Goal: Task Accomplishment & Management: Use online tool/utility

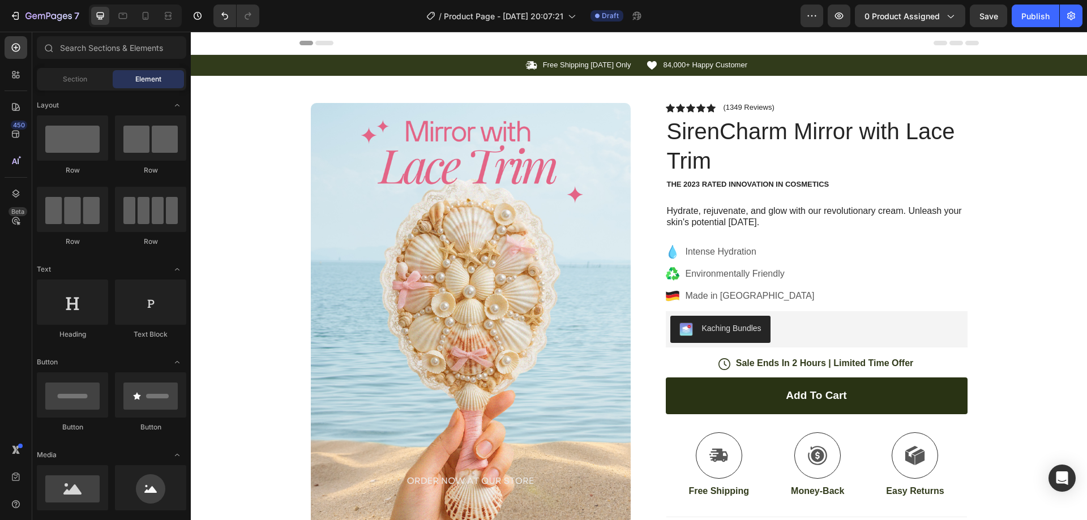
click at [1070, 146] on div "Icon Free Shipping Today Only Text Block Row Icon 84,000+ Happy Customer Text B…" at bounding box center [639, 411] width 896 height 713
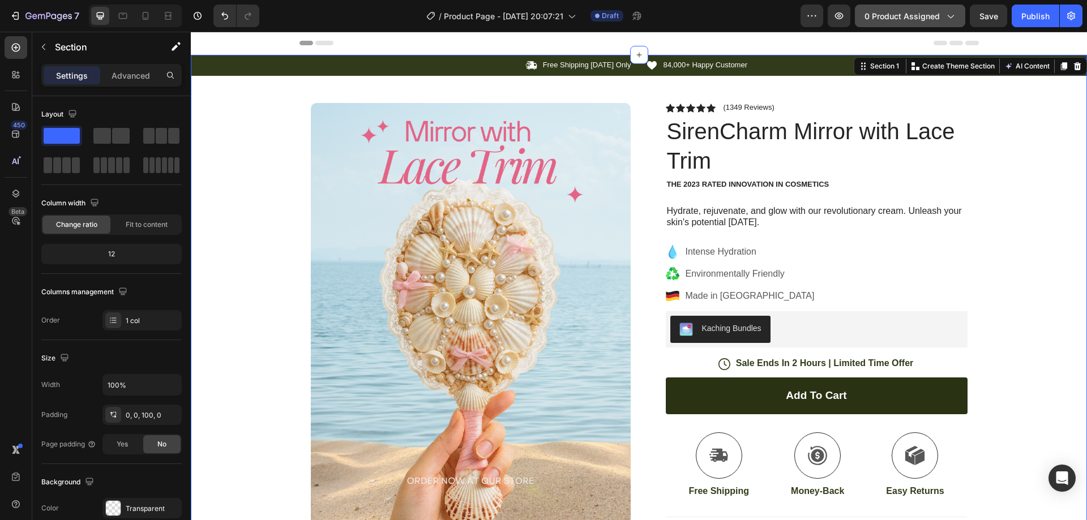
click at [933, 15] on span "0 product assigned" at bounding box center [902, 16] width 75 height 12
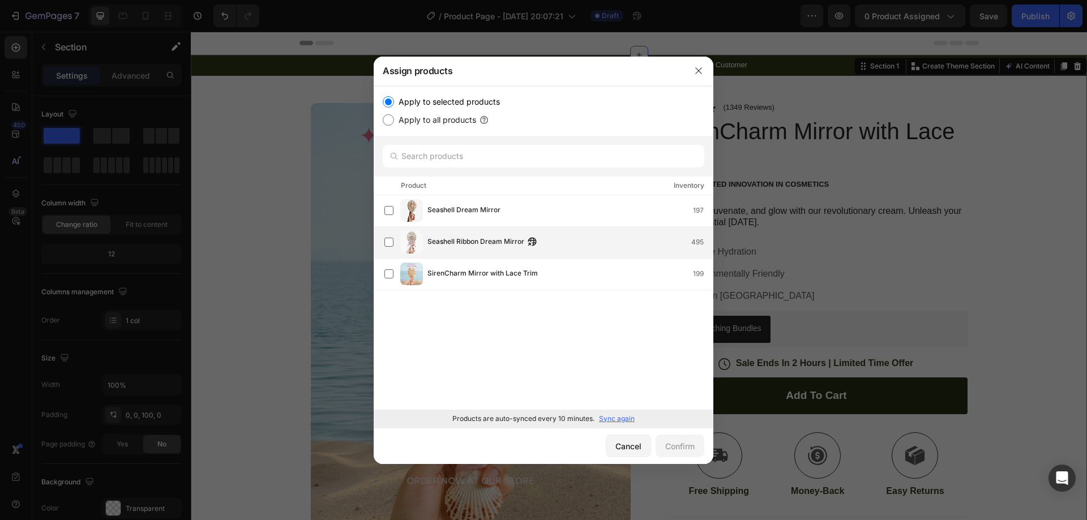
click at [483, 245] on span "Seashell Ribbon Dream Mirror" at bounding box center [476, 242] width 97 height 12
click at [677, 446] on div "Confirm" at bounding box center [679, 447] width 29 height 12
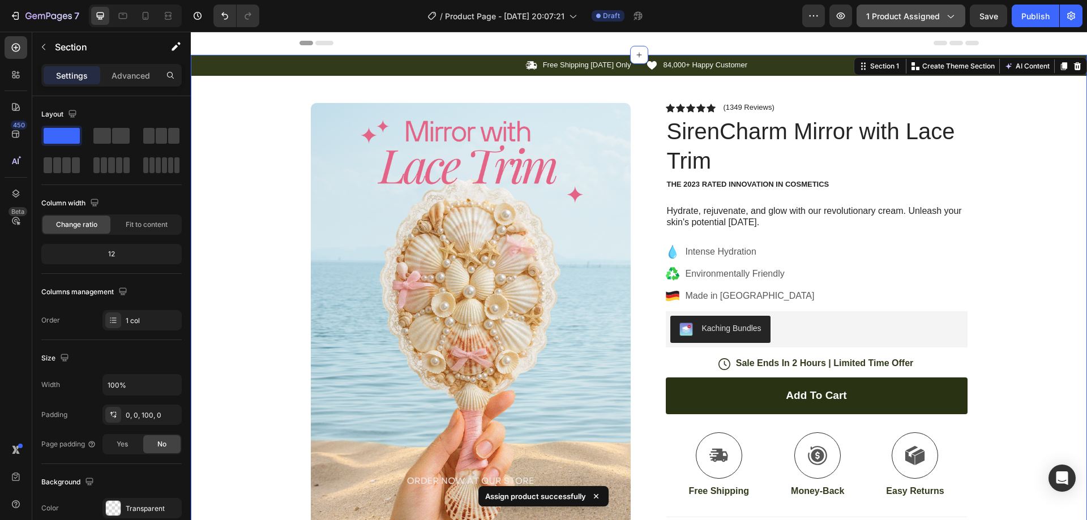
click at [935, 18] on span "1 product assigned" at bounding box center [903, 16] width 74 height 12
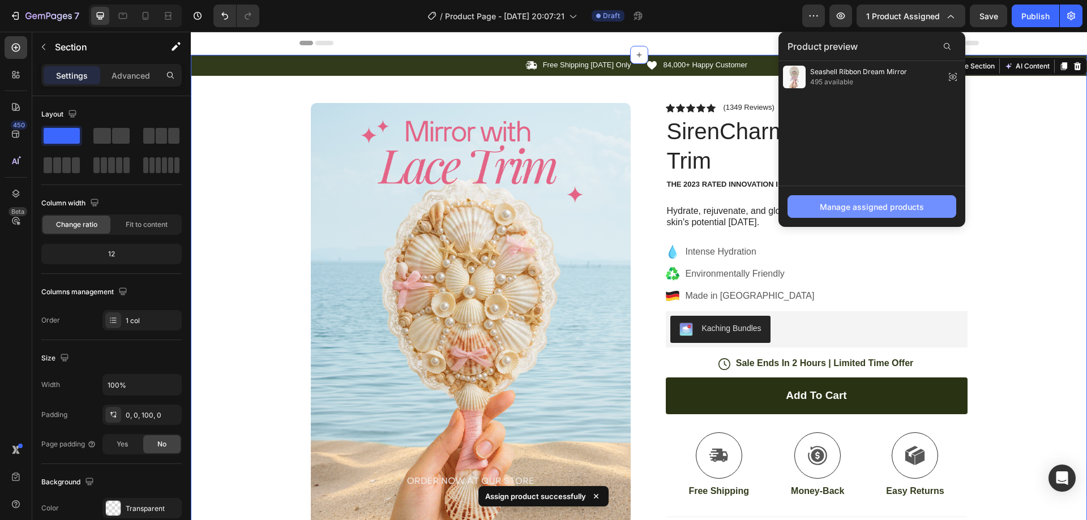
click at [892, 204] on div "Manage assigned products" at bounding box center [872, 207] width 104 height 12
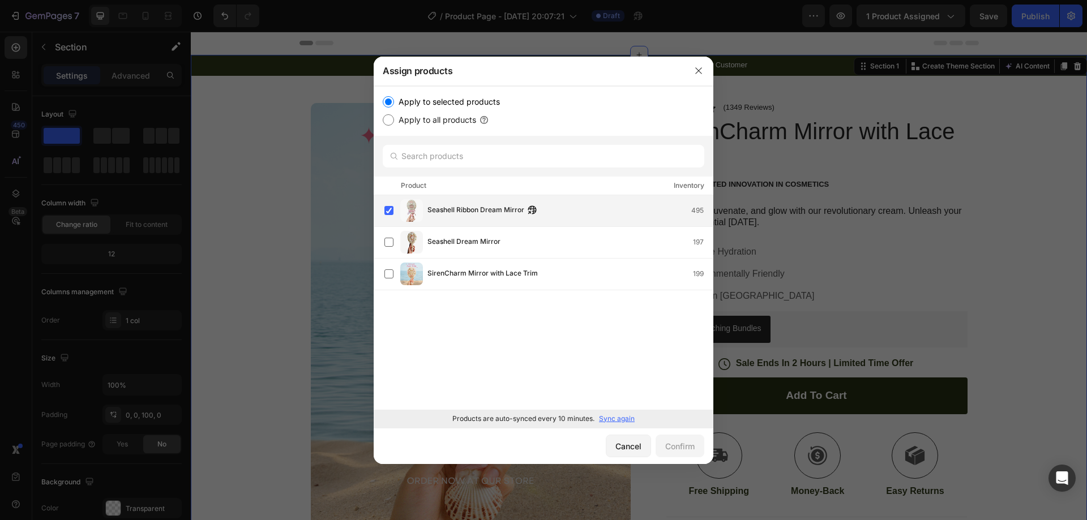
click at [656, 219] on div "Seashell Ribbon Dream Mirror 495" at bounding box center [548, 210] width 328 height 23
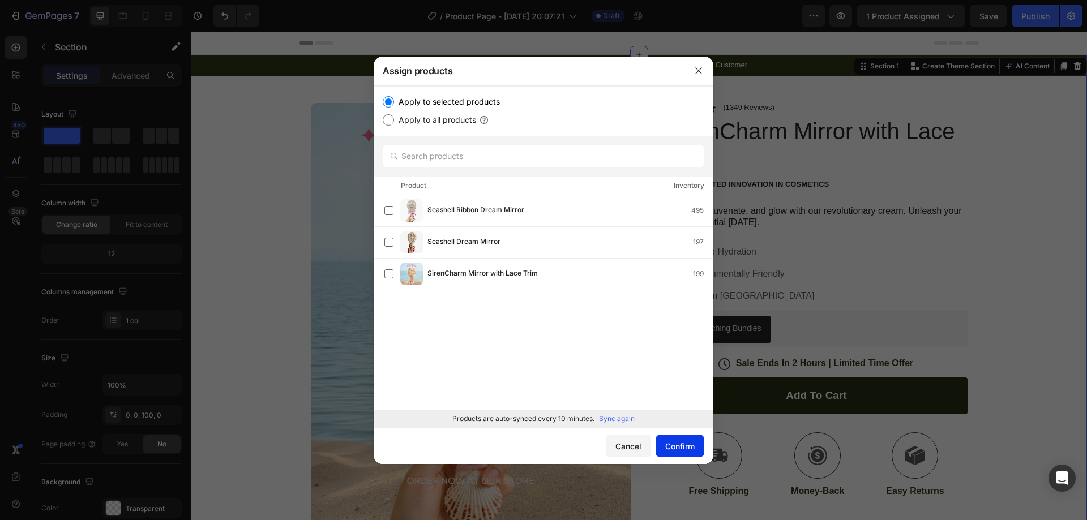
click at [668, 448] on div "Confirm" at bounding box center [679, 447] width 29 height 12
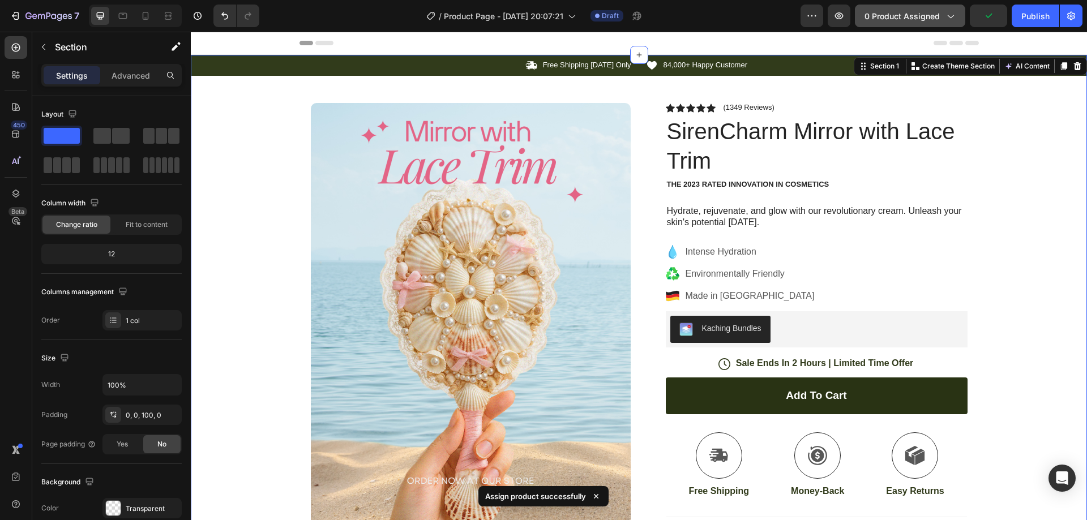
click at [888, 24] on button "0 product assigned" at bounding box center [910, 16] width 110 height 23
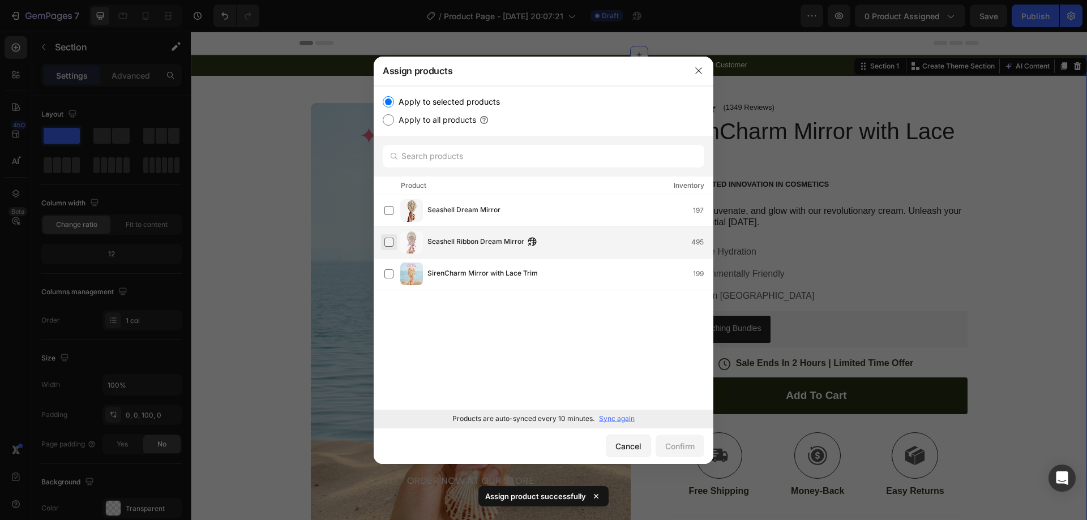
click at [386, 245] on label at bounding box center [388, 242] width 9 height 9
click at [681, 444] on div "Confirm" at bounding box center [679, 447] width 29 height 12
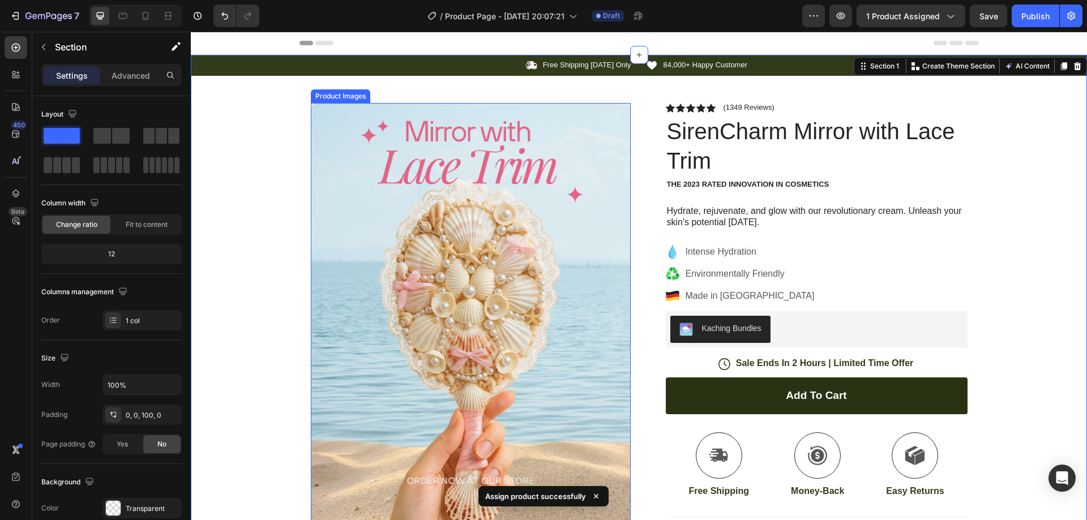
click at [293, 165] on div "Icon Free Shipping Today Only Text Block Row Icon 84,000+ Happy Customer Text B…" at bounding box center [639, 411] width 896 height 713
click at [131, 78] on p "Advanced" at bounding box center [131, 76] width 39 height 12
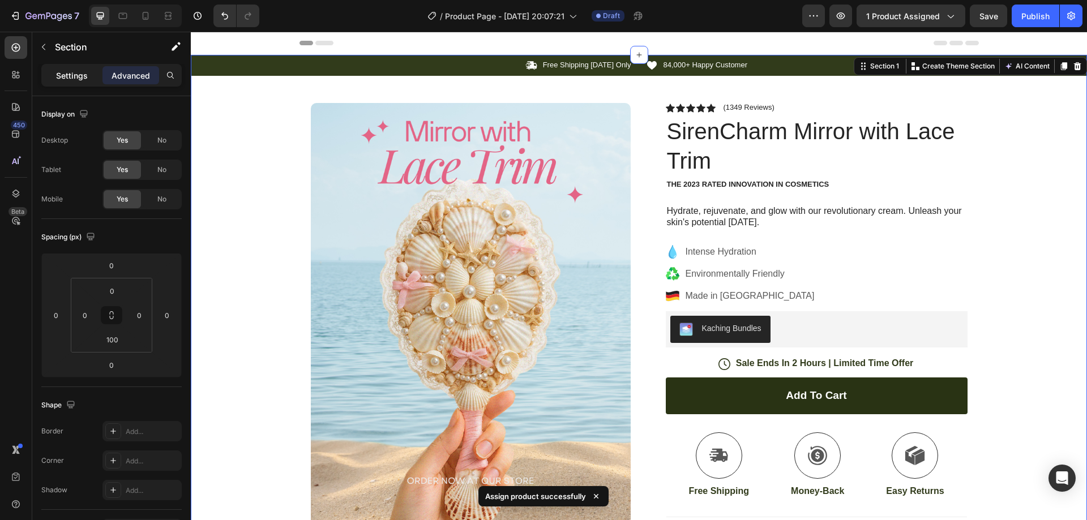
click at [86, 73] on p "Settings" at bounding box center [72, 76] width 32 height 12
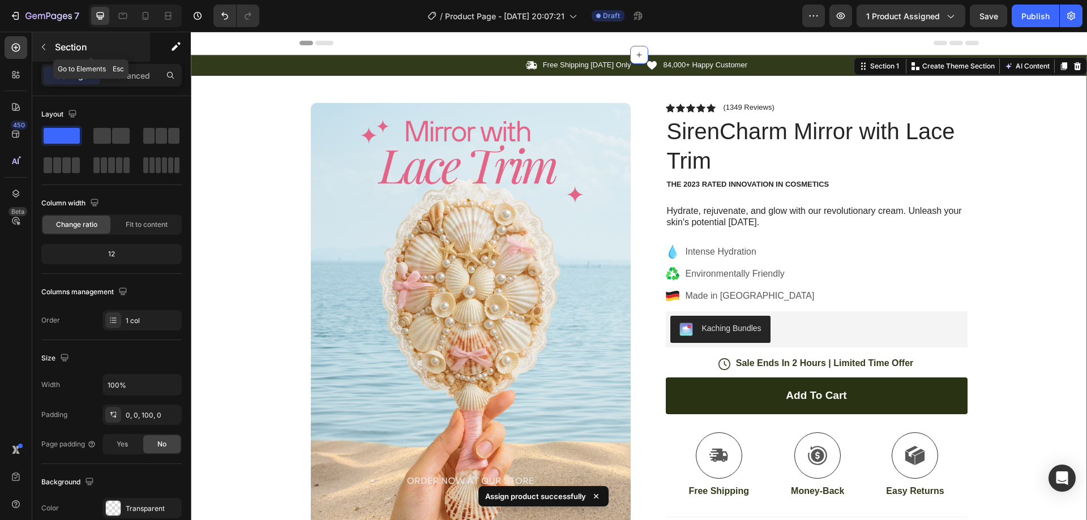
click at [39, 43] on icon "button" at bounding box center [43, 46] width 9 height 9
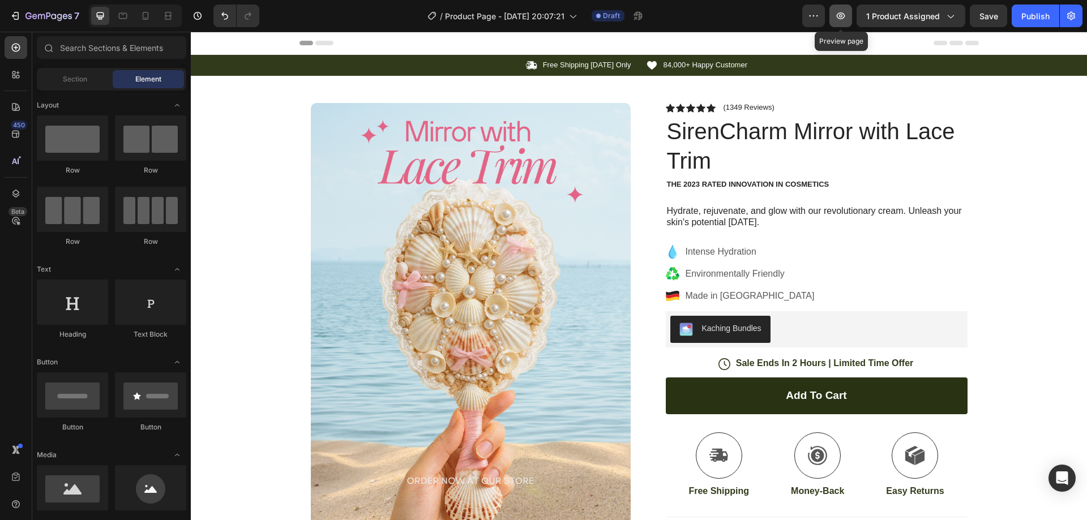
click at [832, 11] on button "button" at bounding box center [841, 16] width 23 height 23
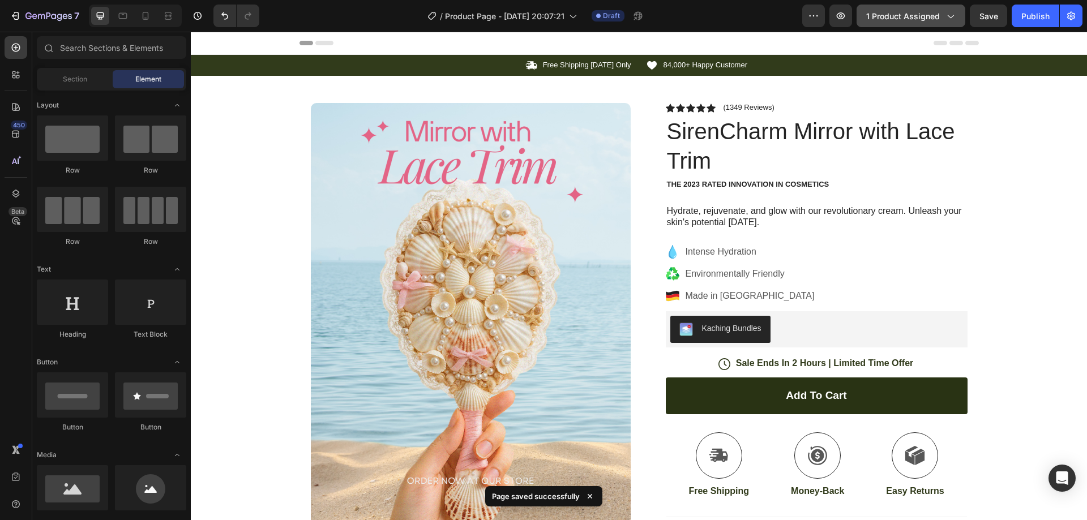
click at [948, 15] on icon "button" at bounding box center [951, 16] width 6 height 3
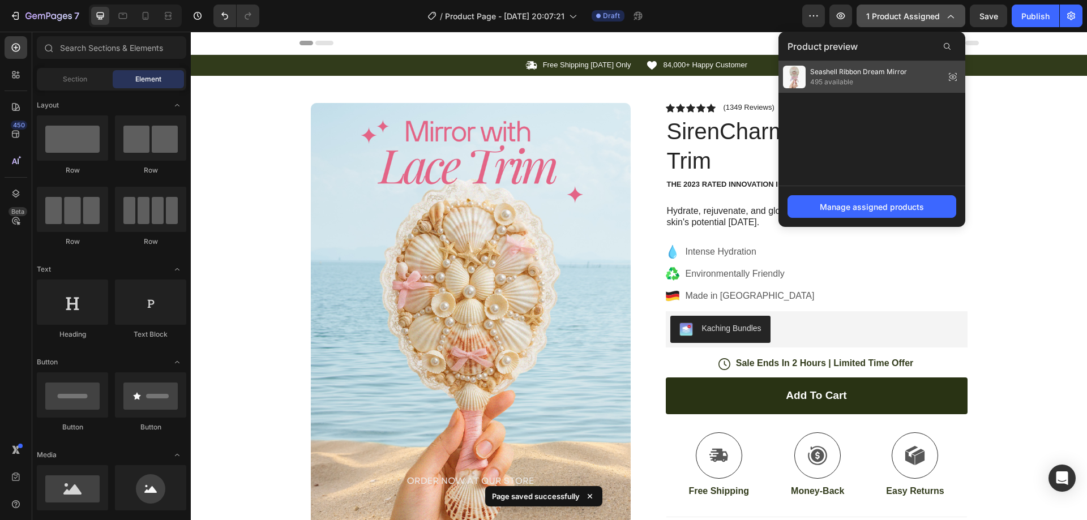
click at [903, 75] on span "Seashell Ribbon Dream Mirror" at bounding box center [858, 72] width 97 height 10
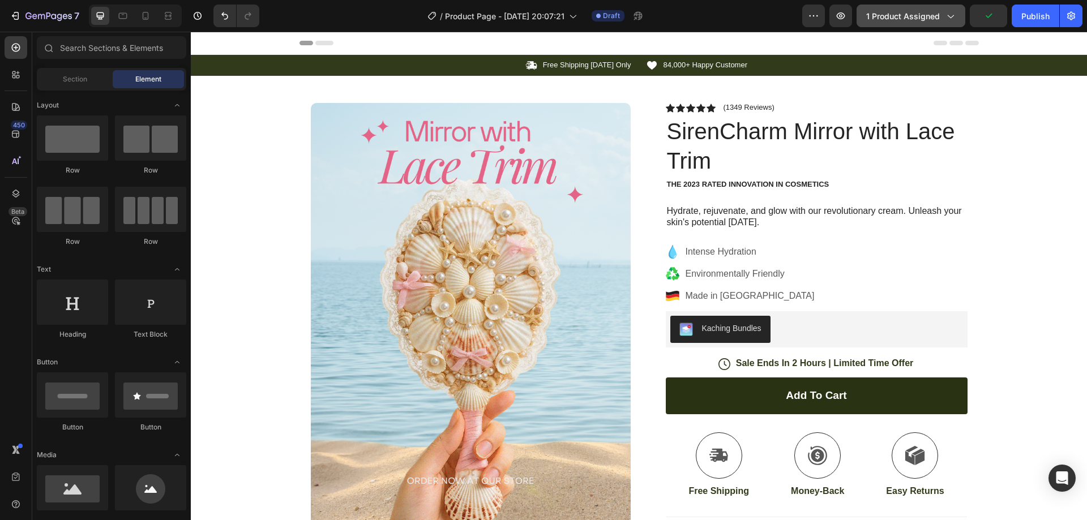
click at [930, 21] on span "1 product assigned" at bounding box center [903, 16] width 74 height 12
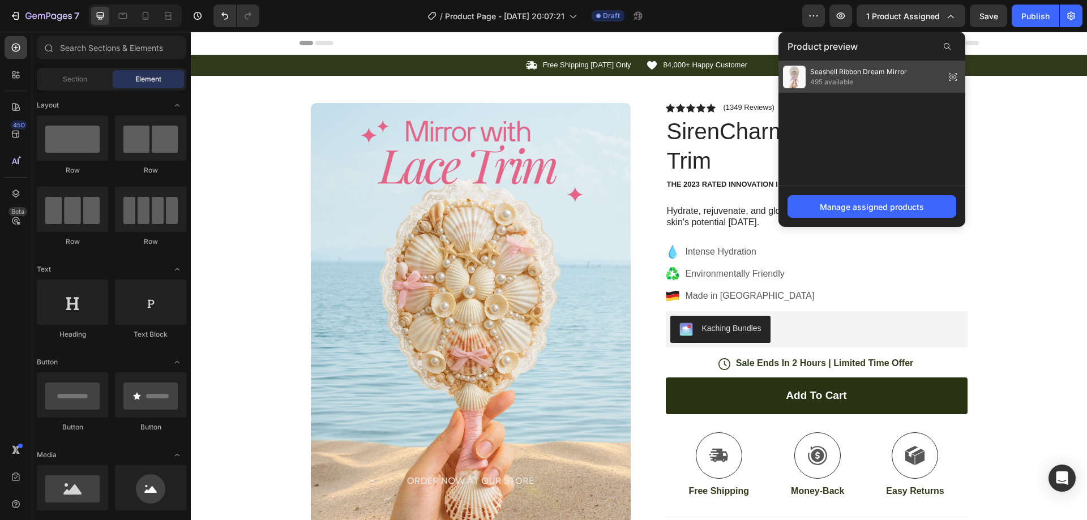
click at [891, 76] on span "Seashell Ribbon Dream Mirror" at bounding box center [858, 72] width 97 height 10
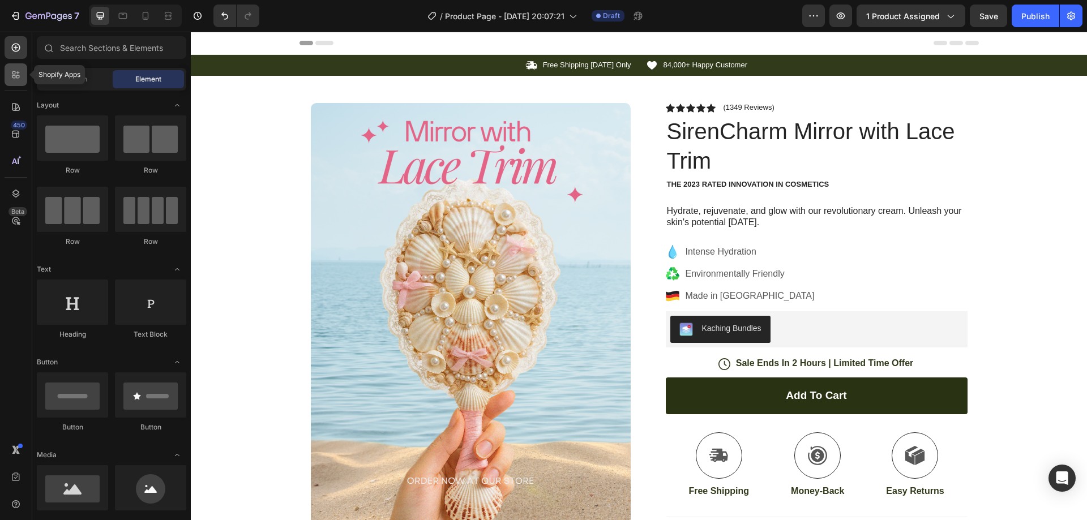
click at [20, 76] on icon at bounding box center [15, 74] width 11 height 11
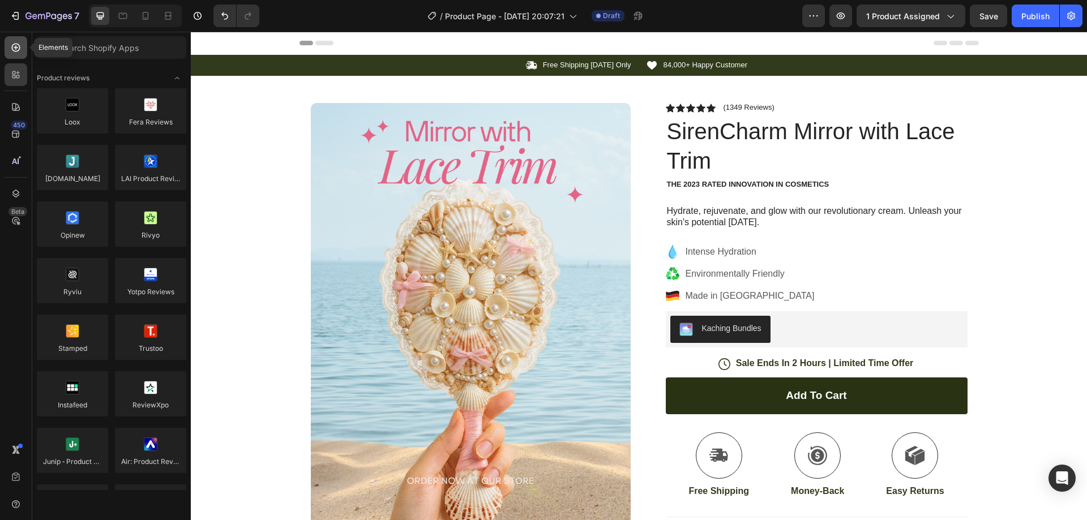
click at [13, 51] on icon at bounding box center [15, 47] width 11 height 11
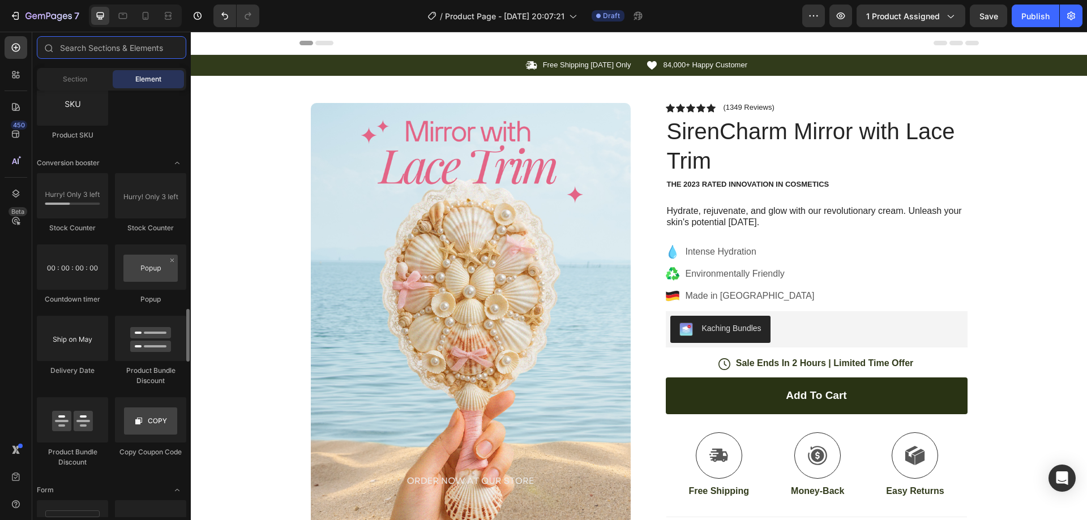
scroll to position [2322, 0]
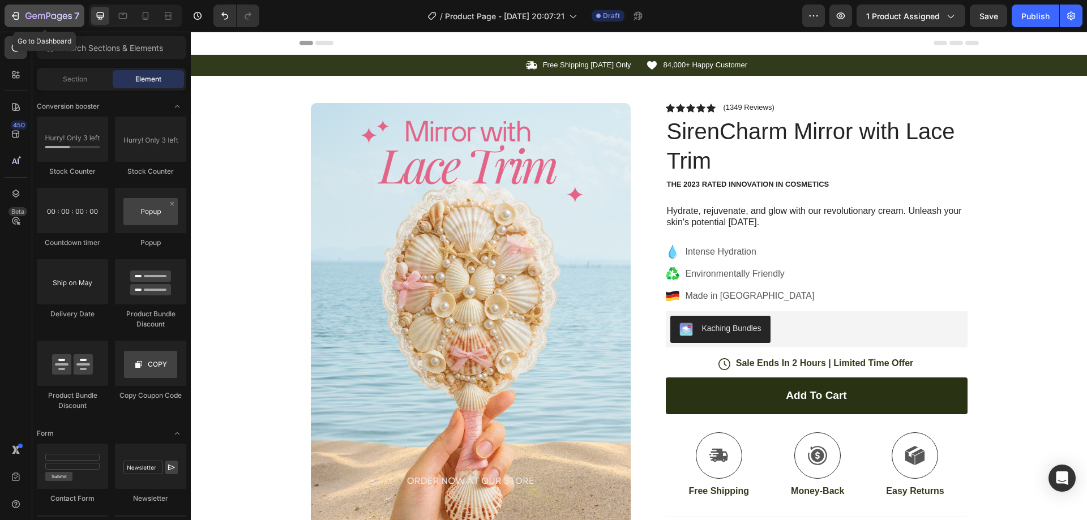
click at [17, 14] on icon "button" at bounding box center [15, 15] width 11 height 11
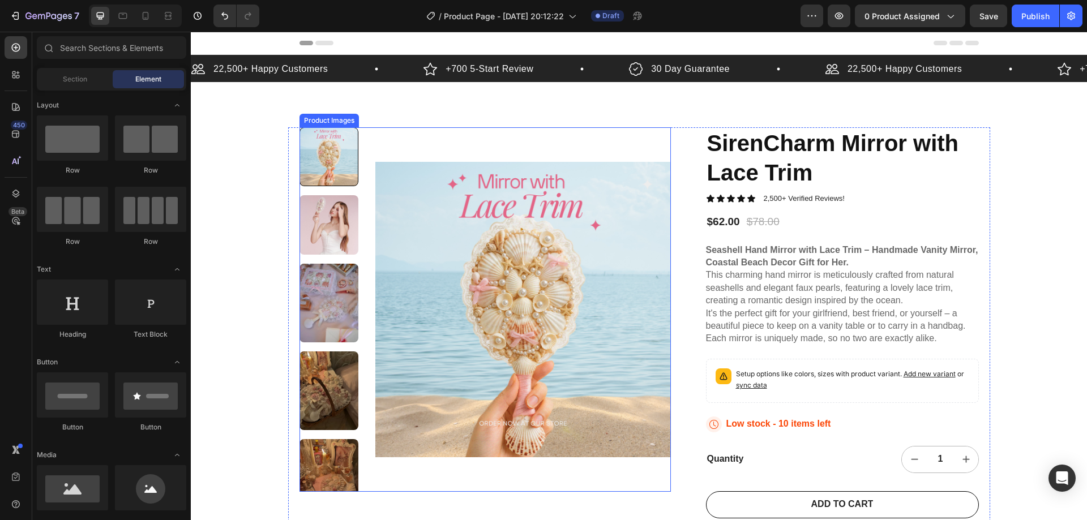
click at [315, 122] on div "Product Images" at bounding box center [329, 121] width 55 height 10
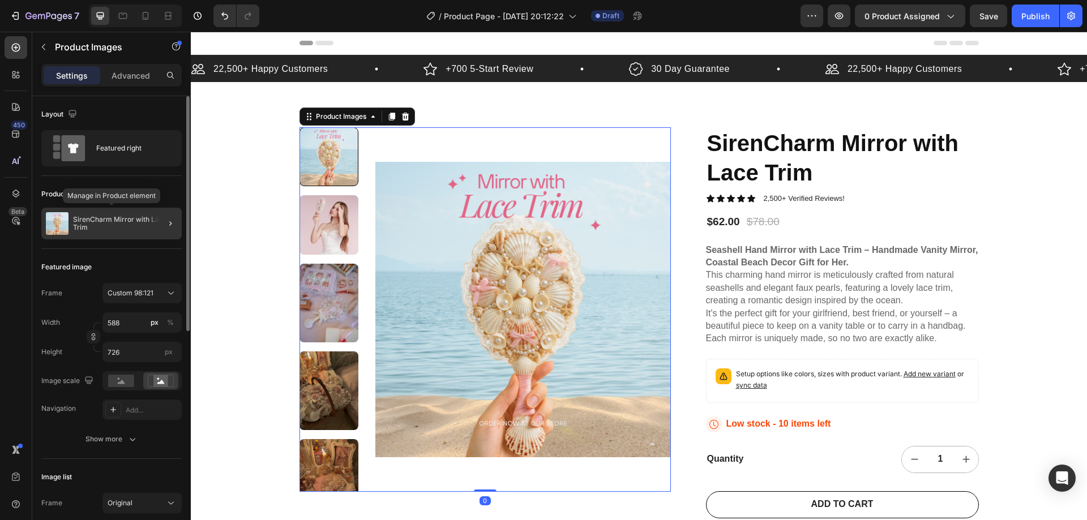
click at [89, 220] on p "SirenCharm Mirror with Lace Trim" at bounding box center [125, 224] width 104 height 16
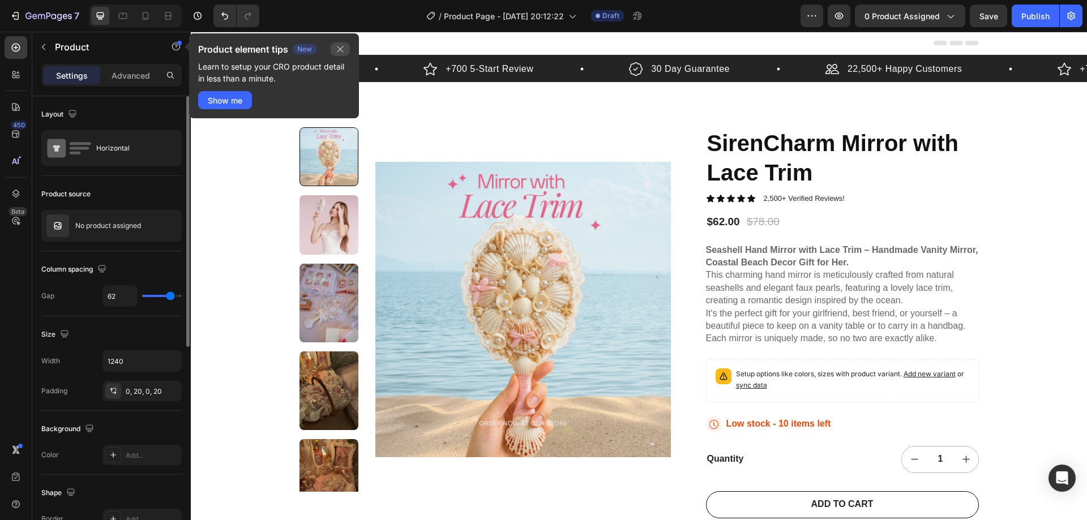
click at [344, 47] on icon "button" at bounding box center [340, 49] width 9 height 9
click at [899, 1] on div "7 / Product Page - Aug 27, 20:12:22 Draft Preview 0 product assigned Save Publi…" at bounding box center [543, 16] width 1087 height 32
click at [899, 10] on span "0 product assigned" at bounding box center [902, 16] width 75 height 12
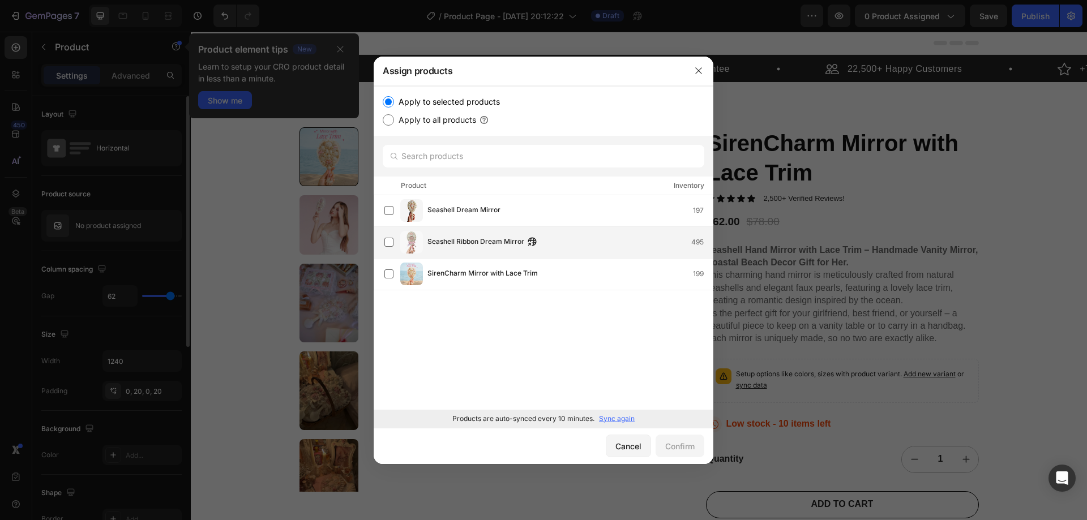
click at [458, 241] on span "Seashell Ribbon Dream Mirror" at bounding box center [476, 242] width 97 height 12
click at [683, 447] on div "Confirm" at bounding box center [679, 447] width 29 height 12
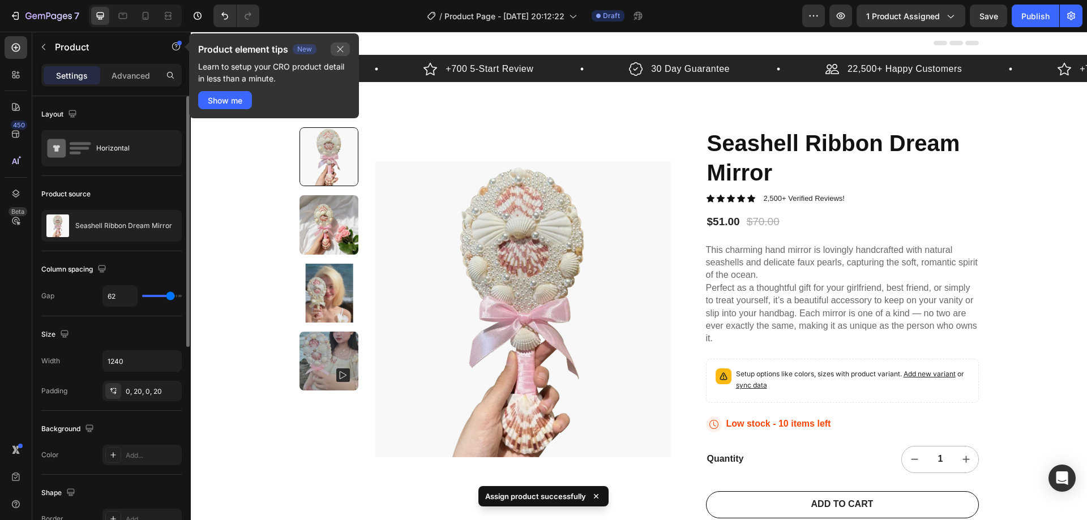
click at [341, 45] on icon "button" at bounding box center [340, 49] width 9 height 9
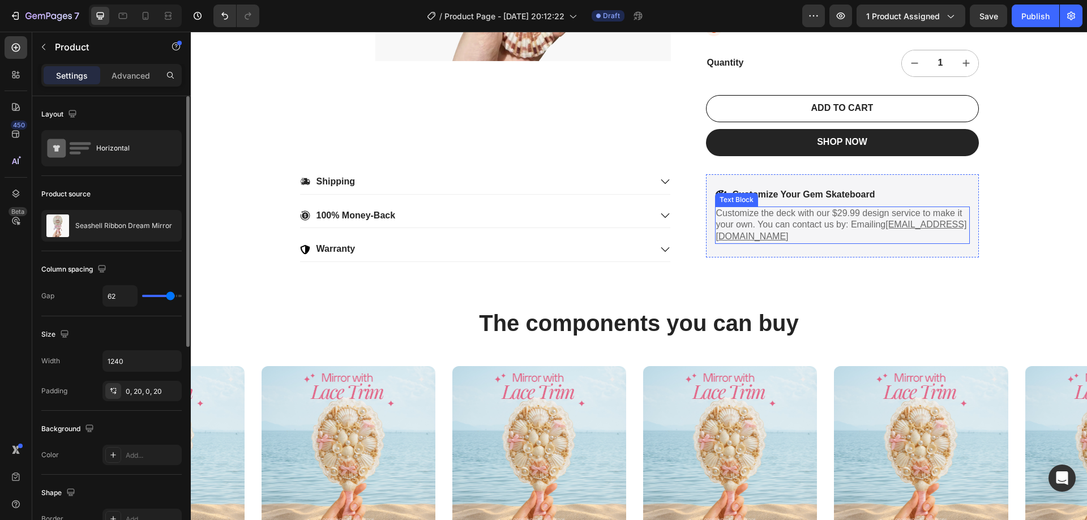
scroll to position [566, 0]
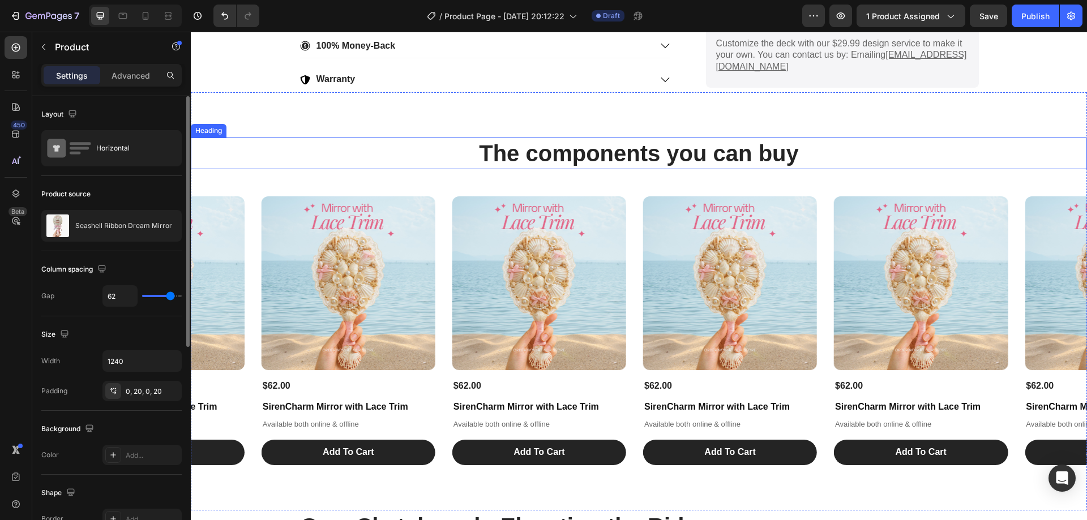
click at [875, 149] on h2 "The components you can buy" at bounding box center [639, 154] width 896 height 32
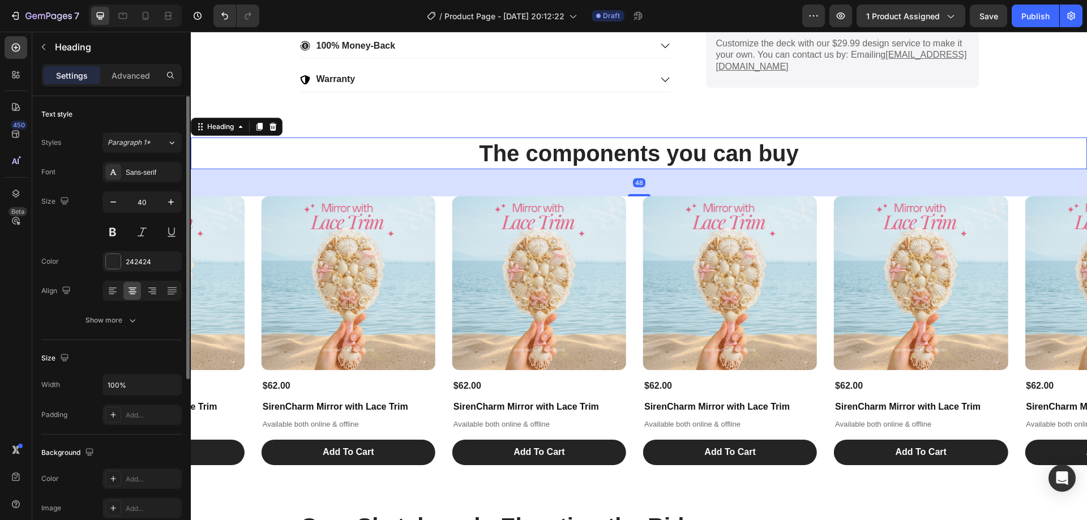
click at [884, 179] on div "48" at bounding box center [639, 182] width 896 height 27
click at [244, 182] on div "48" at bounding box center [639, 182] width 896 height 27
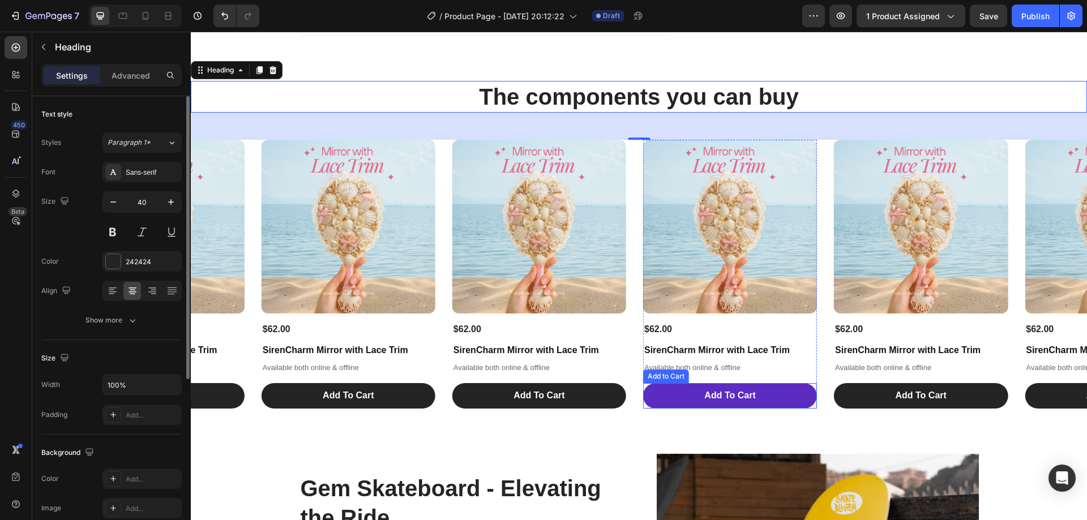
scroll to position [396, 0]
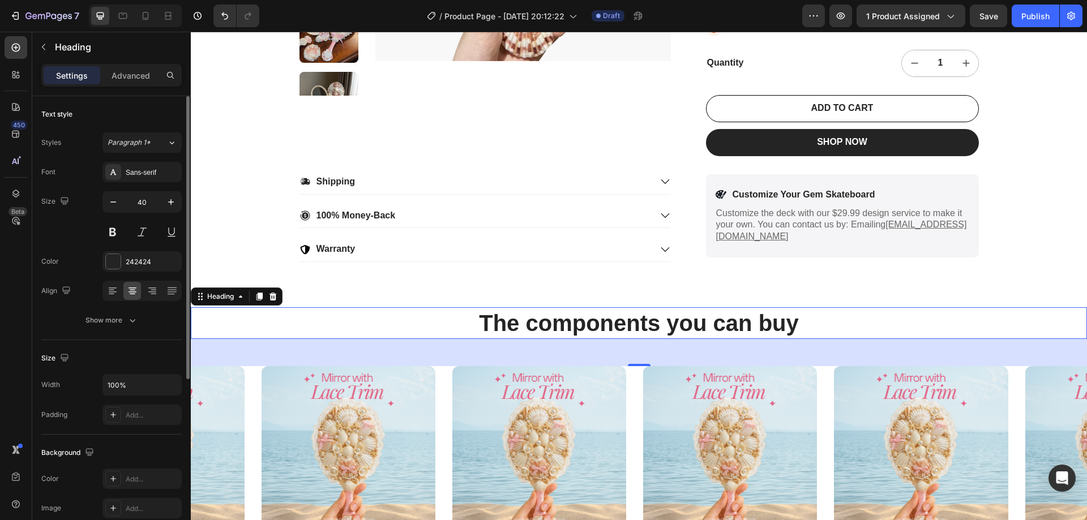
click at [409, 320] on h2 "The components you can buy" at bounding box center [639, 323] width 896 height 32
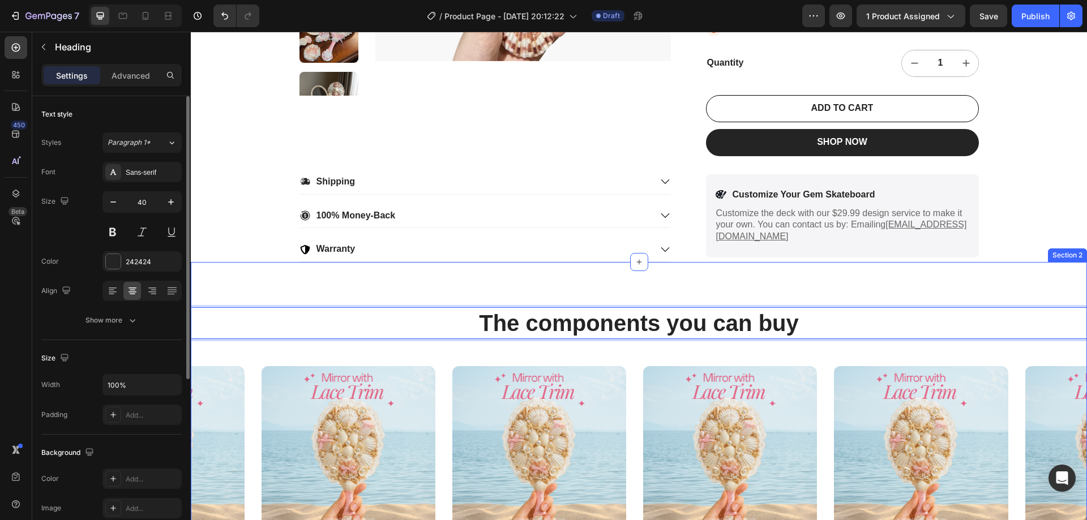
click at [421, 357] on div "The components you can buy Heading 48 Product Images $62.00 Product Price Produ…" at bounding box center [639, 471] width 896 height 328
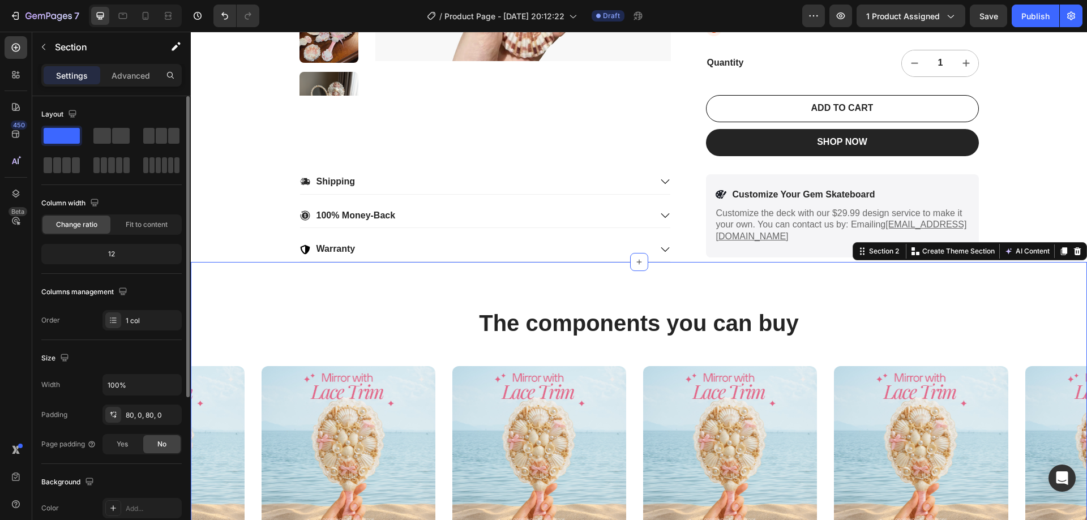
click at [421, 357] on div "The components you can buy Heading Product Images $62.00 Product Price Product …" at bounding box center [639, 471] width 896 height 328
click at [133, 75] on p "Advanced" at bounding box center [131, 76] width 39 height 12
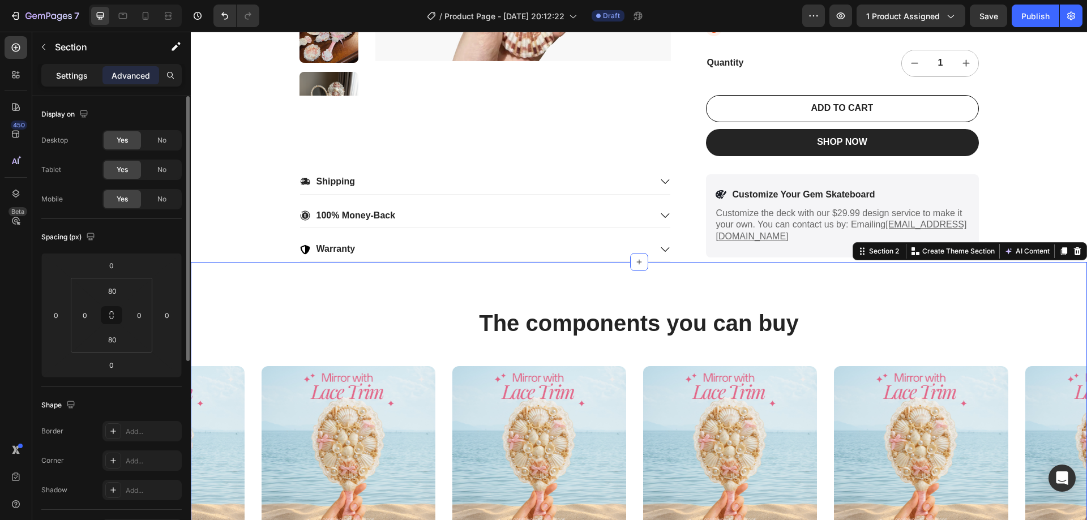
click at [78, 71] on p "Settings" at bounding box center [72, 76] width 32 height 12
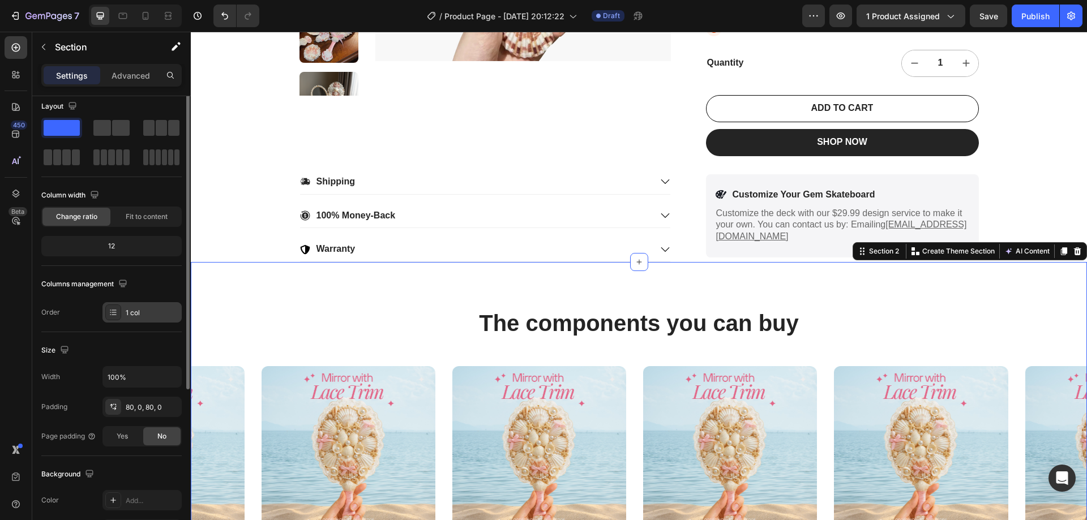
scroll to position [0, 0]
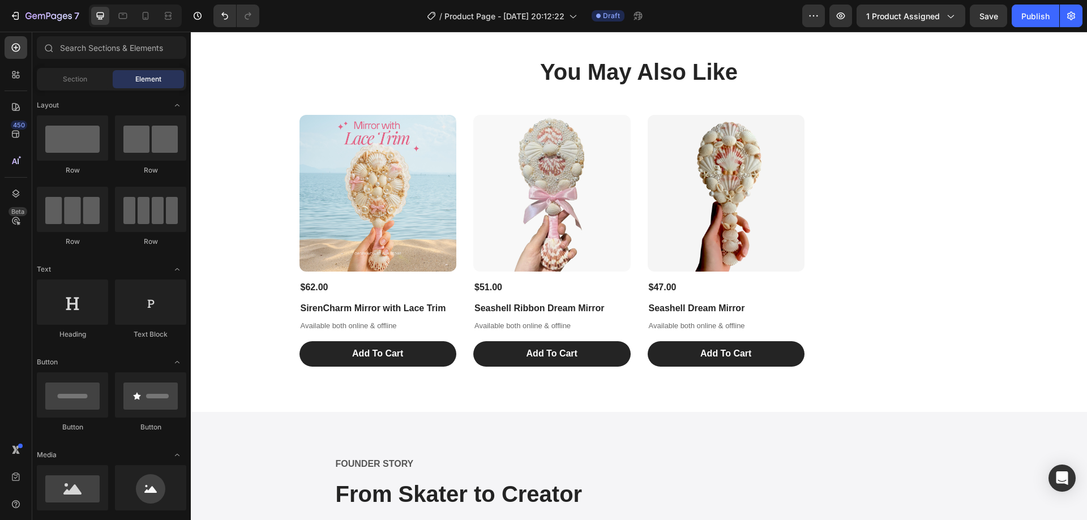
scroll to position [1683, 0]
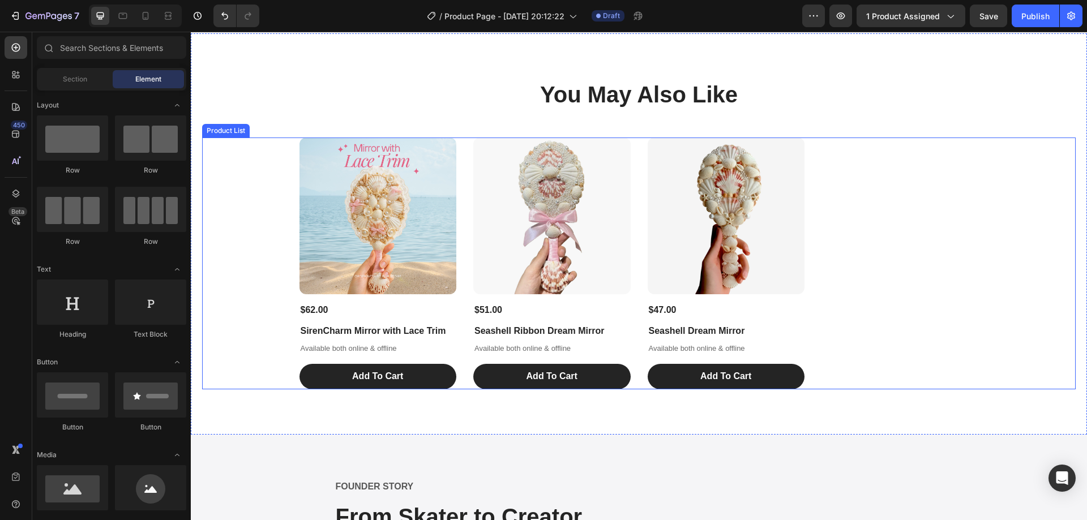
click at [948, 248] on div "Product Images $62.00 Product Price Product Price SirenCharm Mirror with Lace T…" at bounding box center [640, 264] width 680 height 252
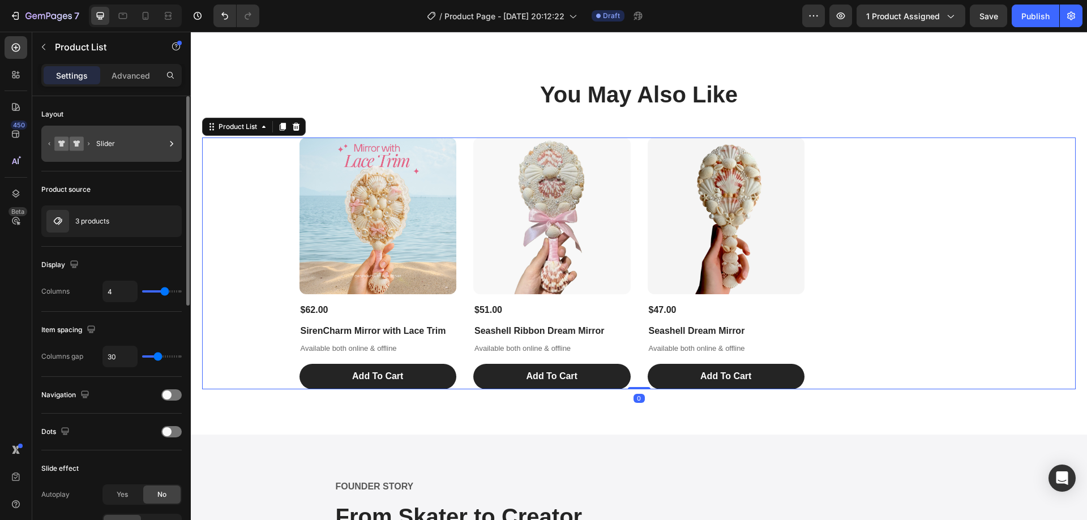
click at [111, 143] on div "Slider" at bounding box center [130, 144] width 69 height 26
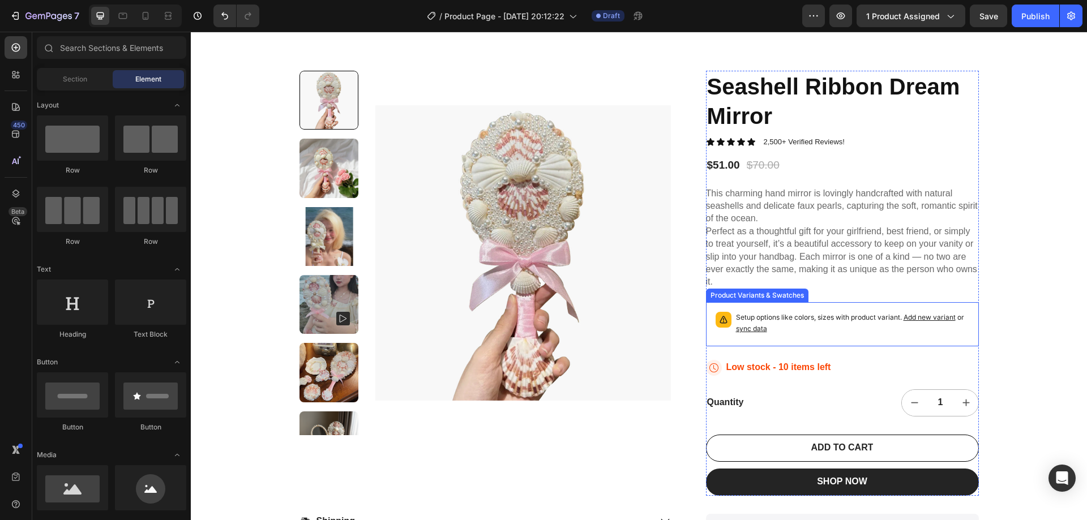
scroll to position [170, 0]
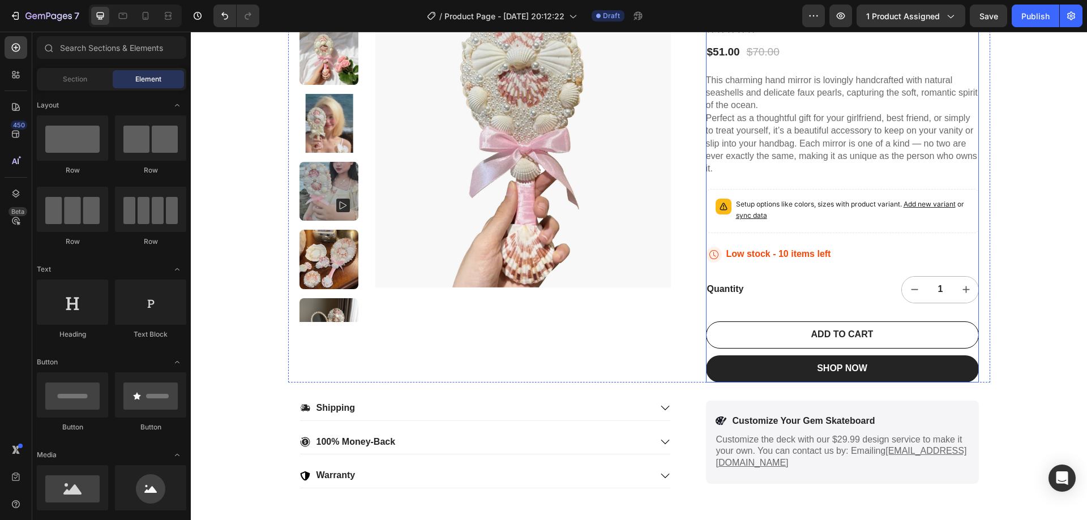
click at [827, 216] on p "Setup options like colors, sizes with product variant. Add new variant or sync …" at bounding box center [852, 210] width 233 height 23
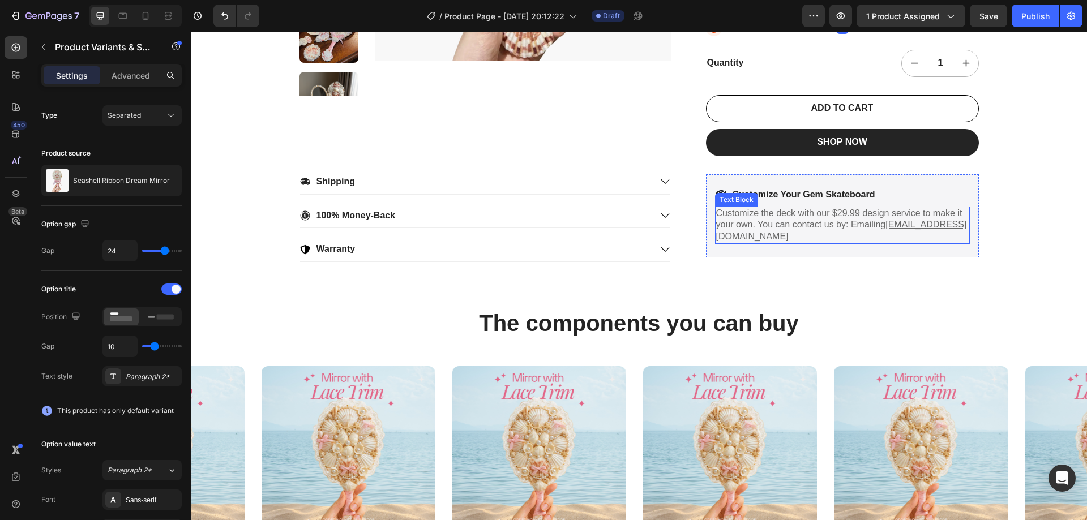
scroll to position [0, 0]
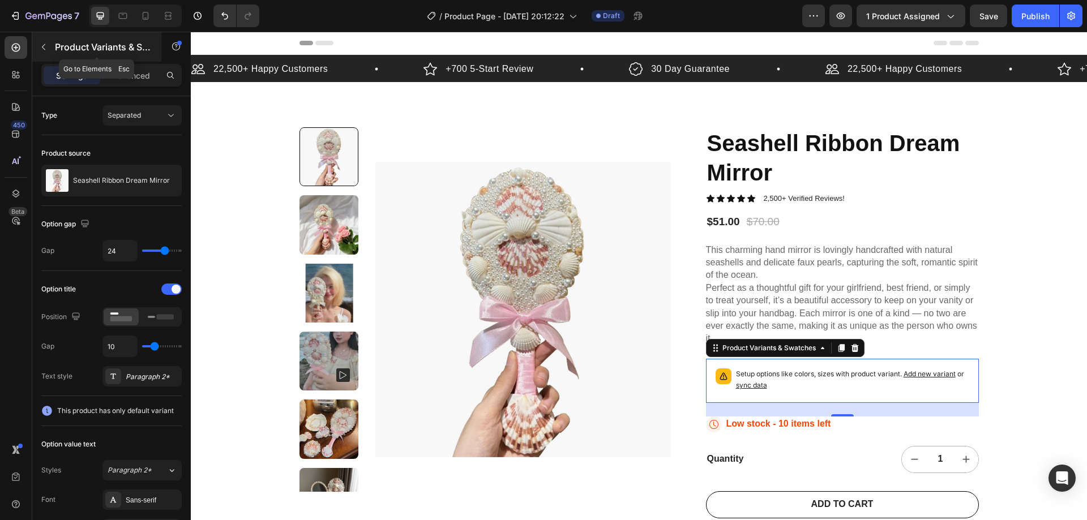
click at [46, 40] on button "button" at bounding box center [44, 47] width 18 height 18
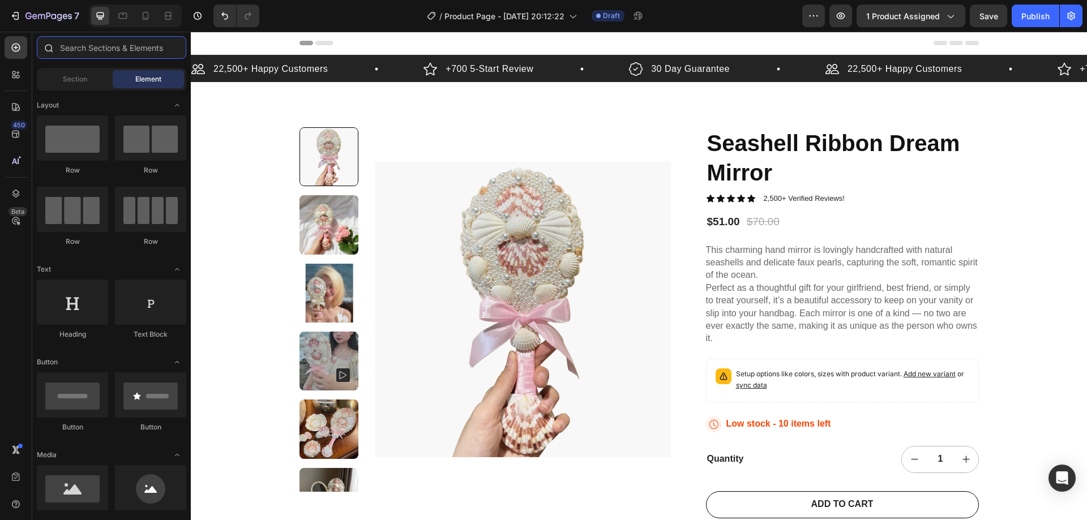
click at [93, 44] on input "text" at bounding box center [111, 47] width 149 height 23
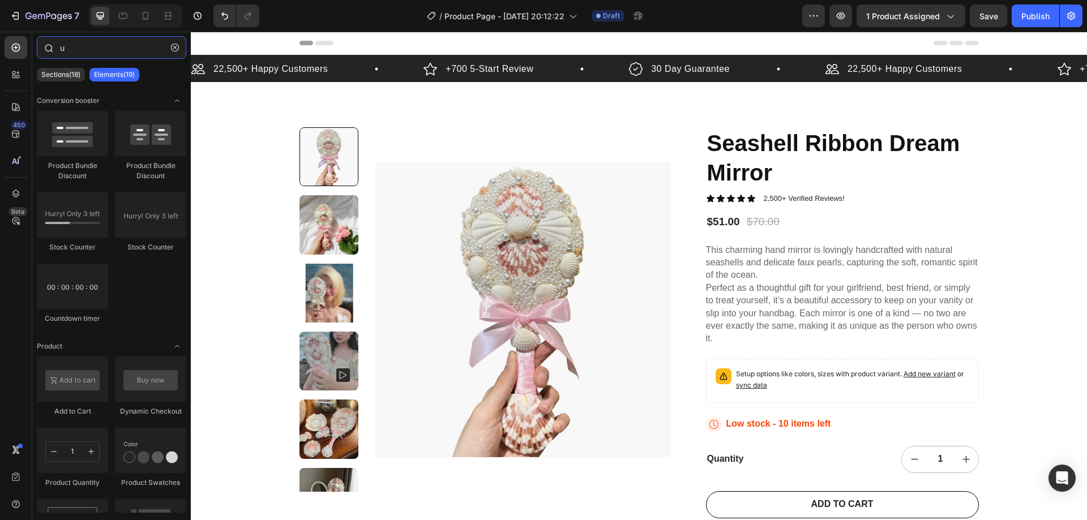
type input "up"
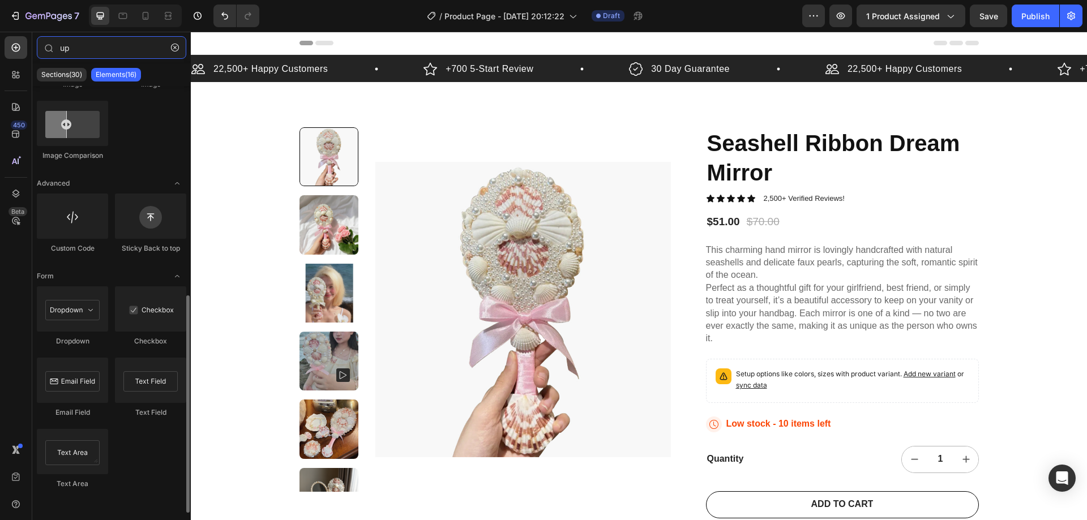
scroll to position [70, 0]
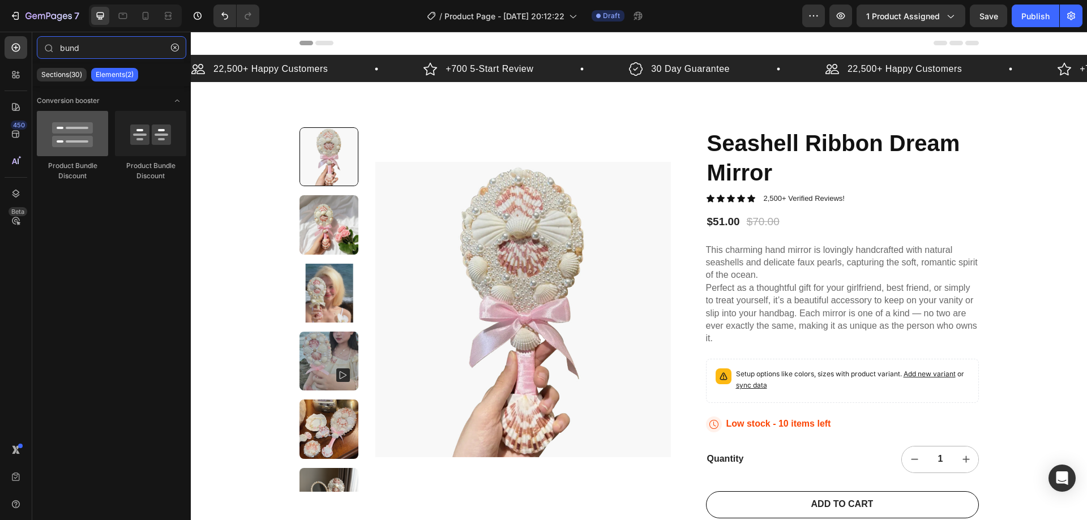
type input "bund"
click at [86, 142] on div at bounding box center [72, 133] width 71 height 45
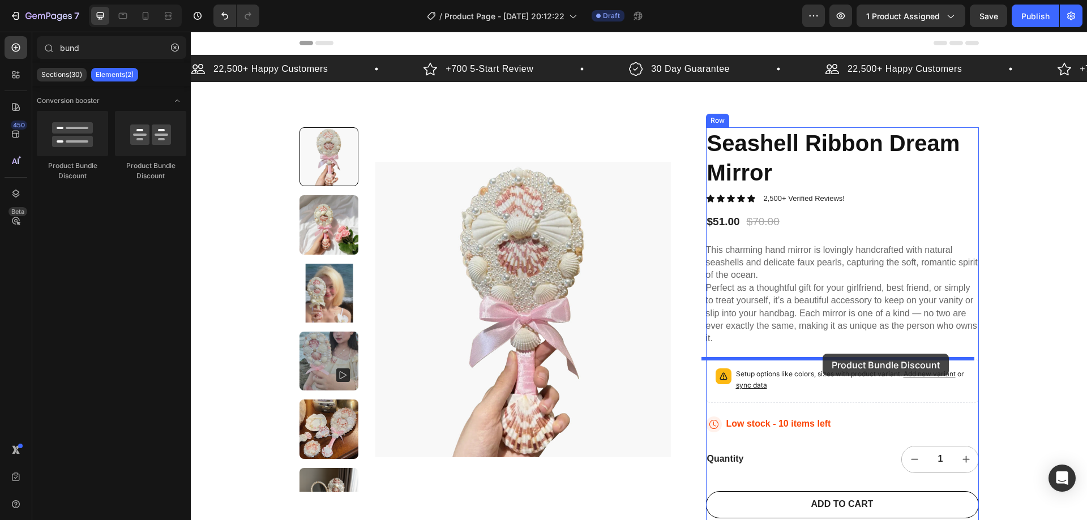
drag, startPoint x: 268, startPoint y: 170, endPoint x: 823, endPoint y: 354, distance: 584.1
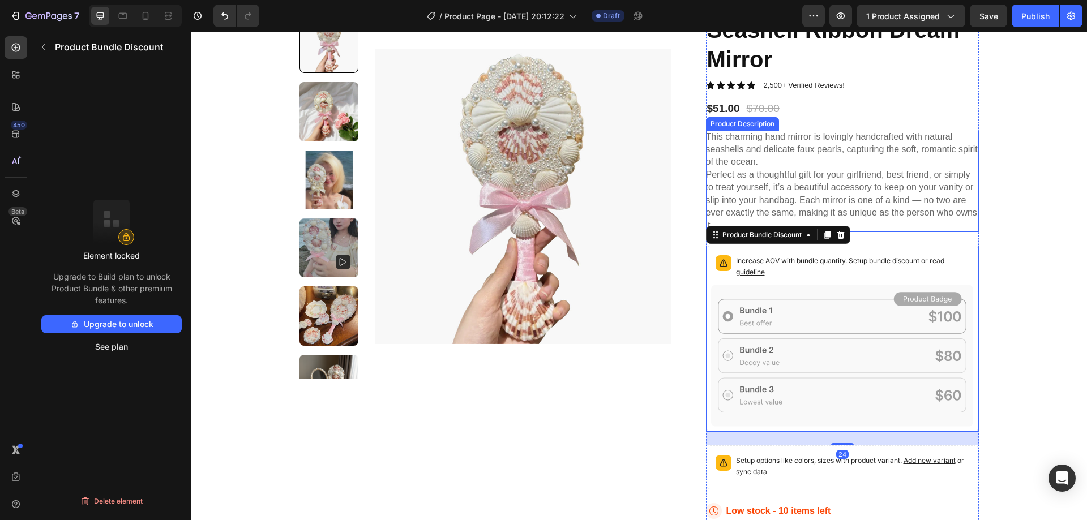
scroll to position [170, 0]
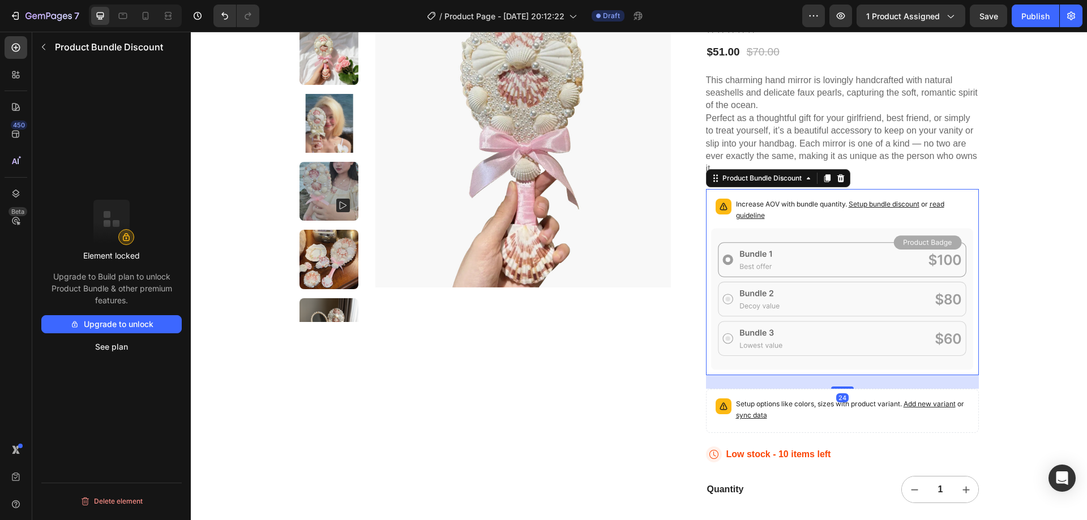
click at [891, 294] on icon at bounding box center [842, 299] width 263 height 142
click at [894, 204] on span "Setup bundle discount" at bounding box center [884, 204] width 71 height 8
click at [110, 323] on button "Upgrade to unlock" at bounding box center [111, 324] width 140 height 18
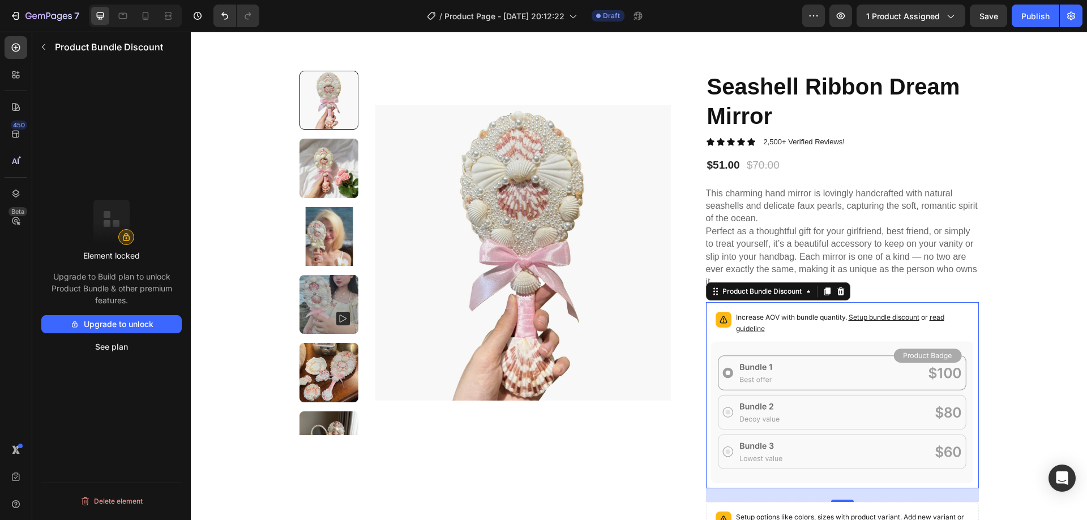
click at [838, 295] on icon at bounding box center [840, 292] width 7 height 8
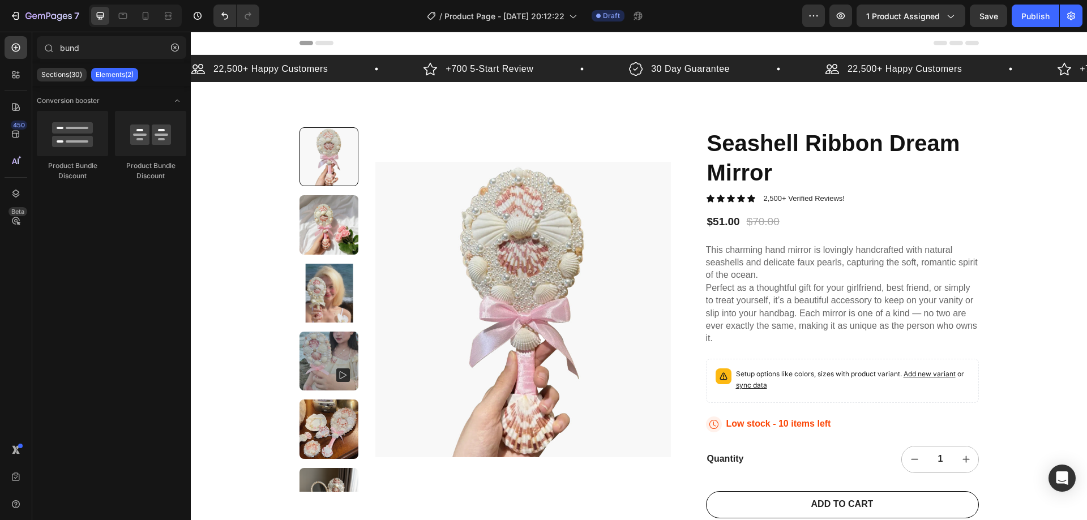
scroll to position [37, 0]
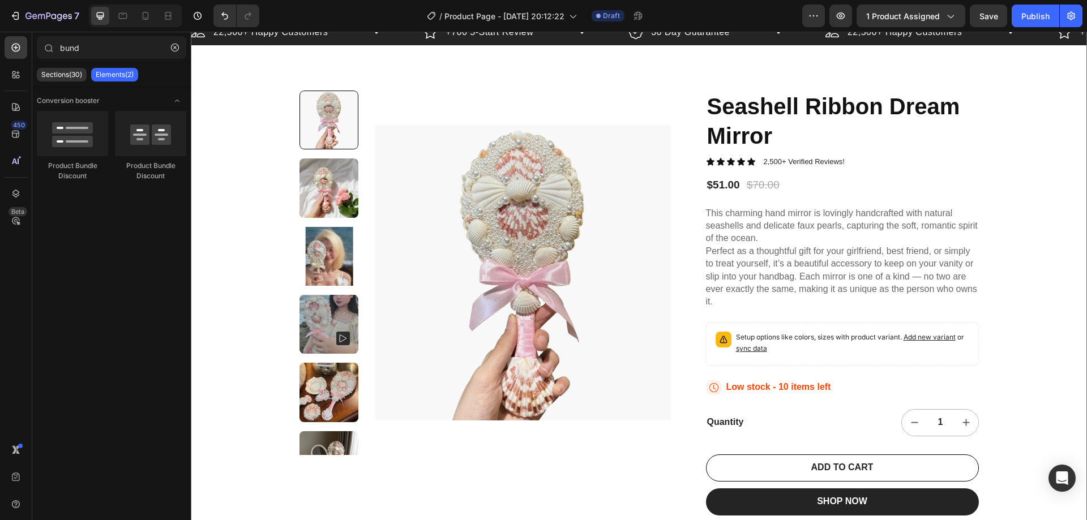
click at [220, 93] on div "22,500+ Happy Customers Item List +700 5-Start Review Item List 30 Day Guarante…" at bounding box center [639, 320] width 896 height 604
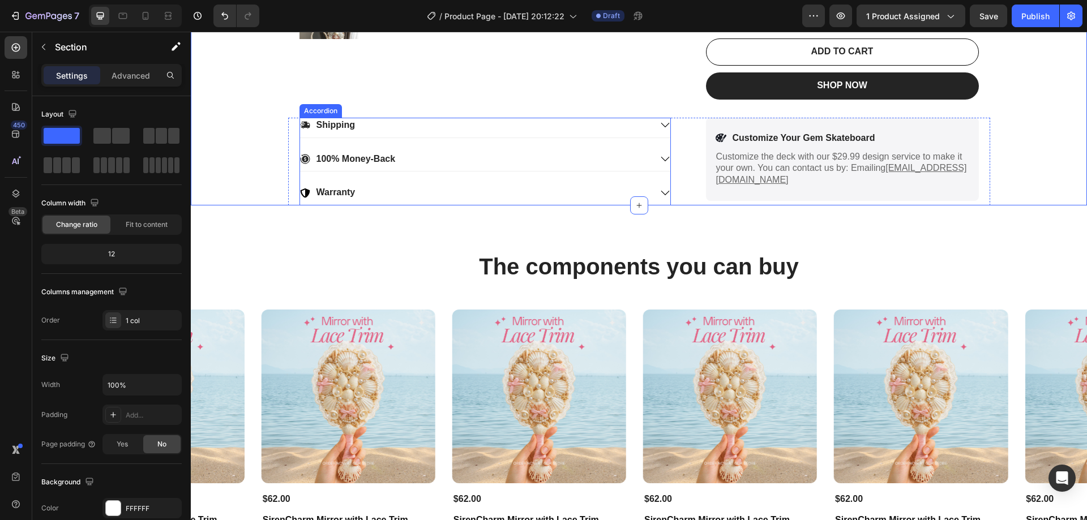
scroll to position [283, 0]
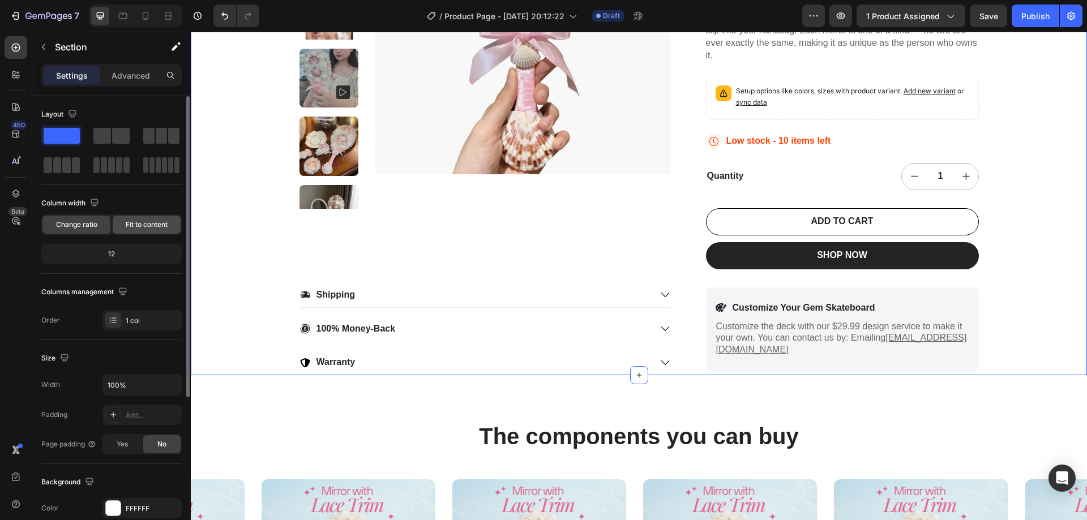
click at [140, 232] on div "Fit to content" at bounding box center [147, 225] width 68 height 18
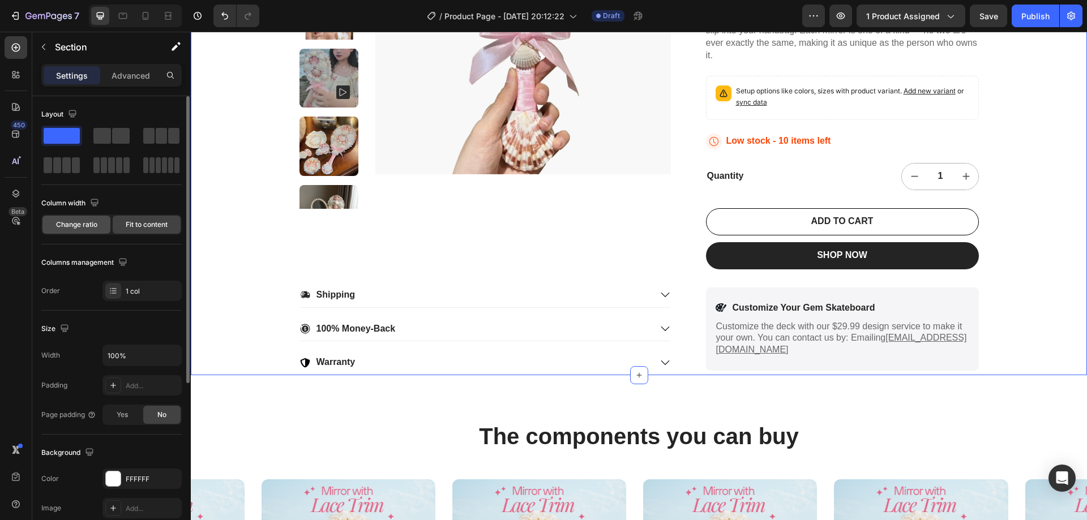
click at [84, 228] on span "Change ratio" at bounding box center [76, 225] width 41 height 10
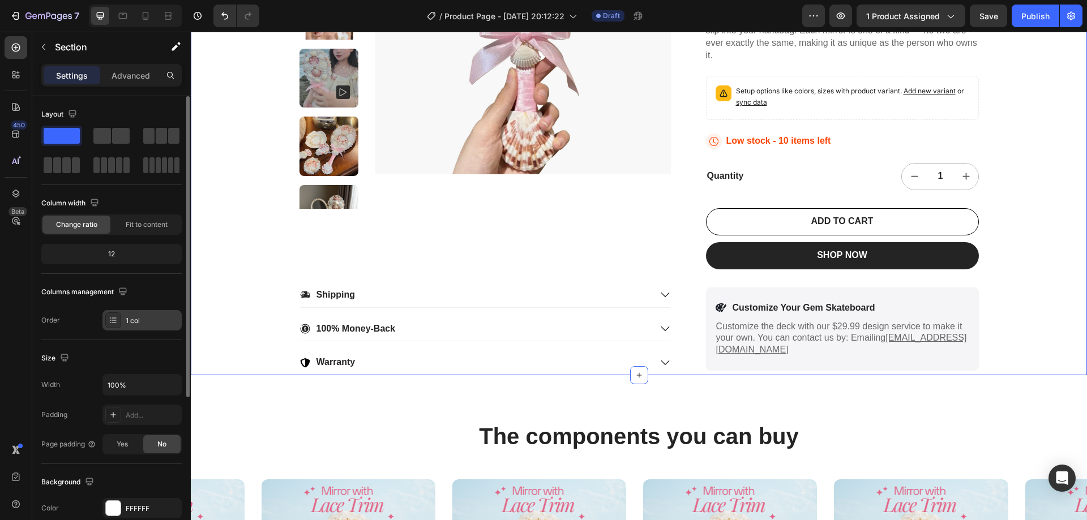
click at [137, 319] on div "1 col" at bounding box center [152, 321] width 53 height 10
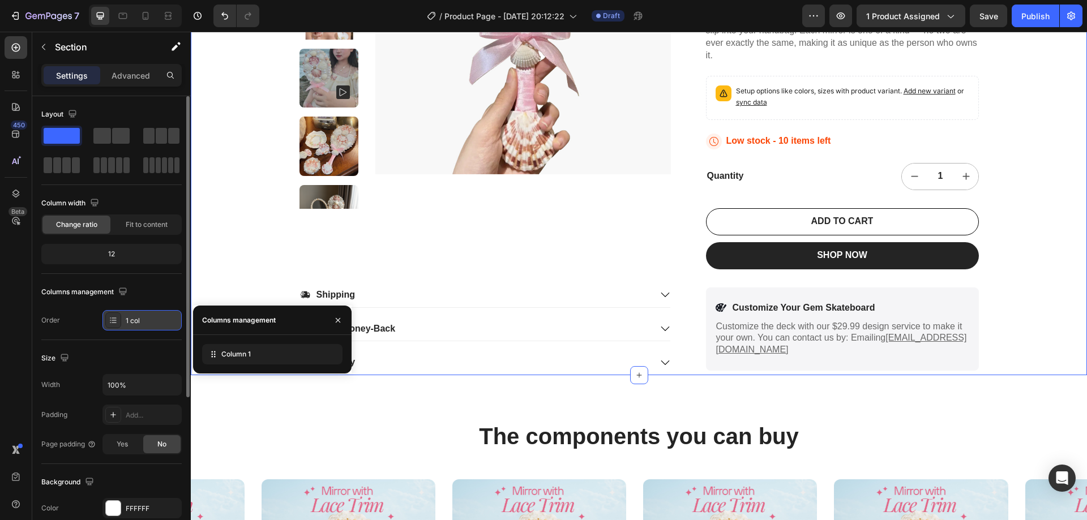
click at [137, 319] on div "1 col" at bounding box center [152, 321] width 53 height 10
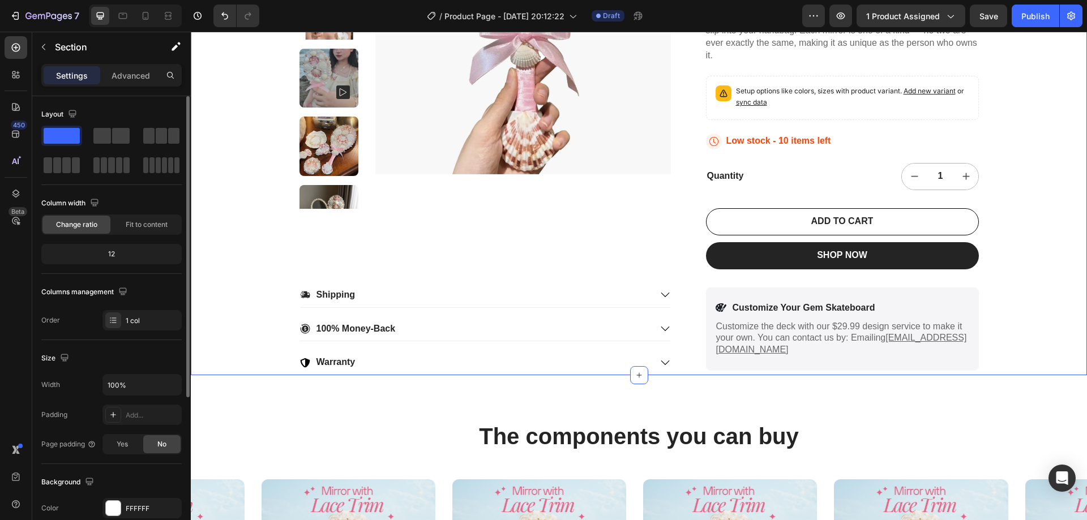
scroll to position [57, 0]
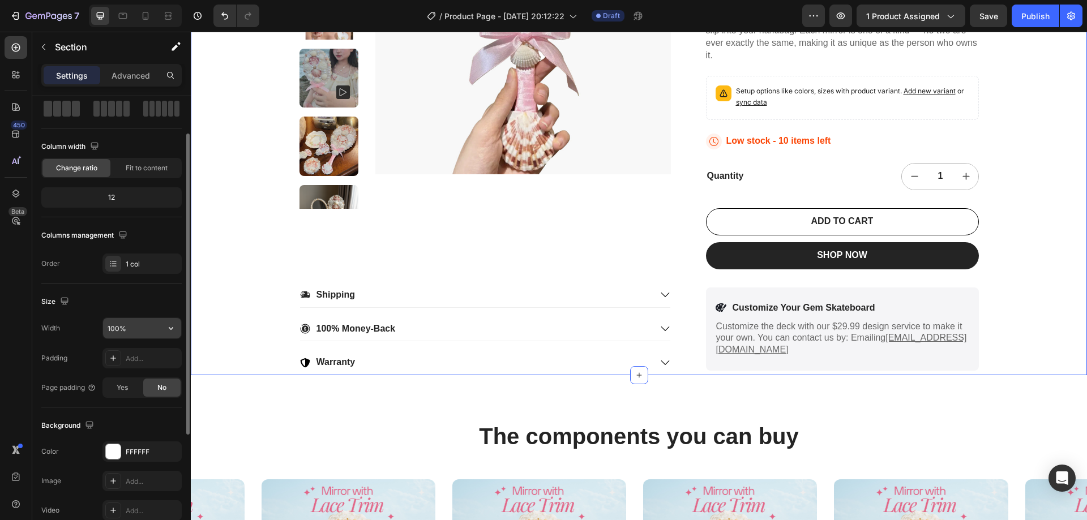
click at [141, 331] on input "100%" at bounding box center [142, 328] width 78 height 20
click at [177, 330] on button "button" at bounding box center [171, 328] width 20 height 20
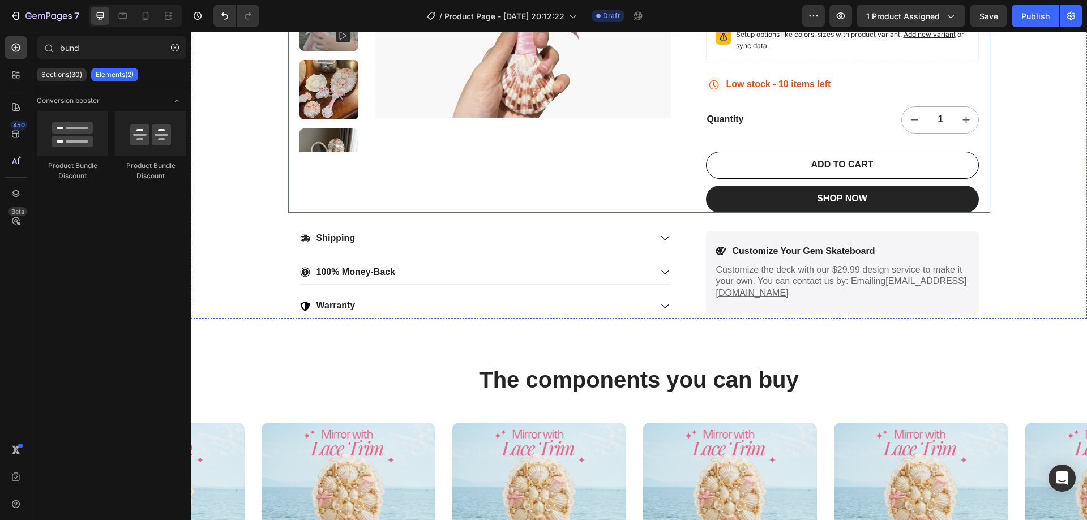
scroll to position [283, 0]
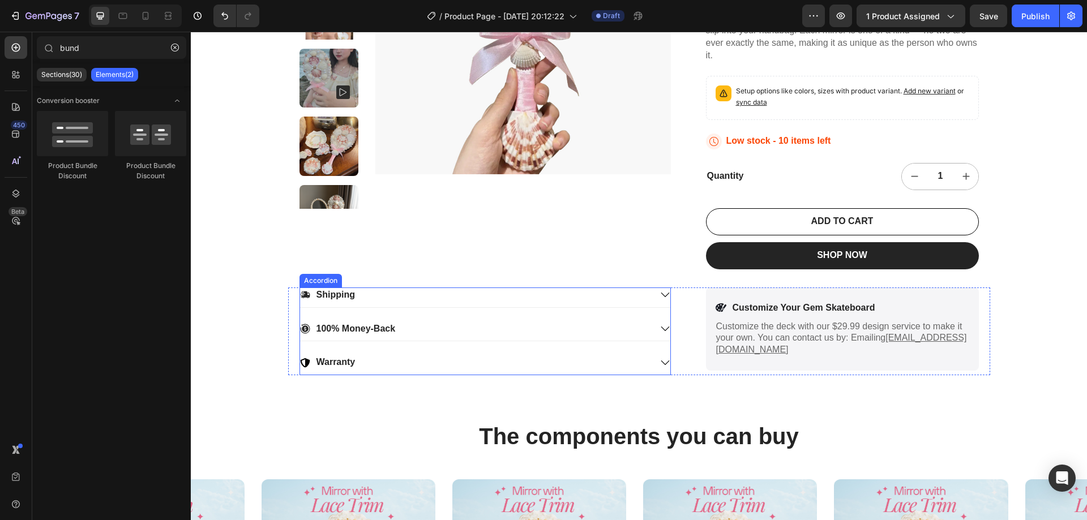
click at [664, 294] on icon at bounding box center [665, 295] width 8 height 5
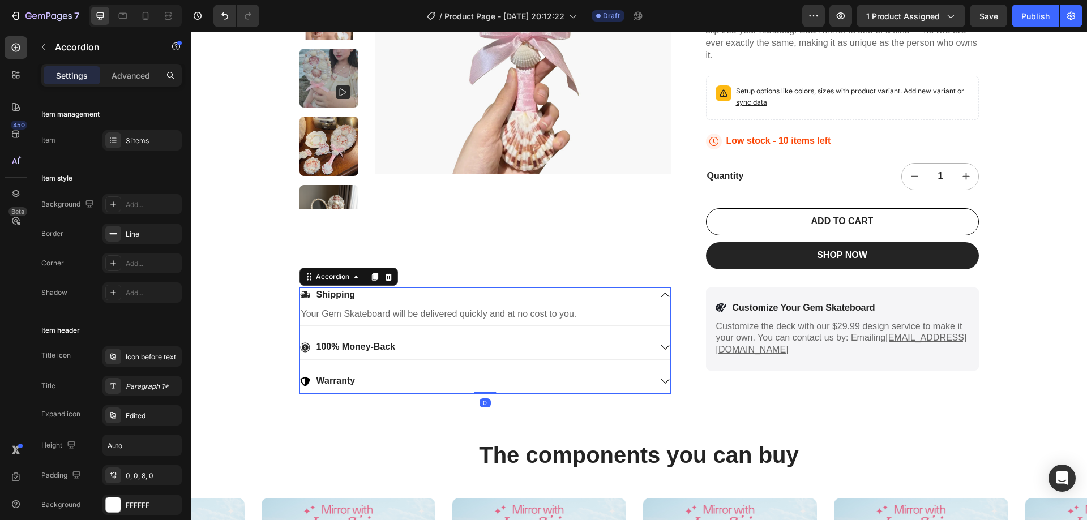
click at [664, 294] on icon at bounding box center [665, 295] width 10 height 10
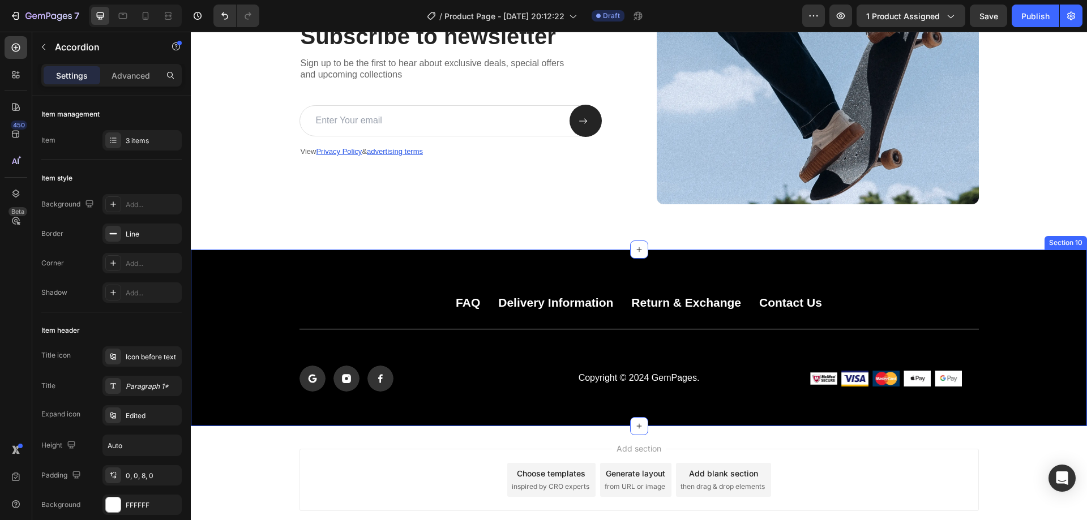
scroll to position [3297, 0]
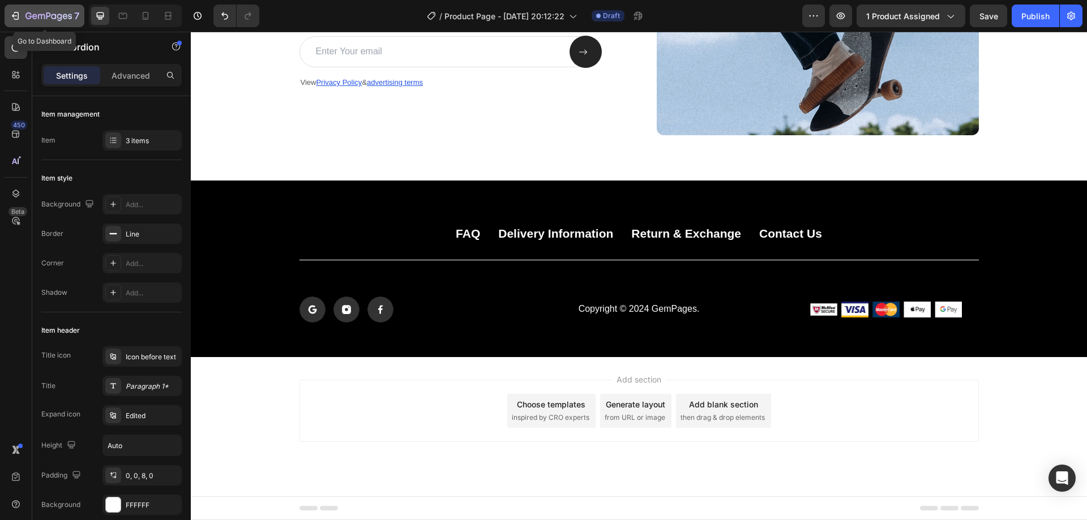
click at [11, 8] on button "7" at bounding box center [45, 16] width 80 height 23
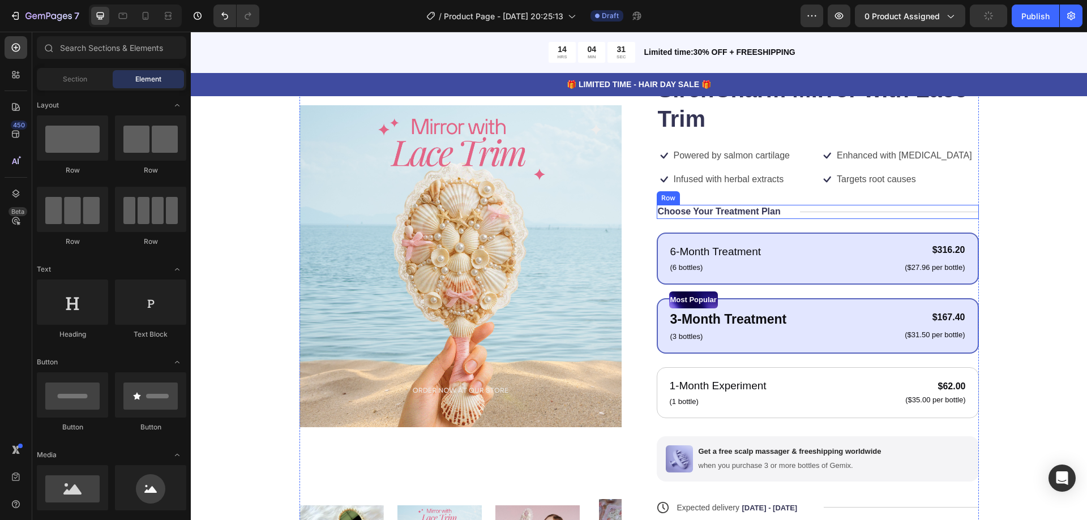
click at [825, 243] on div "6-Month Treatment Text Block (6 bottles) Text Block $316.20 Product Price Produ…" at bounding box center [817, 259] width 297 height 32
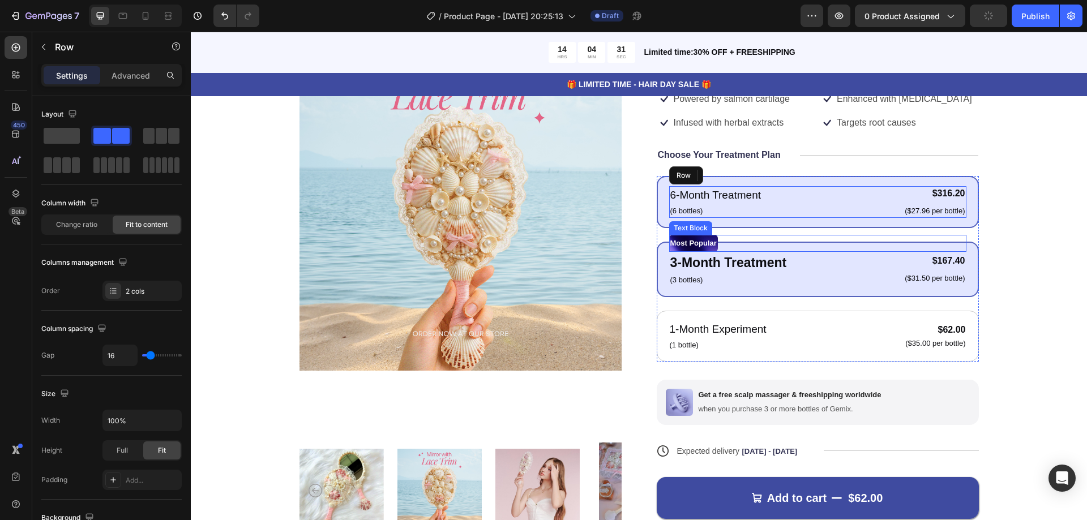
click at [845, 266] on div "3-Month Treatment Text Block (3 bottles) Text Block $167.40 Product Price Produ…" at bounding box center [817, 269] width 297 height 35
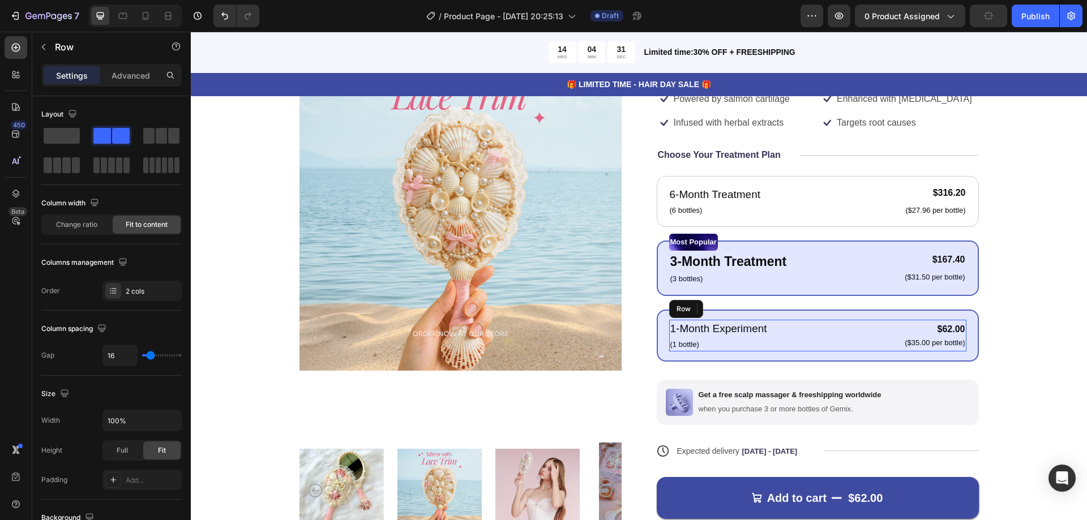
click at [839, 332] on div "1-Month Experiment Text Block (1 bottle) Text Block $62.00 Product Price Produc…" at bounding box center [817, 336] width 297 height 32
click at [838, 254] on div "3-Month Treatment Text Block (3 bottles) Text Block $167.40 Product Price Produ…" at bounding box center [817, 268] width 297 height 35
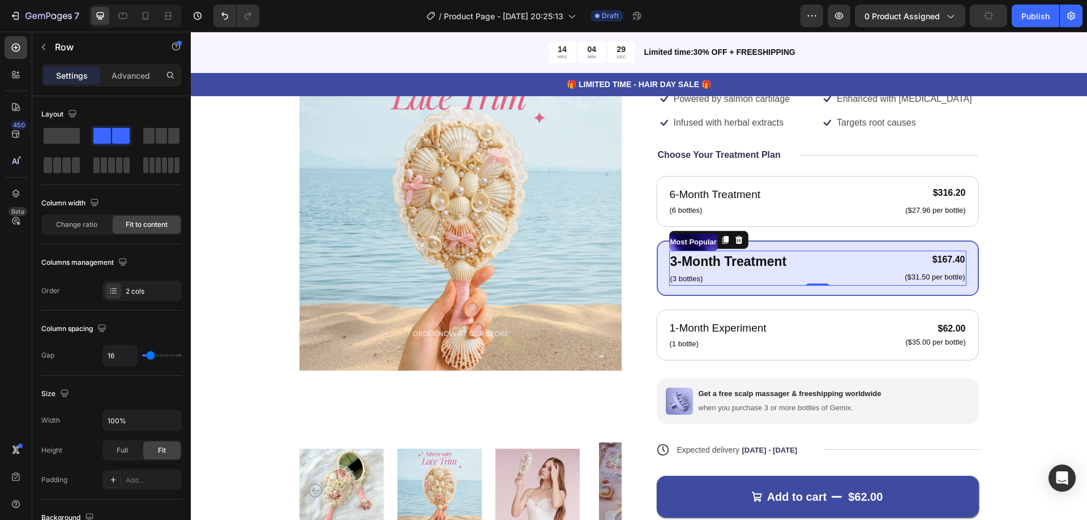
click at [828, 264] on div "3-Month Treatment Text Block (3 bottles) Text Block $167.40 Product Price Produ…" at bounding box center [817, 268] width 297 height 35
click at [999, 263] on div "Product Images Icon Icon Icon Icon Icon Icon List 122,000+ Happy Customers Text…" at bounding box center [639, 275] width 806 height 561
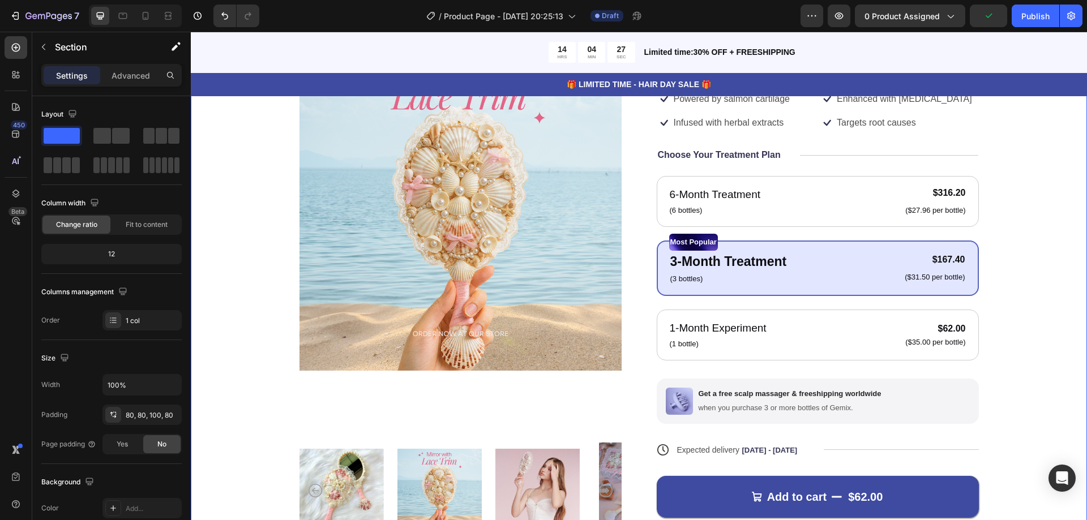
scroll to position [283, 0]
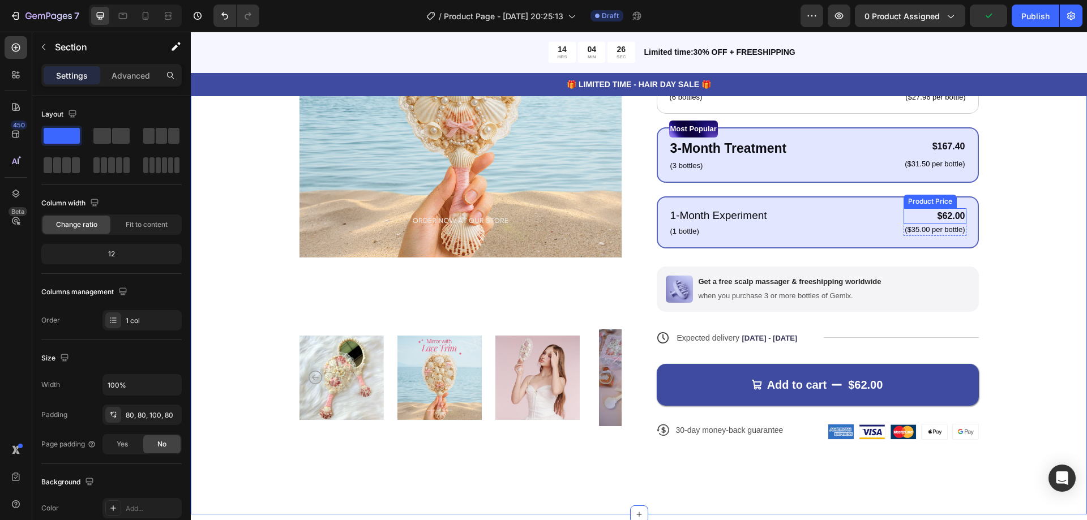
click at [924, 207] on div "$62.00 Product Price Product Price ($35.00 per bottle) Text Block Row" at bounding box center [935, 223] width 62 height 32
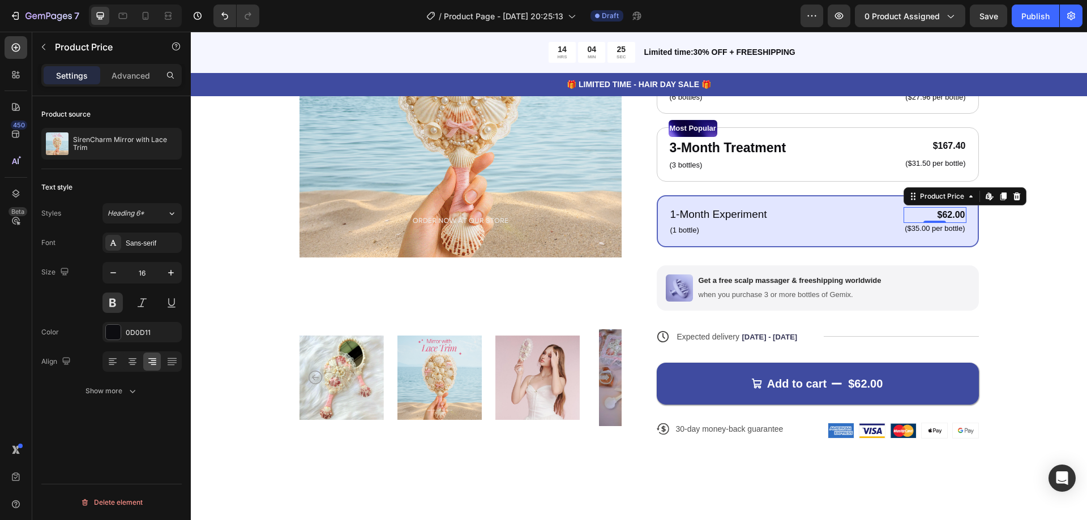
scroll to position [170, 0]
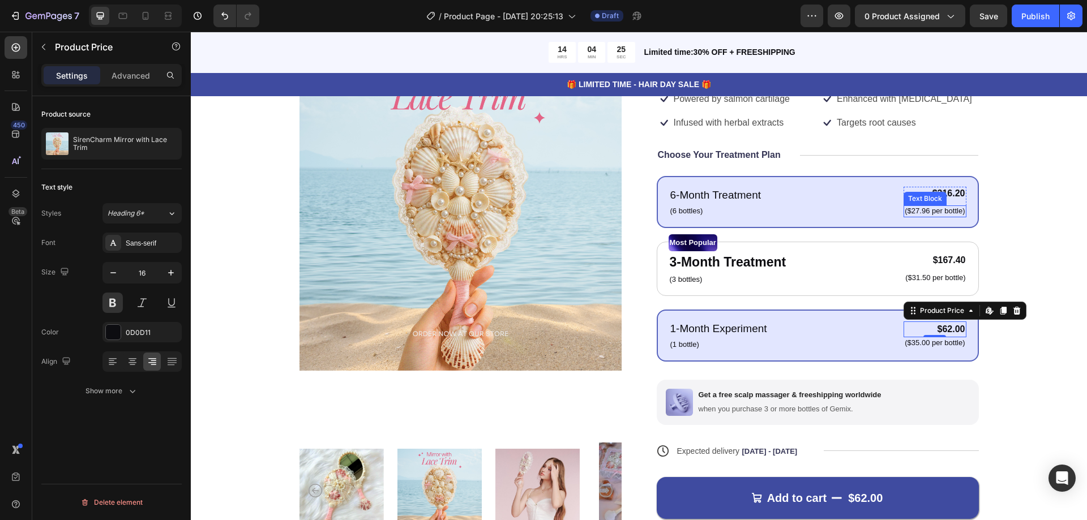
click at [905, 202] on div "Text Block" at bounding box center [925, 199] width 43 height 14
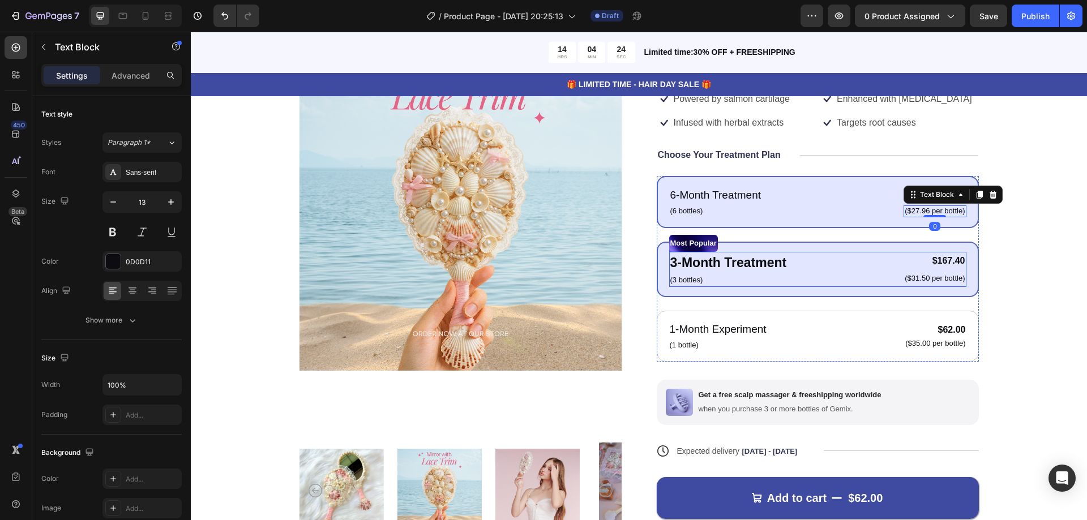
click at [876, 265] on div "3-Month Treatment Text Block (3 bottles) Text Block $167.40 Product Price Produ…" at bounding box center [817, 269] width 297 height 35
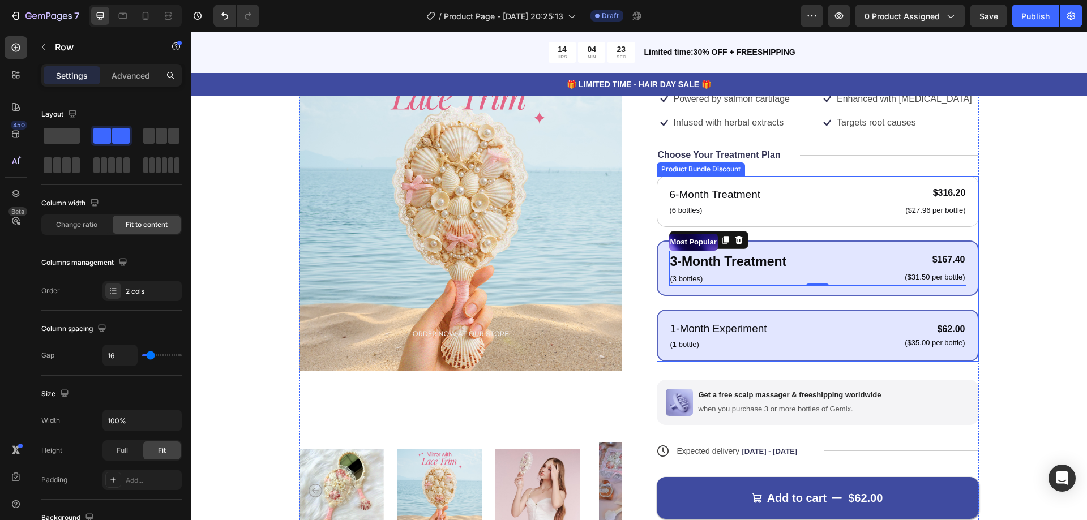
click at [873, 314] on div "1-Month Experiment Text Block (1 bottle) Text Block $62.00 Product Price Produc…" at bounding box center [818, 336] width 322 height 52
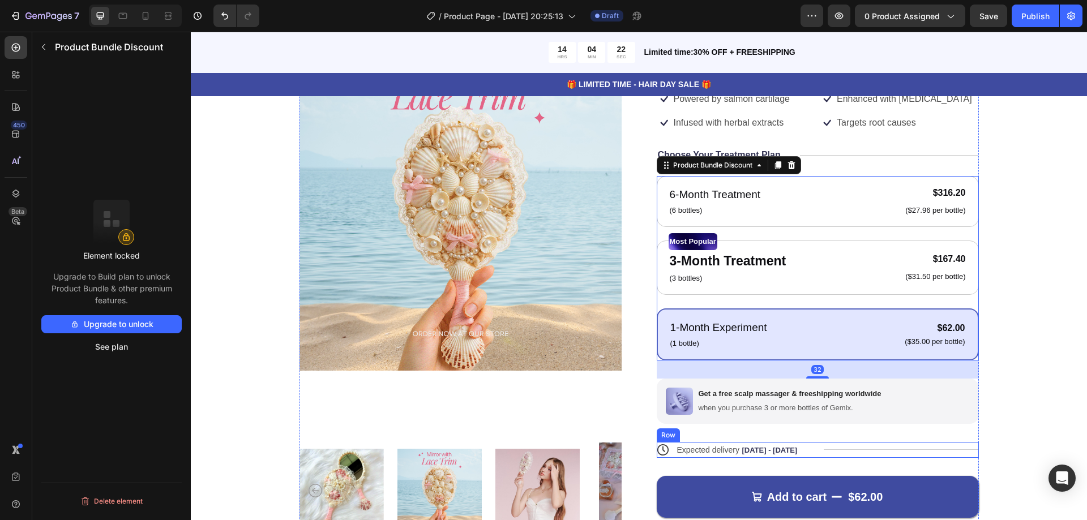
scroll to position [227, 0]
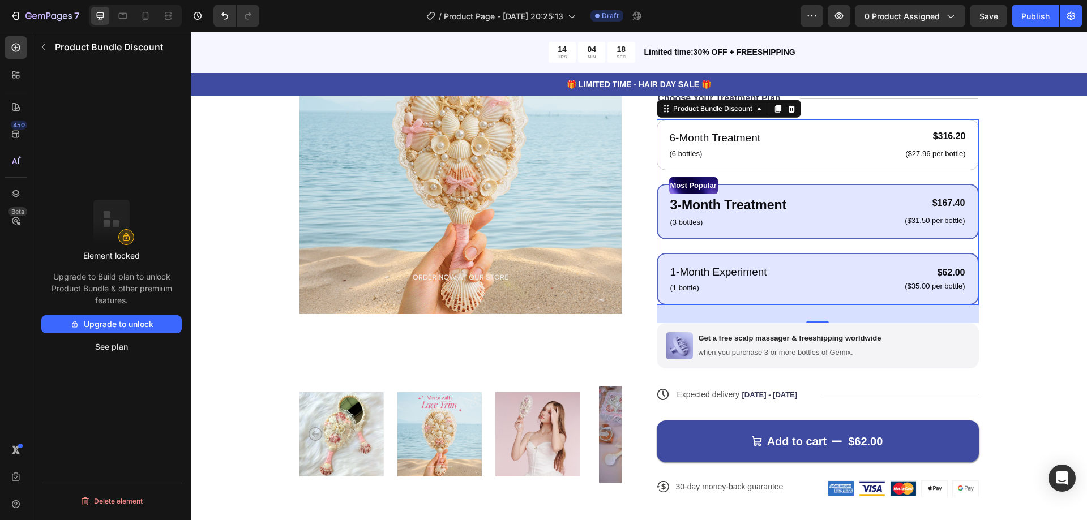
click at [831, 210] on div "3-Month Treatment Text Block (3 bottles) Text Block $167.40 Product Price Produ…" at bounding box center [817, 211] width 297 height 35
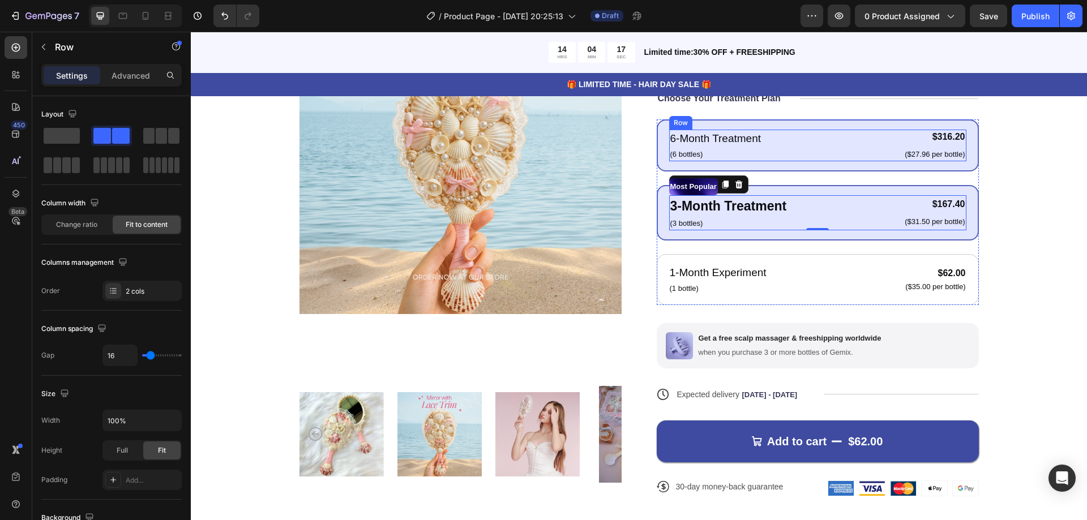
scroll to position [170, 0]
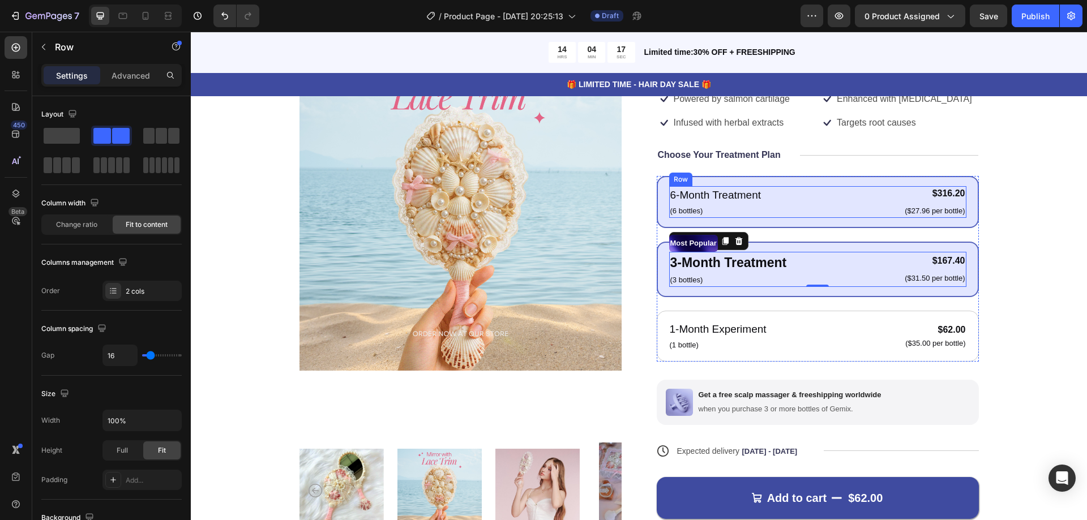
click at [807, 213] on div "6-Month Treatment Text Block (6 bottles) Text Block $316.20 Product Price Produ…" at bounding box center [817, 202] width 297 height 32
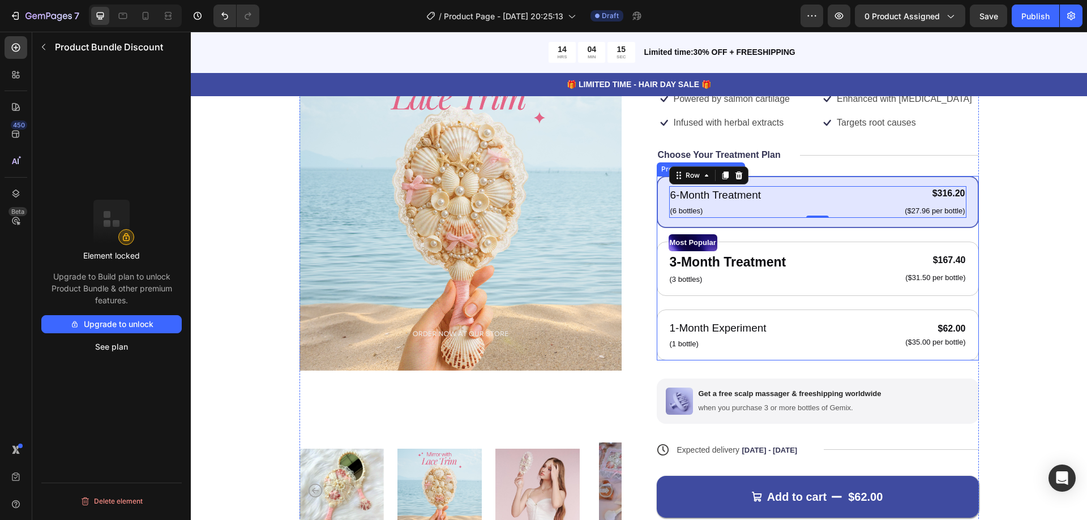
click at [949, 230] on div "6-Month Treatment Text Block (6 bottles) Text Block $316.20 Product Price Produ…" at bounding box center [818, 268] width 322 height 185
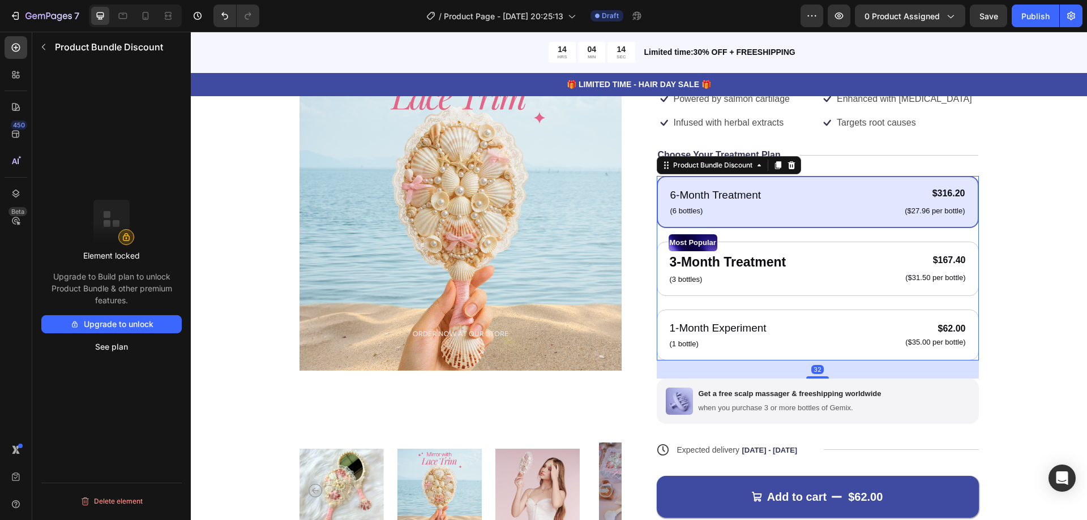
click at [950, 227] on div "6-Month Treatment Text Block (6 bottles) Text Block $316.20 Product Price Produ…" at bounding box center [818, 202] width 322 height 52
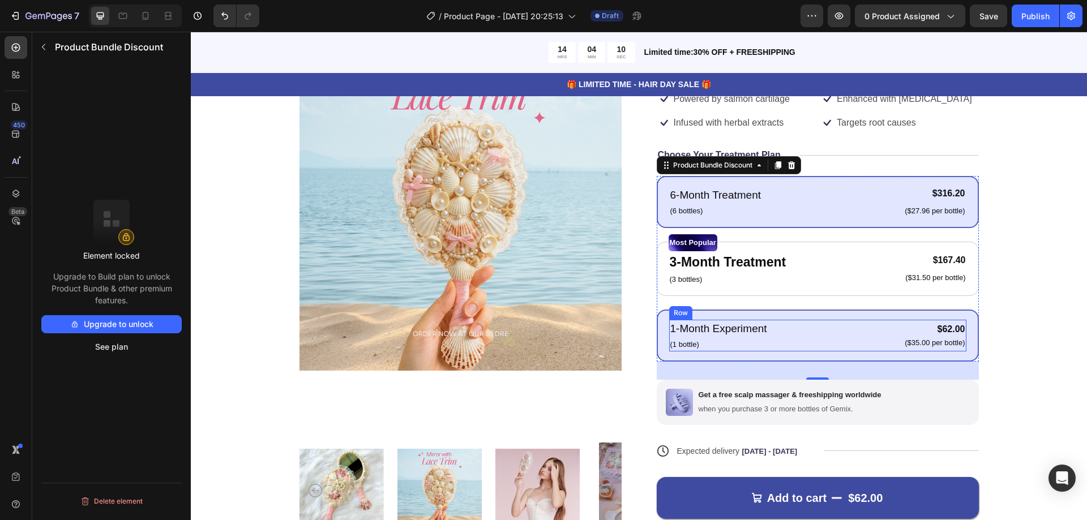
scroll to position [113, 0]
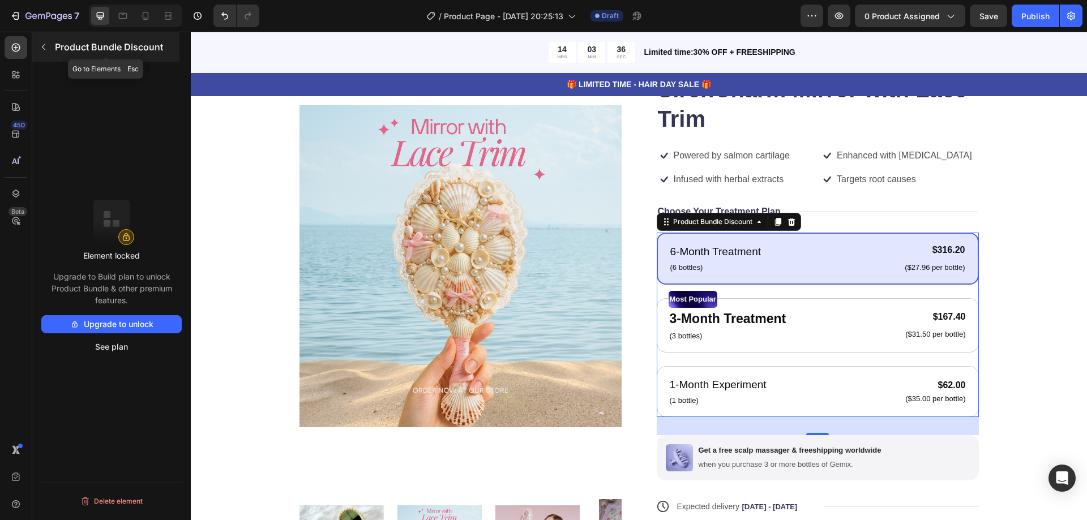
click at [49, 39] on button "button" at bounding box center [44, 47] width 18 height 18
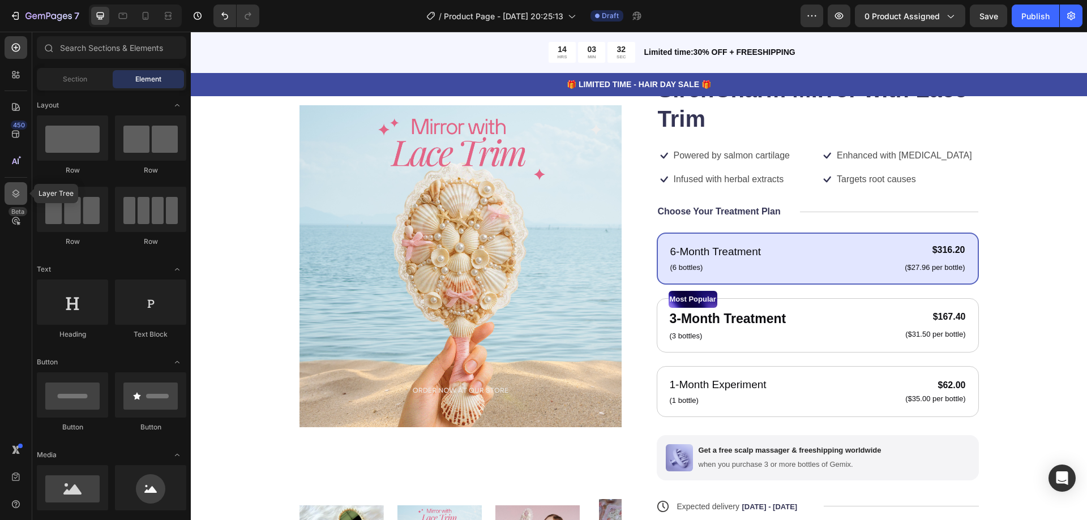
click at [19, 195] on icon at bounding box center [15, 194] width 7 height 8
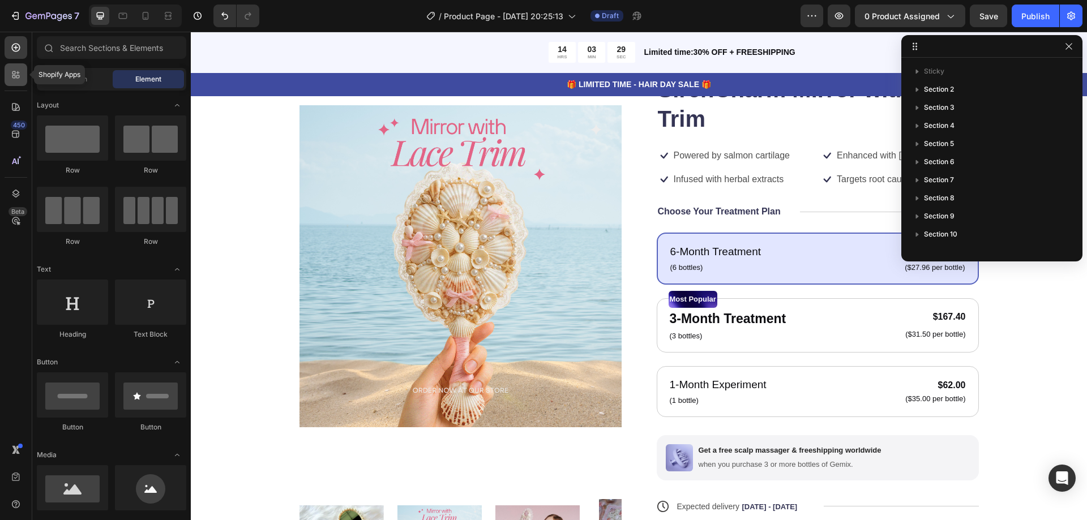
click at [25, 79] on div at bounding box center [16, 74] width 23 height 23
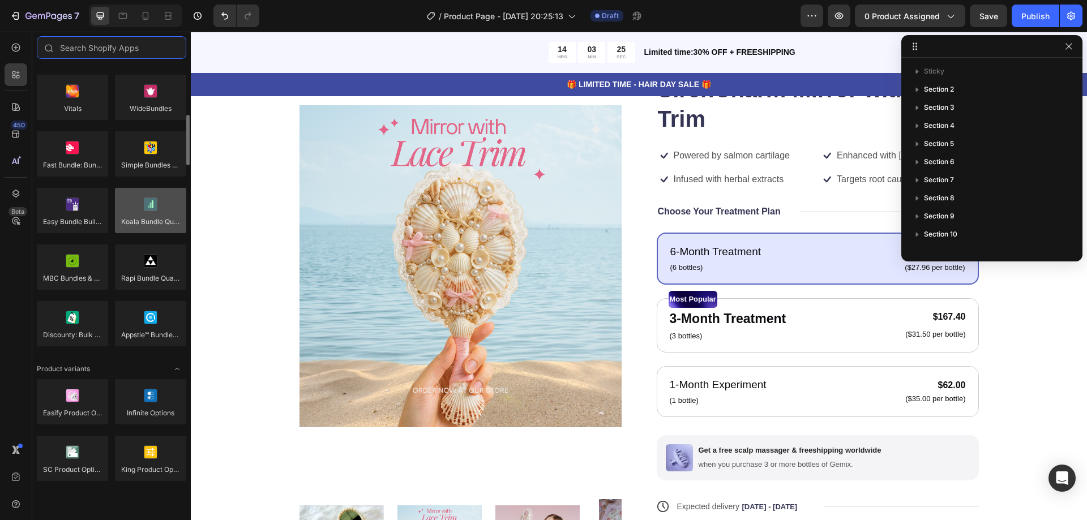
scroll to position [906, 0]
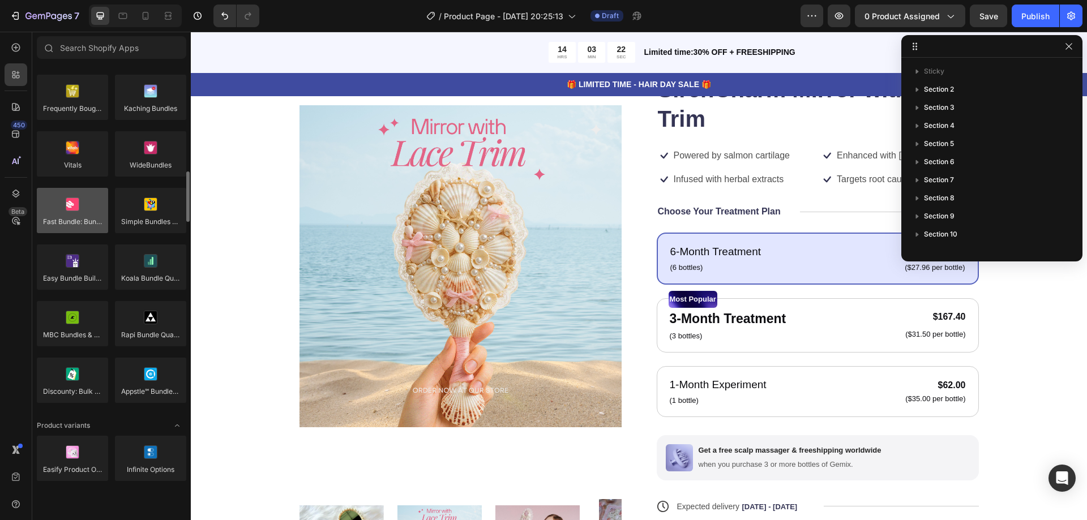
click at [89, 219] on div at bounding box center [72, 210] width 71 height 45
click at [83, 222] on div at bounding box center [72, 210] width 71 height 45
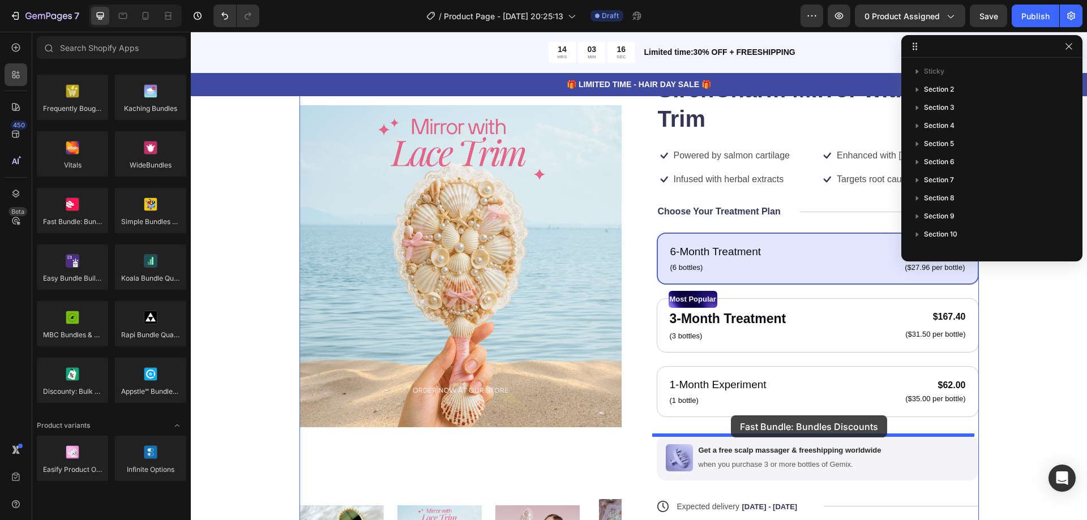
drag, startPoint x: 271, startPoint y: 246, endPoint x: 731, endPoint y: 416, distance: 490.4
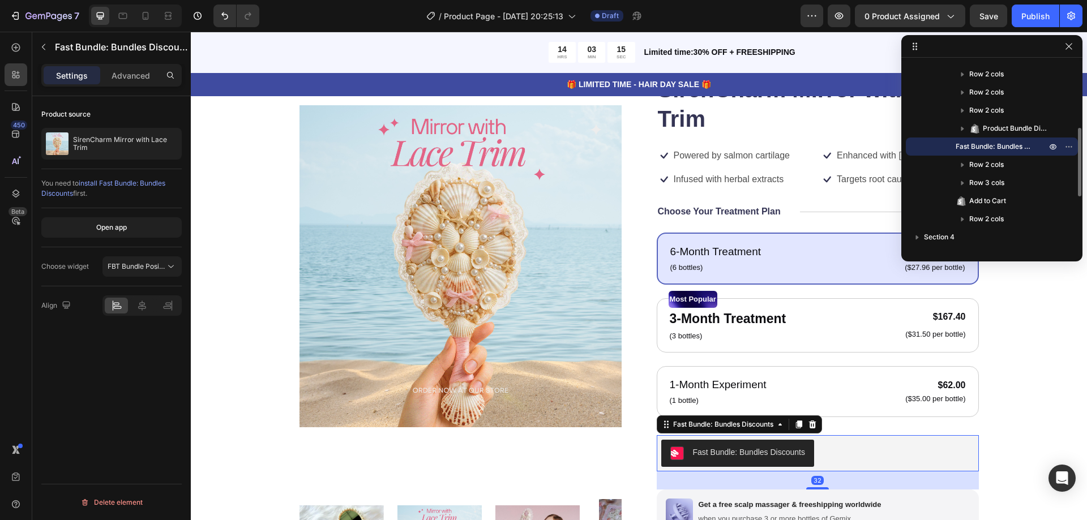
scroll to position [227, 0]
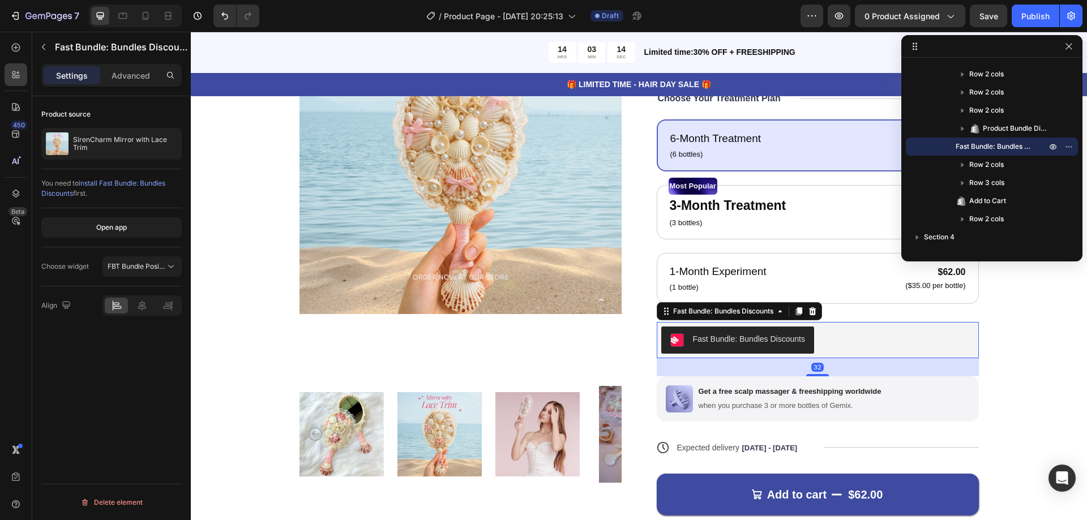
click at [753, 340] on div "Fast Bundle: Bundles Discounts" at bounding box center [749, 340] width 112 height 12
click at [113, 222] on button "Open app" at bounding box center [111, 227] width 140 height 20
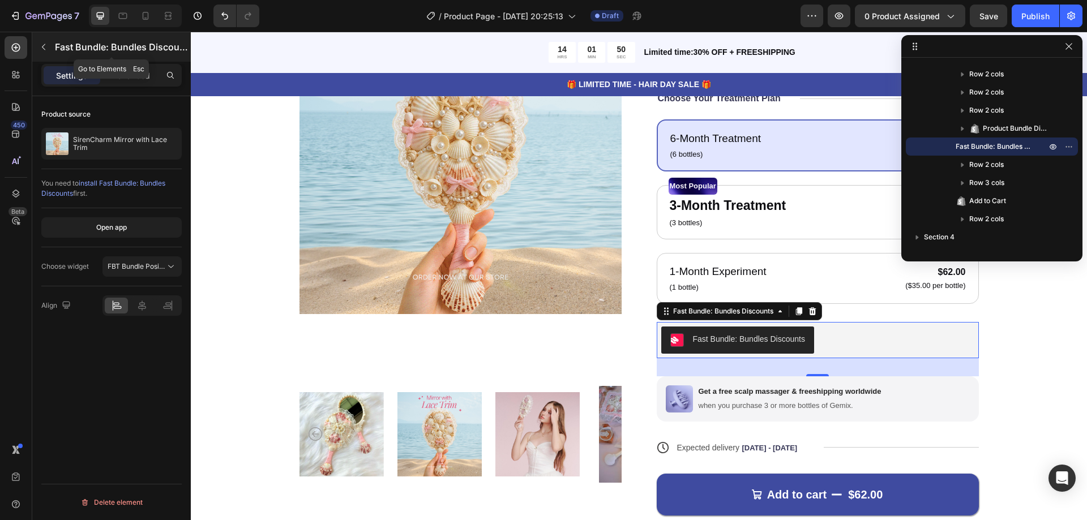
click at [39, 52] on button "button" at bounding box center [44, 47] width 18 height 18
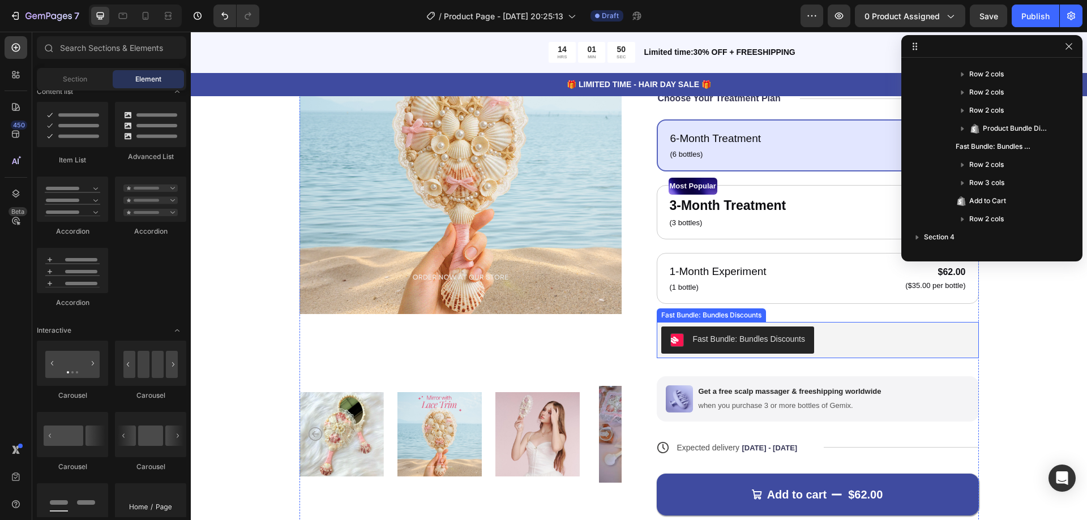
click at [768, 349] on button "Fast Bundle: Bundles Discounts" at bounding box center [737, 340] width 153 height 27
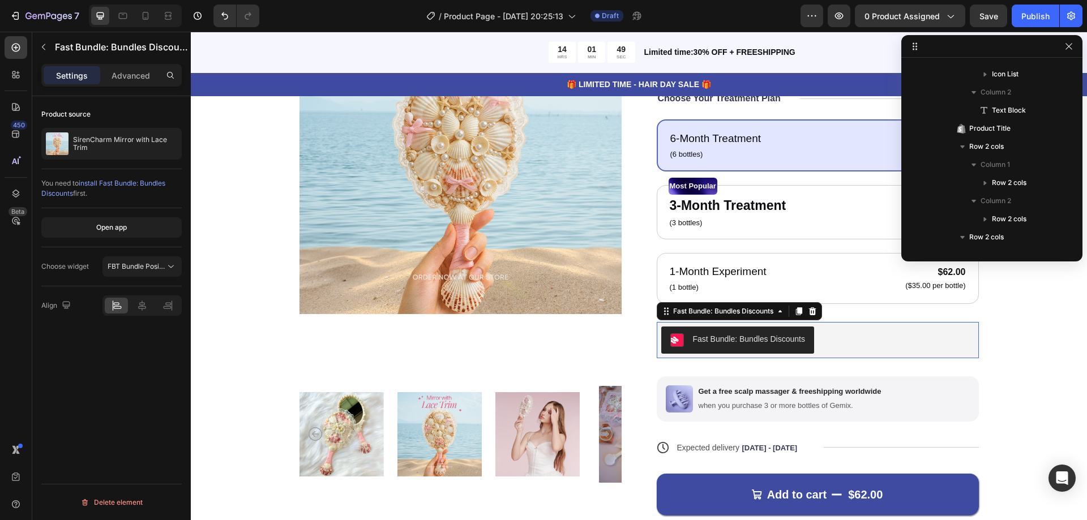
scroll to position [595, 0]
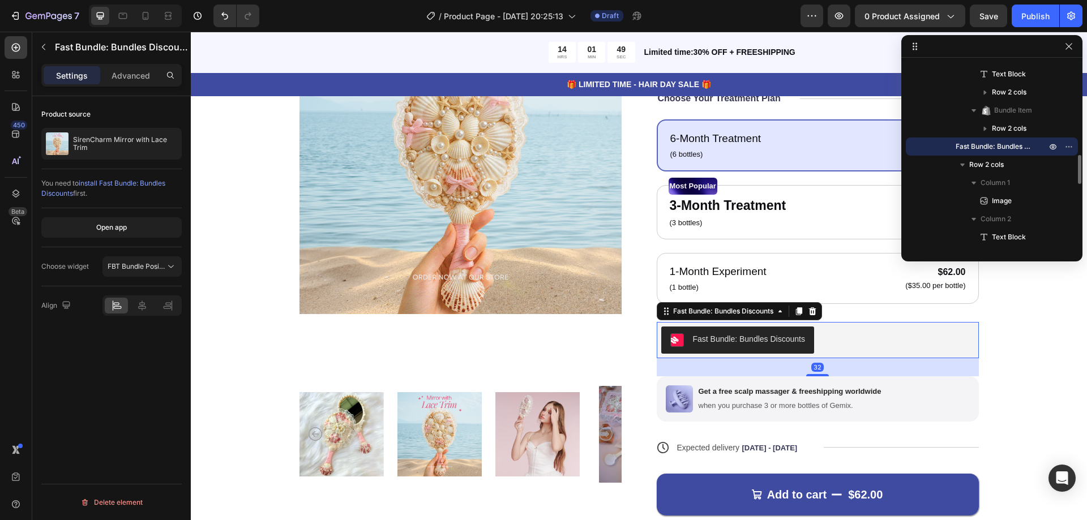
click at [810, 313] on icon at bounding box center [812, 311] width 9 height 9
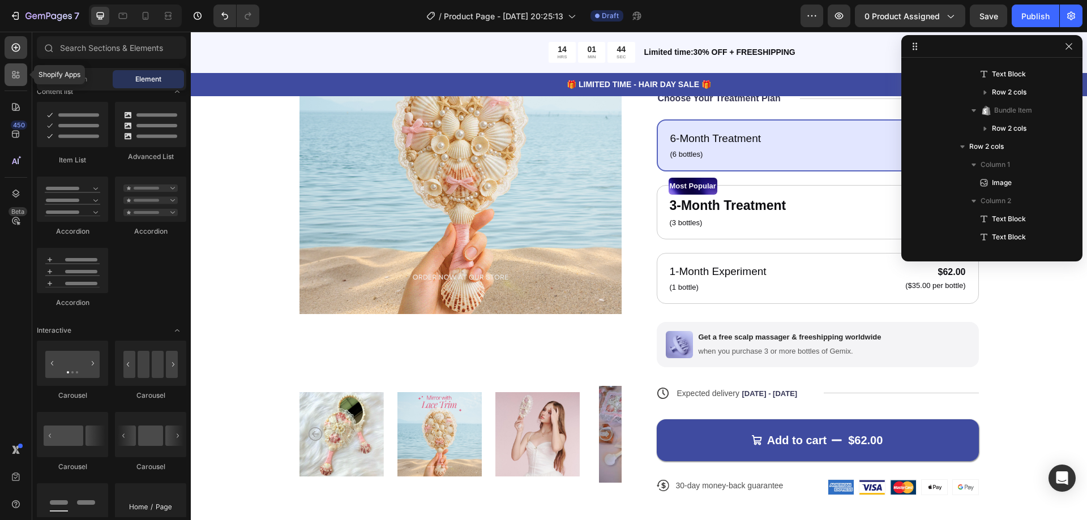
click at [16, 70] on icon at bounding box center [15, 74] width 11 height 11
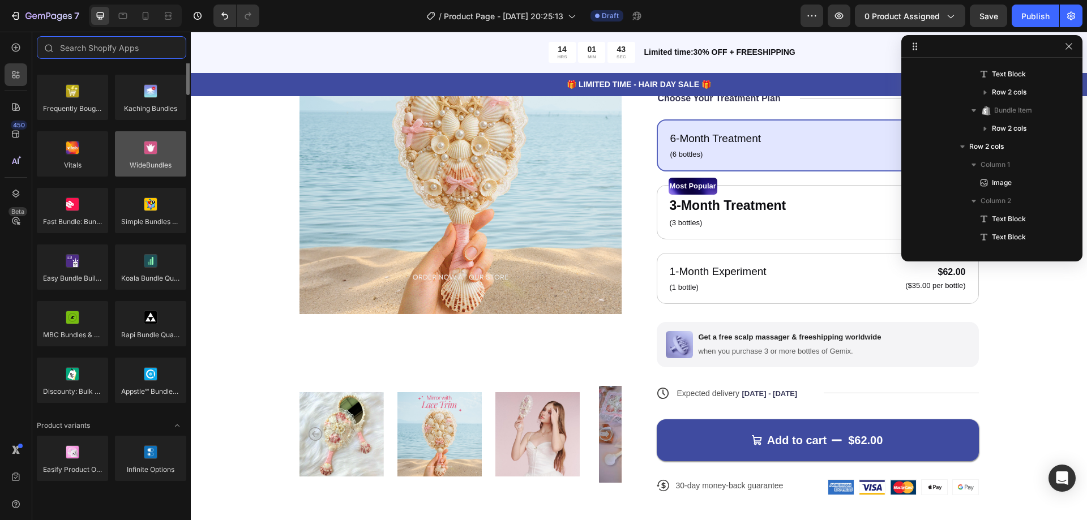
scroll to position [793, 0]
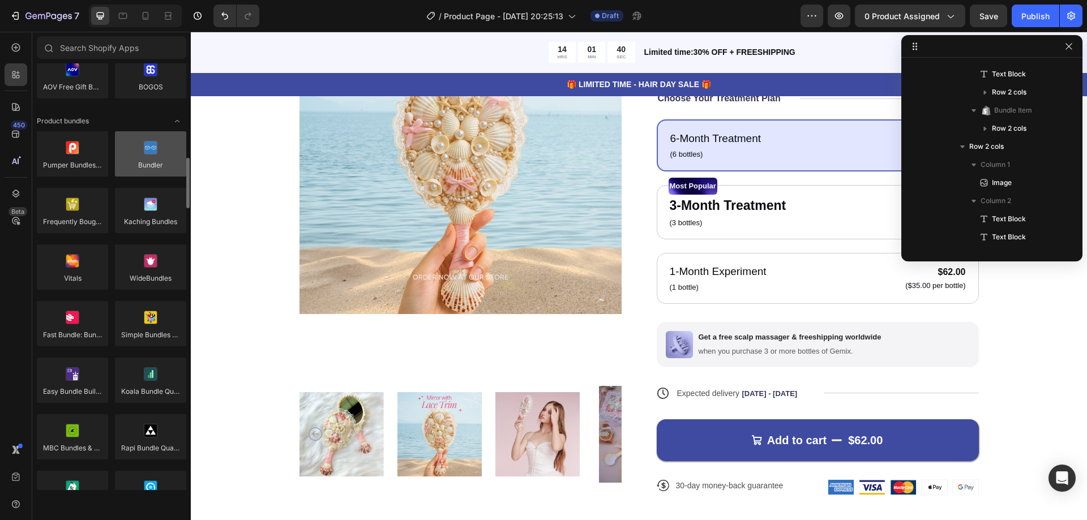
click at [138, 160] on div at bounding box center [150, 153] width 71 height 45
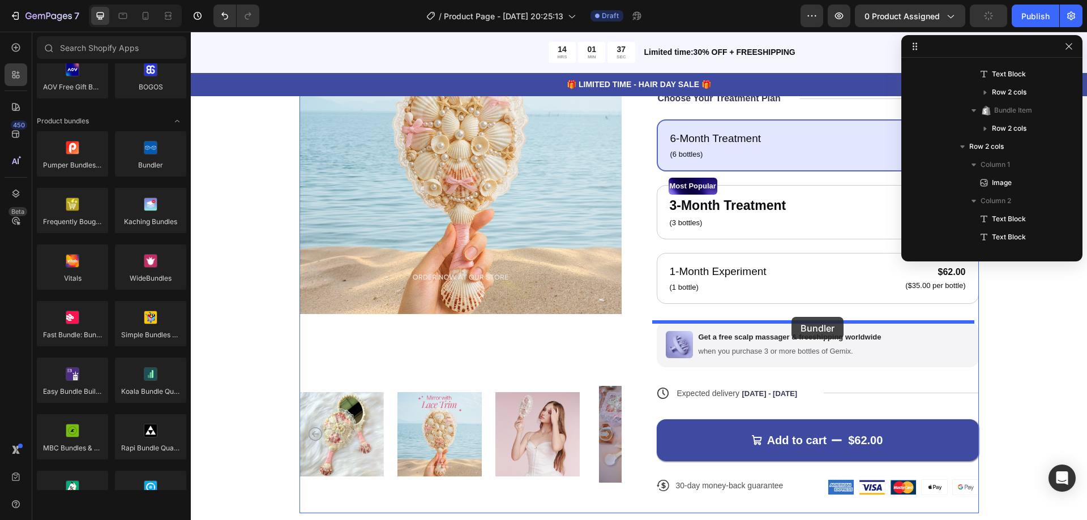
drag, startPoint x: 360, startPoint y: 200, endPoint x: 792, endPoint y: 317, distance: 447.0
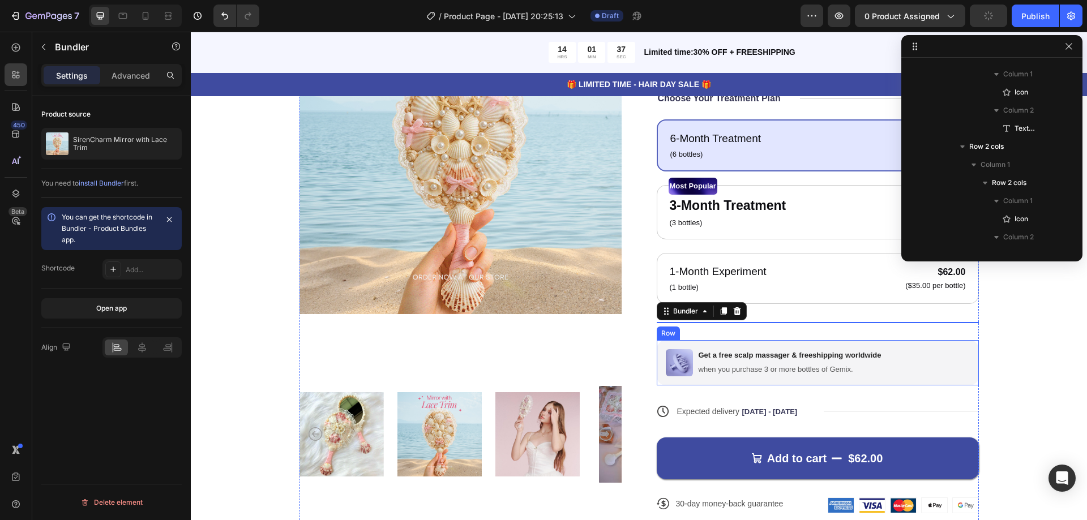
scroll to position [1338, 0]
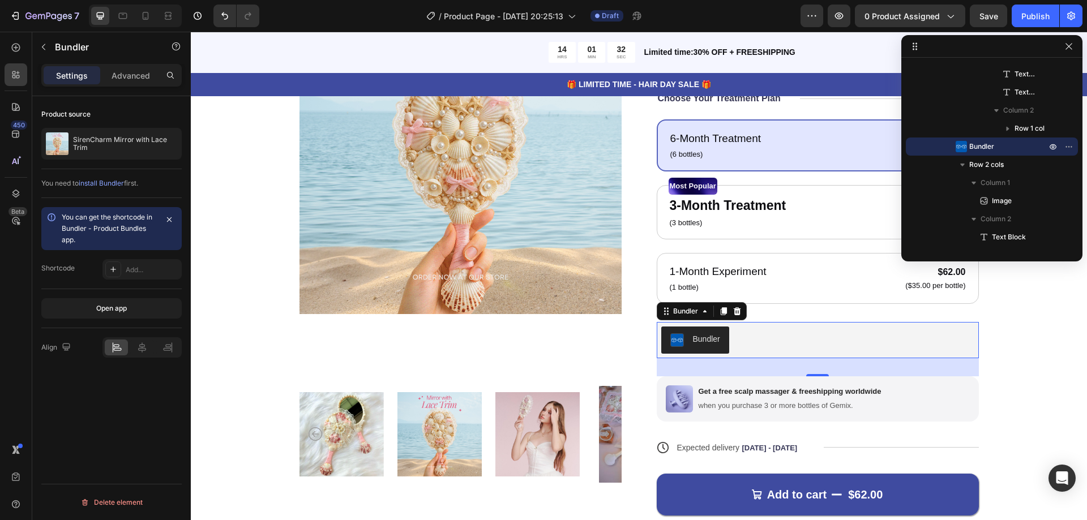
click at [108, 181] on span "install Bundler" at bounding box center [101, 183] width 45 height 8
drag, startPoint x: 1071, startPoint y: 46, endPoint x: 877, endPoint y: 16, distance: 196.6
click at [1071, 46] on icon "button" at bounding box center [1069, 46] width 9 height 9
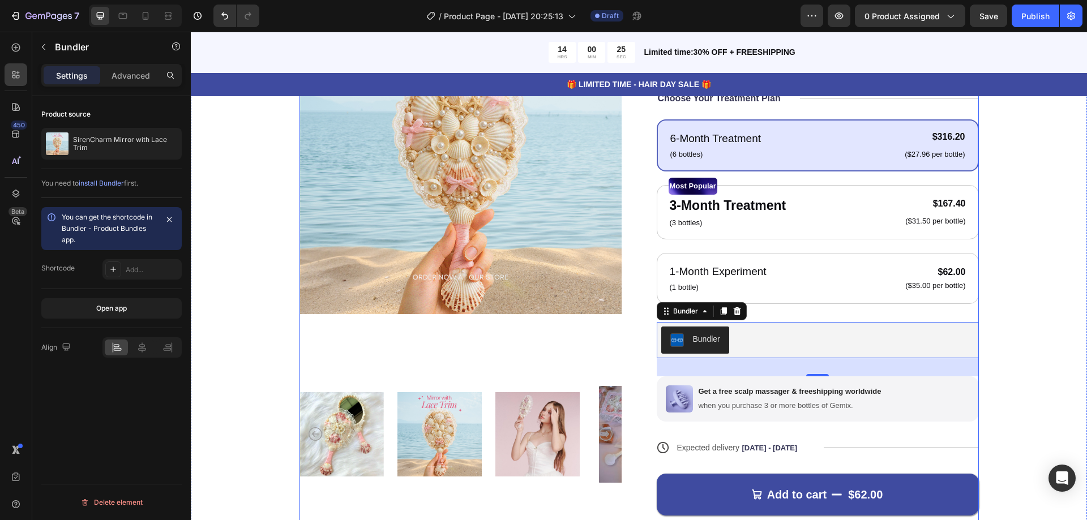
scroll to position [283, 0]
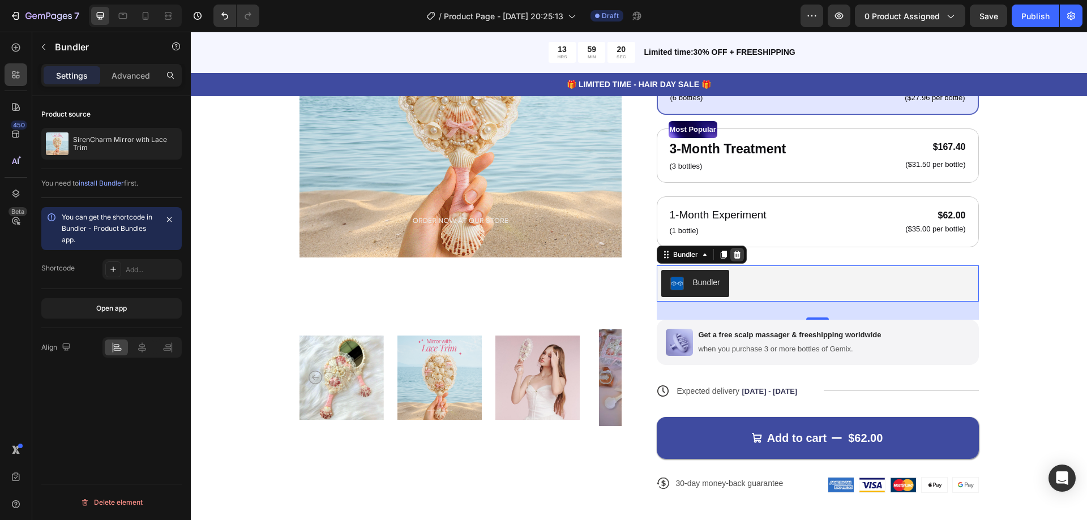
click at [730, 249] on div at bounding box center [737, 255] width 14 height 14
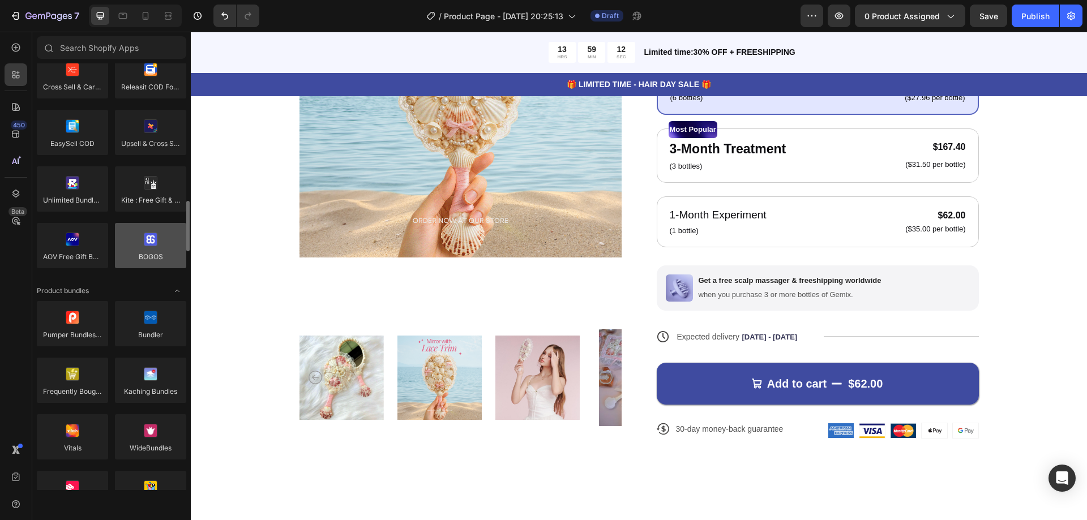
scroll to position [680, 0]
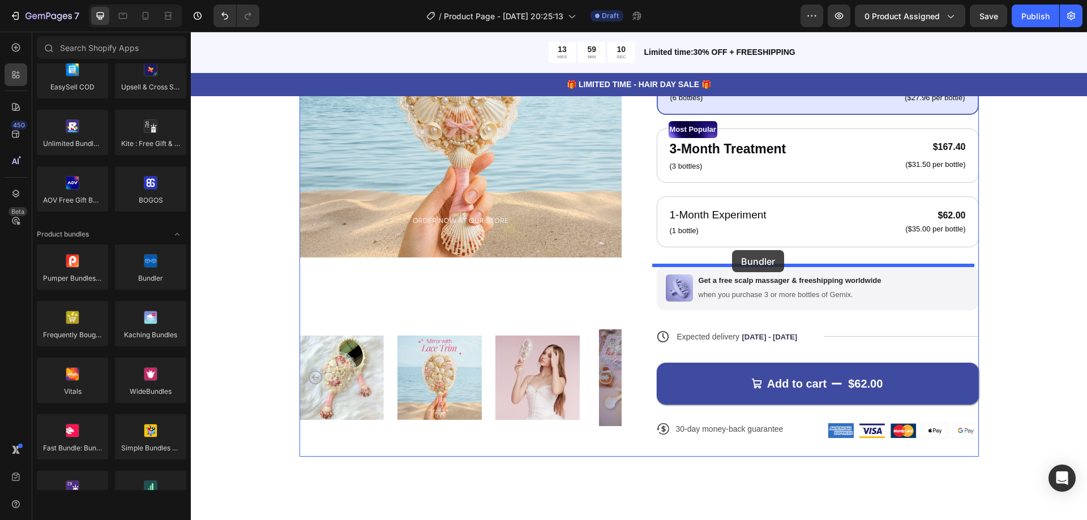
drag, startPoint x: 336, startPoint y: 309, endPoint x: 732, endPoint y: 250, distance: 400.1
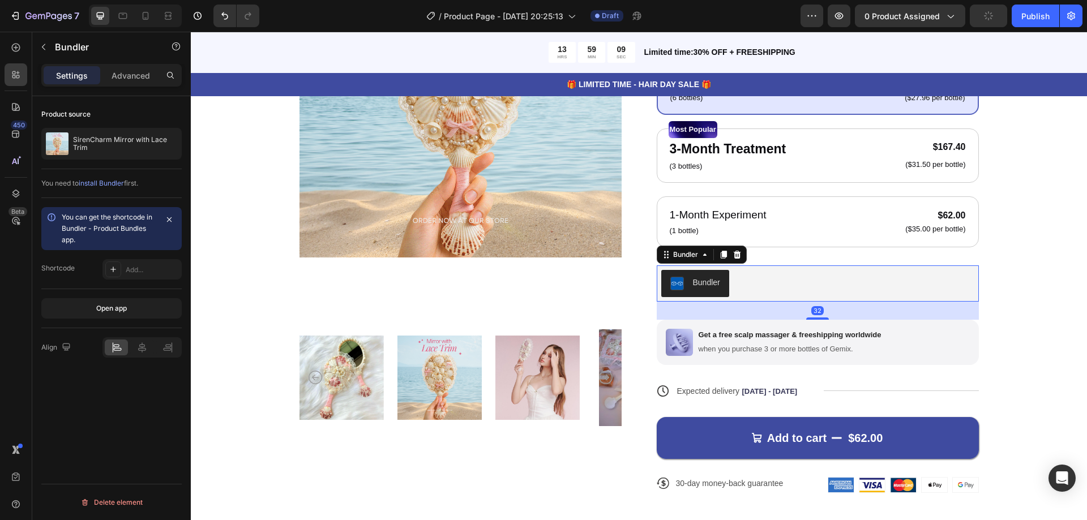
click at [693, 284] on div "Bundler" at bounding box center [706, 283] width 27 height 12
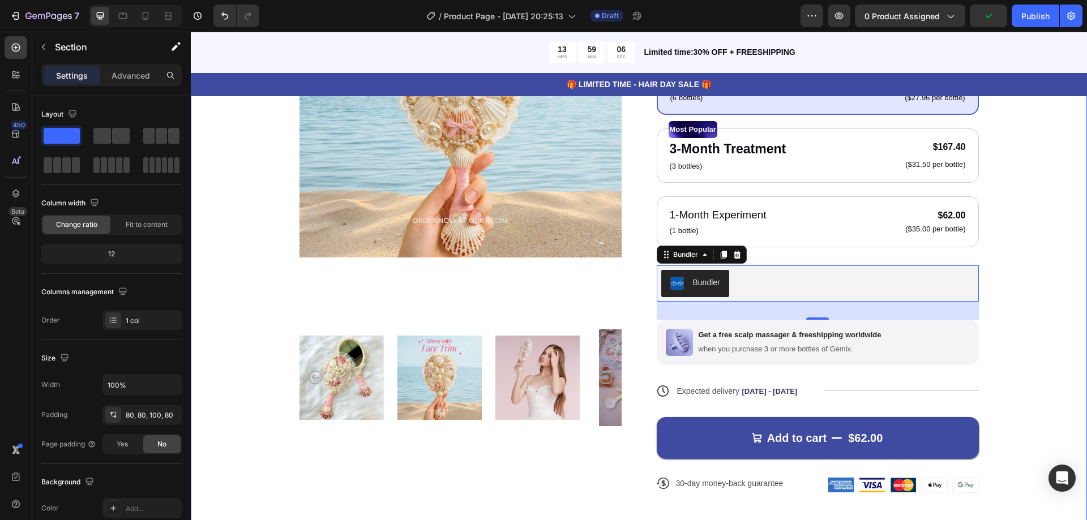
click at [1011, 295] on div "Product Images Icon Icon Icon Icon Icon Icon List 122,000+ Happy Customers Text…" at bounding box center [639, 197] width 806 height 630
click at [721, 284] on button "Bundler" at bounding box center [695, 283] width 68 height 27
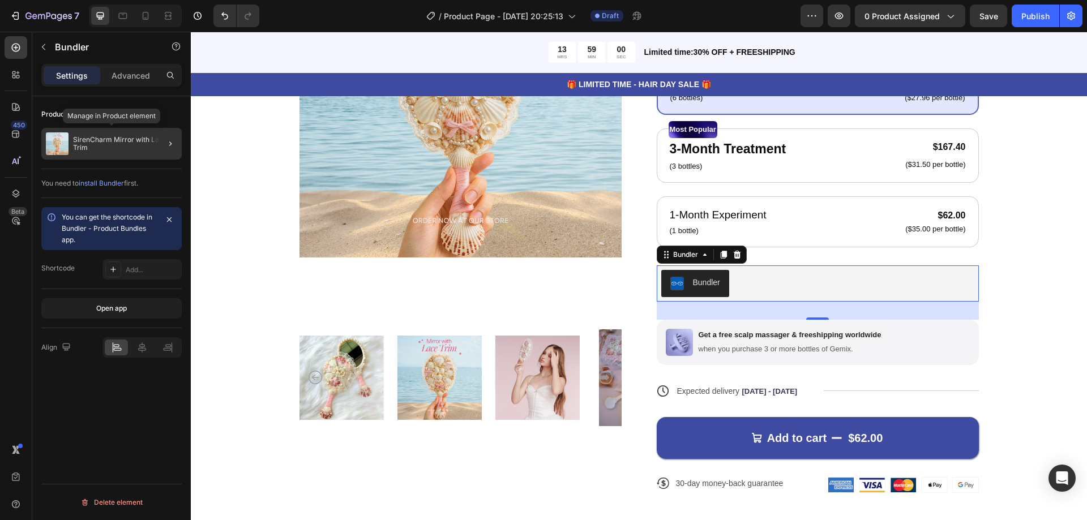
click at [138, 139] on p "SirenCharm Mirror with Lace Trim" at bounding box center [125, 144] width 104 height 16
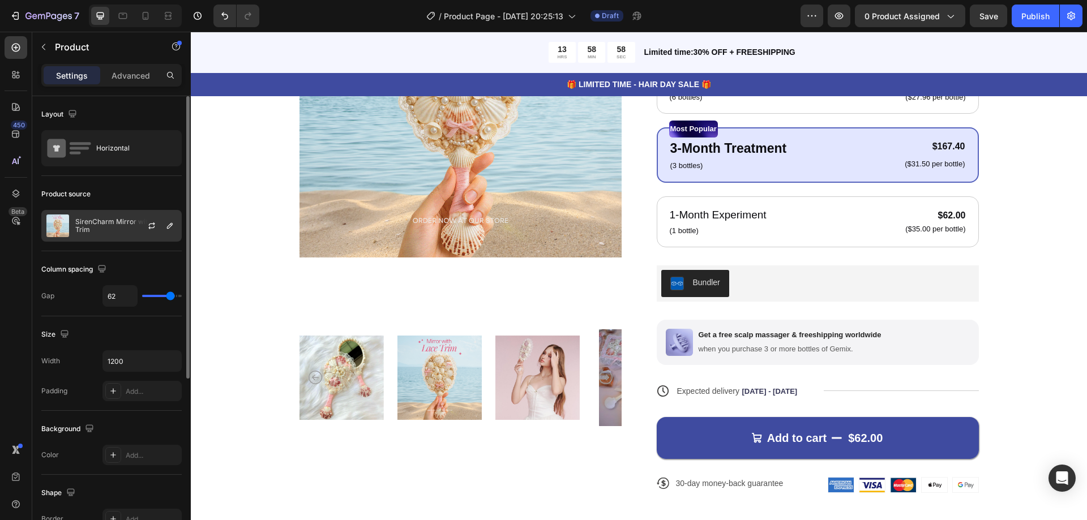
click at [126, 220] on p "SirenCharm Mirror with Lace Trim" at bounding box center [125, 226] width 101 height 16
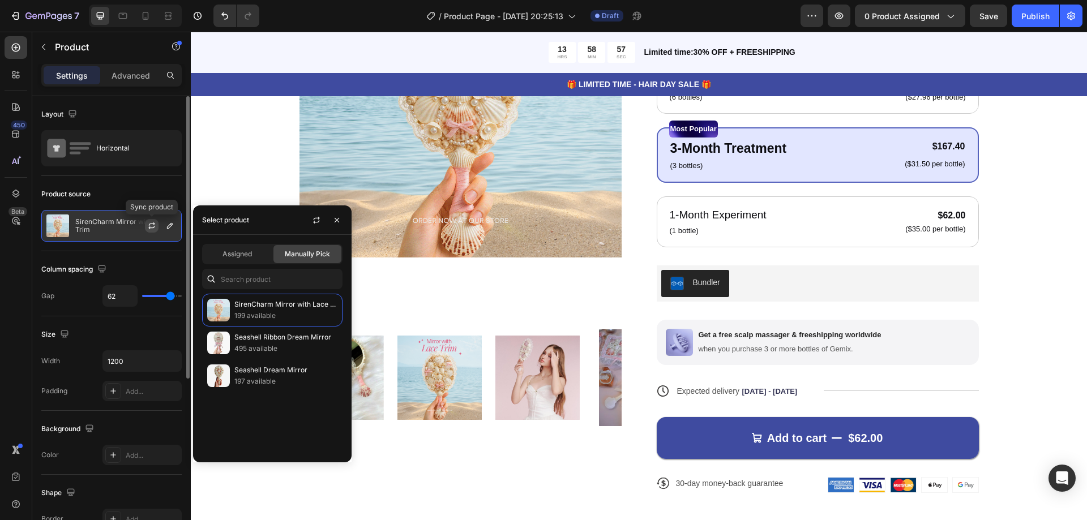
click at [155, 228] on icon "button" at bounding box center [151, 225] width 9 height 9
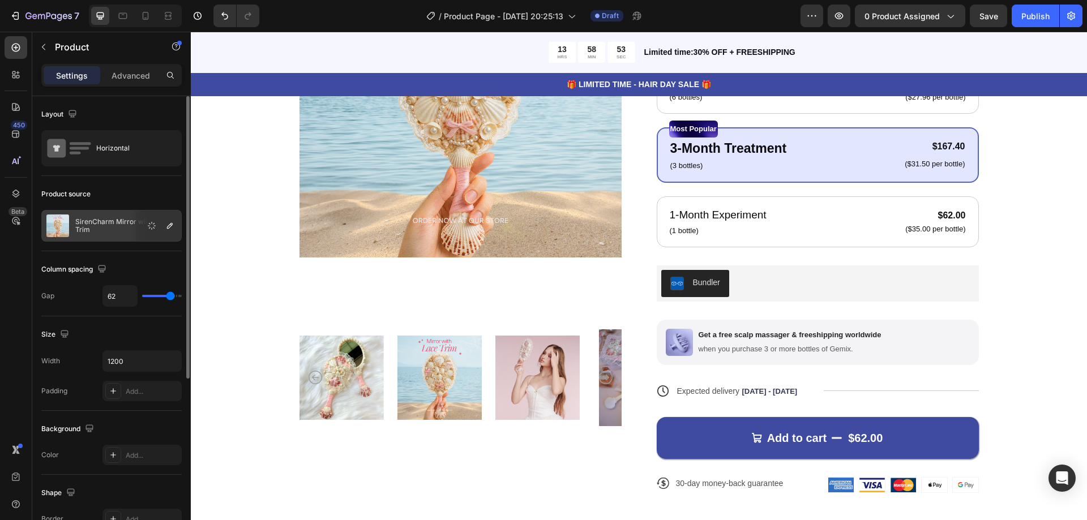
click at [106, 225] on p "SirenCharm Mirror with Lace Trim" at bounding box center [125, 226] width 101 height 16
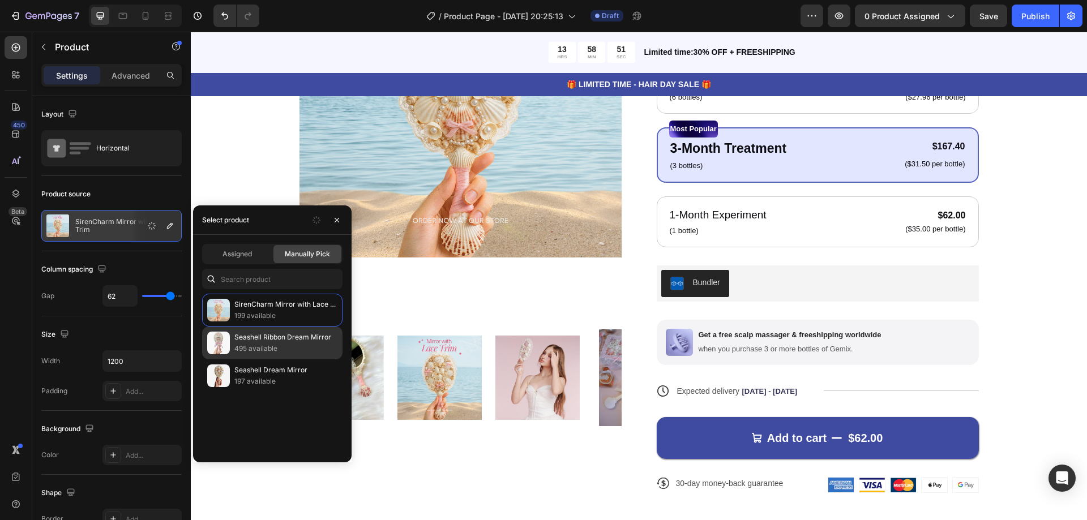
click at [262, 344] on p "495 available" at bounding box center [285, 348] width 103 height 11
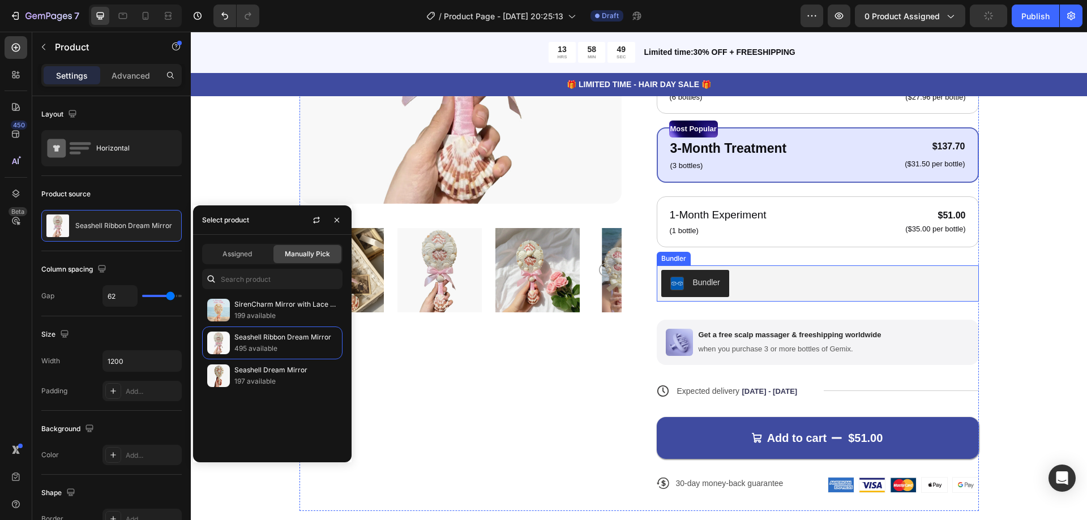
click at [693, 283] on div "Bundler" at bounding box center [706, 283] width 27 height 12
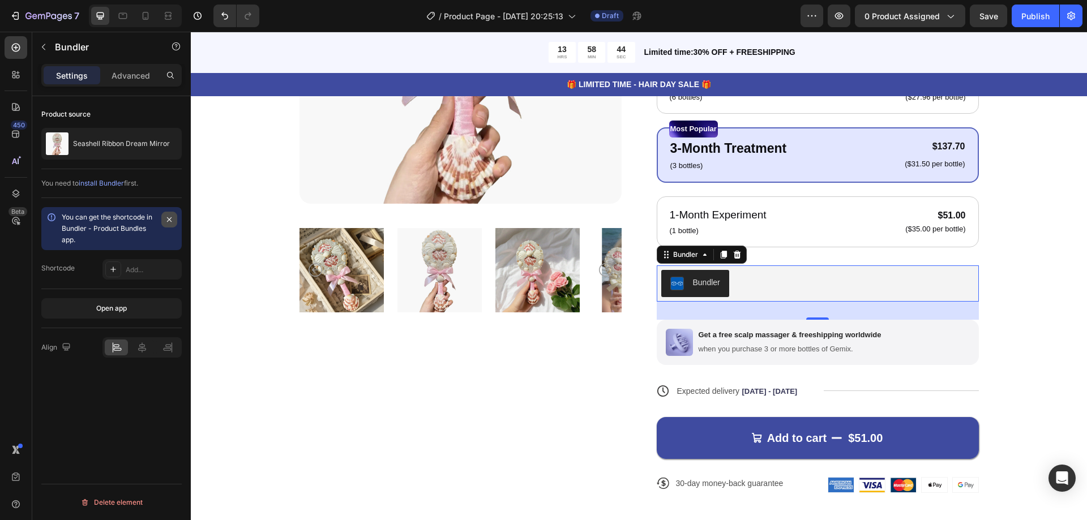
click at [164, 217] on button "button" at bounding box center [169, 220] width 16 height 16
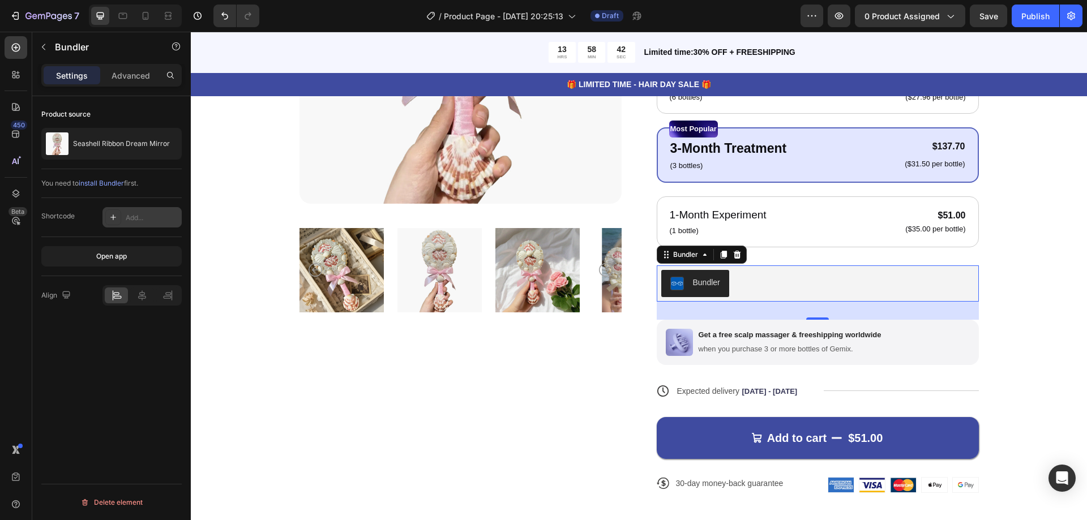
click at [109, 214] on icon at bounding box center [113, 217] width 9 height 9
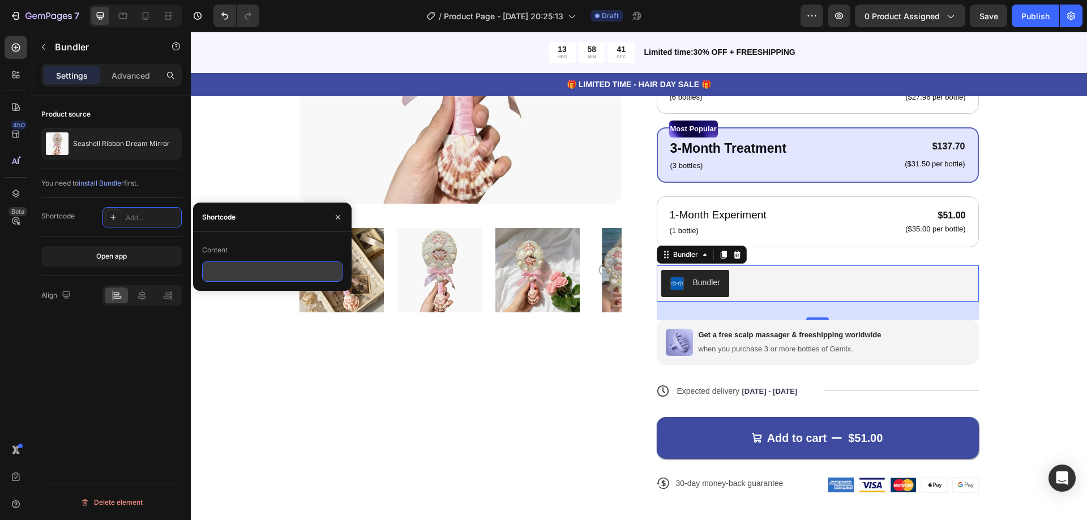
click at [228, 267] on input "text" at bounding box center [272, 272] width 140 height 20
click at [131, 217] on div "Add..." at bounding box center [152, 218] width 53 height 10
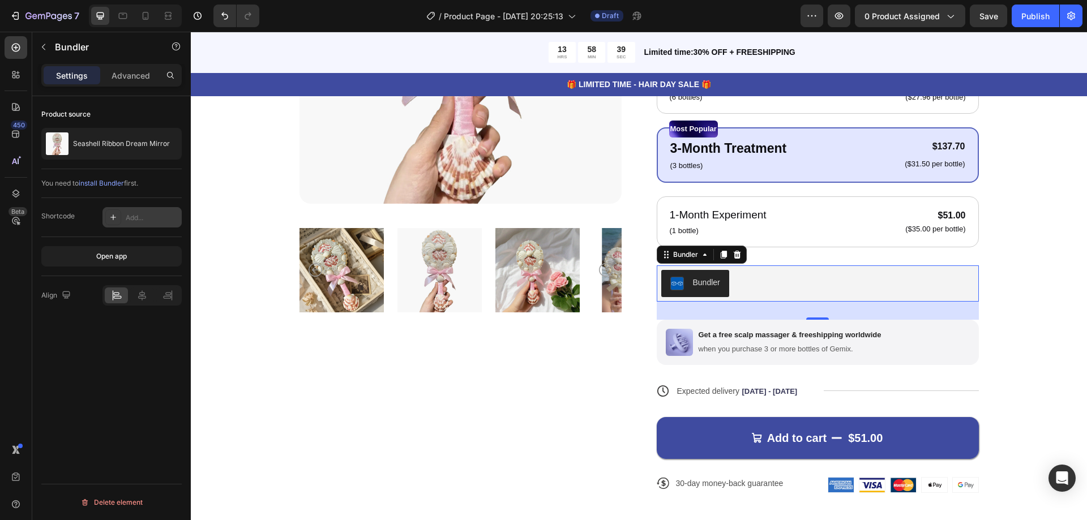
click at [149, 220] on div "Add..." at bounding box center [152, 218] width 53 height 10
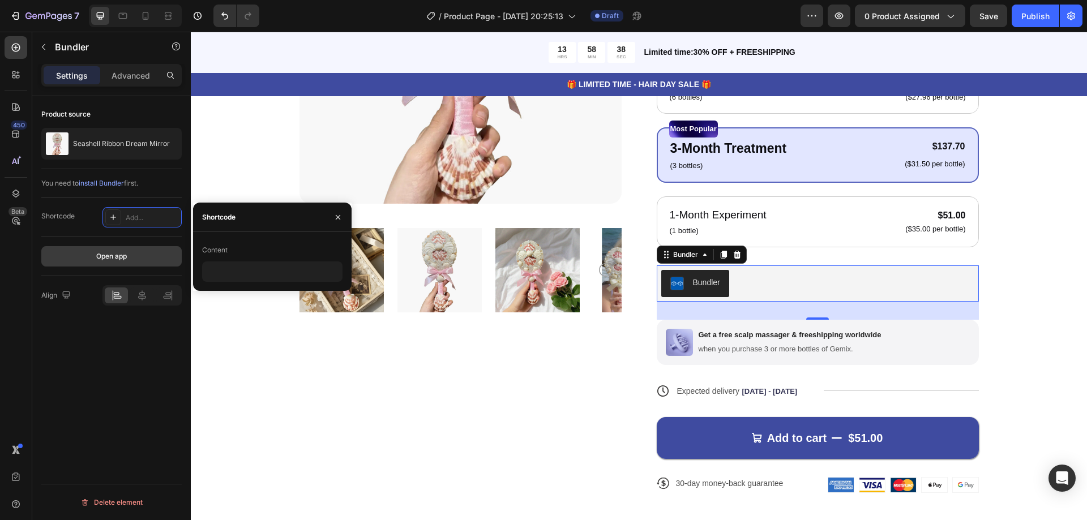
click at [159, 263] on button "Open app" at bounding box center [111, 256] width 140 height 20
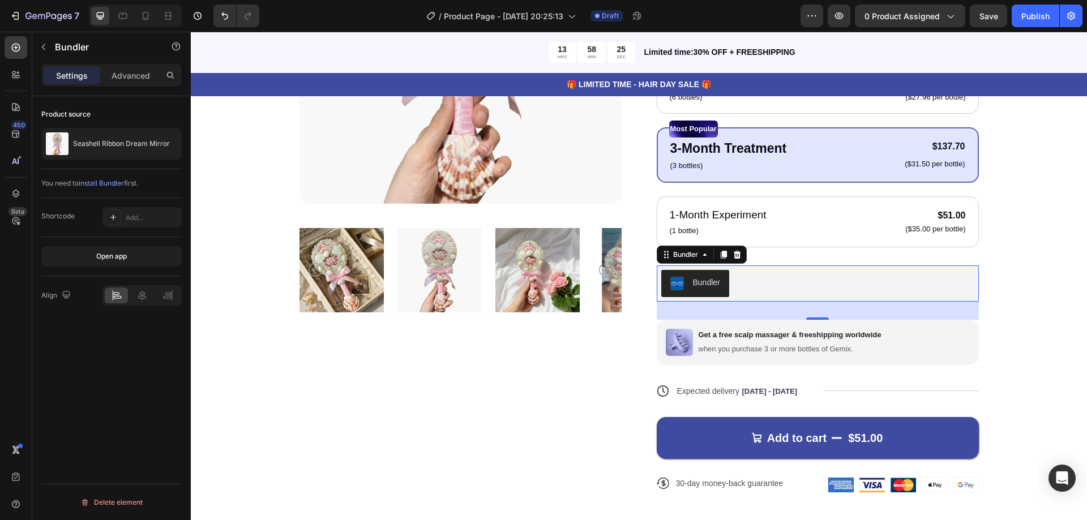
click at [685, 280] on div "Bundler" at bounding box center [695, 284] width 50 height 14
drag, startPoint x: 74, startPoint y: 216, endPoint x: 40, endPoint y: 214, distance: 34.0
click at [40, 214] on div "Product source Seashell Ribbon Dream Mirror You need to install Bundler first. …" at bounding box center [111, 324] width 159 height 456
click at [83, 221] on div "Shortcode Add..." at bounding box center [111, 217] width 140 height 20
click at [138, 292] on icon at bounding box center [141, 295] width 11 height 11
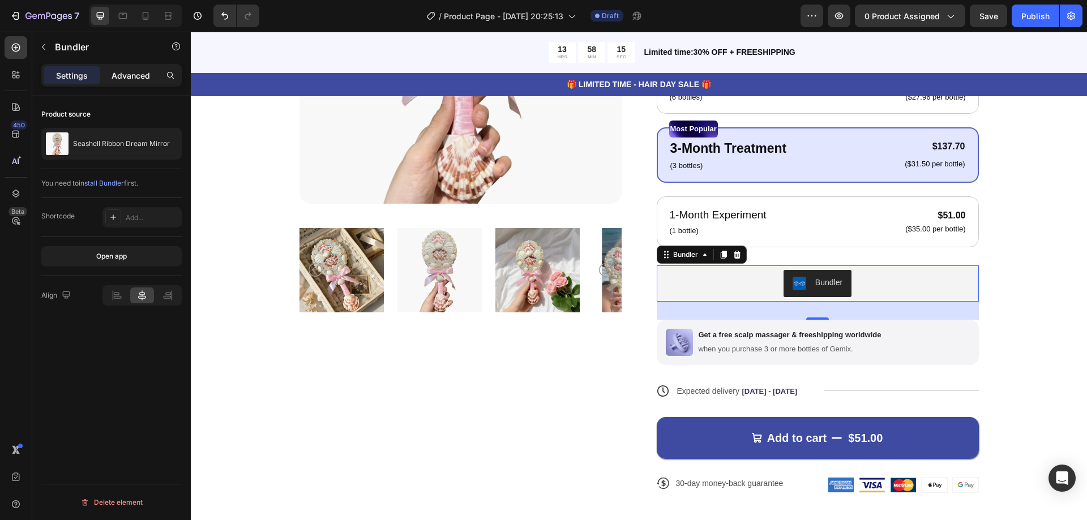
click at [123, 68] on div "Advanced" at bounding box center [130, 75] width 57 height 18
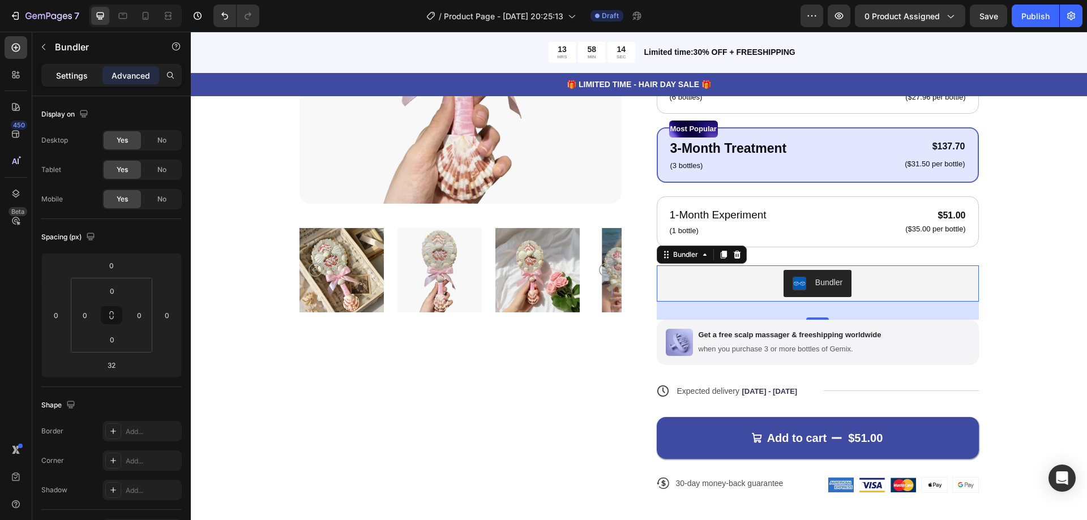
click at [68, 78] on p "Settings" at bounding box center [72, 76] width 32 height 12
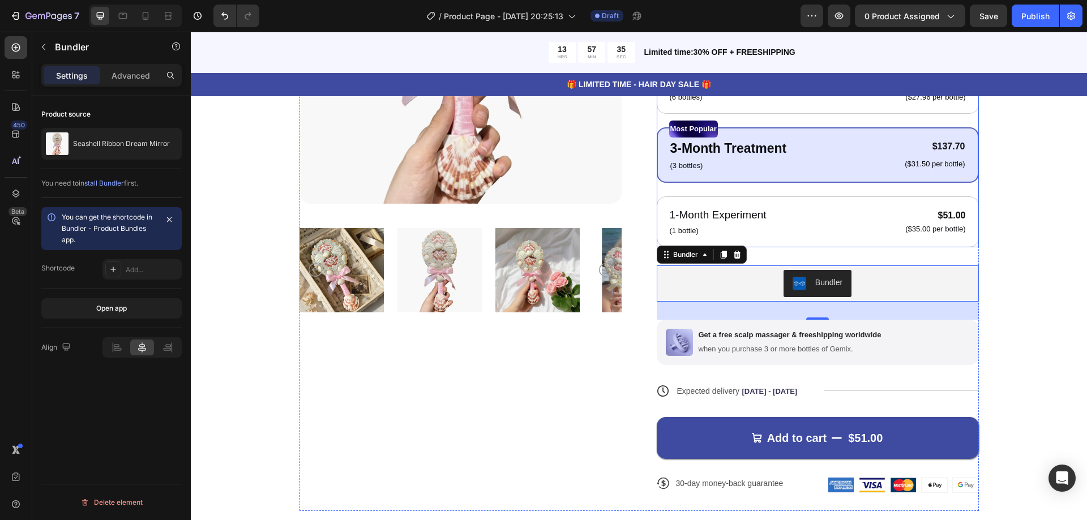
click at [791, 190] on div "6-Month Treatment Text Block (6 bottles) Text Block $260.10 Product Price Produ…" at bounding box center [818, 155] width 322 height 185
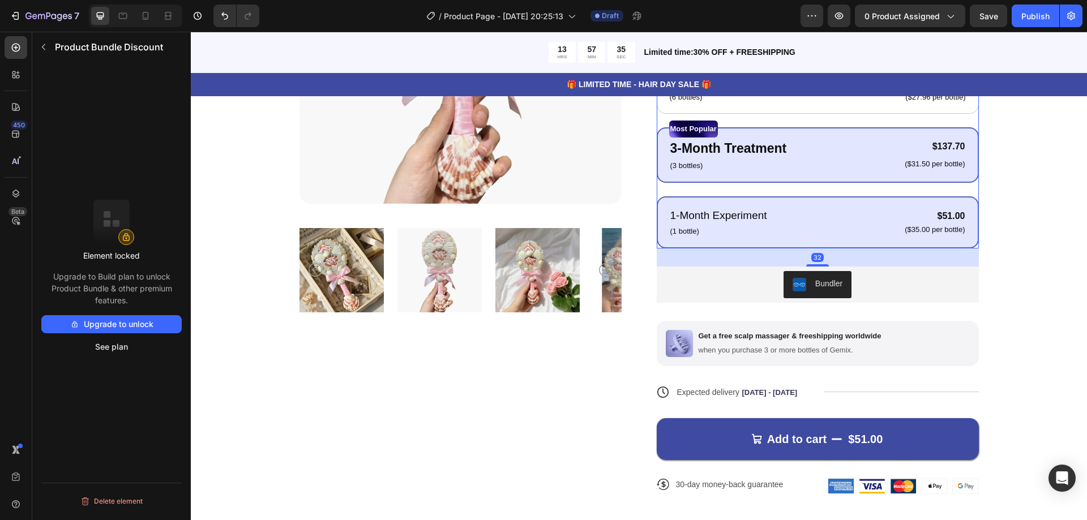
click at [785, 211] on div "1-Month Experiment Text Block (1 bottle) Text Block $51.00 Product Price Produc…" at bounding box center [817, 223] width 297 height 32
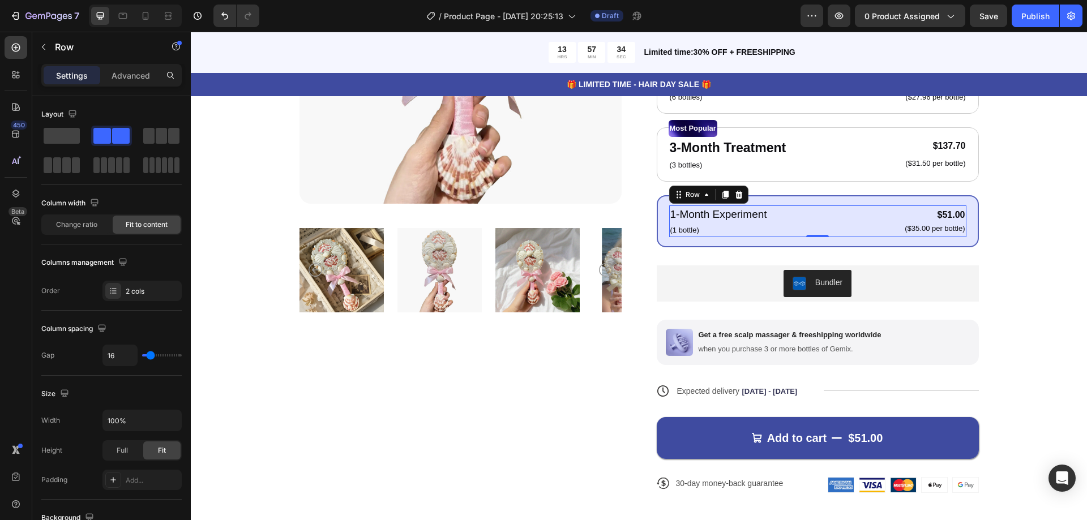
scroll to position [227, 0]
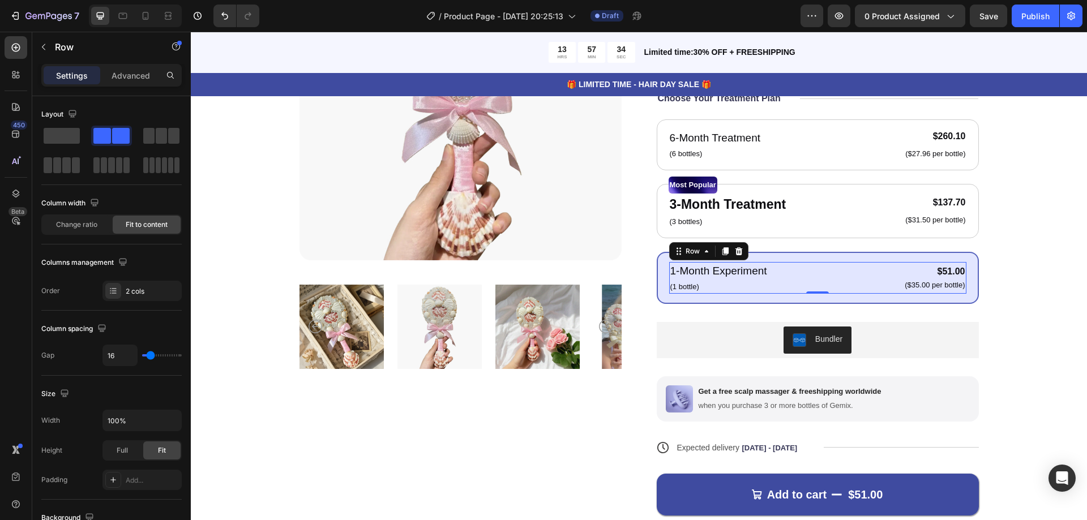
click at [785, 211] on div "3-Month Treatment Text Block (3 bottles) Text Block $137.70 Product Price Produ…" at bounding box center [818, 211] width 298 height 35
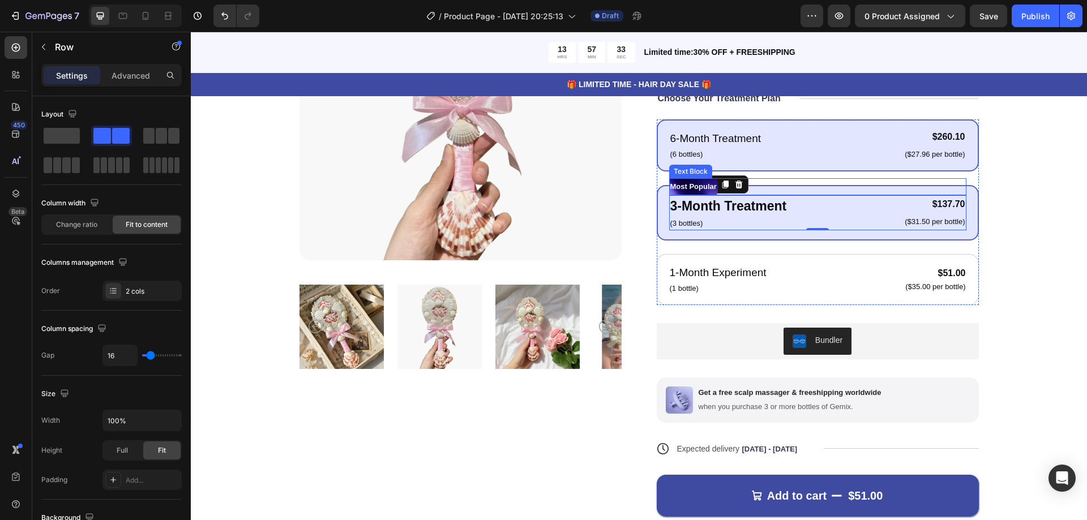
click at [792, 164] on div "6-Month Treatment Text Block (6 bottles) Text Block $260.10 Product Price Produ…" at bounding box center [818, 145] width 322 height 52
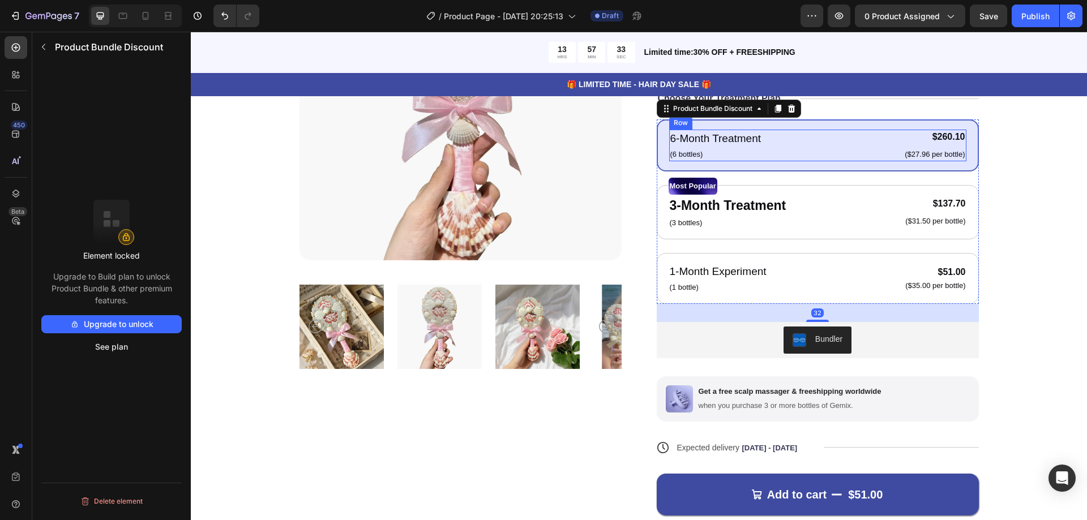
scroll to position [113, 0]
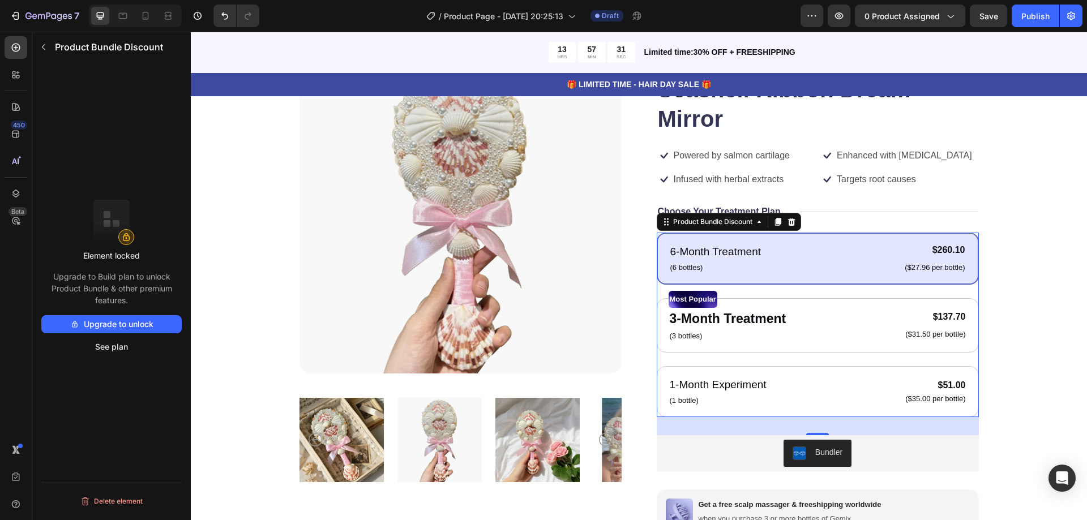
click at [151, 327] on button "Upgrade to unlock" at bounding box center [111, 324] width 140 height 18
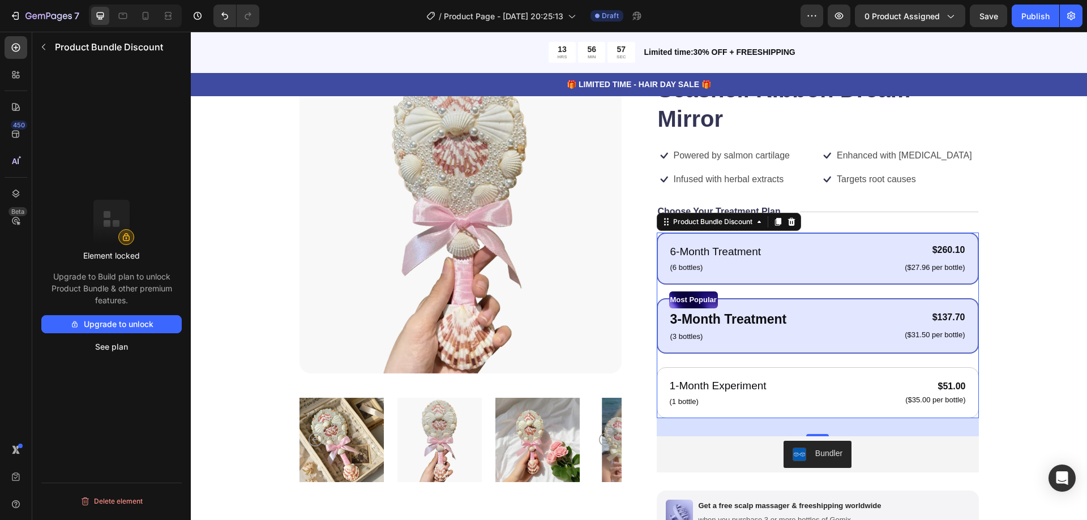
click at [793, 290] on div "6-Month Treatment Text Block (6 bottles) Text Block $260.10 Product Price Produ…" at bounding box center [818, 326] width 322 height 186
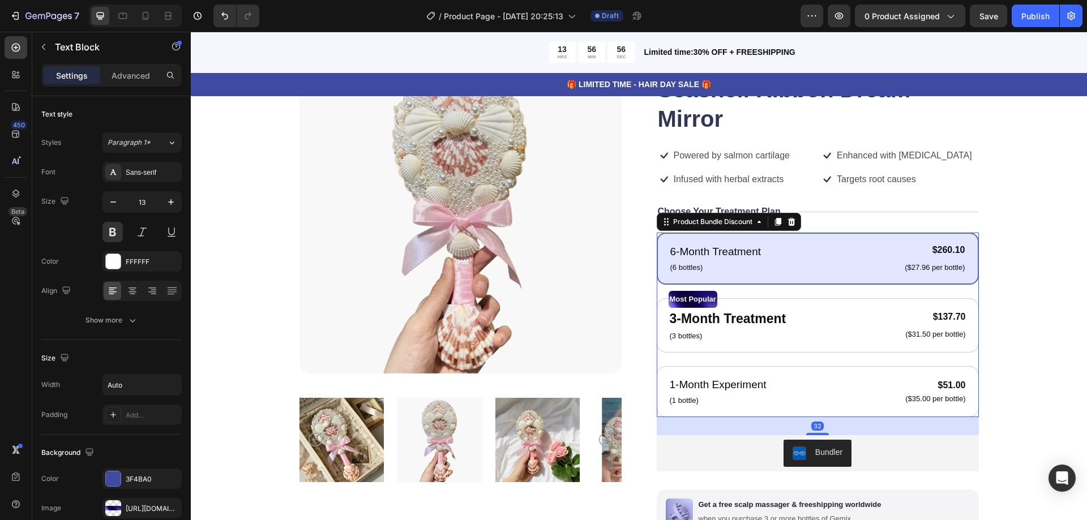
click at [811, 358] on div "6-Month Treatment Text Block (6 bottles) Text Block $260.10 Product Price Produ…" at bounding box center [818, 325] width 322 height 185
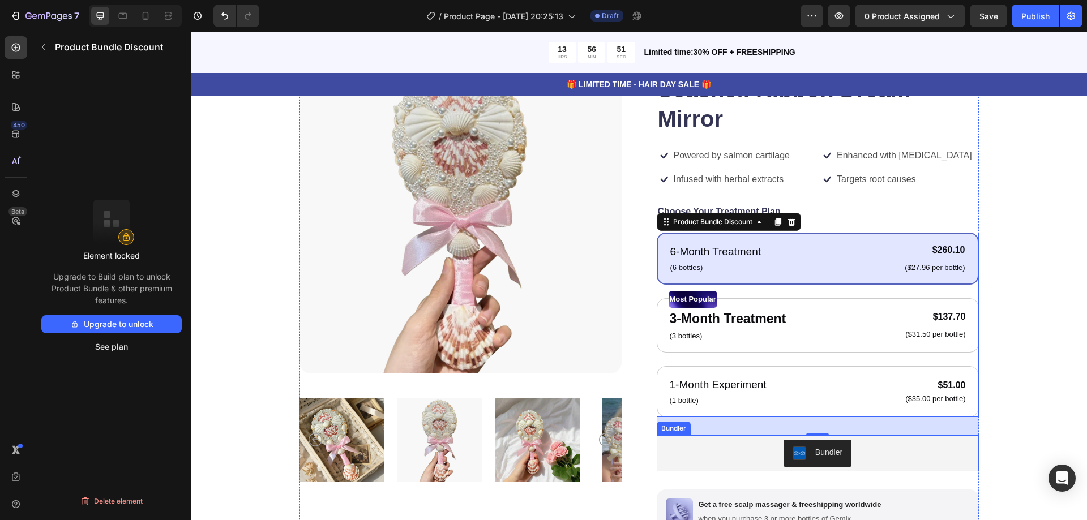
click at [830, 447] on div "Bundler" at bounding box center [828, 453] width 27 height 12
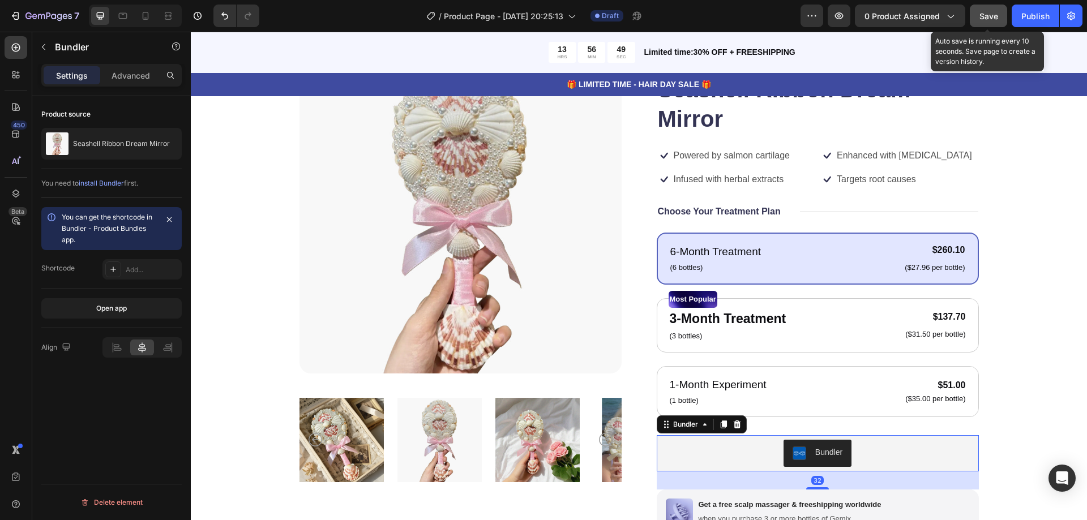
click at [989, 14] on span "Save" at bounding box center [989, 16] width 19 height 10
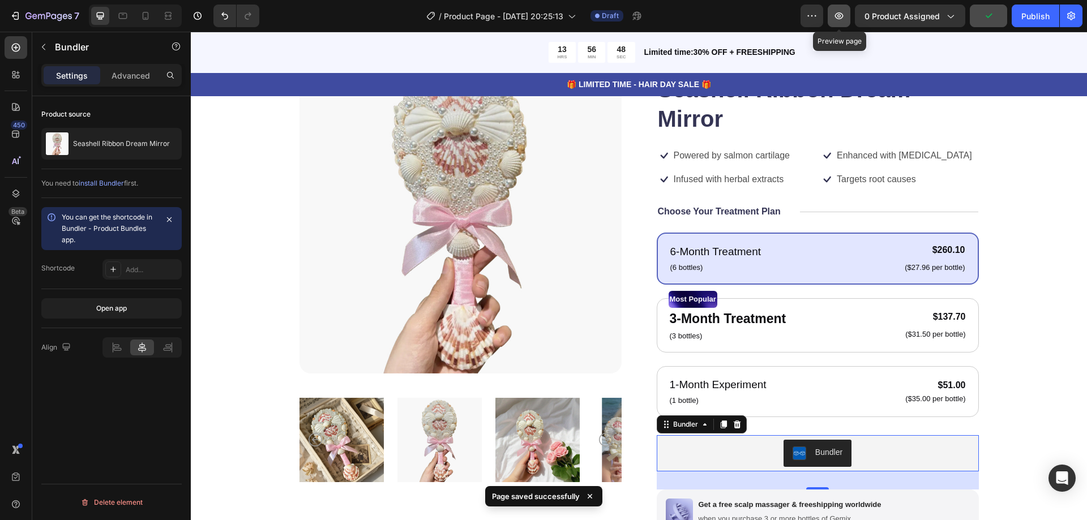
click at [841, 14] on icon "button" at bounding box center [839, 15] width 11 height 11
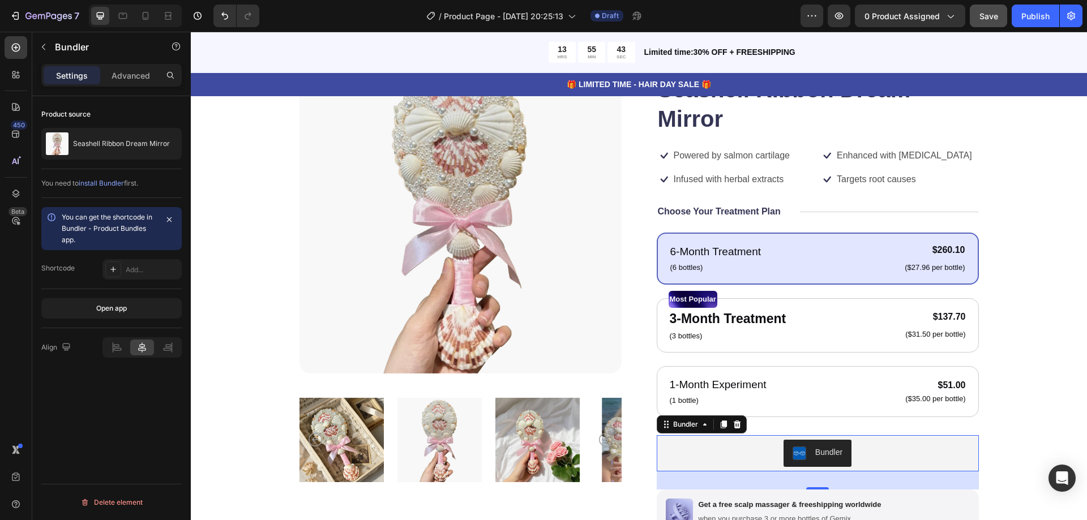
scroll to position [283, 0]
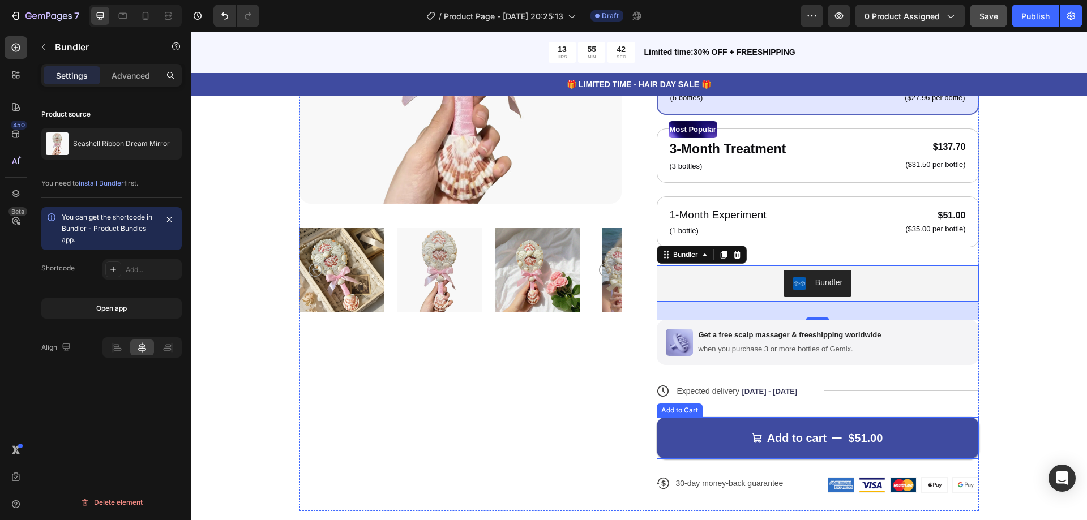
click at [683, 413] on div "Add to Cart" at bounding box center [680, 411] width 46 height 14
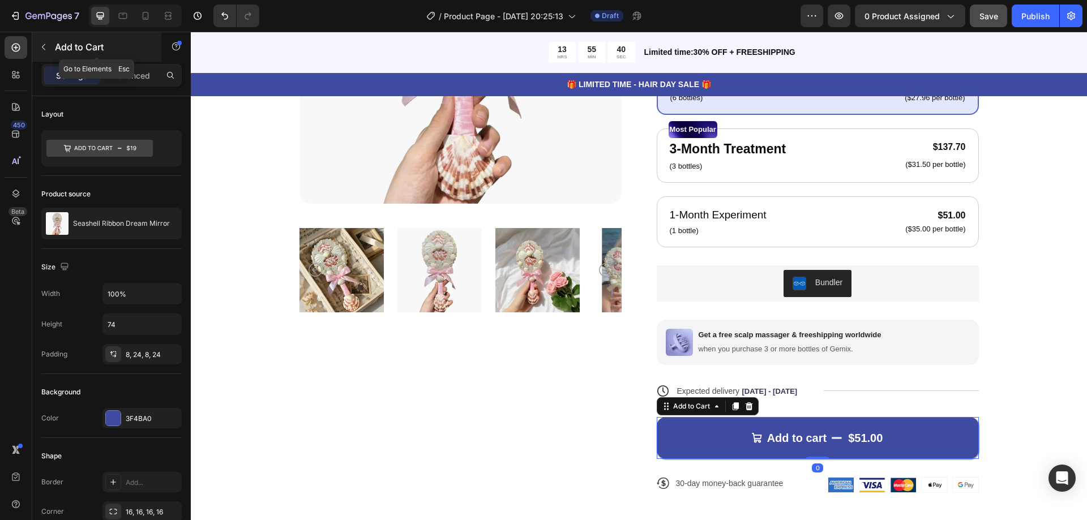
click at [45, 45] on icon "button" at bounding box center [43, 46] width 9 height 9
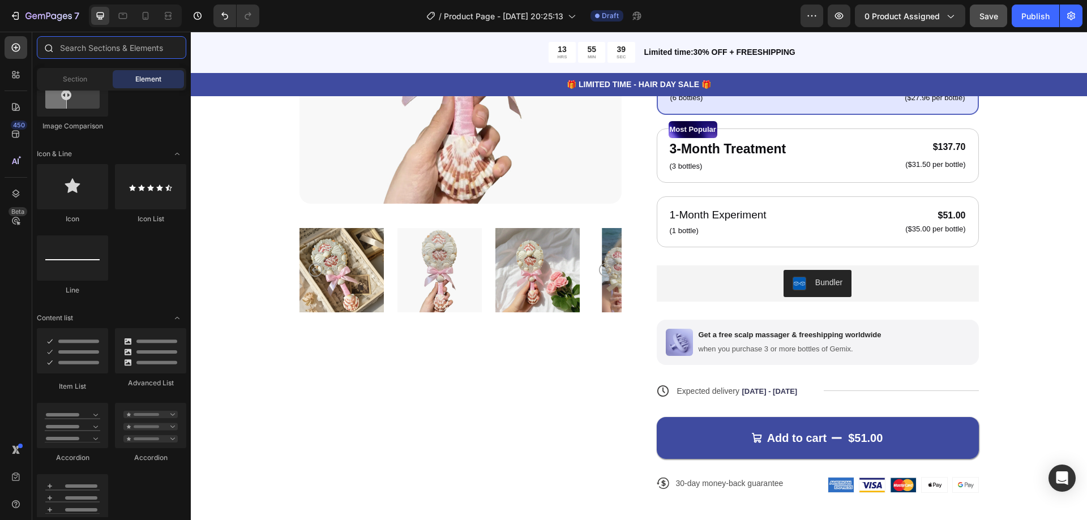
click at [87, 49] on input "text" at bounding box center [111, 47] width 149 height 23
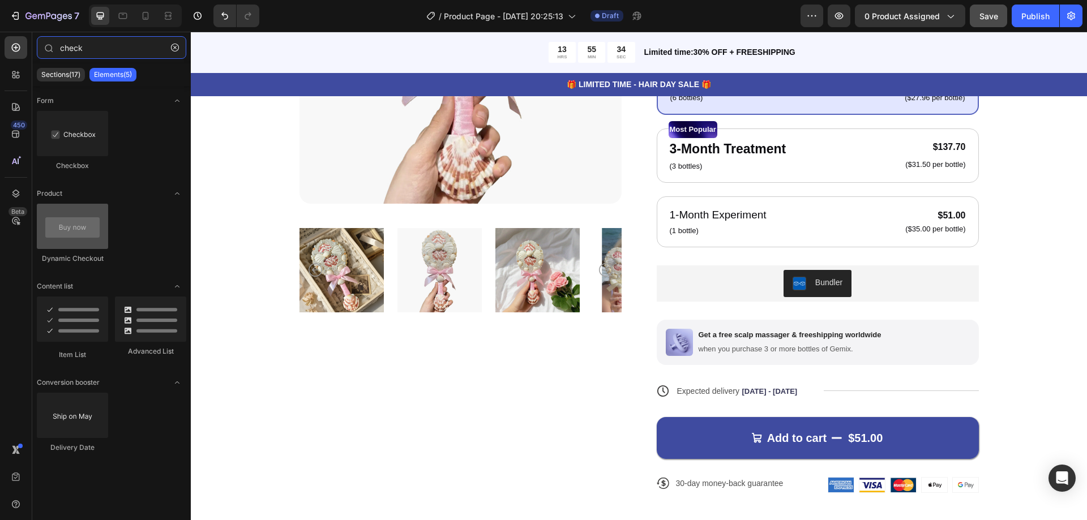
type input "check"
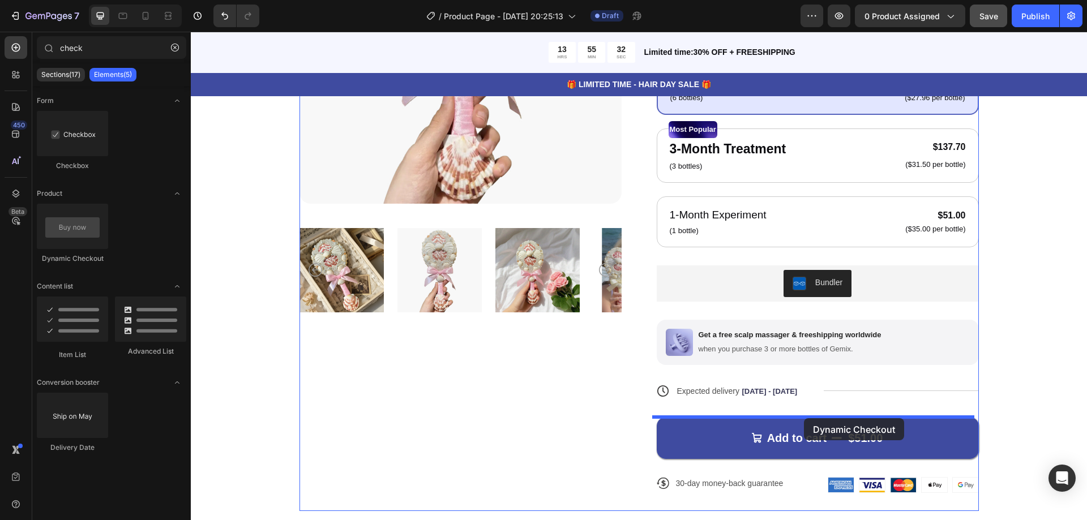
drag, startPoint x: 263, startPoint y: 254, endPoint x: 804, endPoint y: 418, distance: 565.3
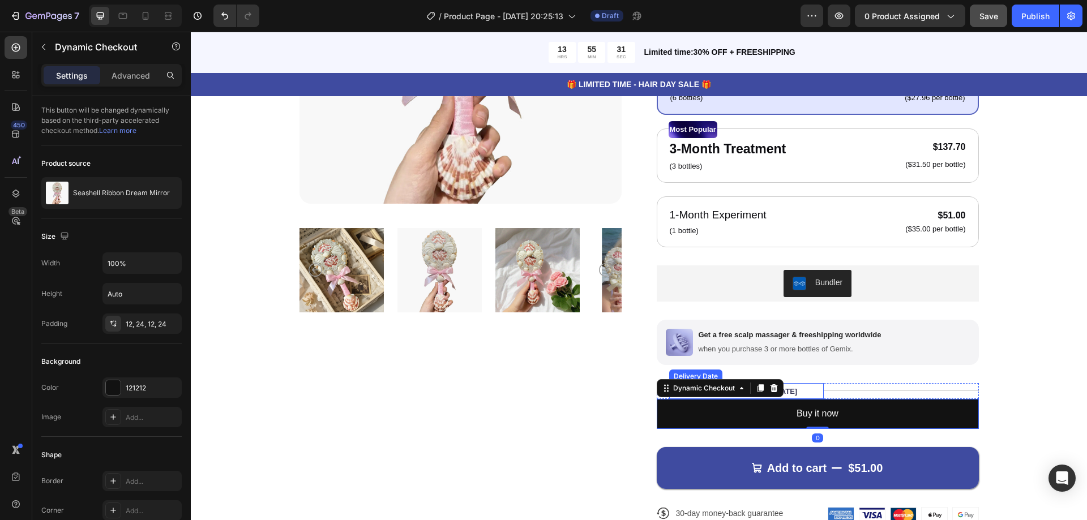
scroll to position [396, 0]
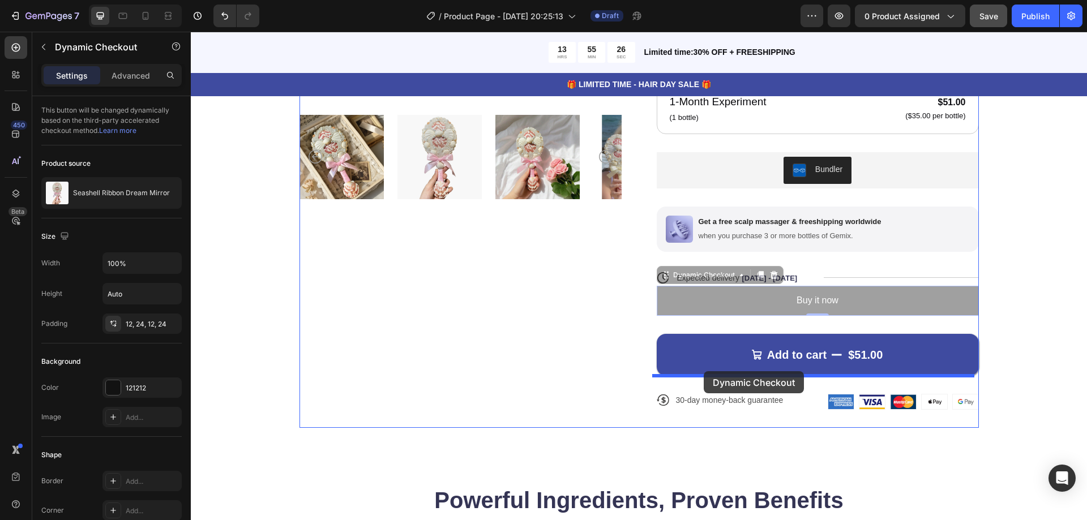
drag, startPoint x: 661, startPoint y: 274, endPoint x: 704, endPoint y: 371, distance: 106.5
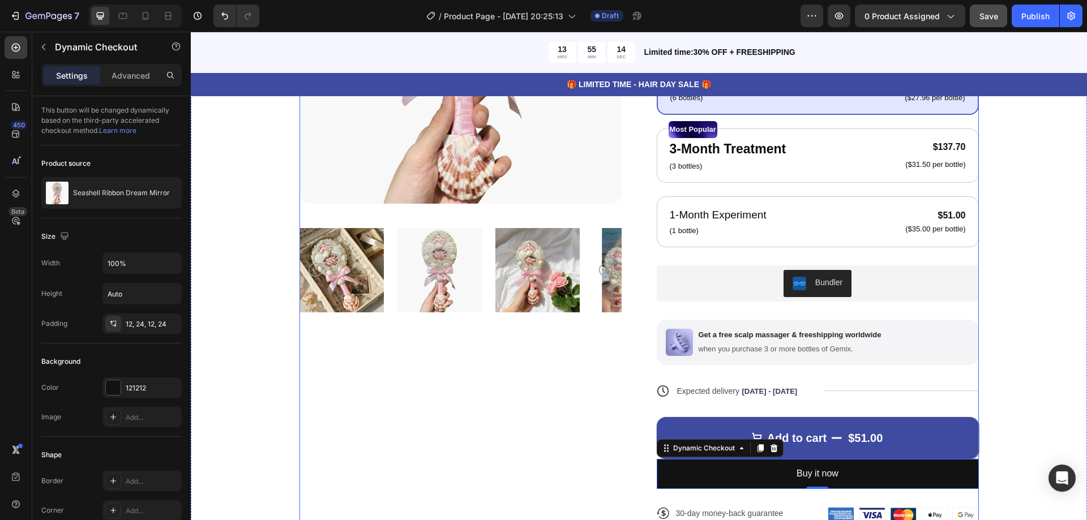
scroll to position [227, 0]
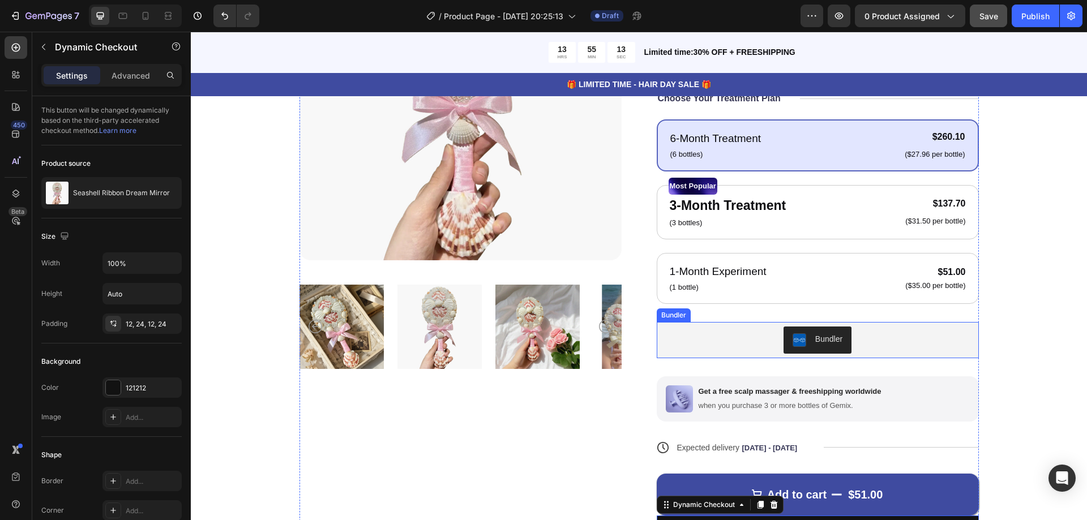
click at [679, 323] on div "Bundler" at bounding box center [818, 340] width 322 height 36
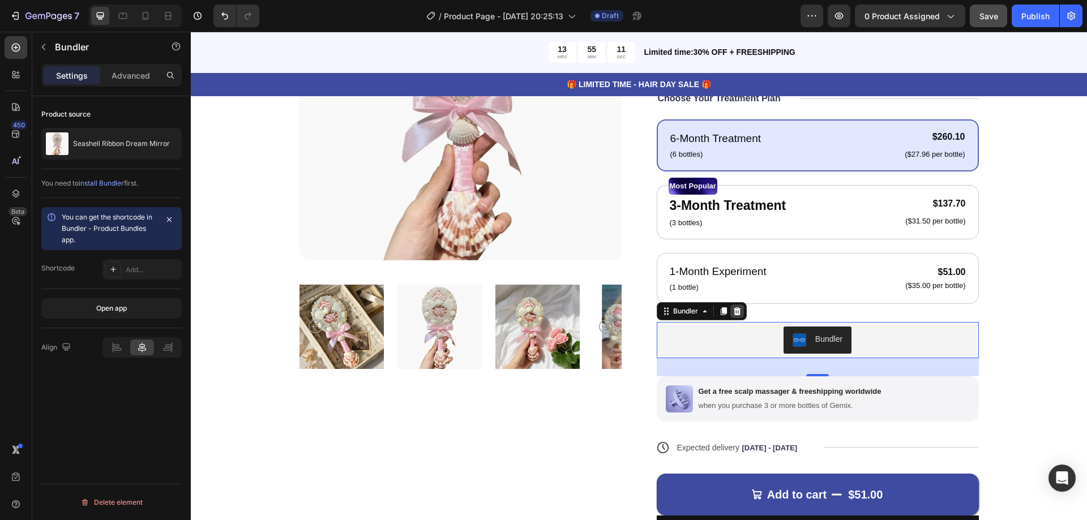
click at [733, 309] on icon at bounding box center [737, 311] width 9 height 9
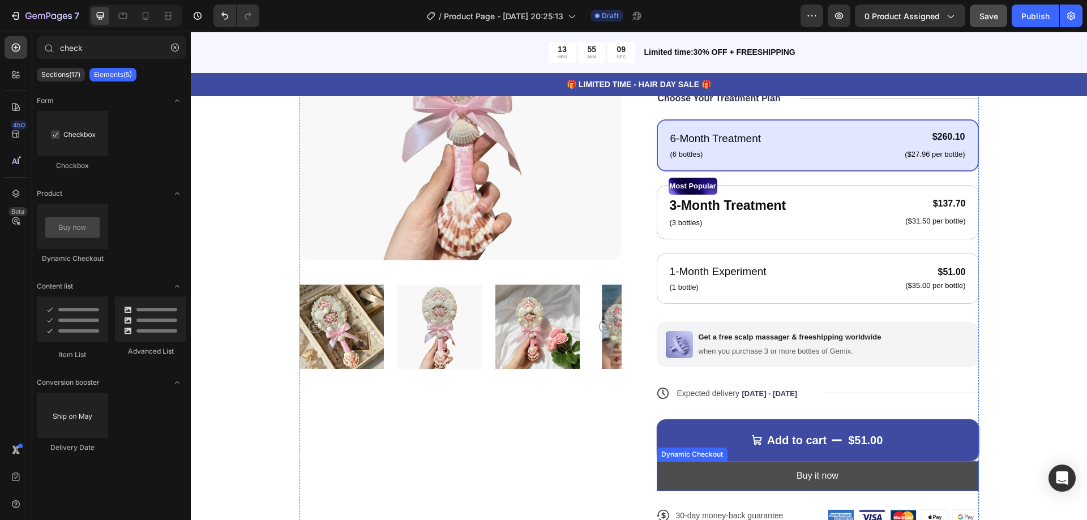
click at [704, 485] on button "Buy it now" at bounding box center [818, 477] width 322 height 30
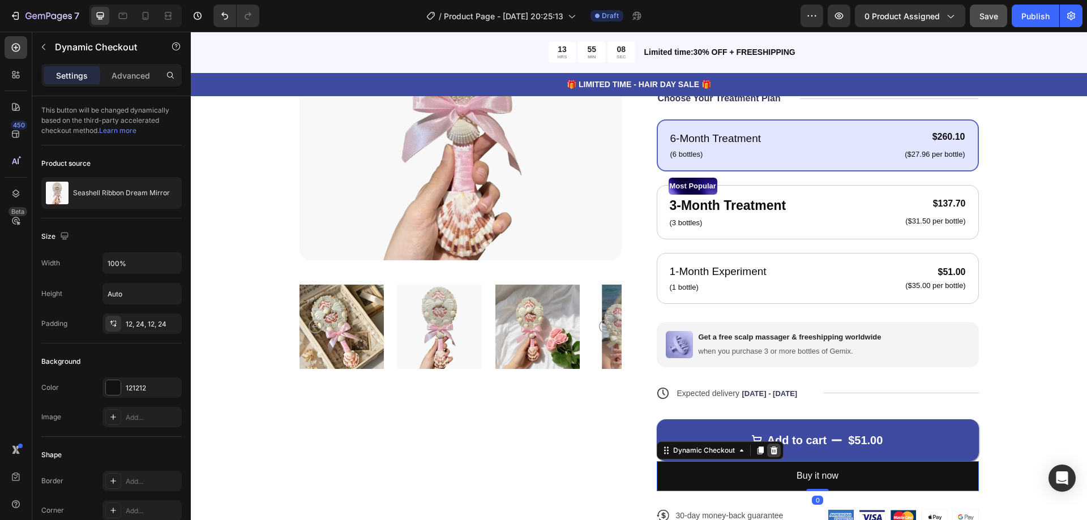
click at [773, 449] on icon at bounding box center [774, 450] width 9 height 9
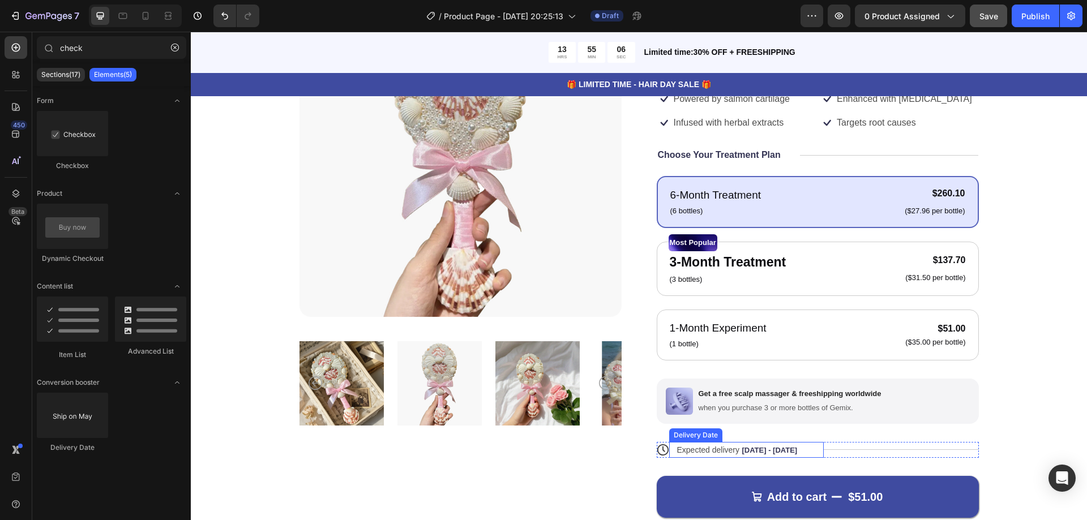
scroll to position [113, 0]
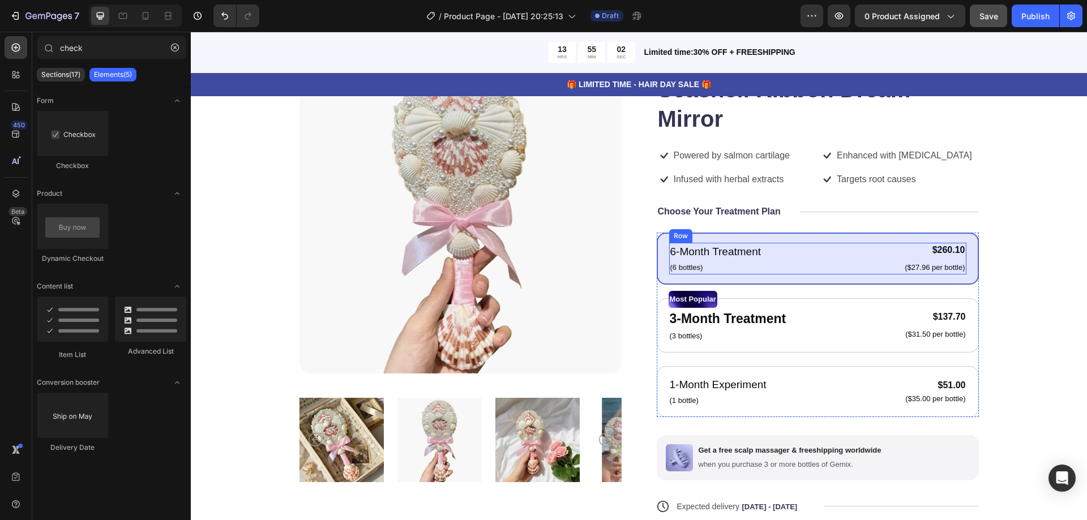
click at [767, 261] on div "6-Month Treatment Text Block (6 bottles) Text Block $260.10 Product Price Produ…" at bounding box center [817, 259] width 297 height 32
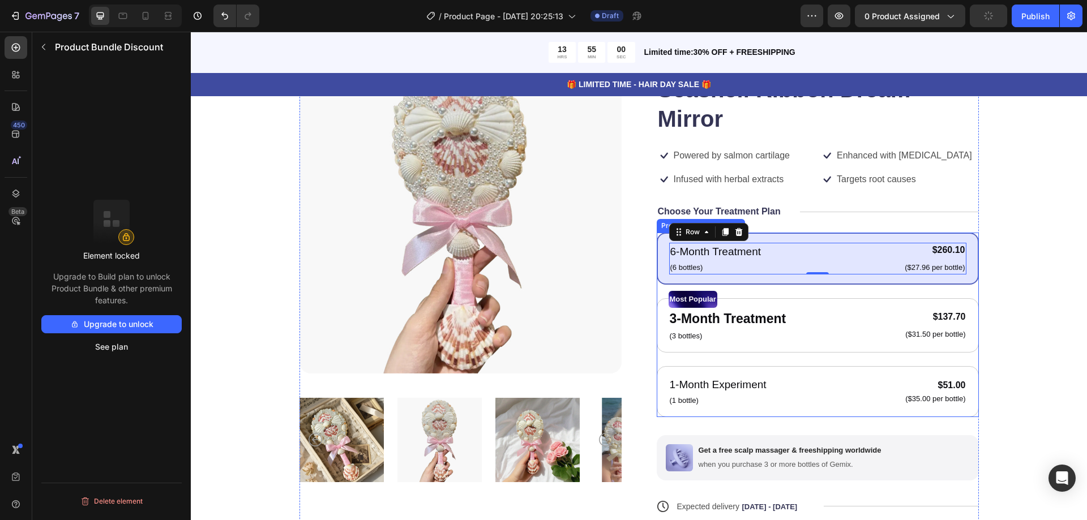
click at [657, 265] on div "6-Month Treatment Text Block (6 bottles) Text Block $260.10 Product Price Produ…" at bounding box center [818, 259] width 322 height 52
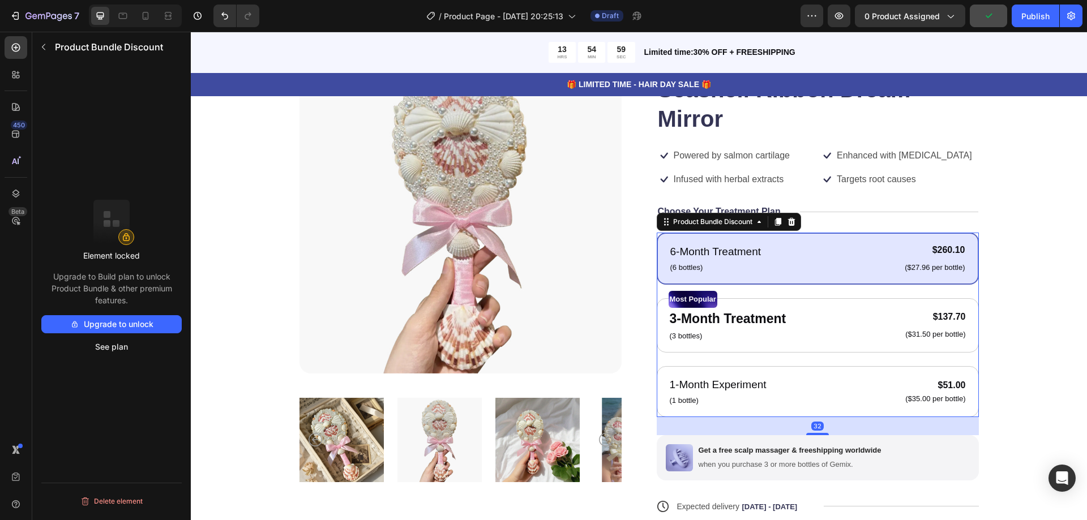
click at [664, 260] on div "6-Month Treatment Text Block (6 bottles) Text Block $260.10 Product Price Produ…" at bounding box center [818, 259] width 322 height 52
click at [992, 323] on div "Product Images Icon Icon Icon Icon Icon Icon List 122,000+ Happy Customers Text…" at bounding box center [639, 339] width 806 height 575
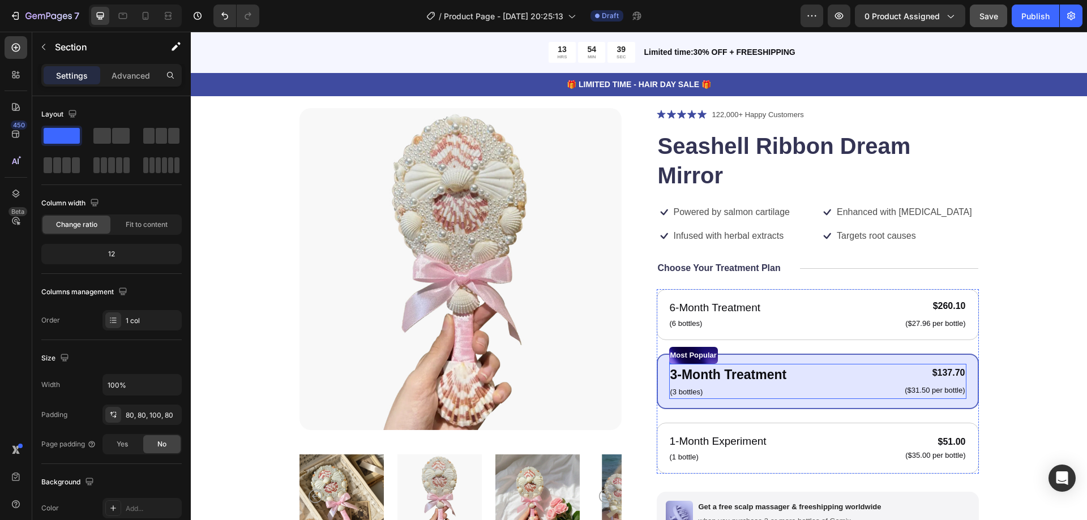
scroll to position [227, 0]
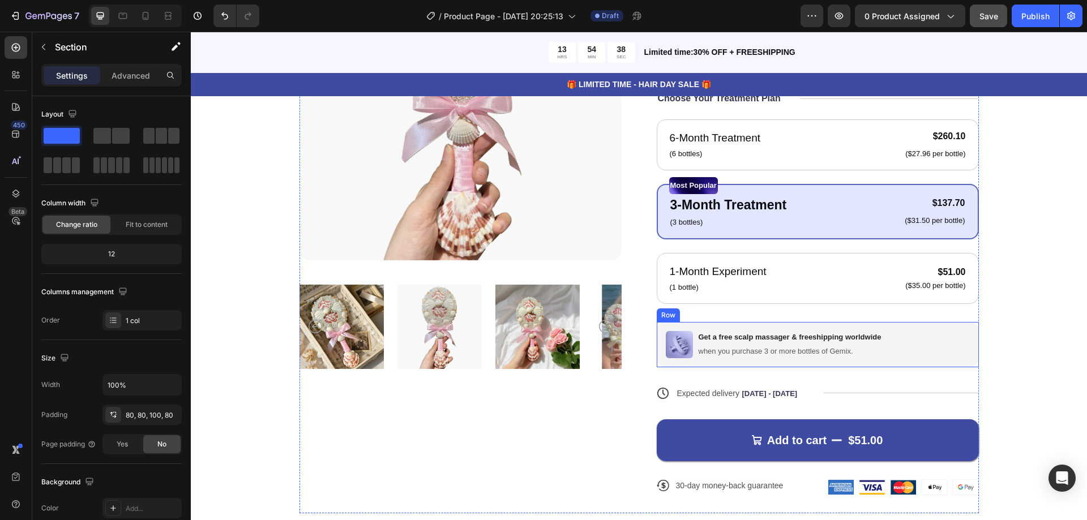
click at [881, 349] on div "Image Get a free scalp massager & freeshipping worldwide Text Block when you pu…" at bounding box center [818, 344] width 322 height 45
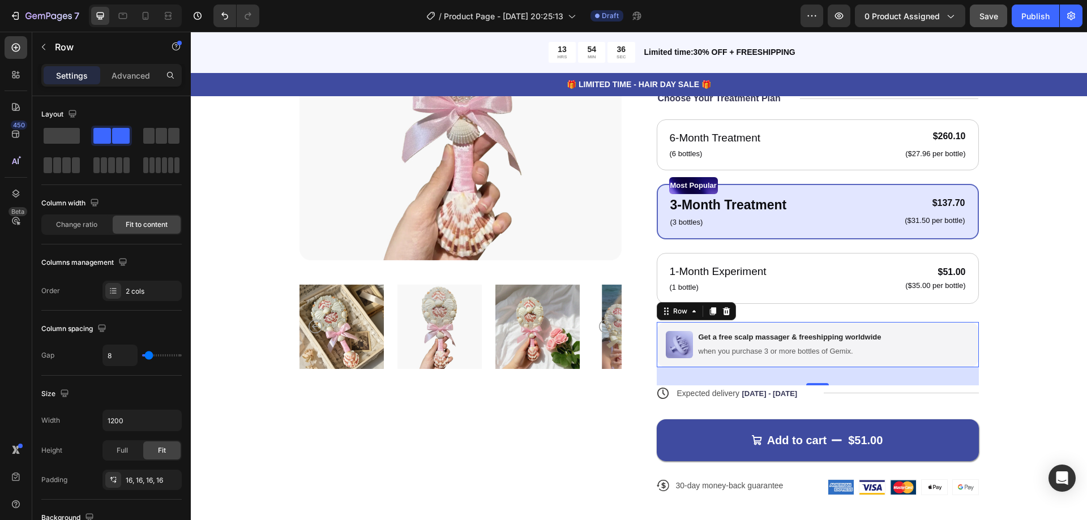
click at [887, 347] on div "Image Get a free scalp massager & freeshipping worldwide Text Block when you pu…" at bounding box center [818, 344] width 322 height 45
click at [1010, 336] on div "Product Images Icon Icon Icon Icon Icon Icon List 122,000+ Happy Customers Text…" at bounding box center [639, 225] width 806 height 575
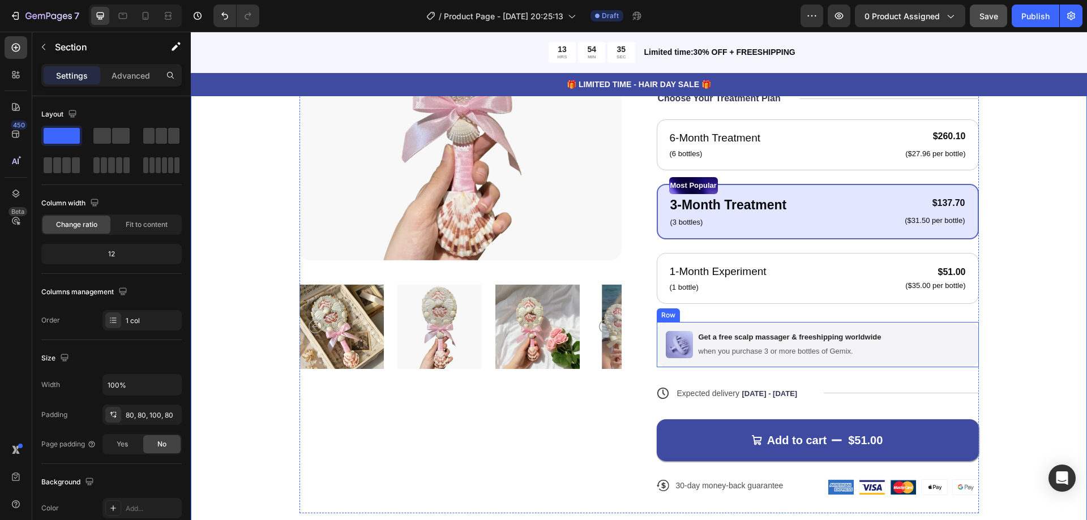
click at [942, 347] on div "Image Get a free scalp massager & freeshipping worldwide Text Block when you pu…" at bounding box center [818, 344] width 322 height 45
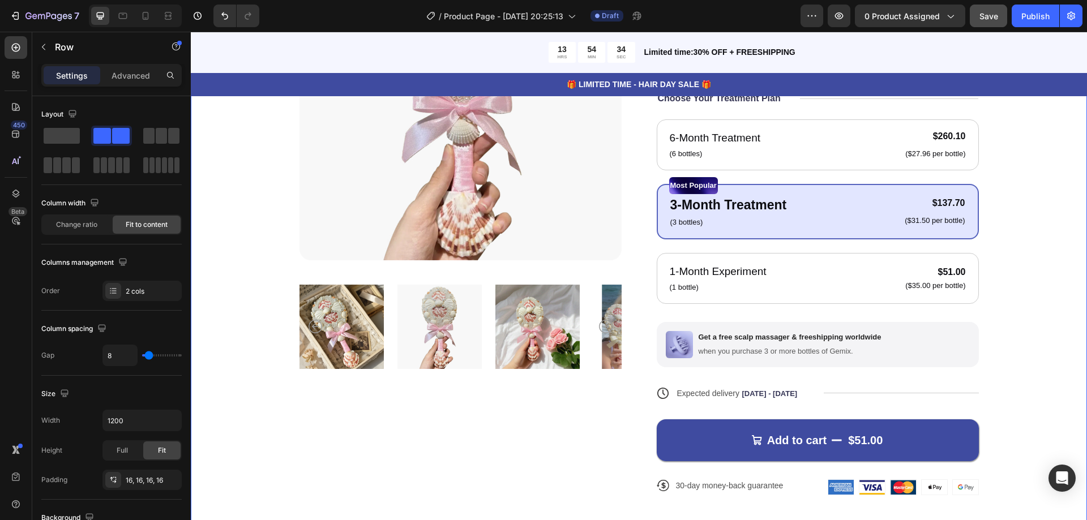
click at [993, 339] on div "Product Images Icon Icon Icon Icon Icon Icon List 122,000+ Happy Customers Text…" at bounding box center [639, 225] width 806 height 575
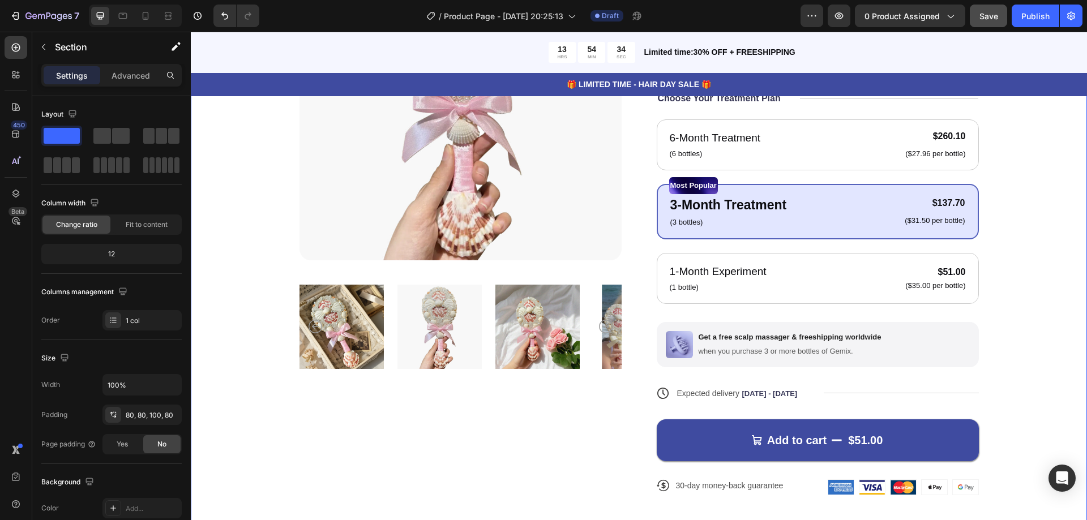
click at [918, 348] on div "Image Get a free scalp massager & freeshipping worldwide Text Block when you pu…" at bounding box center [818, 344] width 322 height 45
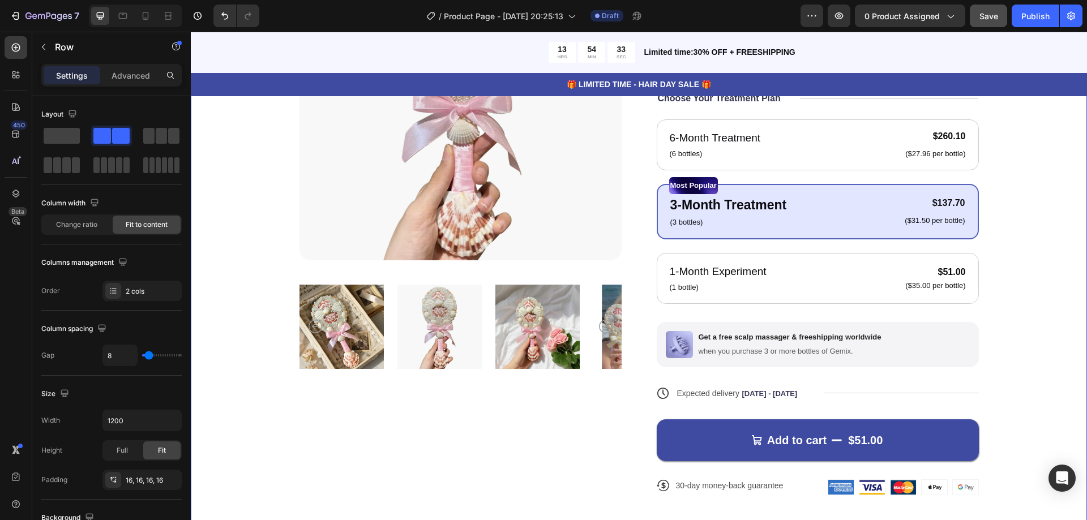
click at [985, 341] on div "Product Images Icon Icon Icon Icon Icon Icon List 122,000+ Happy Customers Text…" at bounding box center [639, 225] width 806 height 575
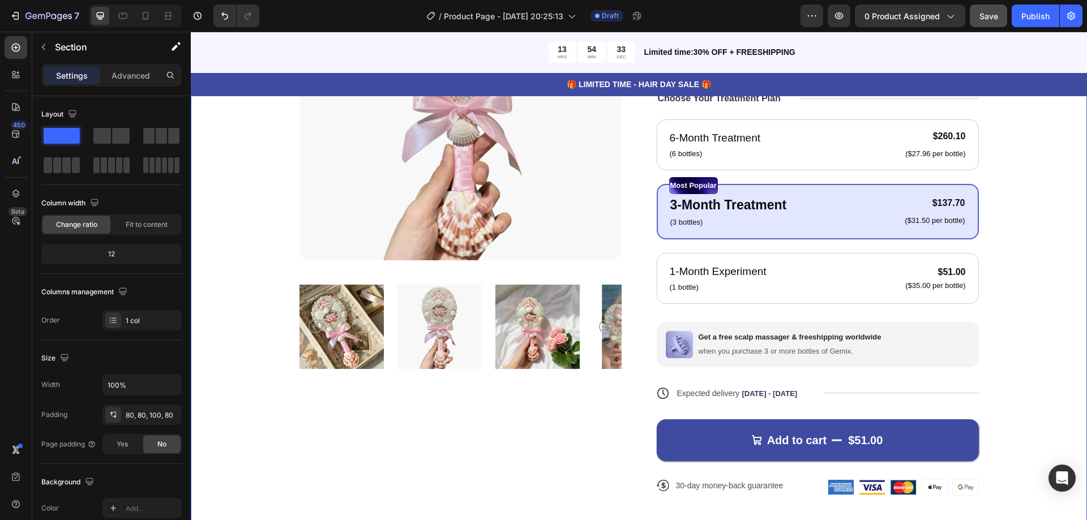
click at [948, 342] on div "Image Get a free scalp massager & freeshipping worldwide Text Block when you pu…" at bounding box center [818, 344] width 322 height 45
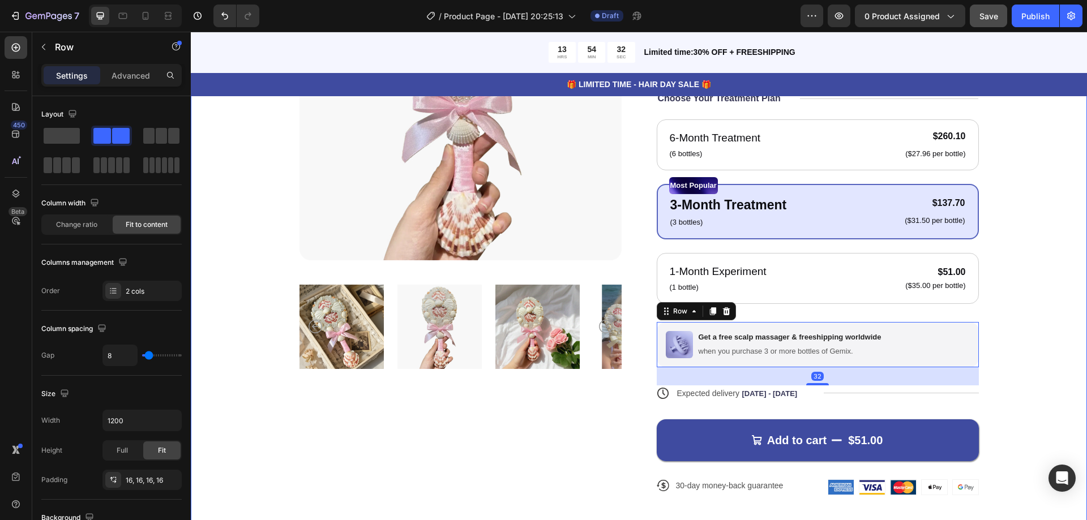
click at [1009, 339] on div "Product Images Icon Icon Icon Icon Icon Icon List 122,000+ Happy Customers Text…" at bounding box center [639, 225] width 806 height 575
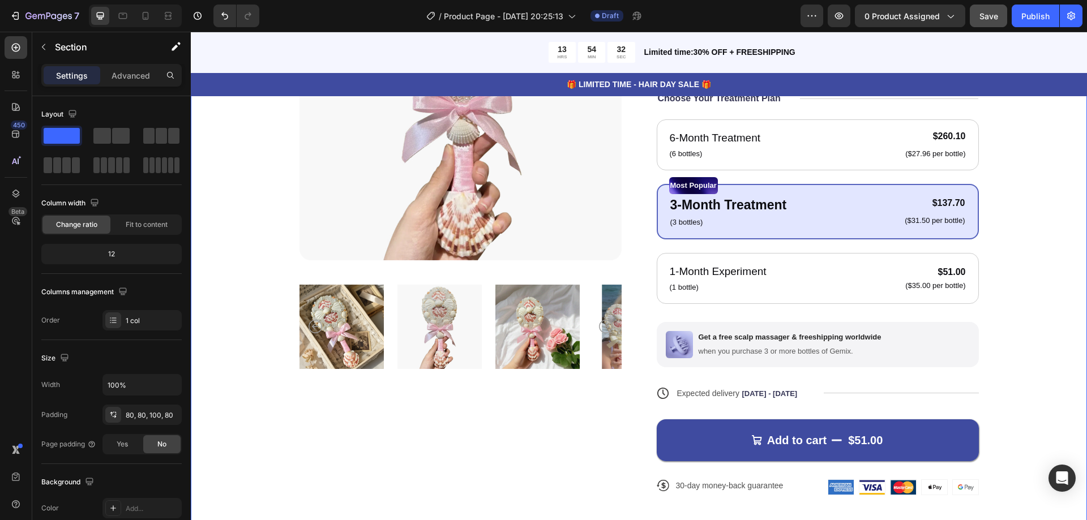
click at [953, 343] on div "Image Get a free scalp massager & freeshipping worldwide Text Block when you pu…" at bounding box center [818, 344] width 322 height 45
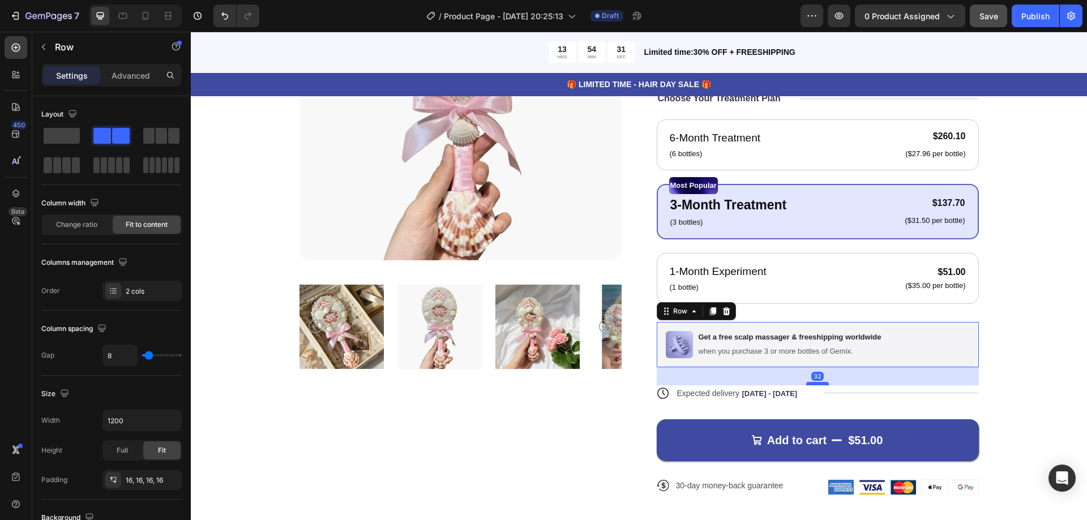
click at [817, 382] on div at bounding box center [817, 383] width 23 height 3
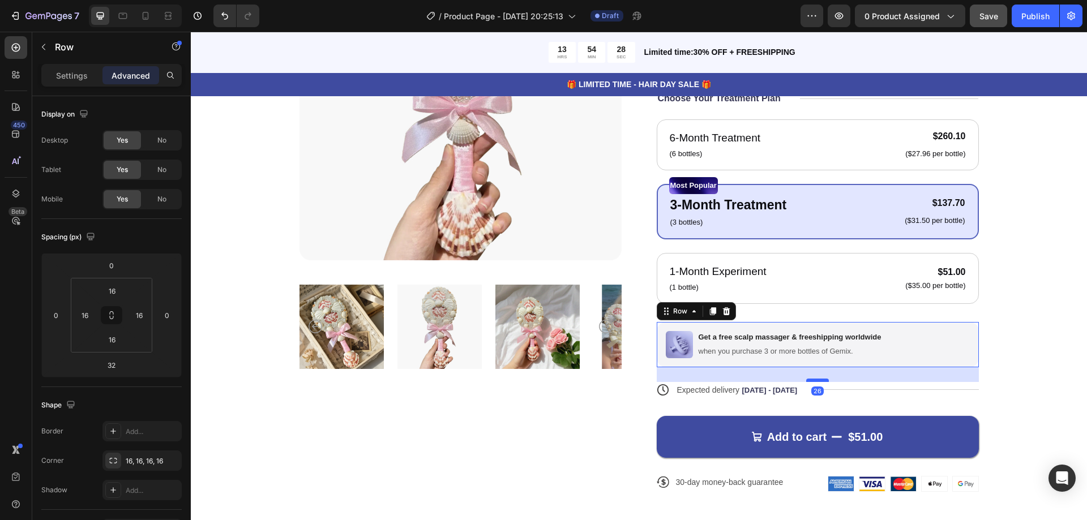
drag, startPoint x: 818, startPoint y: 383, endPoint x: 824, endPoint y: 380, distance: 7.1
click at [824, 380] on div at bounding box center [817, 380] width 23 height 3
type input "26"
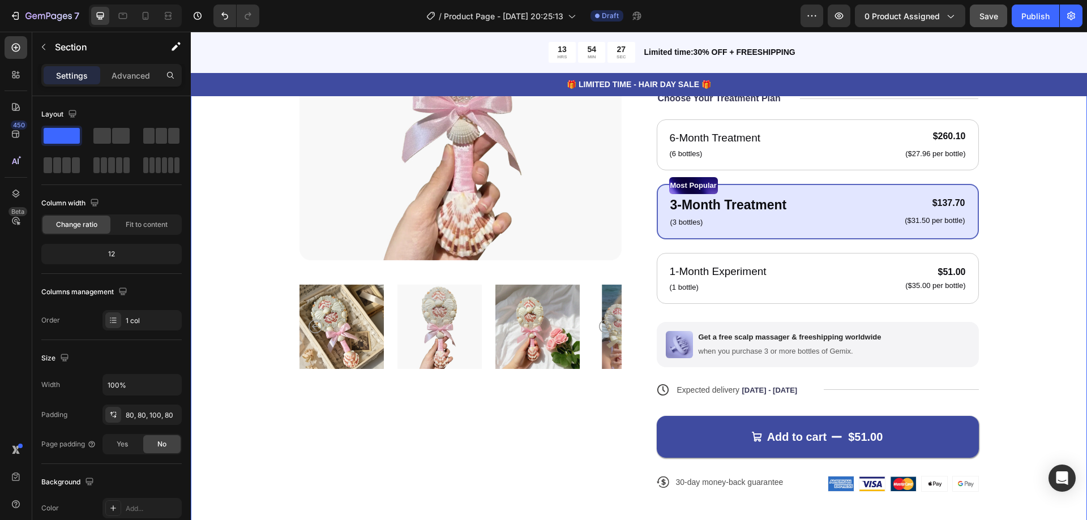
click at [1002, 325] on div "Product Images Icon Icon Icon Icon Icon Icon List 122,000+ Happy Customers Text…" at bounding box center [639, 224] width 806 height 572
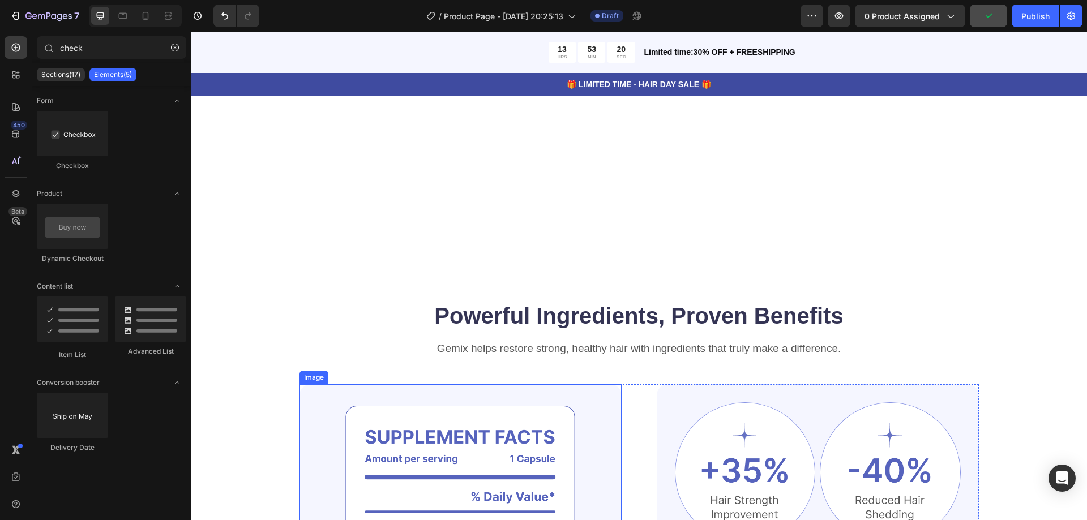
scroll to position [776, 0]
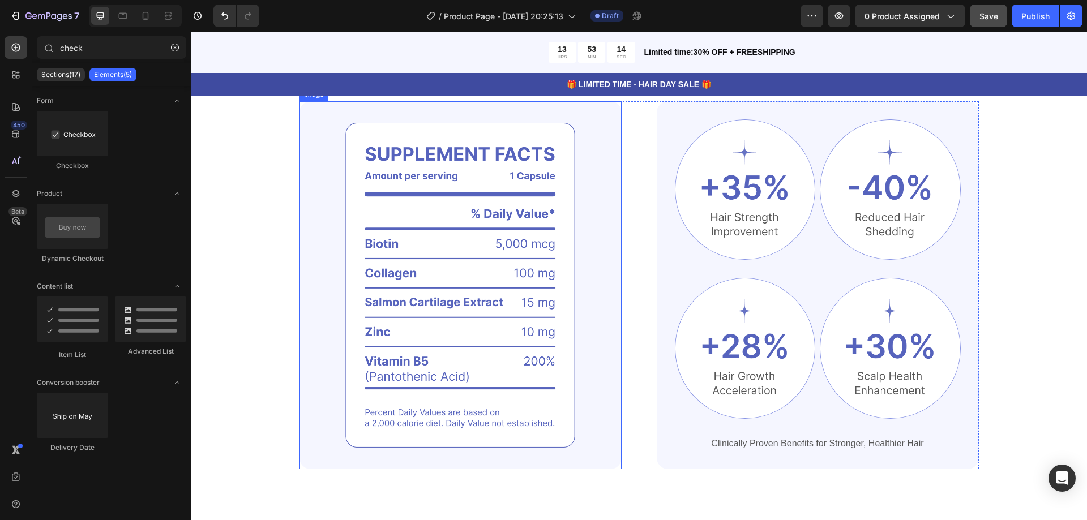
click at [472, 204] on img at bounding box center [461, 285] width 322 height 368
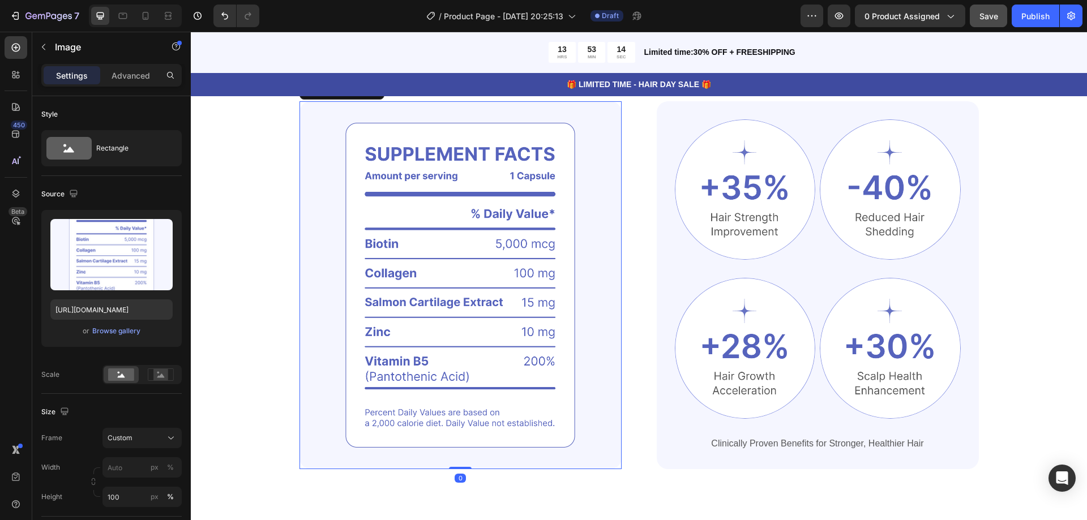
click at [479, 257] on img at bounding box center [461, 285] width 322 height 368
click at [534, 267] on img at bounding box center [461, 285] width 322 height 368
click at [727, 239] on img at bounding box center [745, 189] width 141 height 141
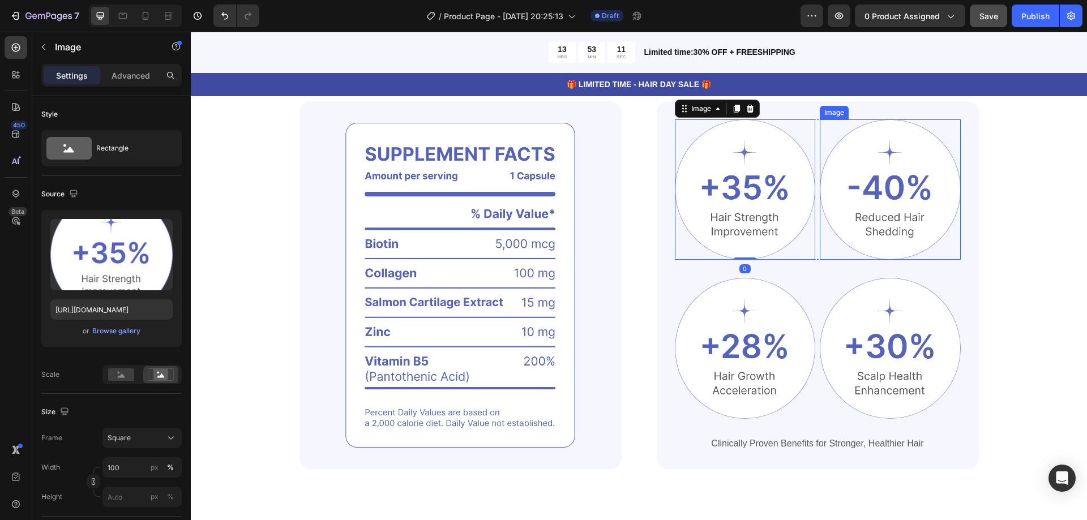
click at [874, 230] on img at bounding box center [890, 189] width 141 height 141
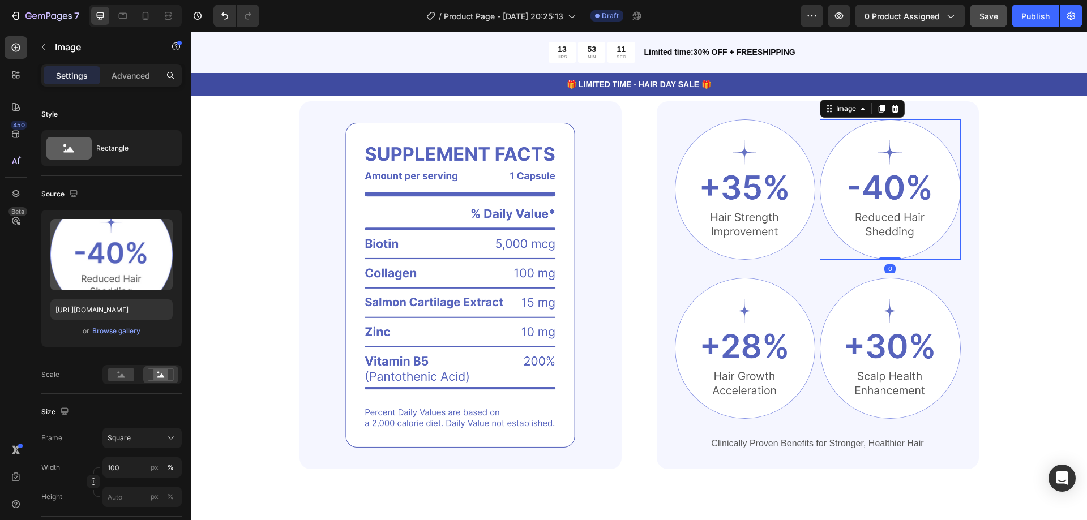
click at [906, 311] on img at bounding box center [890, 348] width 141 height 141
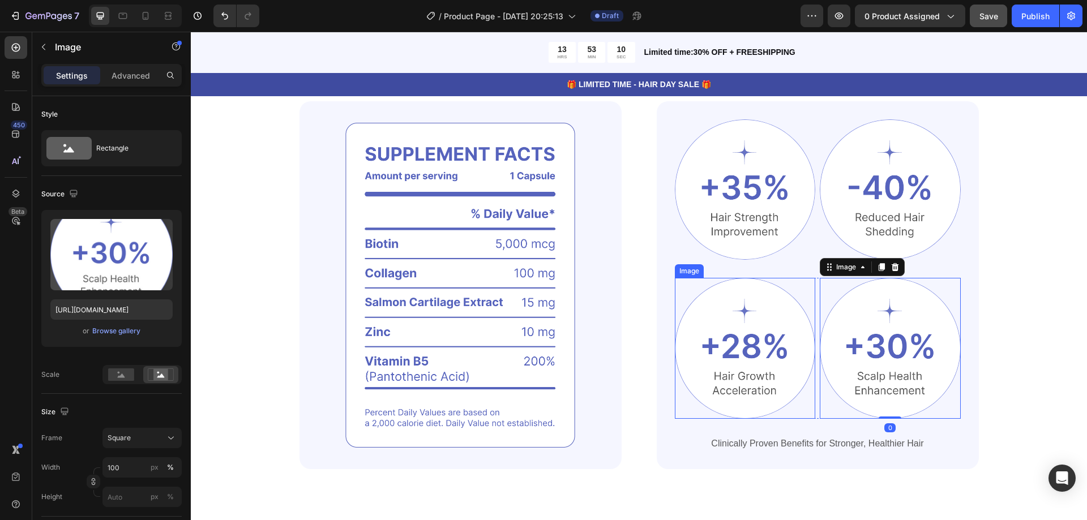
click at [763, 346] on img at bounding box center [745, 348] width 141 height 141
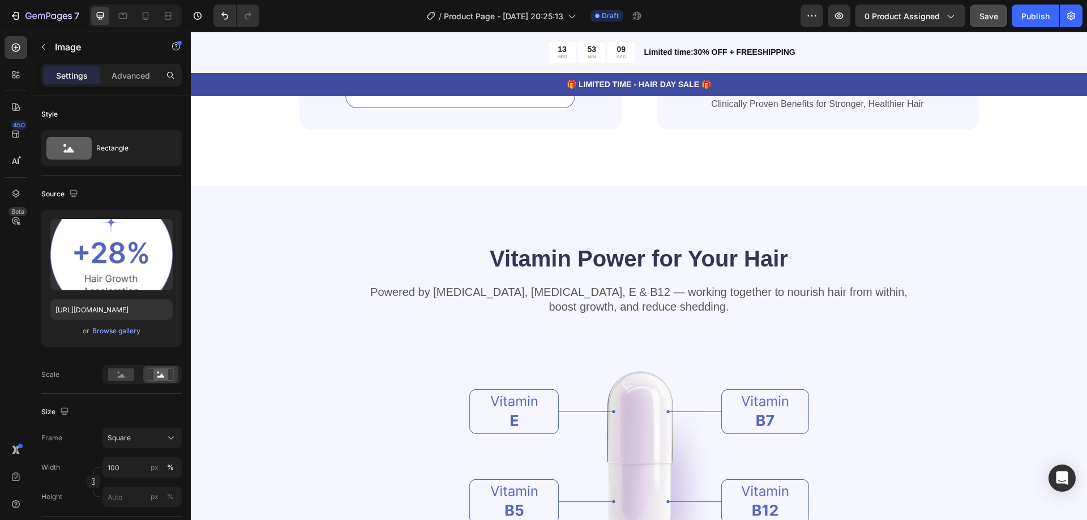
scroll to position [1286, 0]
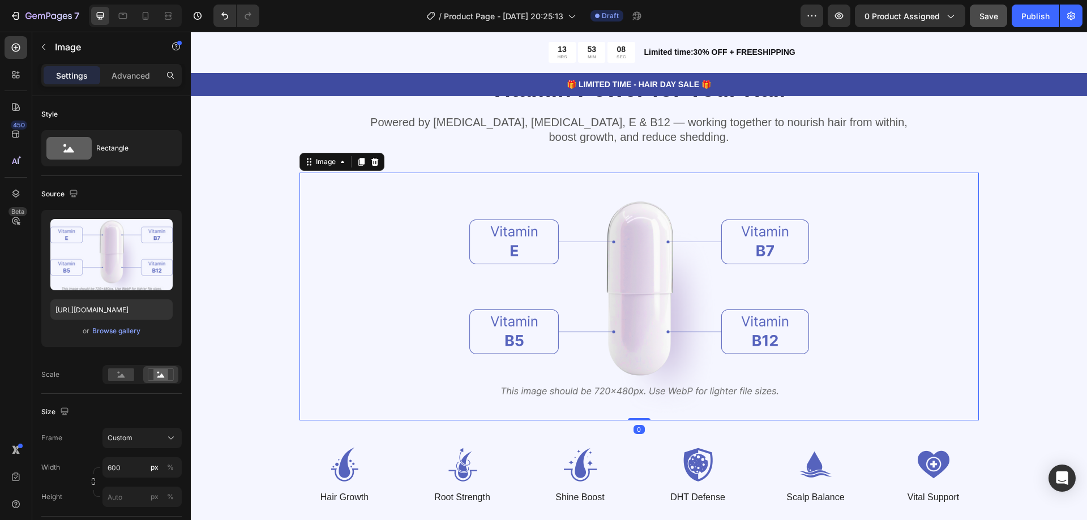
click at [597, 307] on img at bounding box center [639, 297] width 340 height 248
click at [399, 278] on div at bounding box center [640, 297] width 680 height 248
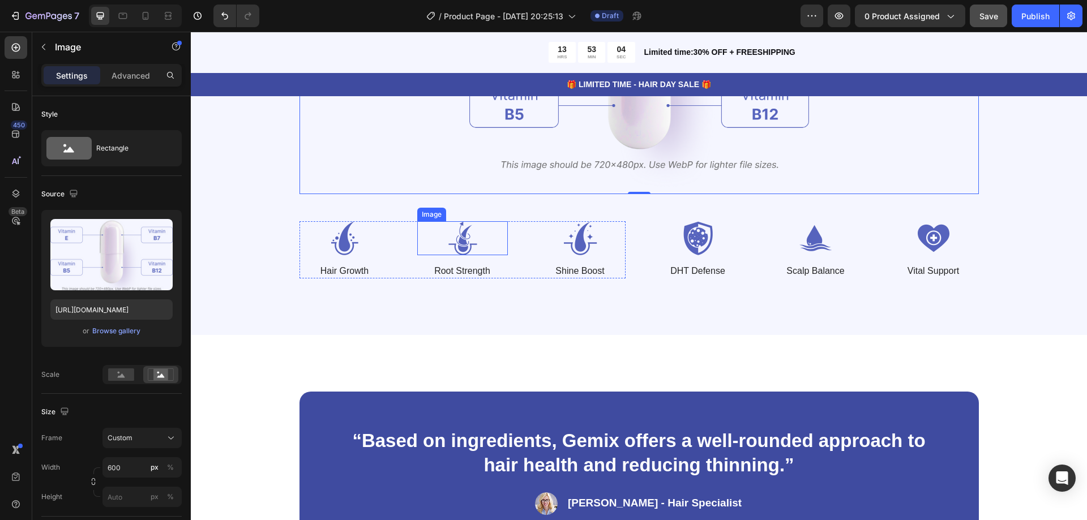
click at [466, 241] on img at bounding box center [462, 238] width 91 height 34
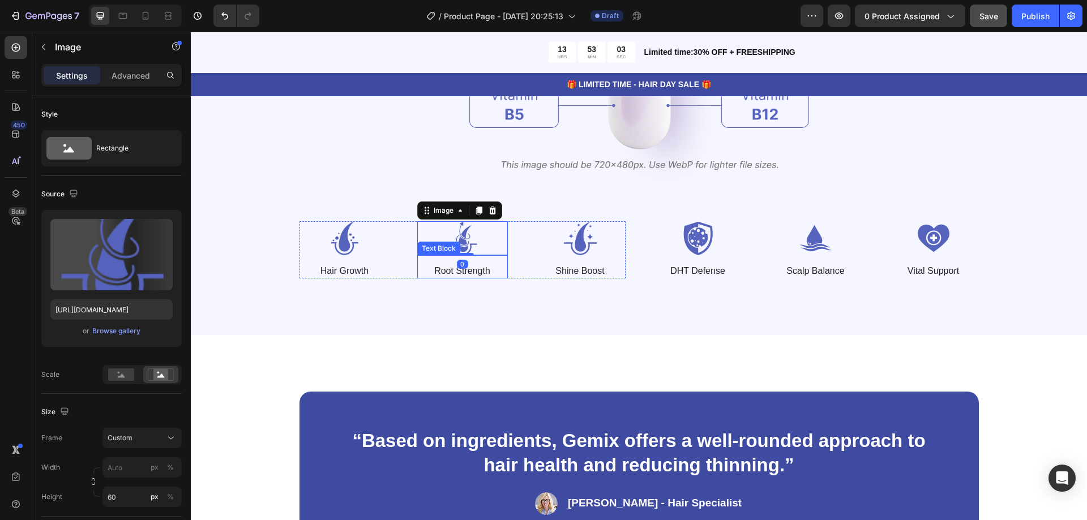
click at [477, 272] on p "Root Strength" at bounding box center [462, 272] width 88 height 12
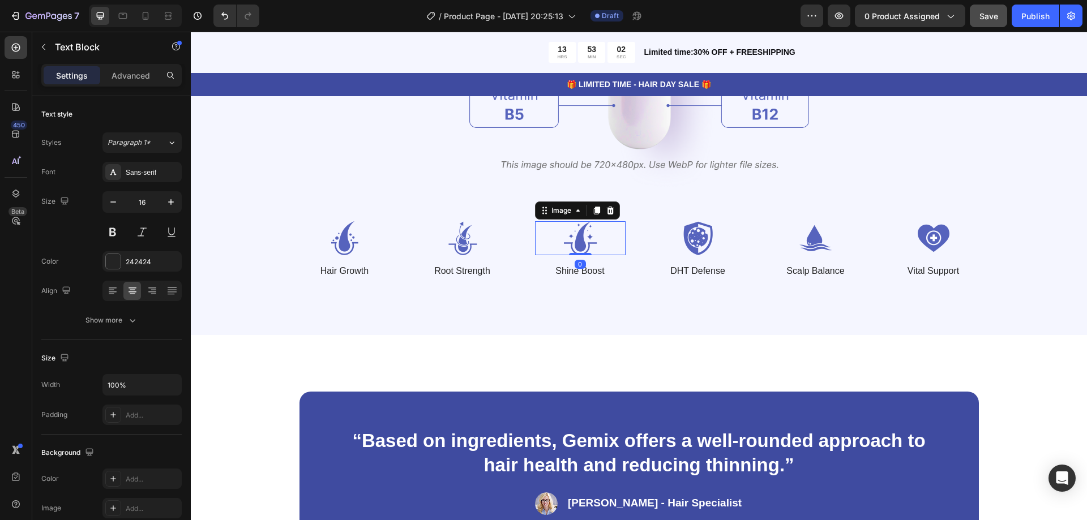
click at [619, 248] on img at bounding box center [580, 238] width 91 height 34
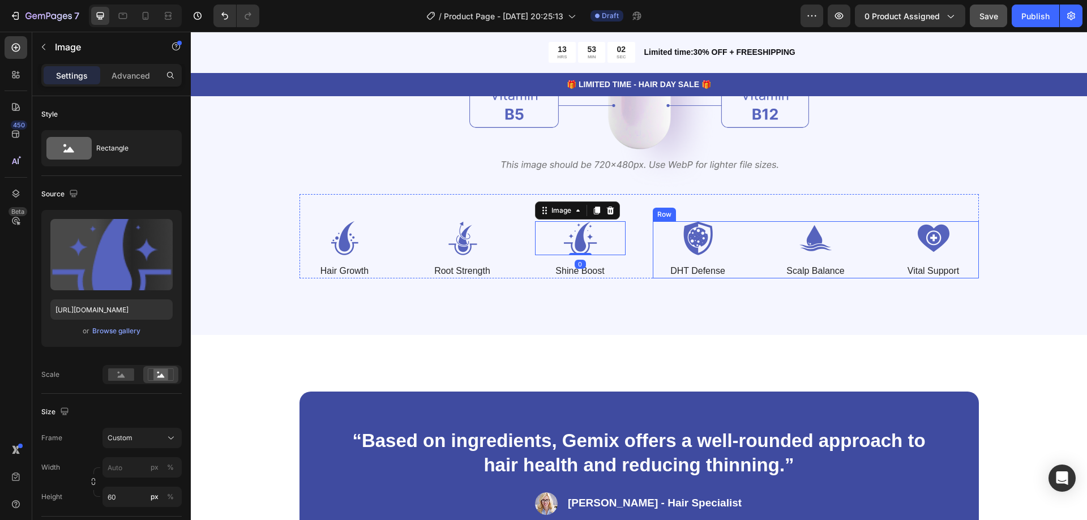
click at [757, 262] on div "Image DHT Defense Text Block Image Scalp Balance Text Block Image Vital Support…" at bounding box center [816, 249] width 326 height 57
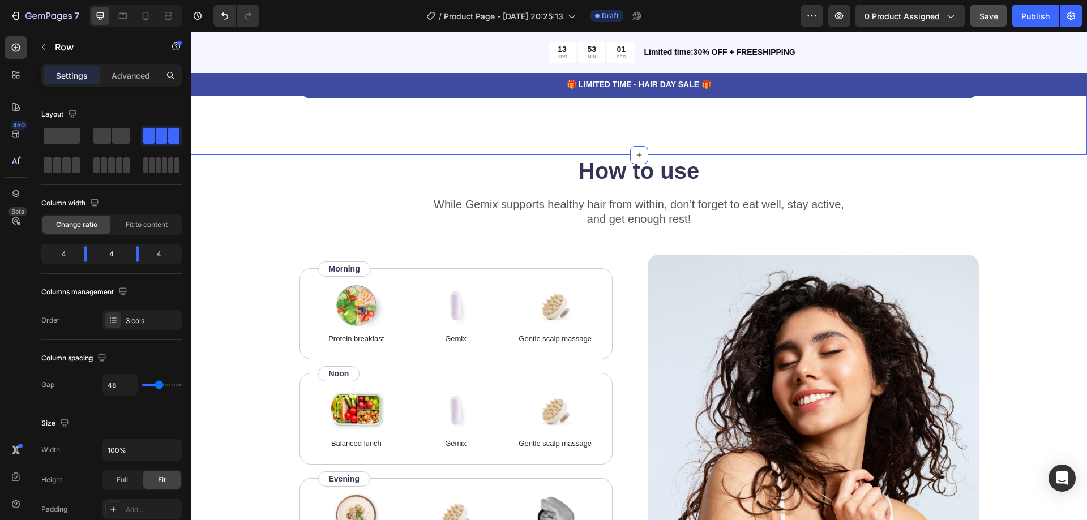
scroll to position [2022, 0]
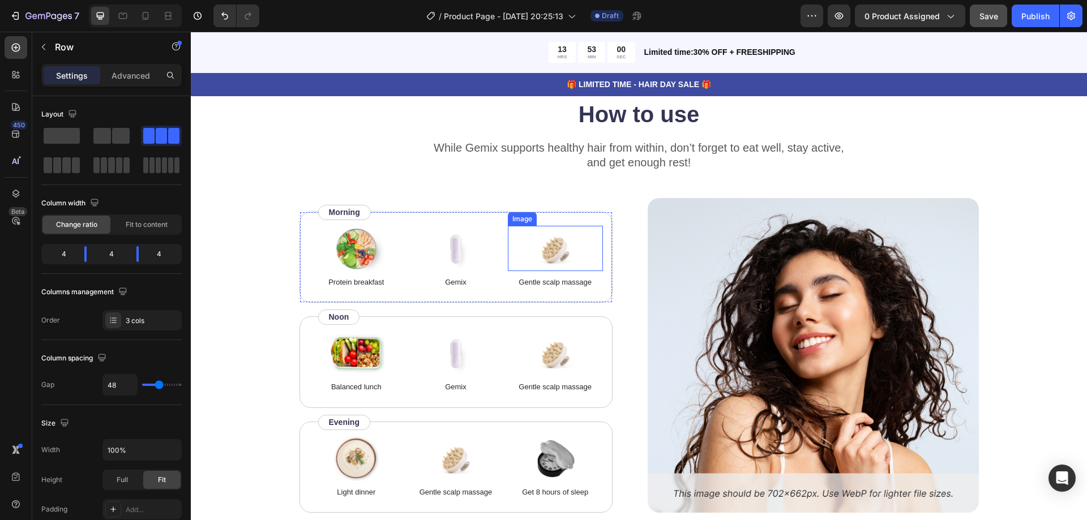
click at [508, 267] on div at bounding box center [555, 248] width 95 height 45
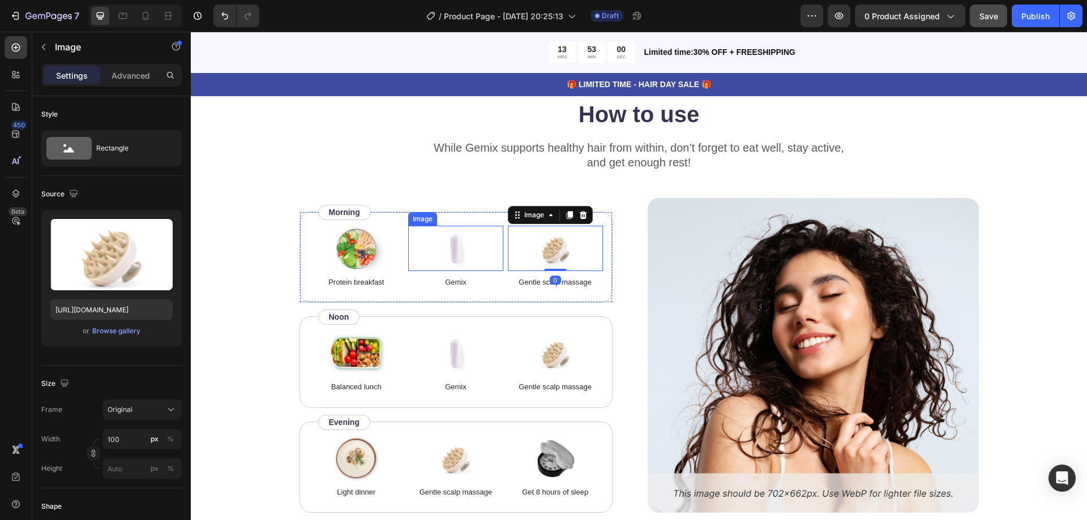
click at [457, 266] on img at bounding box center [456, 248] width 57 height 45
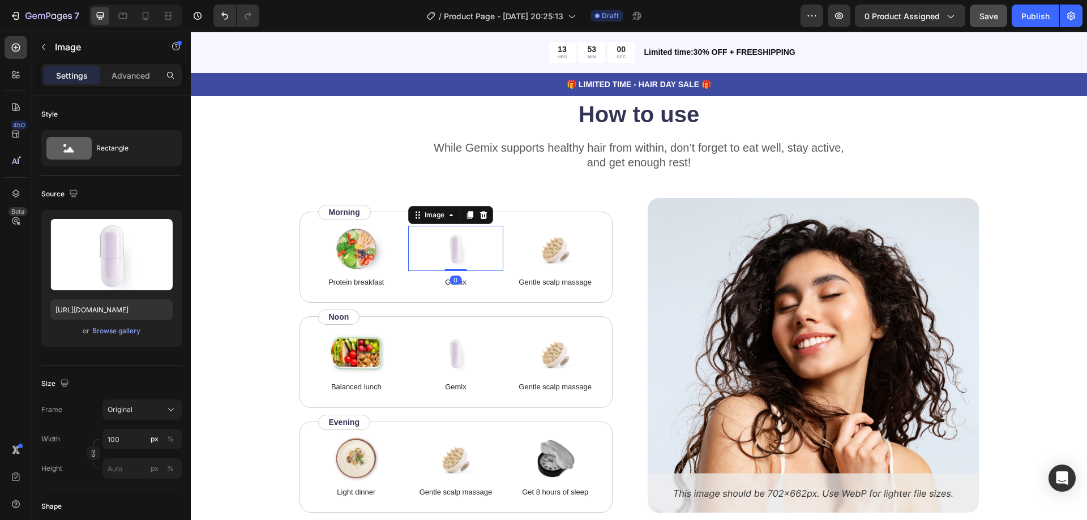
click at [445, 288] on p "Gemix" at bounding box center [455, 282] width 93 height 11
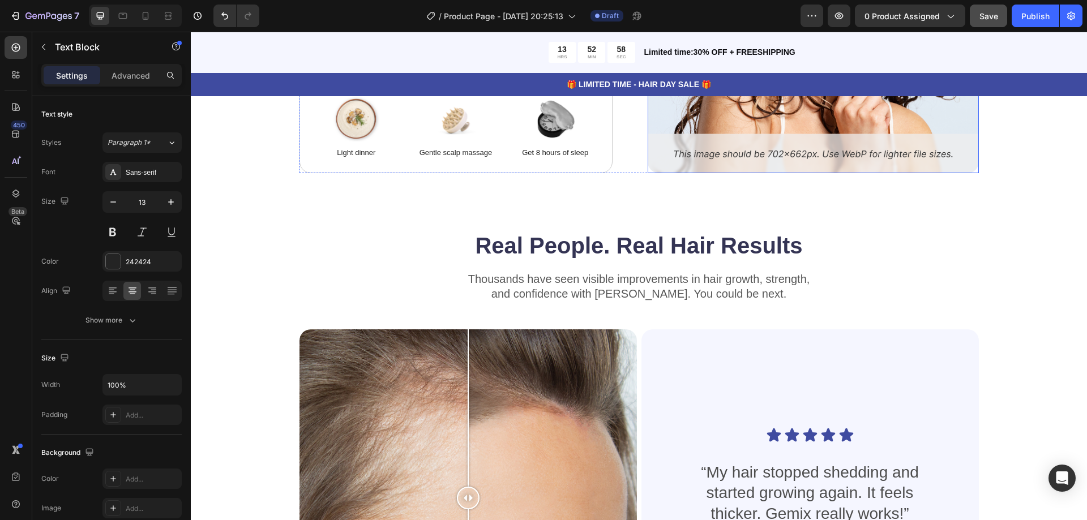
scroll to position [2588, 0]
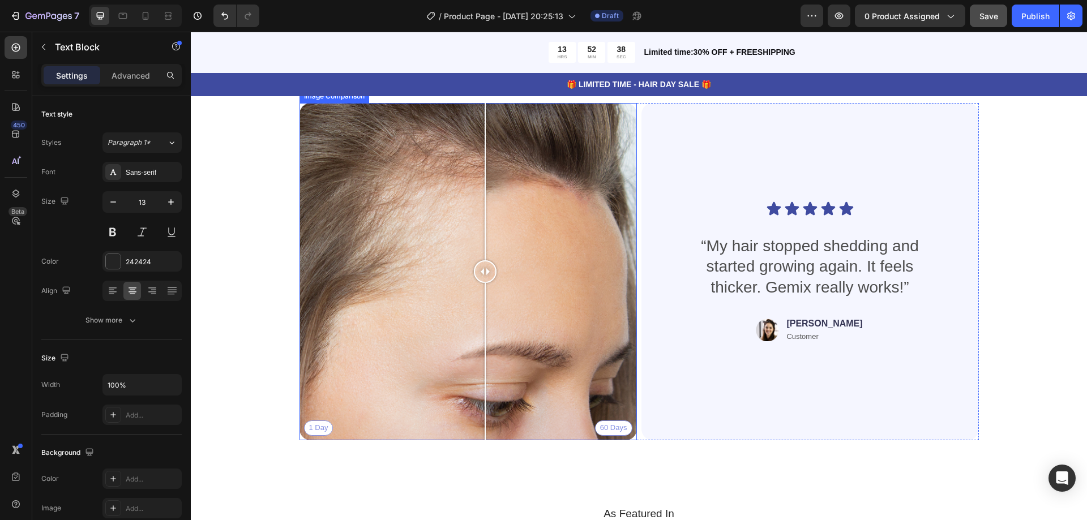
drag, startPoint x: 467, startPoint y: 282, endPoint x: 481, endPoint y: 240, distance: 44.6
click at [481, 240] on div at bounding box center [485, 271] width 23 height 337
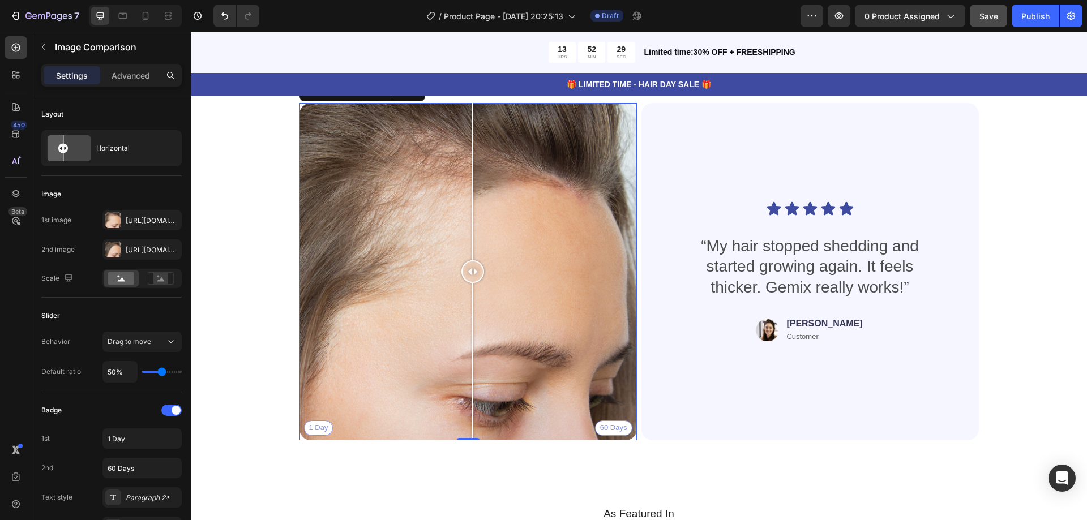
drag, startPoint x: 484, startPoint y: 269, endPoint x: 468, endPoint y: 276, distance: 17.0
click at [468, 276] on div at bounding box center [473, 271] width 23 height 23
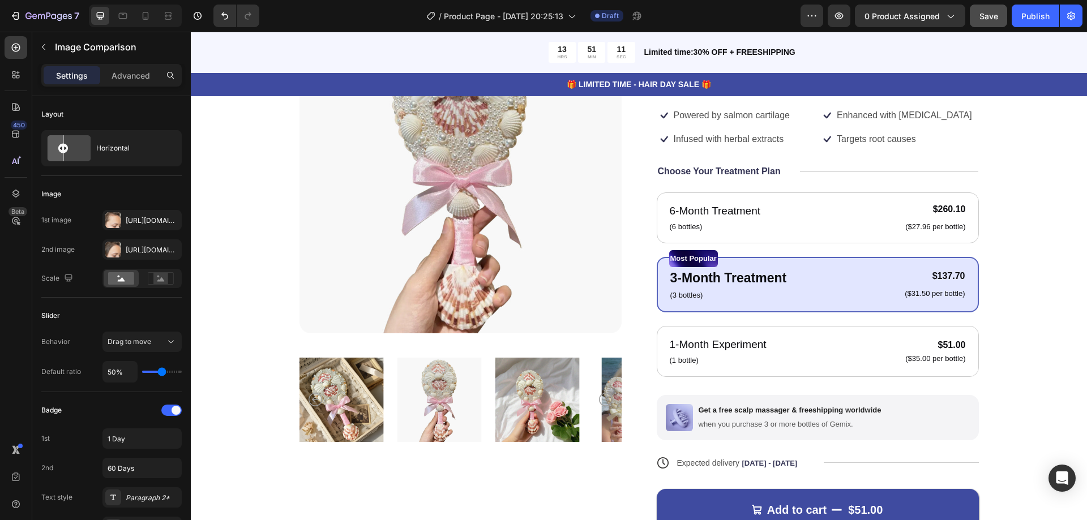
scroll to position [0, 0]
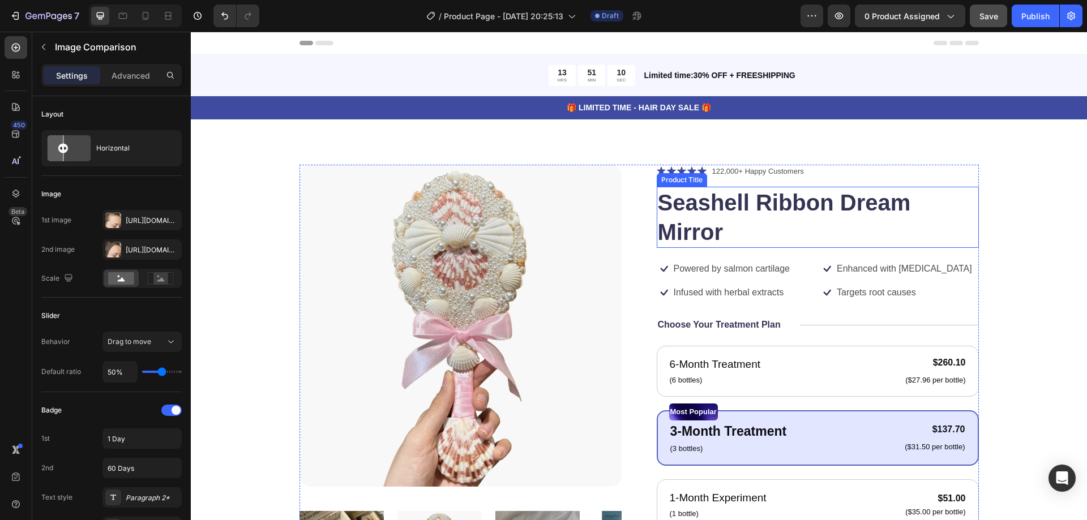
click at [702, 201] on h1 "Seashell Ribbon Dream Mirror" at bounding box center [818, 217] width 322 height 61
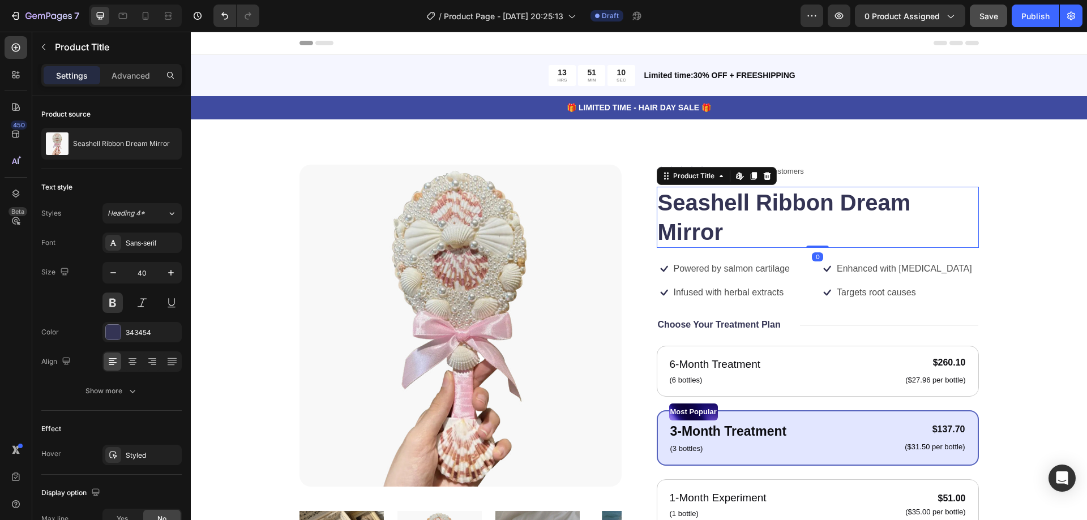
click at [702, 201] on h1 "Seashell Ribbon Dream Mirror" at bounding box center [818, 217] width 322 height 61
click at [143, 79] on p "Advanced" at bounding box center [131, 76] width 39 height 12
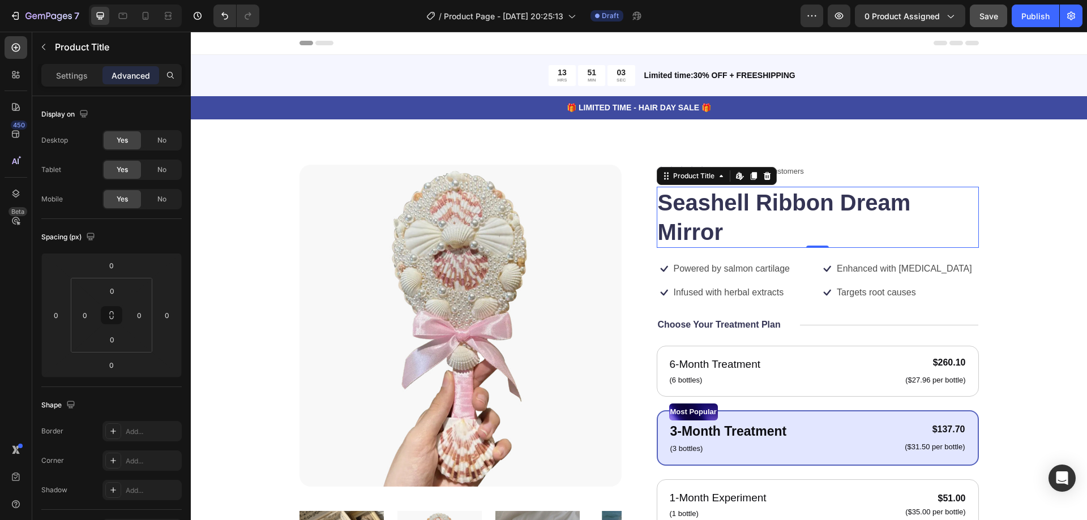
click at [135, 73] on p "Advanced" at bounding box center [131, 76] width 39 height 12
click at [725, 213] on h1 "Seashell Ribbon Dream Mirror" at bounding box center [818, 217] width 322 height 61
click at [716, 224] on h1 "Seashell Ribbon Dream Mirror" at bounding box center [818, 217] width 322 height 61
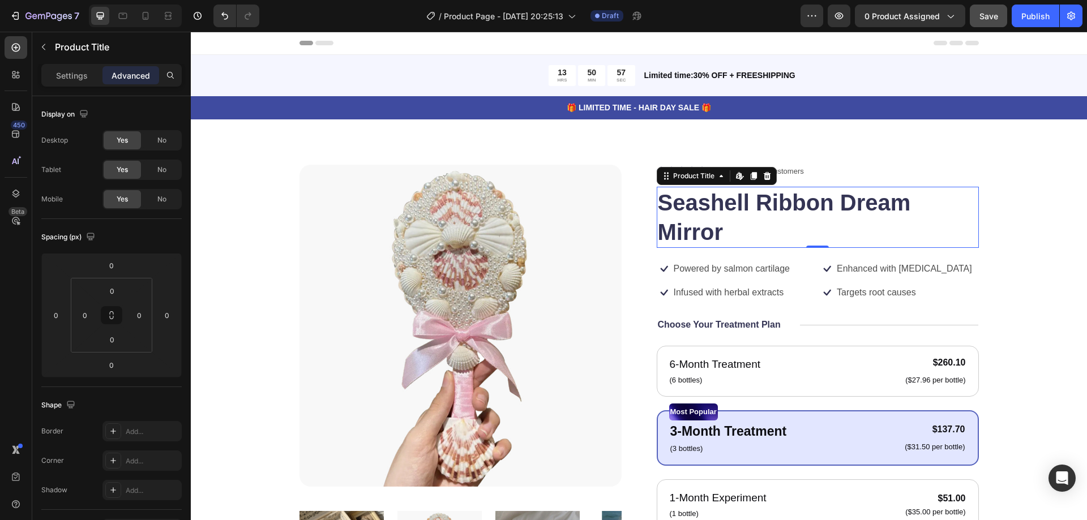
click at [716, 224] on h1 "Seashell Ribbon Dream Mirror" at bounding box center [818, 217] width 322 height 61
click at [815, 11] on icon "button" at bounding box center [811, 15] width 11 height 11
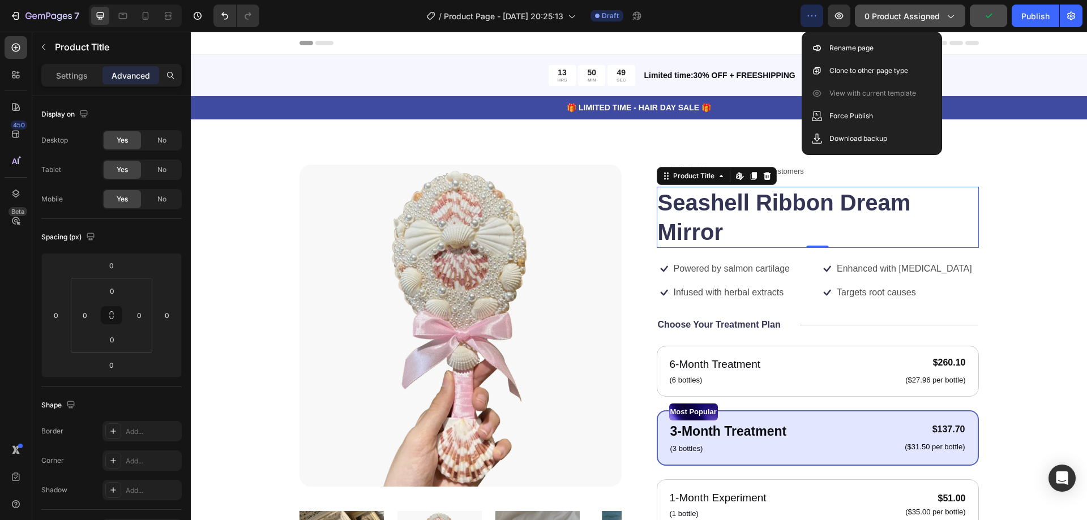
click at [956, 17] on button "0 product assigned" at bounding box center [910, 16] width 110 height 23
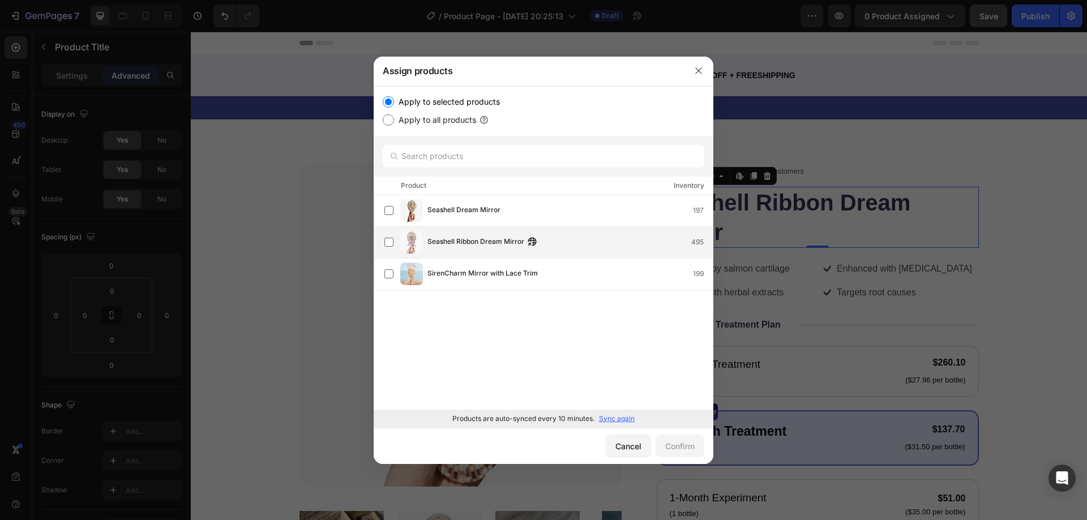
click at [548, 253] on div "Seashell Ribbon Dream Mirror 495" at bounding box center [548, 242] width 328 height 23
click at [682, 445] on div "Confirm" at bounding box center [679, 447] width 29 height 12
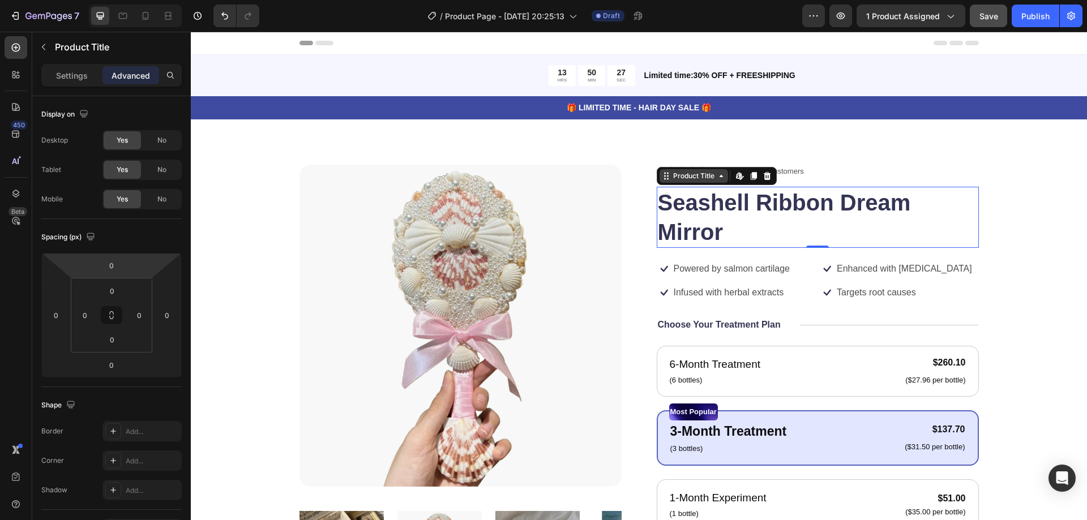
click at [720, 177] on icon at bounding box center [721, 176] width 3 height 2
click at [1071, 13] on icon "button" at bounding box center [1071, 15] width 11 height 11
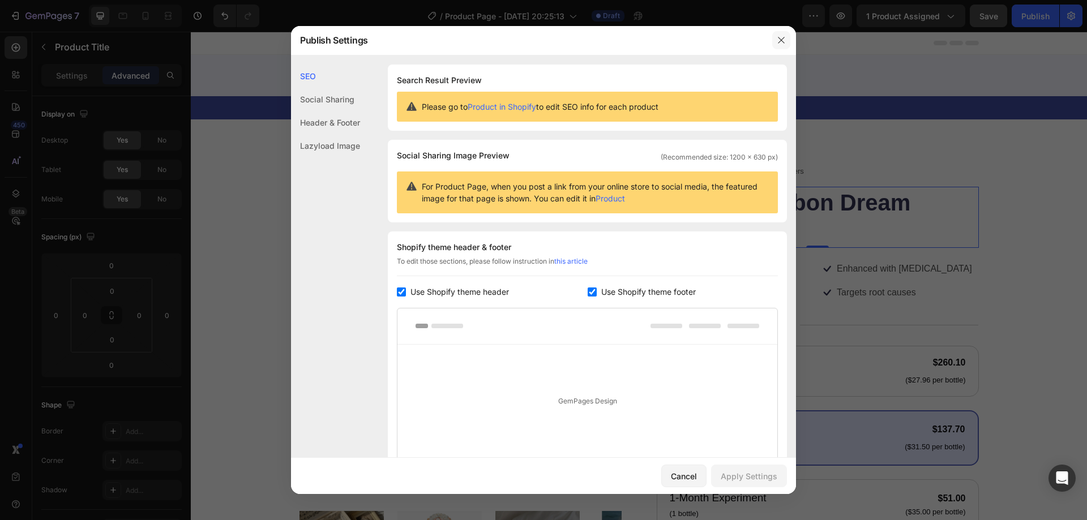
click at [784, 41] on icon "button" at bounding box center [781, 40] width 9 height 9
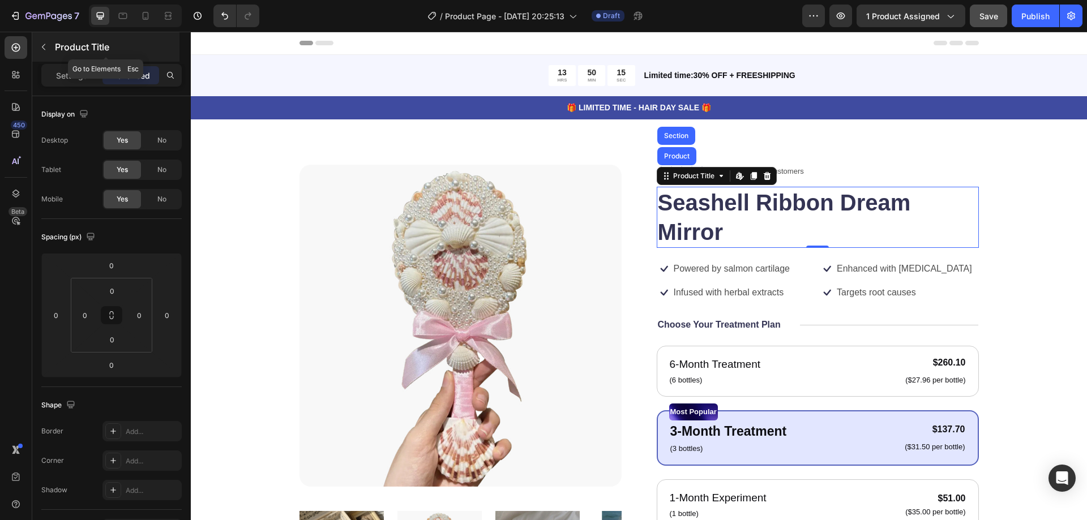
click at [48, 50] on button "button" at bounding box center [44, 47] width 18 height 18
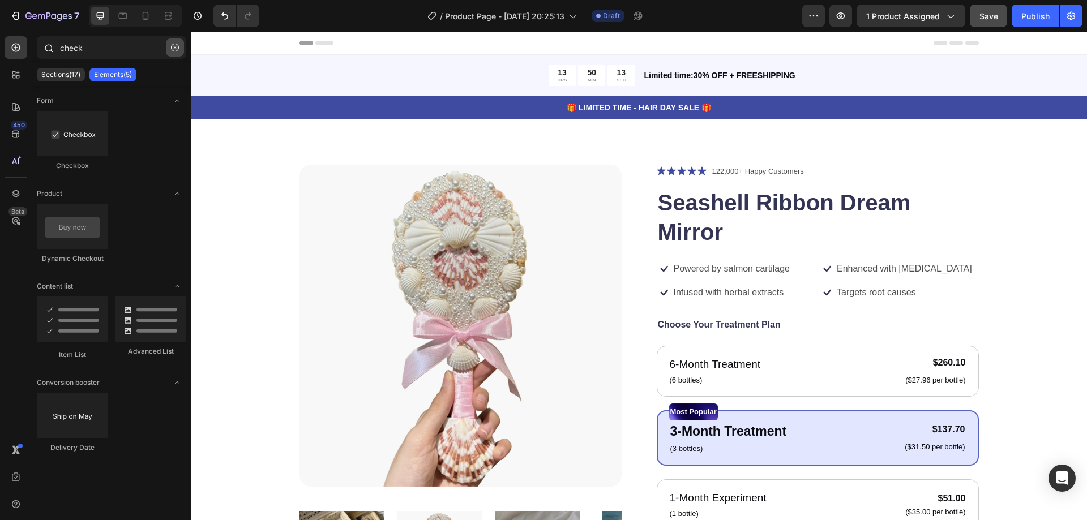
click at [175, 46] on icon "button" at bounding box center [175, 48] width 8 height 8
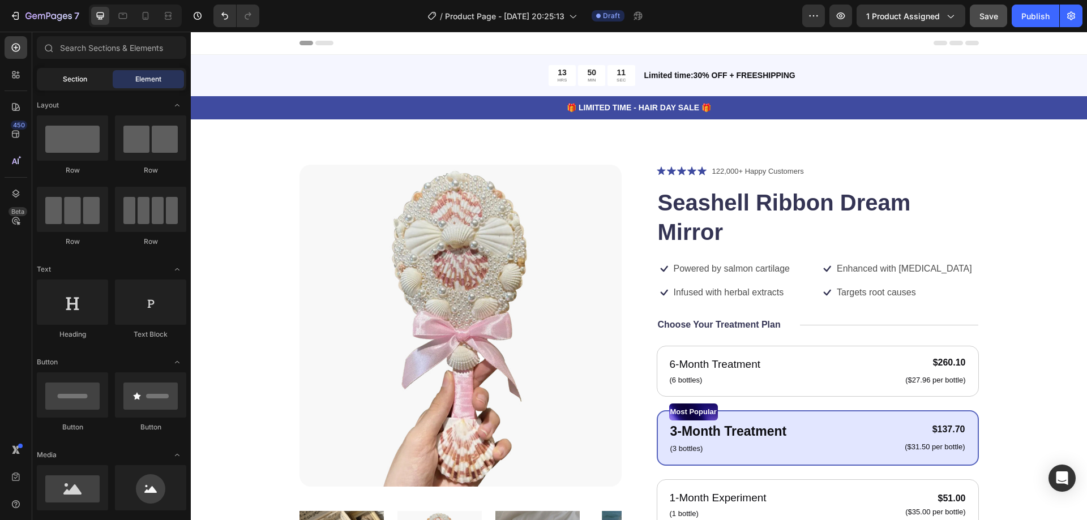
click at [87, 78] on div "Section" at bounding box center [74, 79] width 71 height 18
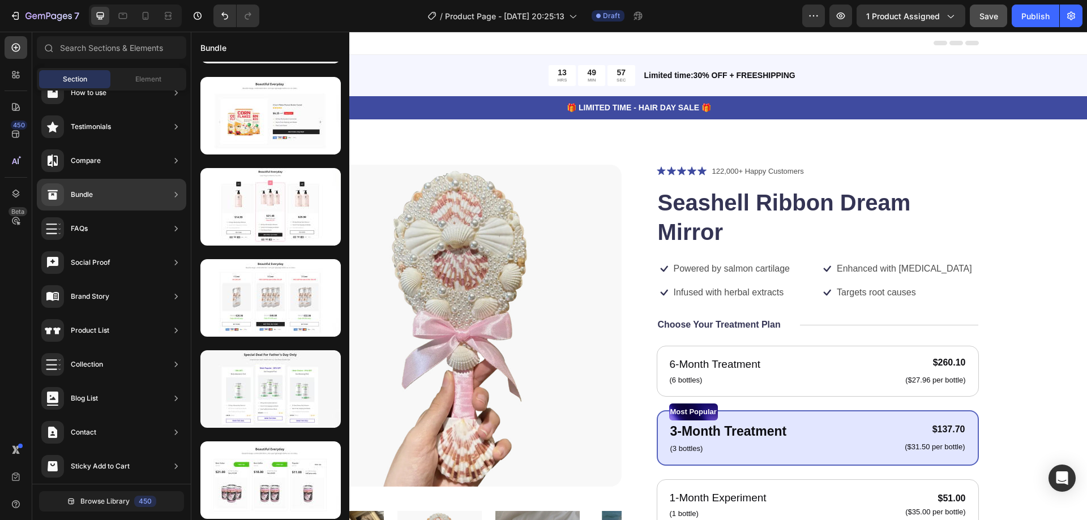
scroll to position [2817, 0]
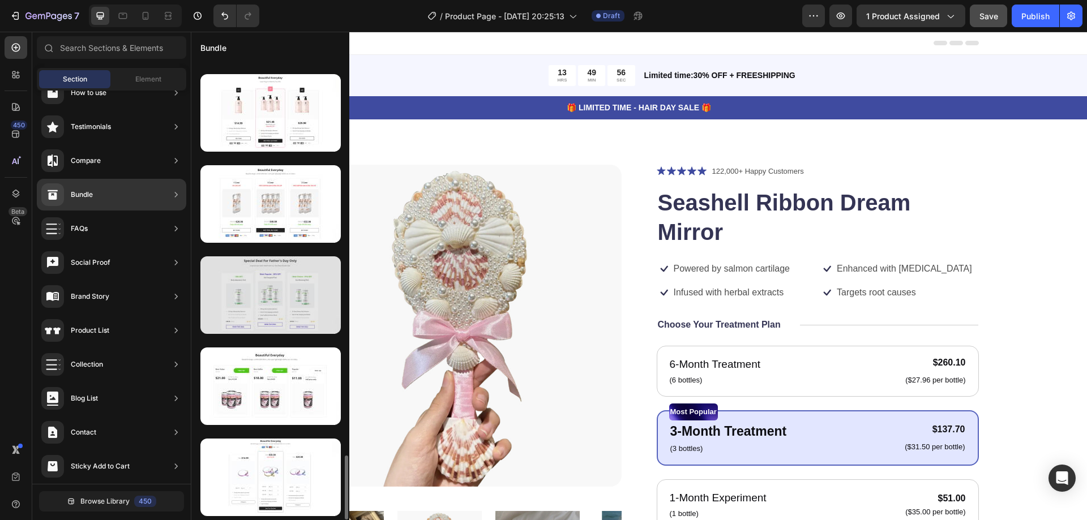
click at [277, 294] on div at bounding box center [270, 296] width 140 height 78
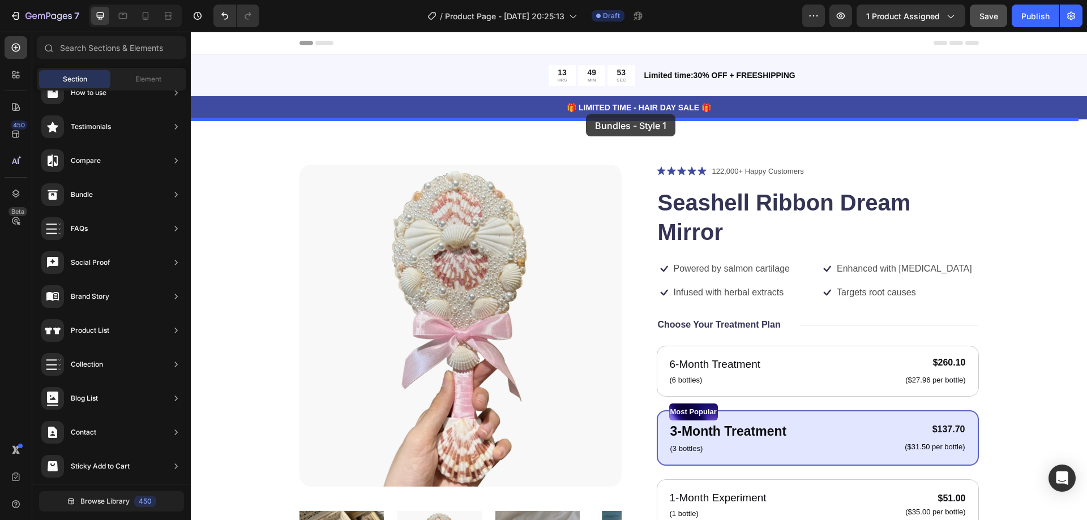
drag, startPoint x: 473, startPoint y: 322, endPoint x: 586, endPoint y: 114, distance: 236.4
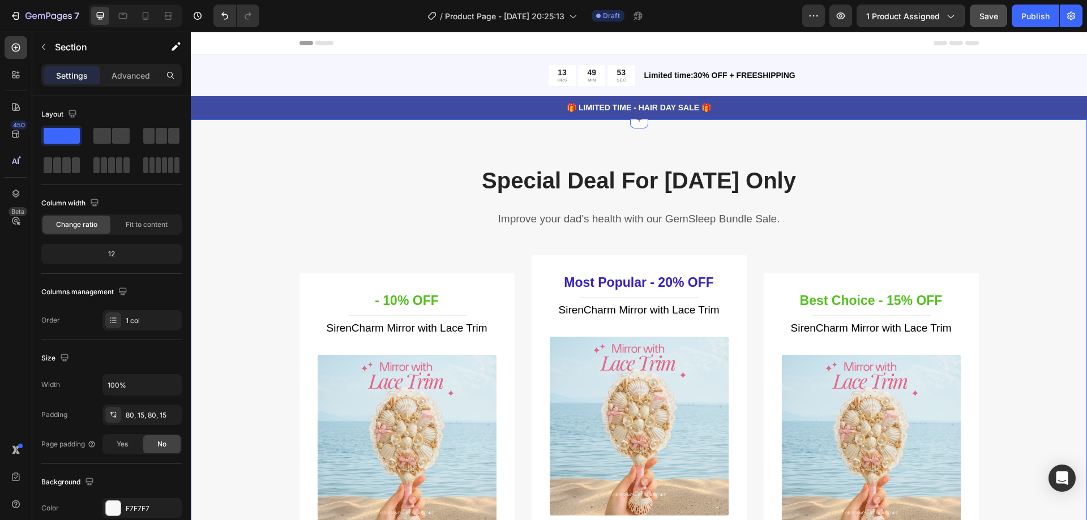
scroll to position [48, 0]
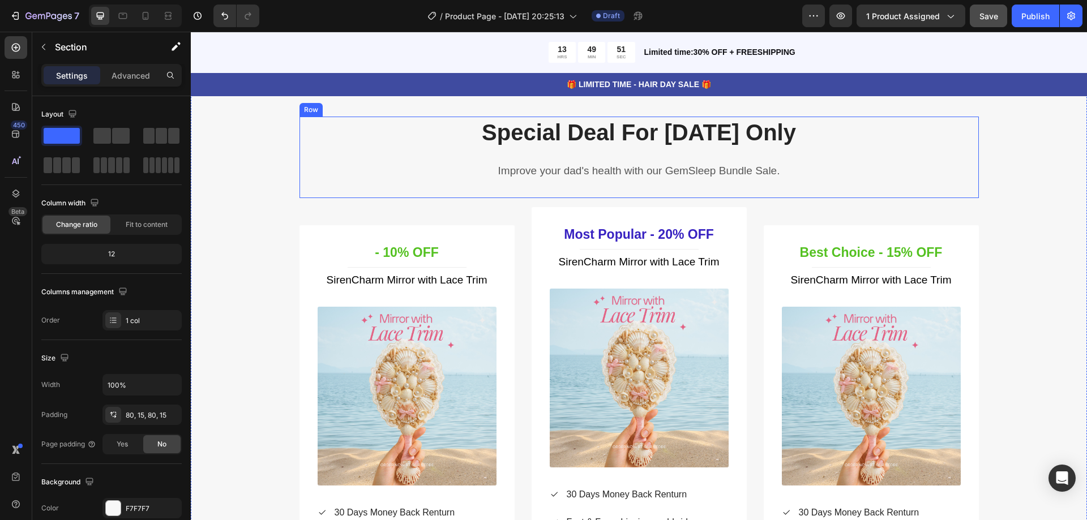
click at [952, 186] on div "Special Deal For [DATE] Only Heading Improve your dad's health with our GemSlee…" at bounding box center [640, 158] width 680 height 82
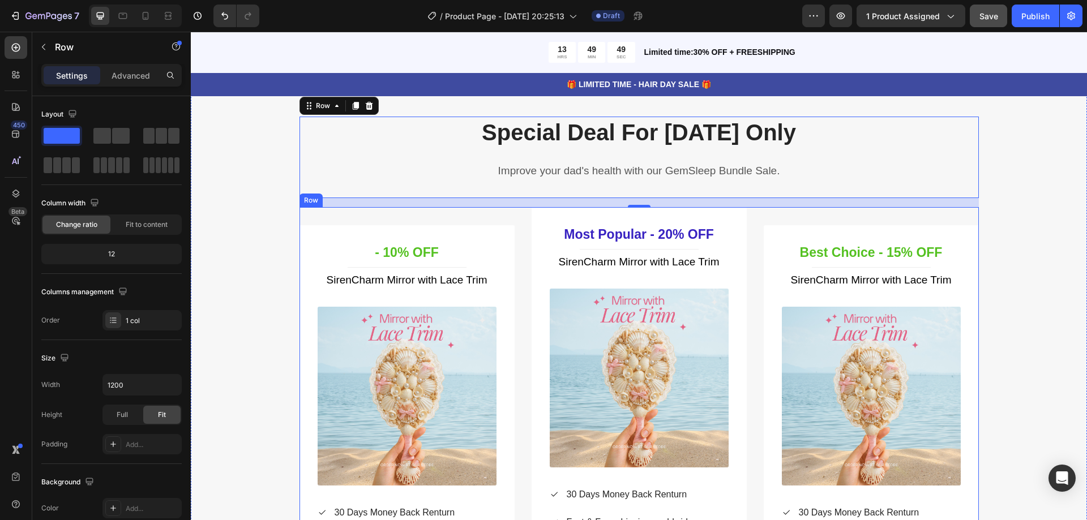
click at [753, 221] on div "- 10% OFF Heading Title Line SirenCharm Mirror with Lace Trim (P) Title (P) Ima…" at bounding box center [640, 439] width 680 height 465
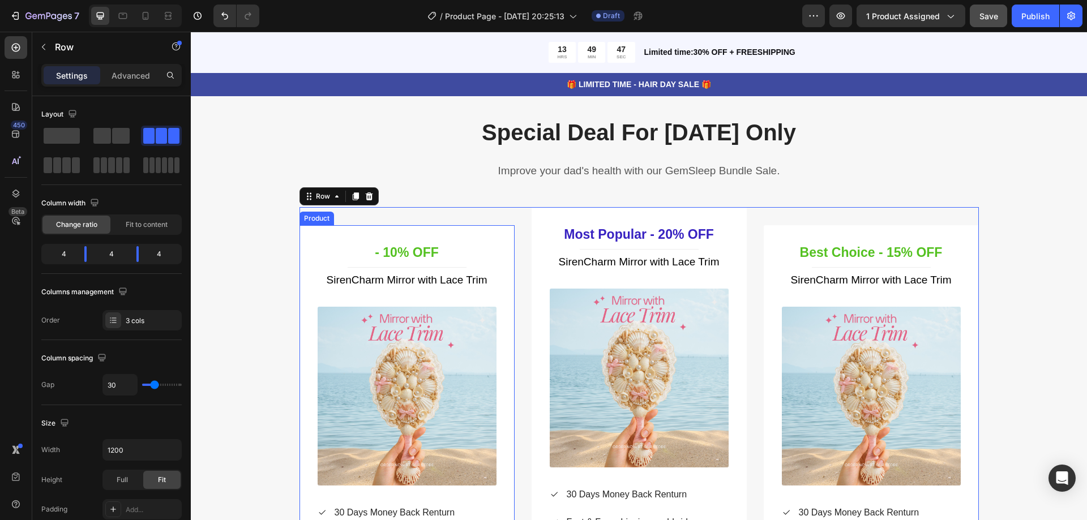
click at [354, 226] on div "- 10% OFF Heading Title Line SirenCharm Mirror with Lace Trim (P) Title (P) Ima…" at bounding box center [407, 448] width 215 height 447
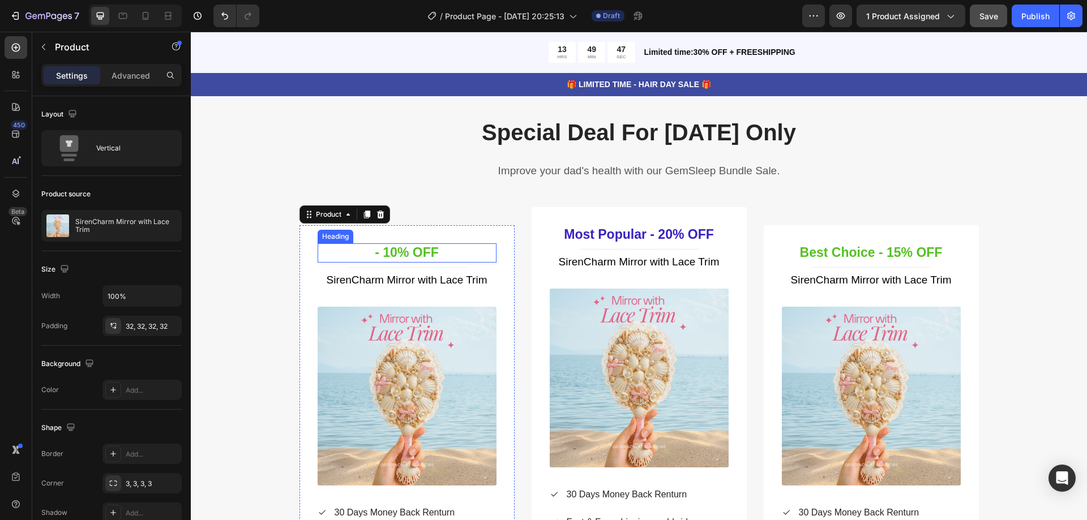
scroll to position [161, 0]
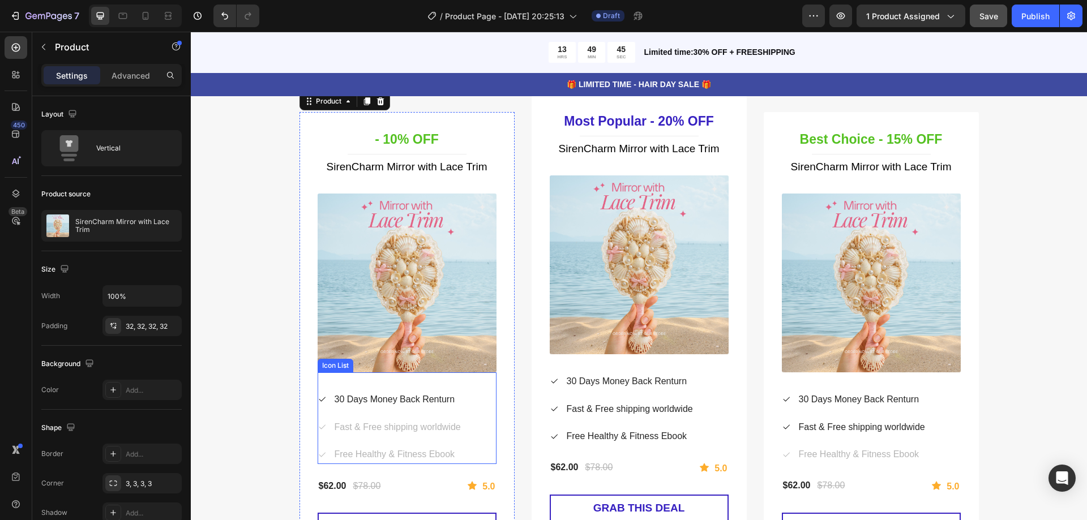
click at [432, 392] on p "30 Days Money Back Renturn" at bounding box center [395, 400] width 121 height 16
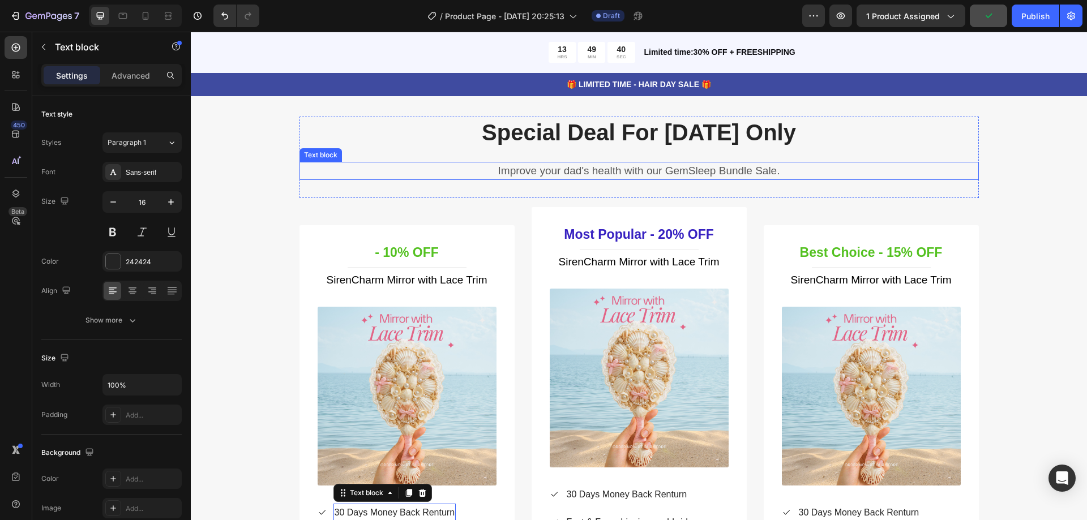
scroll to position [0, 0]
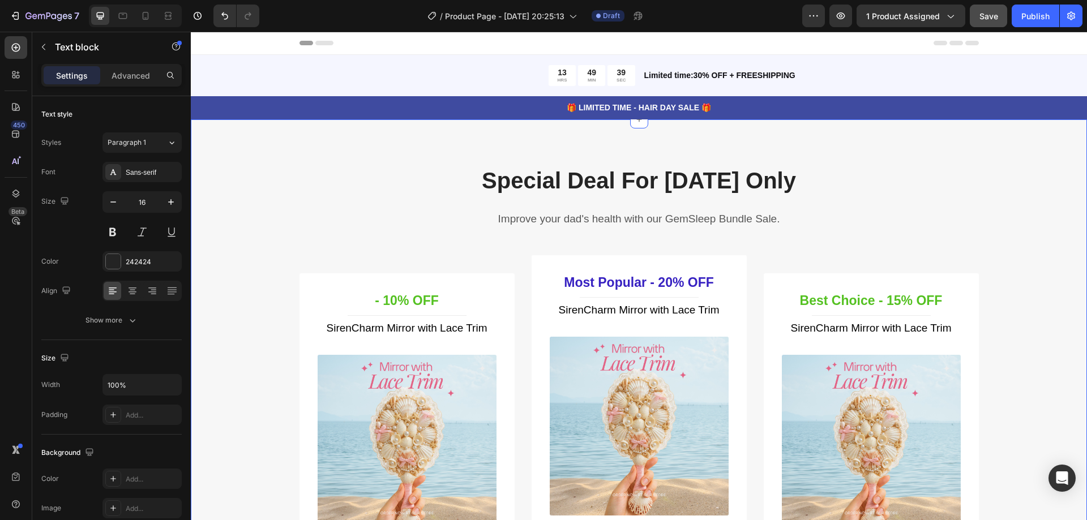
click at [971, 135] on div "Special Deal For [DATE] Only Heading Improve your dad's health with our GemSlee…" at bounding box center [639, 442] width 896 height 646
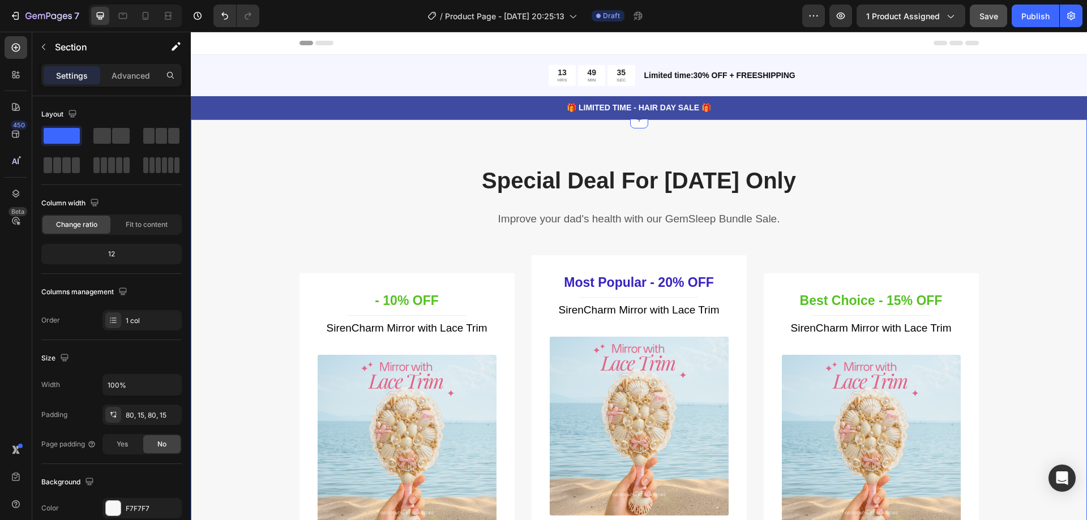
click at [999, 186] on div "Special Deal For [DATE] Only Heading Improve your dad's health with our GemSlee…" at bounding box center [638, 443] width 879 height 556
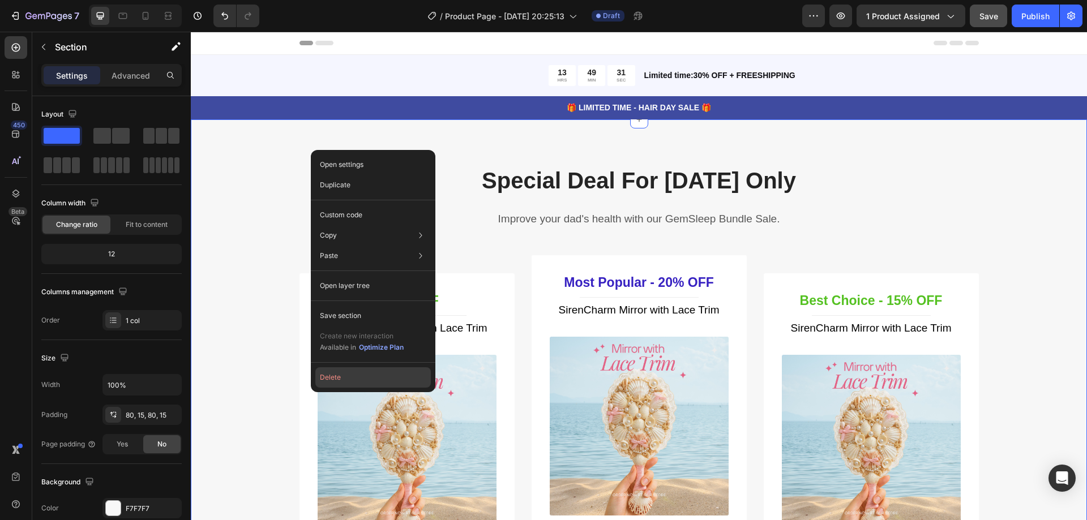
drag, startPoint x: 345, startPoint y: 376, endPoint x: 163, endPoint y: 322, distance: 190.1
click at [345, 376] on button "Delete" at bounding box center [373, 378] width 116 height 20
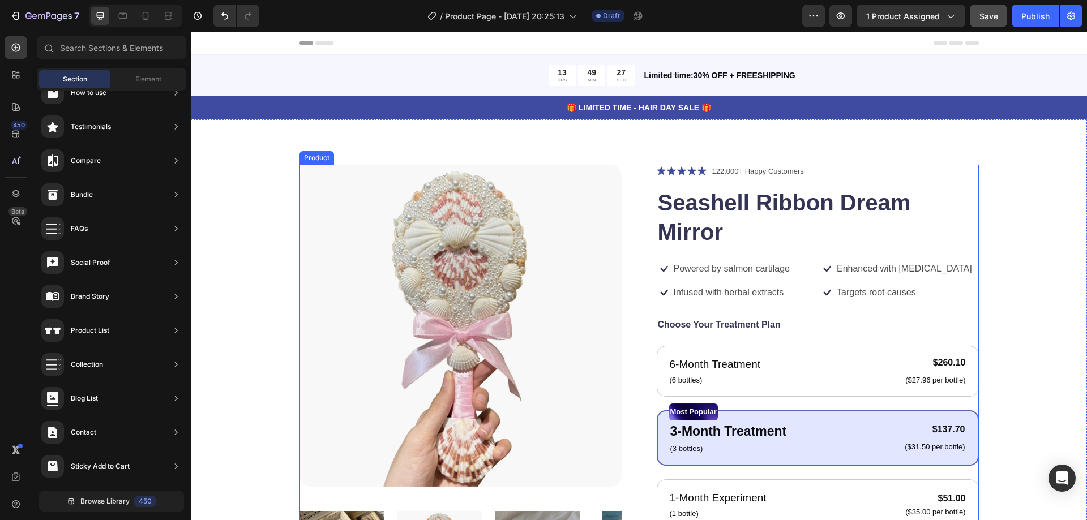
click at [642, 177] on div "Product Images Icon Icon Icon Icon Icon Icon List 122,000+ Happy Customers Text…" at bounding box center [640, 451] width 680 height 572
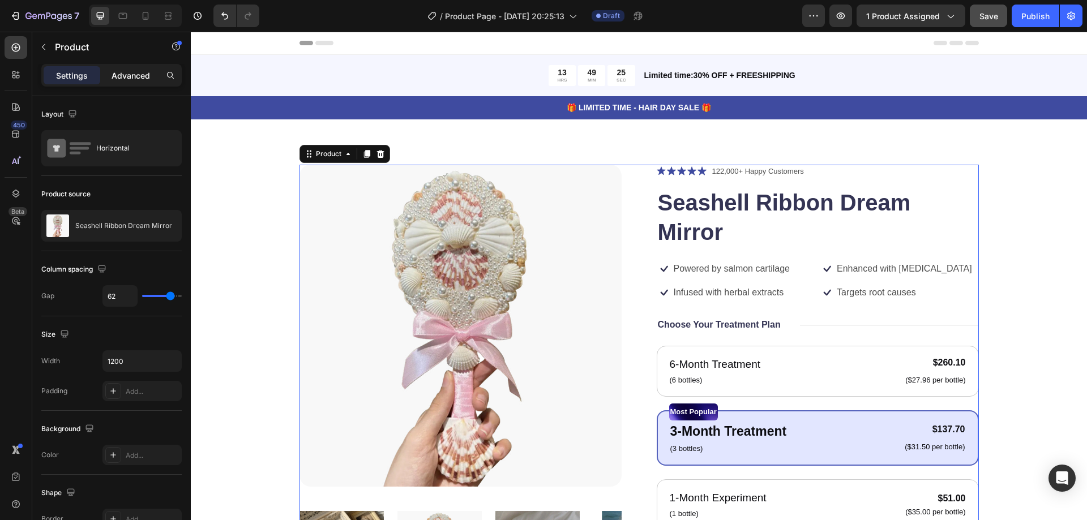
click at [134, 76] on p "Advanced" at bounding box center [131, 76] width 39 height 12
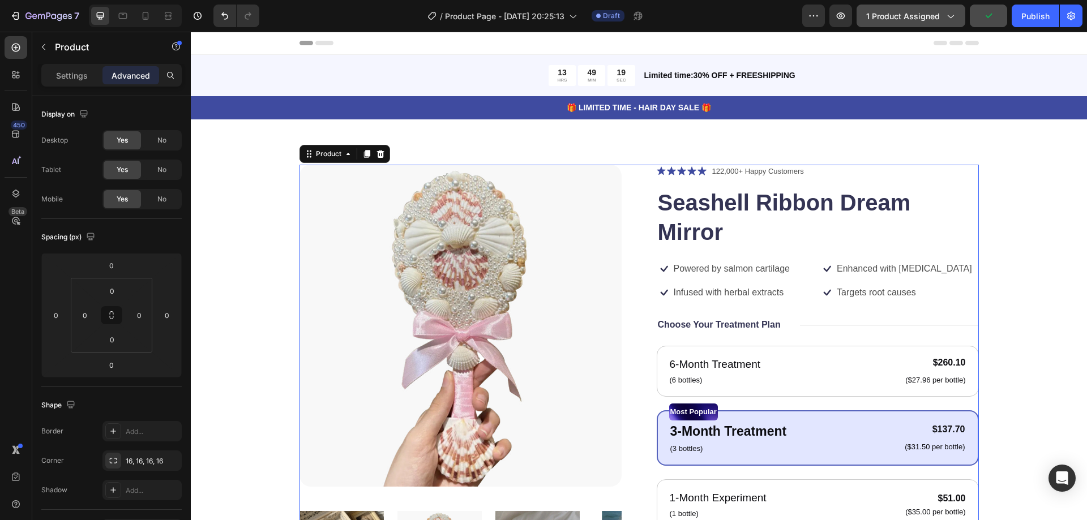
click at [954, 16] on icon "button" at bounding box center [951, 16] width 6 height 3
click at [806, 18] on button "button" at bounding box center [813, 16] width 23 height 23
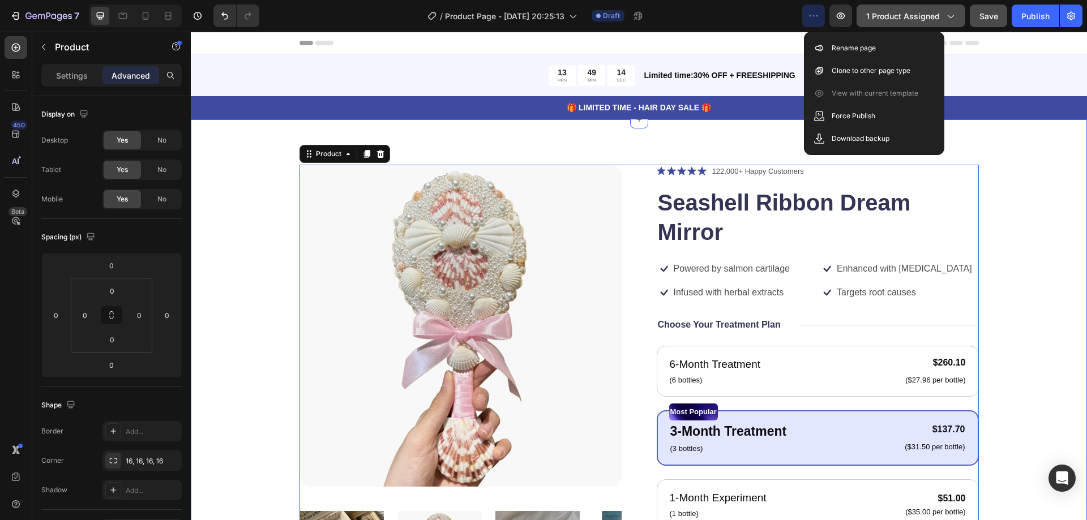
click at [1012, 190] on div "Product Images Icon Icon Icon Icon Icon Icon List 122,000+ Happy Customers Text…" at bounding box center [639, 451] width 806 height 572
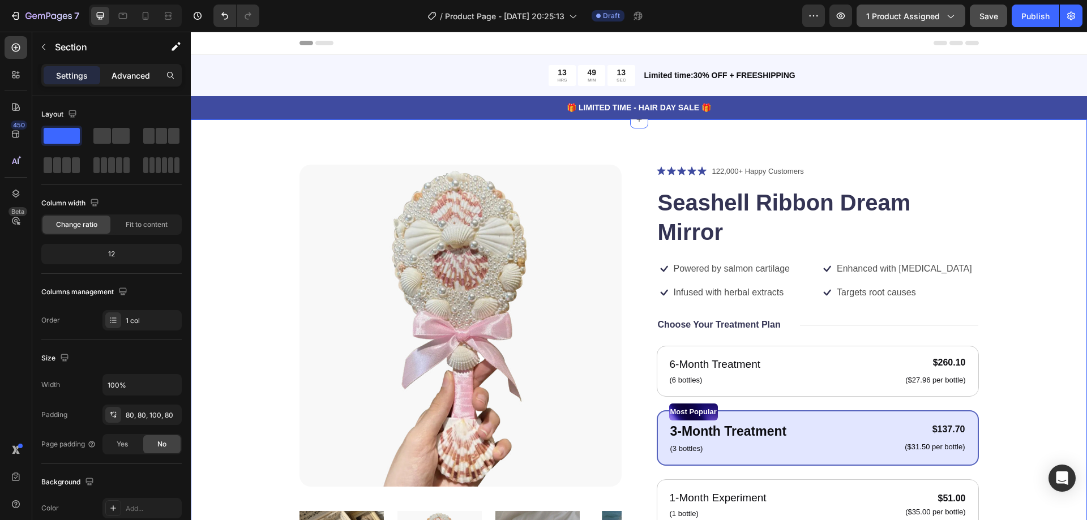
click at [138, 78] on p "Advanced" at bounding box center [131, 76] width 39 height 12
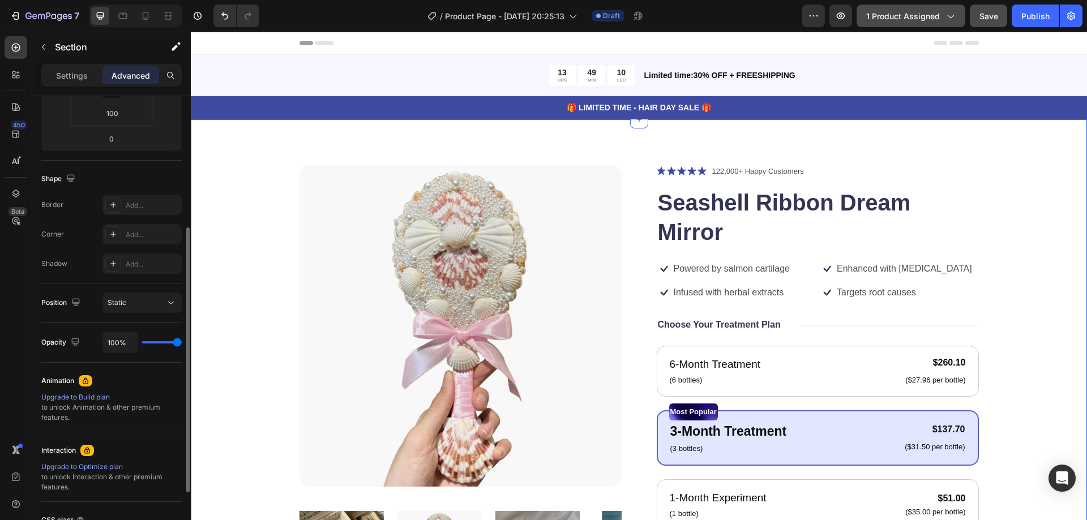
scroll to position [283, 0]
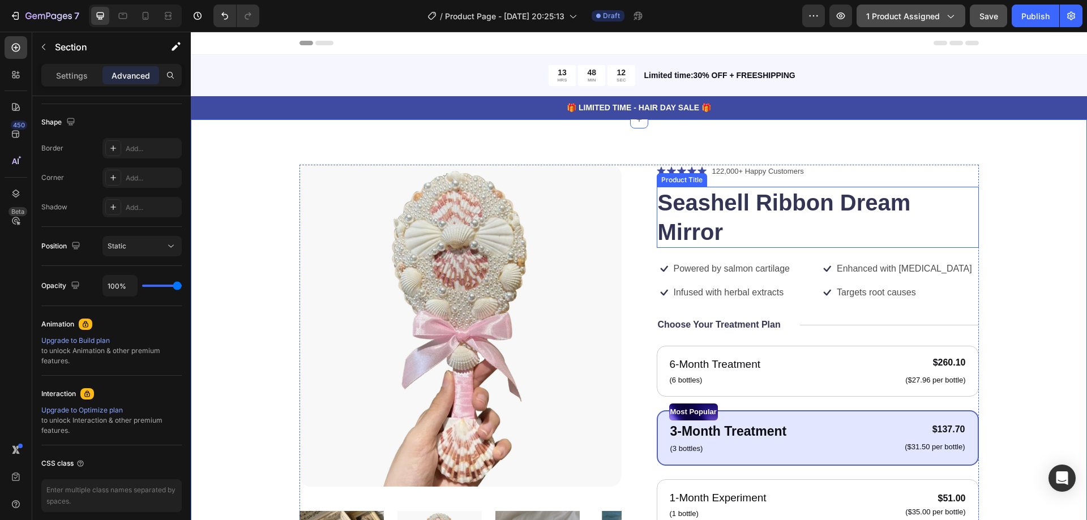
click at [678, 217] on h1 "Seashell Ribbon Dream Mirror" at bounding box center [818, 217] width 322 height 61
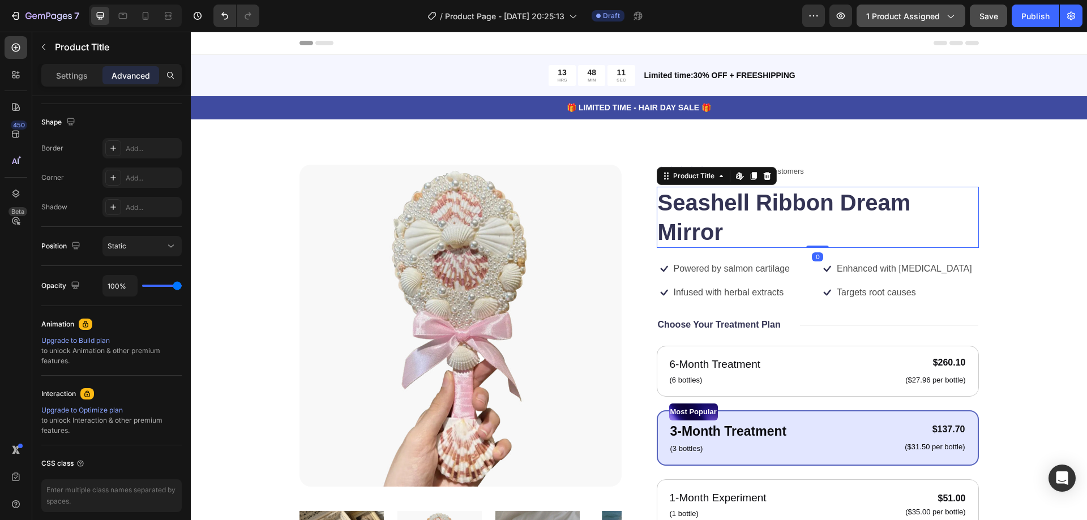
scroll to position [0, 0]
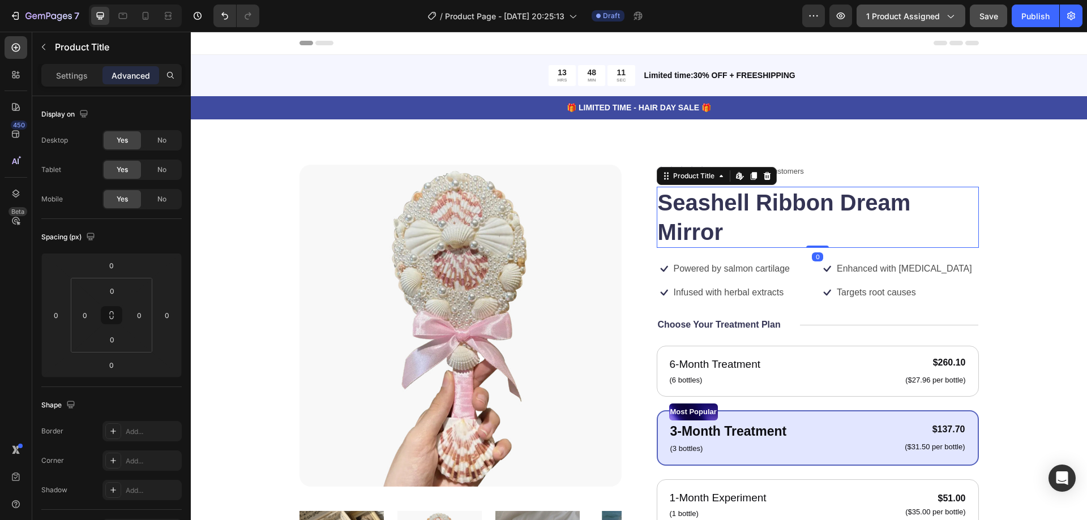
click at [678, 217] on h1 "Seashell Ribbon Dream Mirror" at bounding box center [818, 217] width 322 height 61
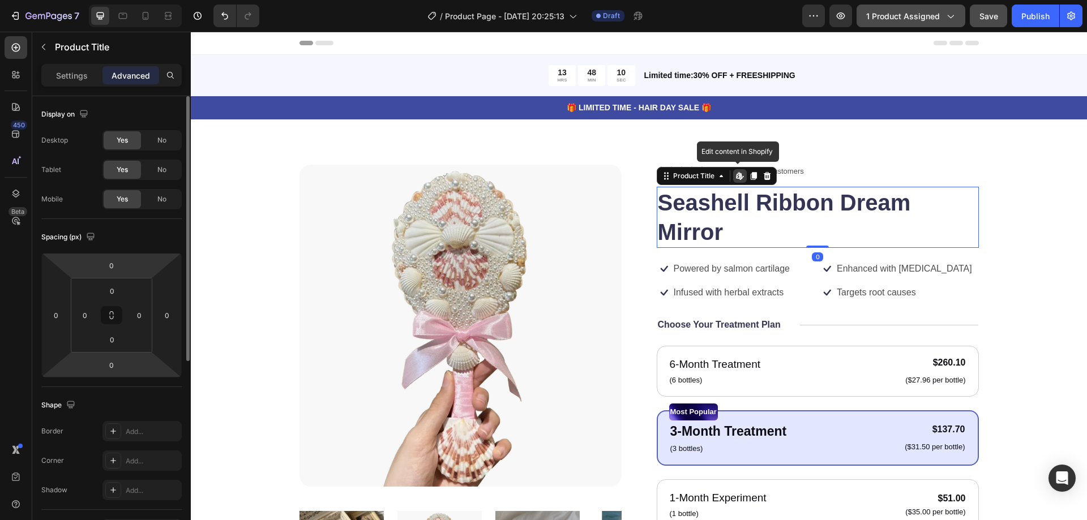
scroll to position [227, 0]
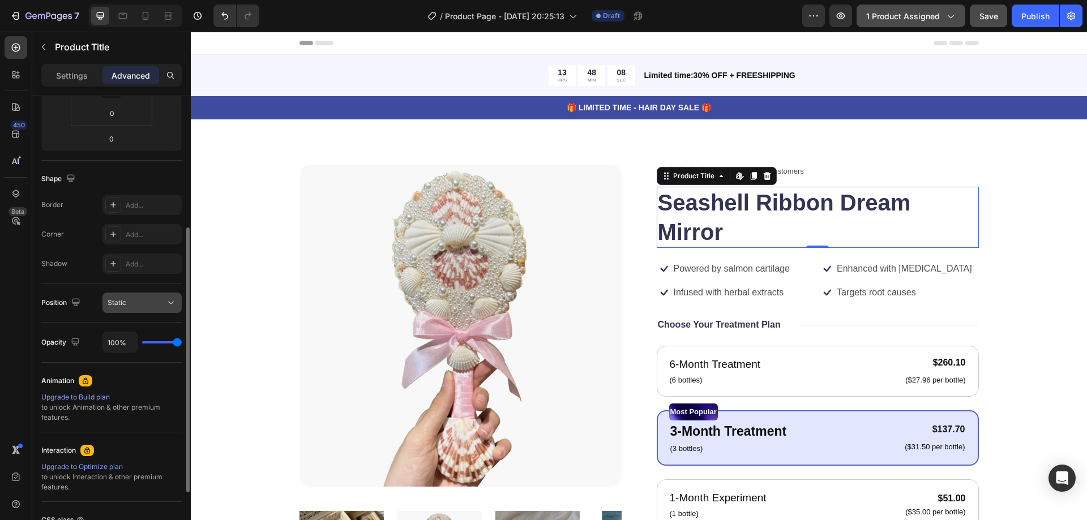
click at [141, 298] on div "Static" at bounding box center [137, 303] width 58 height 10
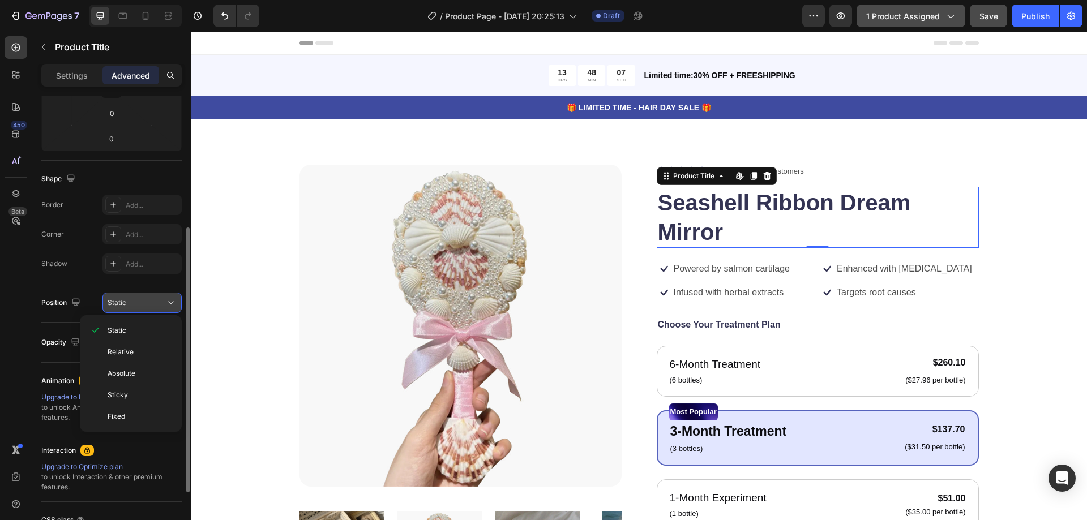
click at [141, 298] on div "Static" at bounding box center [137, 303] width 58 height 10
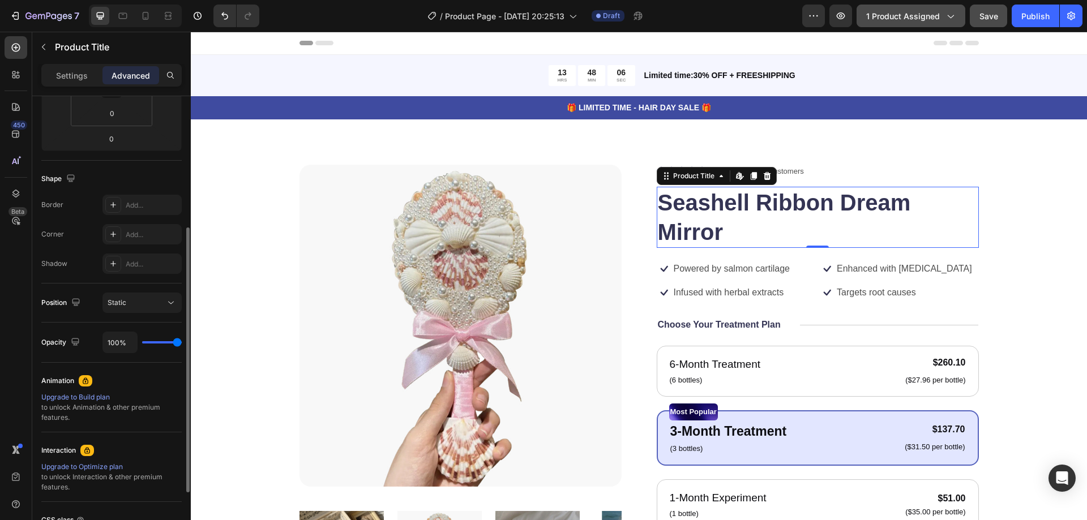
scroll to position [0, 0]
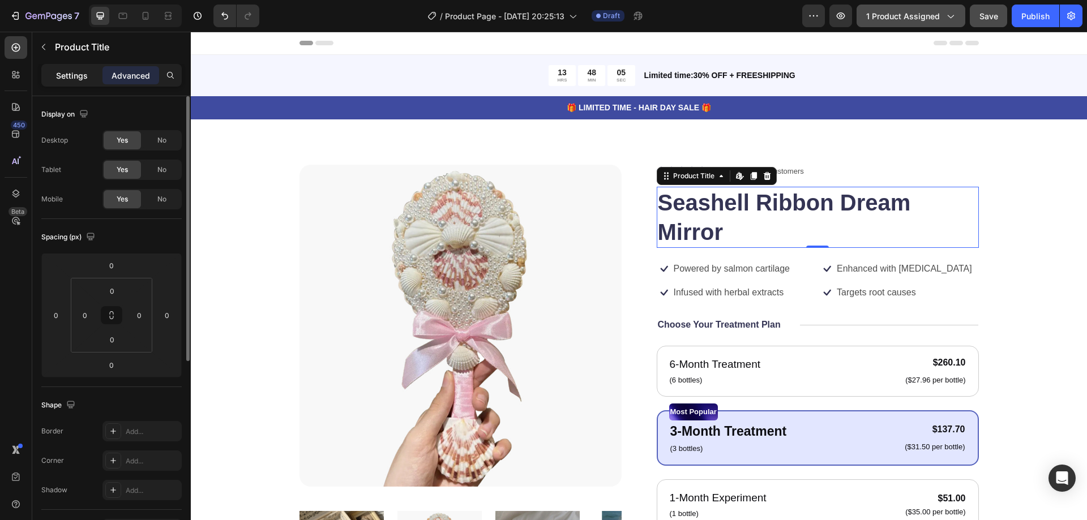
click at [76, 71] on p "Settings" at bounding box center [72, 76] width 32 height 12
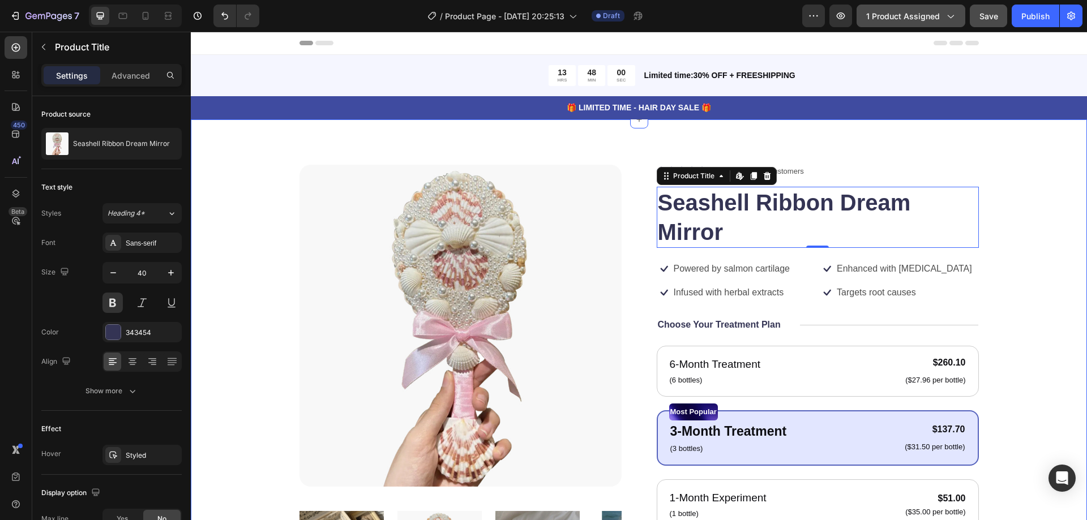
click at [229, 180] on div "Product Images Icon Icon Icon Icon Icon Icon List 122,000+ Happy Customers Text…" at bounding box center [639, 456] width 896 height 674
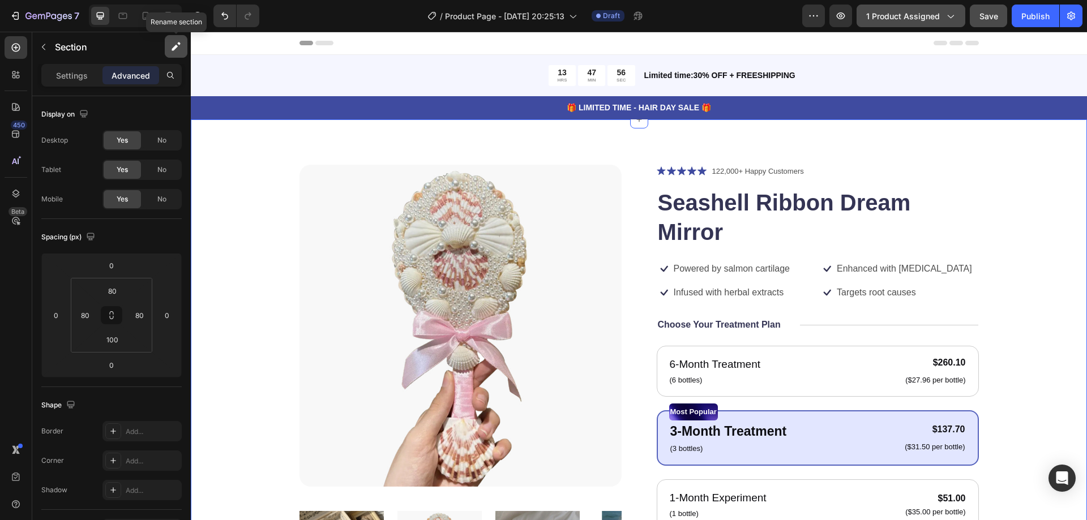
click at [172, 45] on icon "button" at bounding box center [175, 46] width 11 height 11
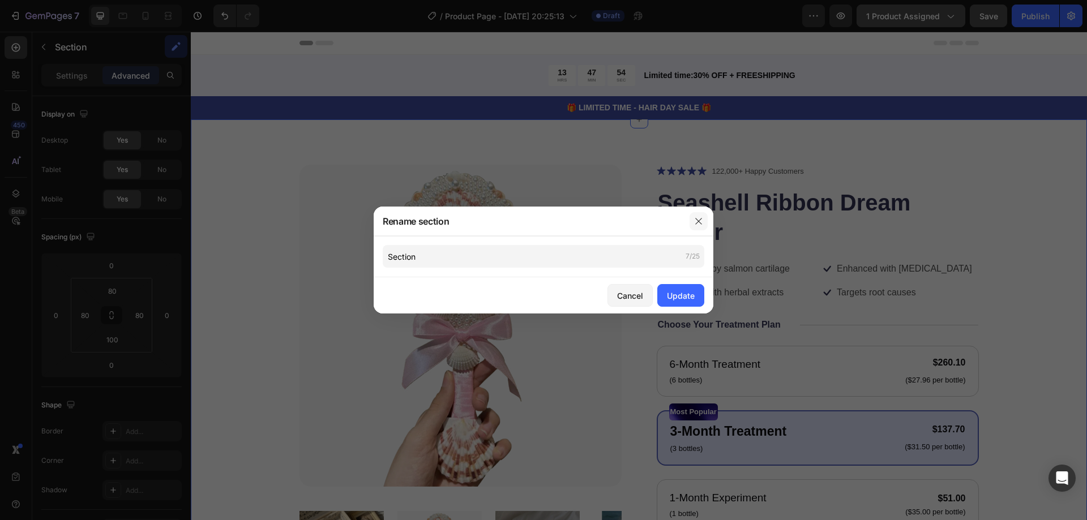
drag, startPoint x: 697, startPoint y: 222, endPoint x: 454, endPoint y: 187, distance: 245.5
click at [697, 222] on icon "button" at bounding box center [698, 221] width 9 height 9
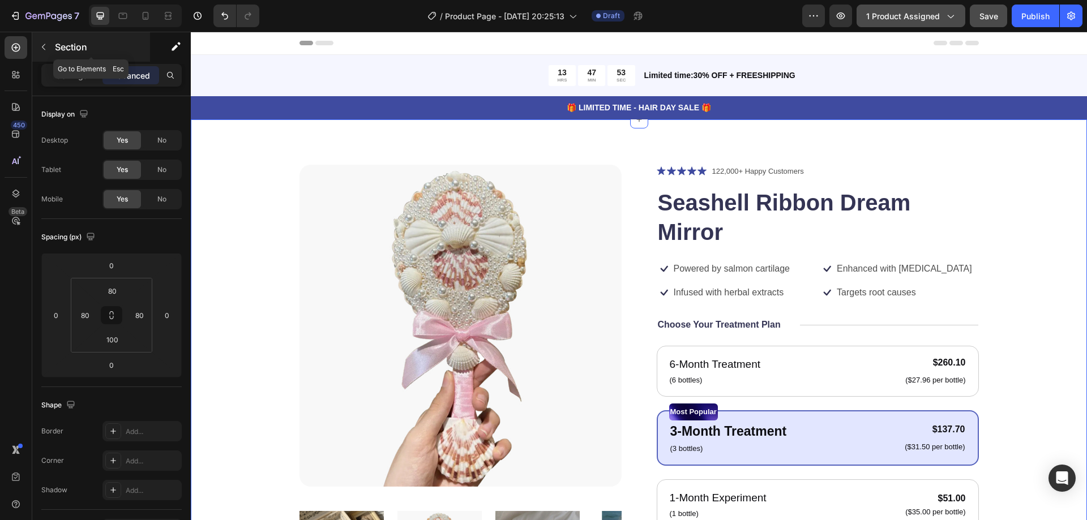
click at [39, 46] on button "button" at bounding box center [44, 47] width 18 height 18
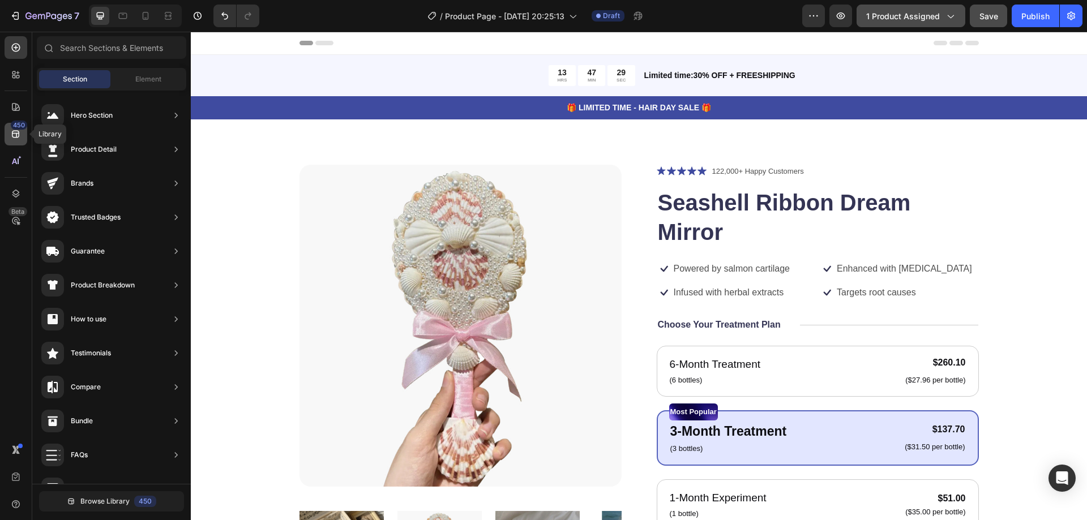
click at [19, 134] on icon at bounding box center [15, 134] width 7 height 7
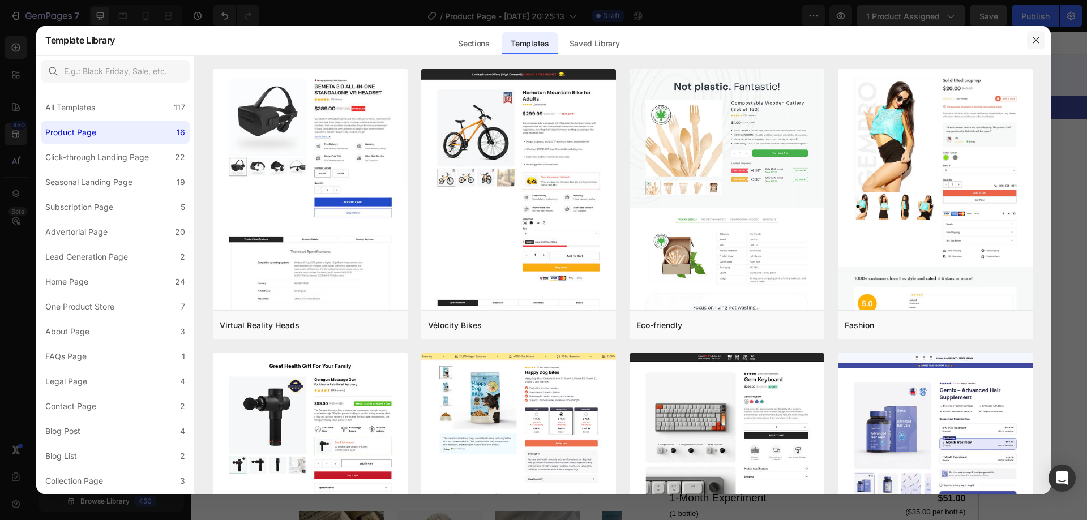
click at [1033, 37] on icon "button" at bounding box center [1036, 40] width 9 height 9
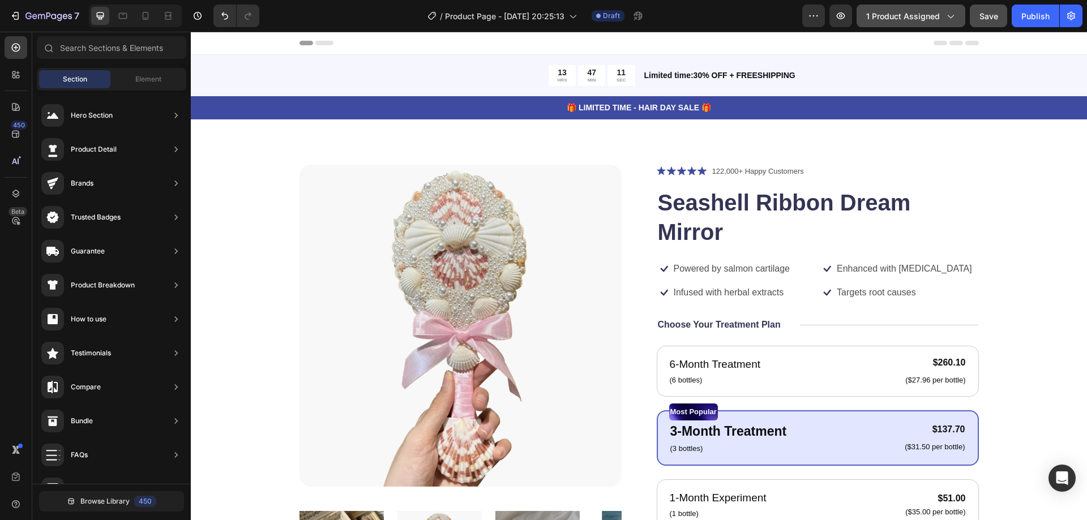
click at [948, 13] on icon "button" at bounding box center [950, 15] width 11 height 11
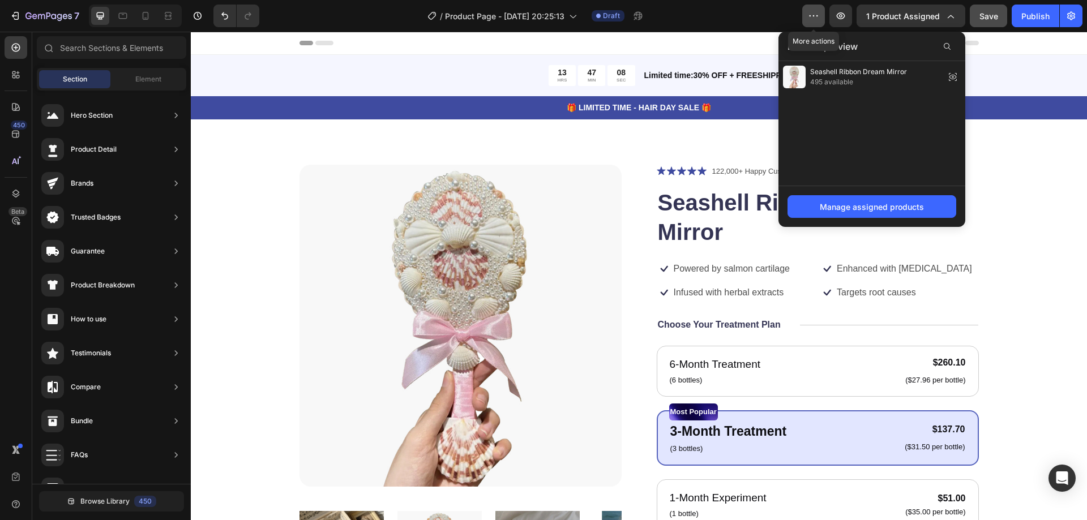
click at [813, 12] on icon "button" at bounding box center [813, 15] width 11 height 11
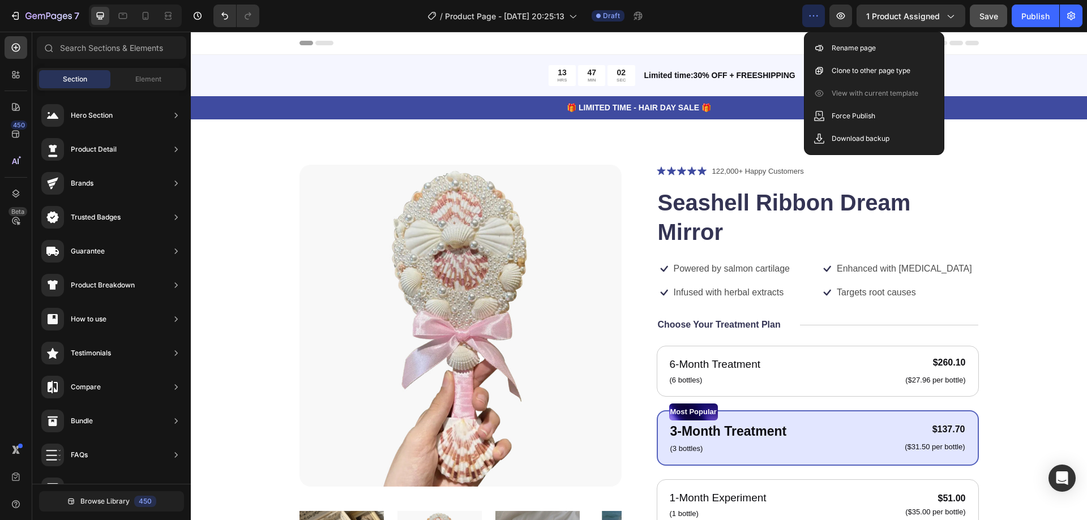
click at [210, 45] on div "Header" at bounding box center [219, 43] width 42 height 14
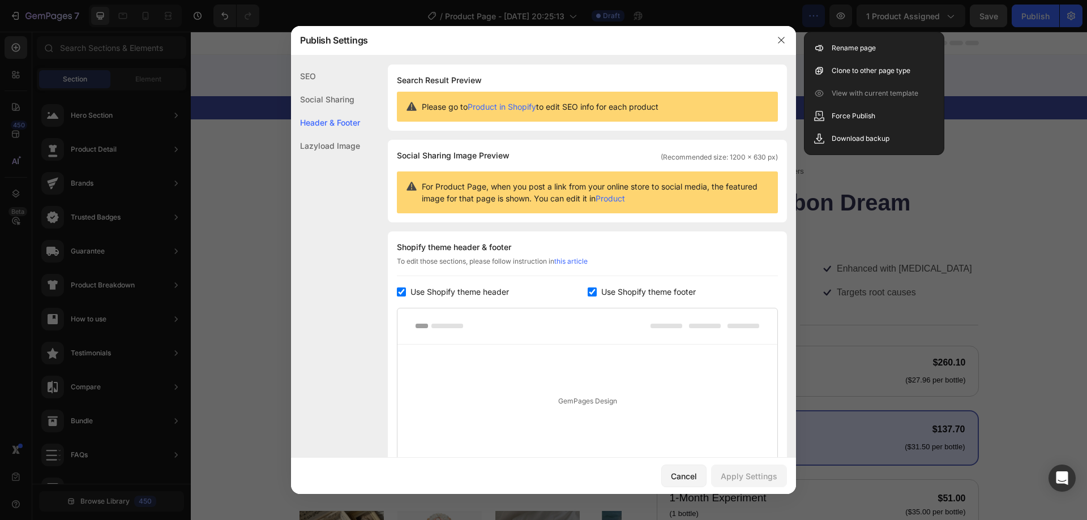
scroll to position [130, 0]
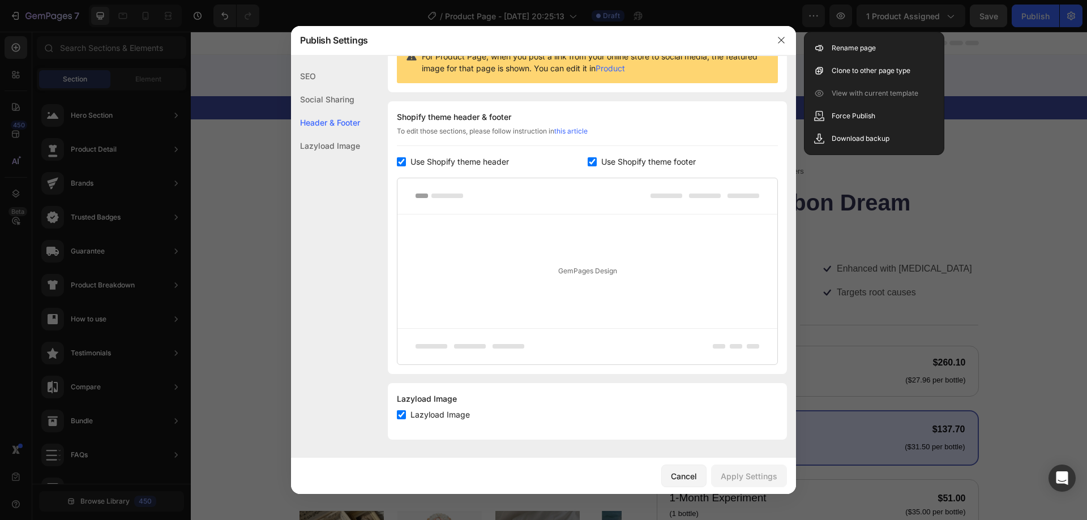
click at [764, 46] on div "Publish Settings" at bounding box center [529, 39] width 476 height 29
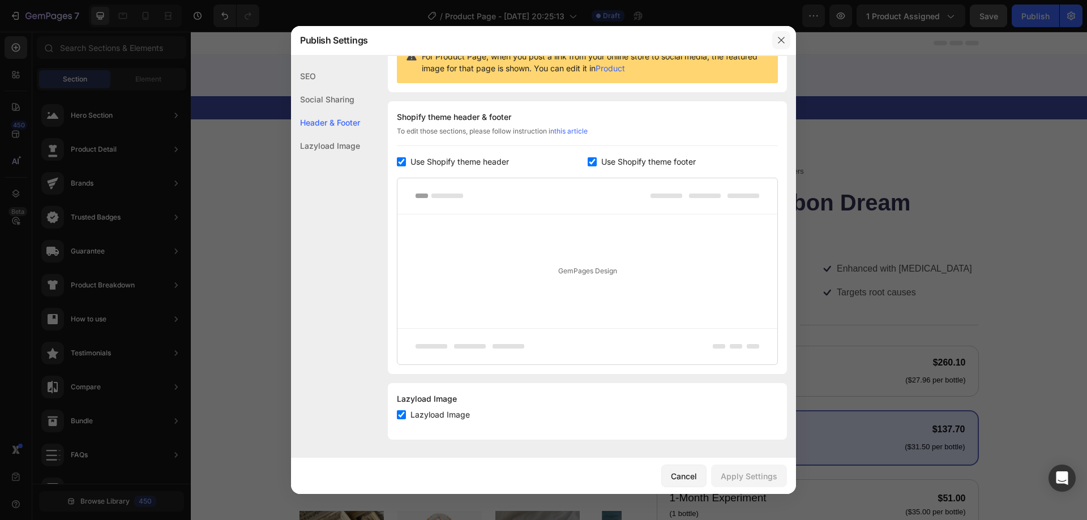
click at [779, 39] on icon "button" at bounding box center [781, 40] width 9 height 9
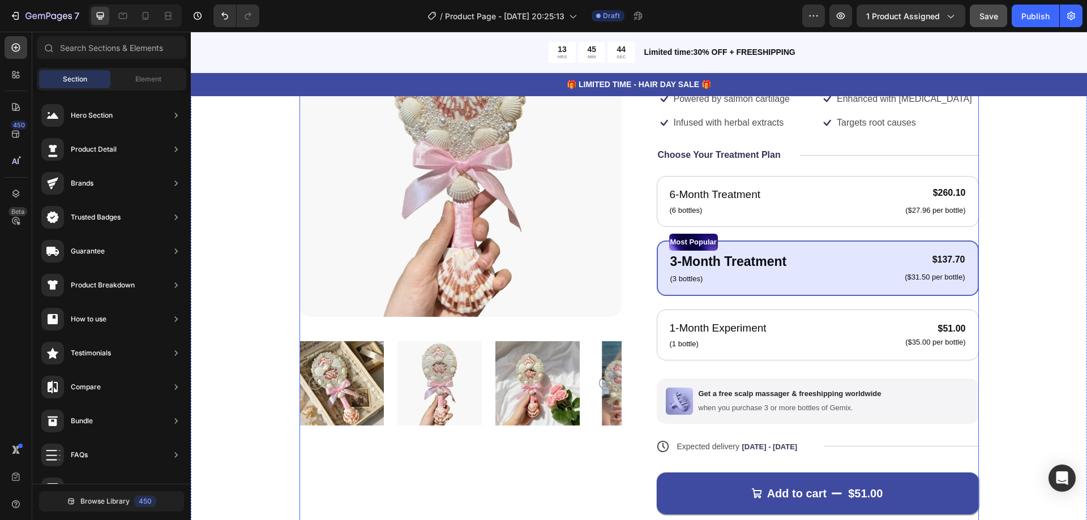
scroll to position [0, 0]
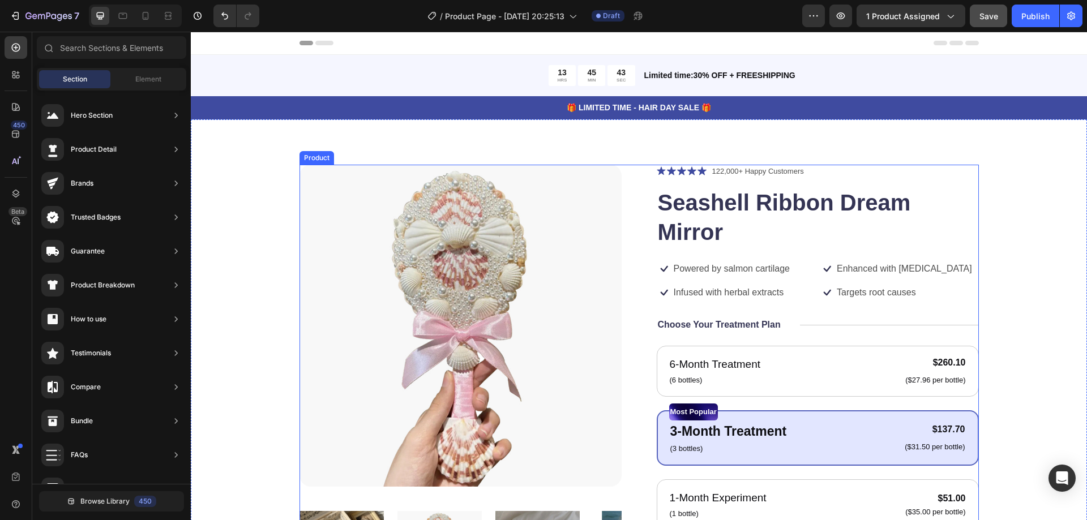
click at [846, 334] on div "Icon Icon Icon Icon Icon Icon List 122,000+ Happy Customers Text Block Row Seas…" at bounding box center [818, 451] width 322 height 572
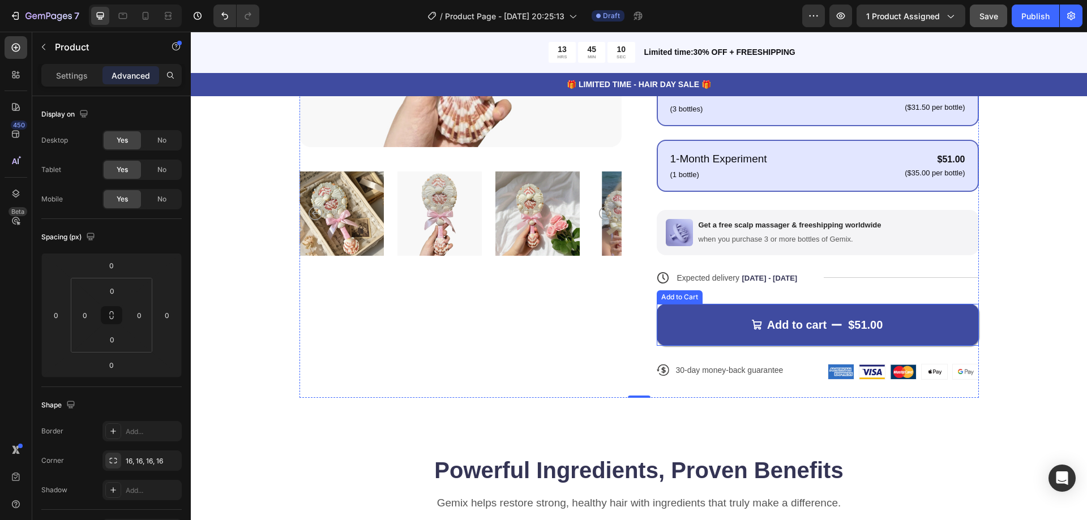
scroll to position [170, 0]
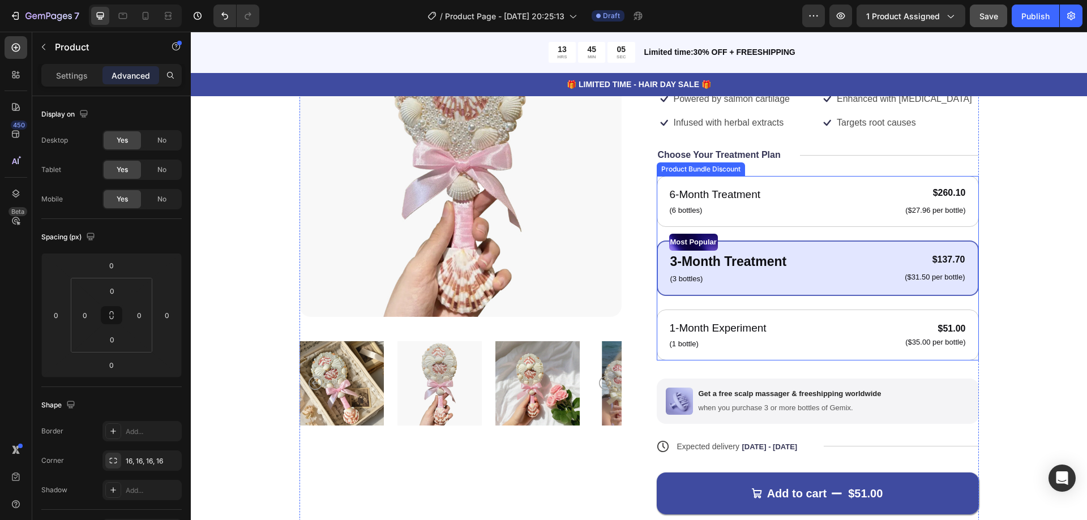
click at [712, 172] on div "Product Bundle Discount" at bounding box center [701, 170] width 88 height 14
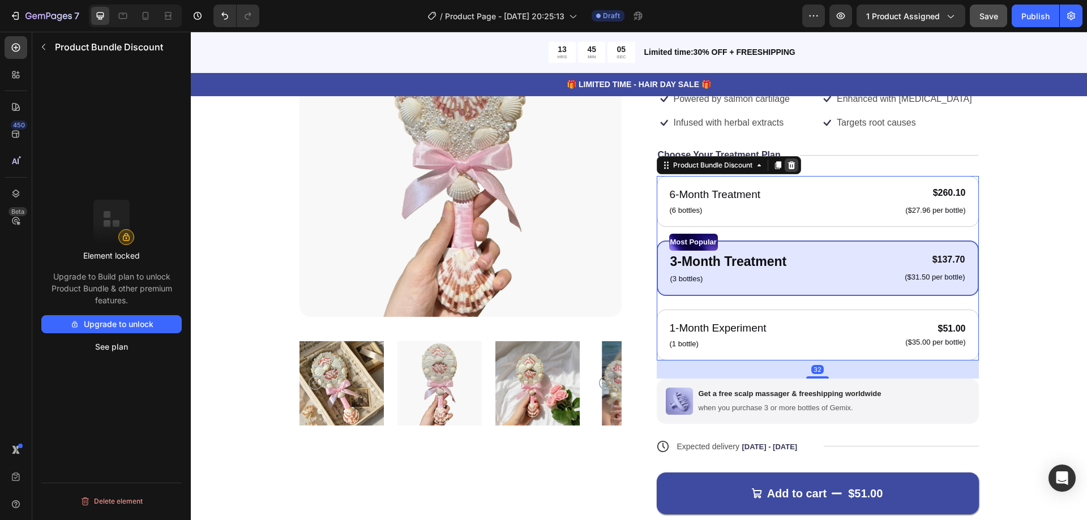
click at [788, 166] on icon at bounding box center [791, 165] width 7 height 8
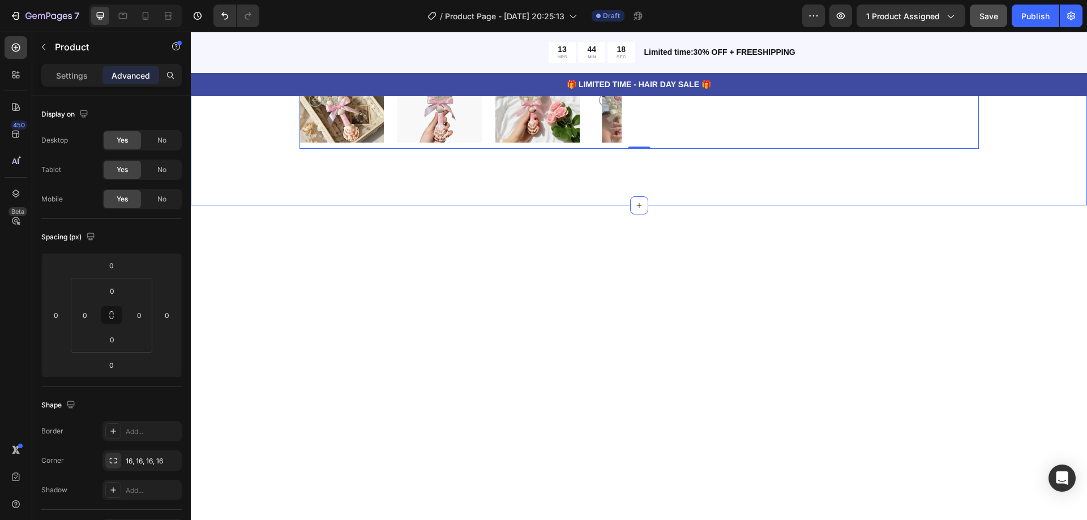
scroll to position [57, 0]
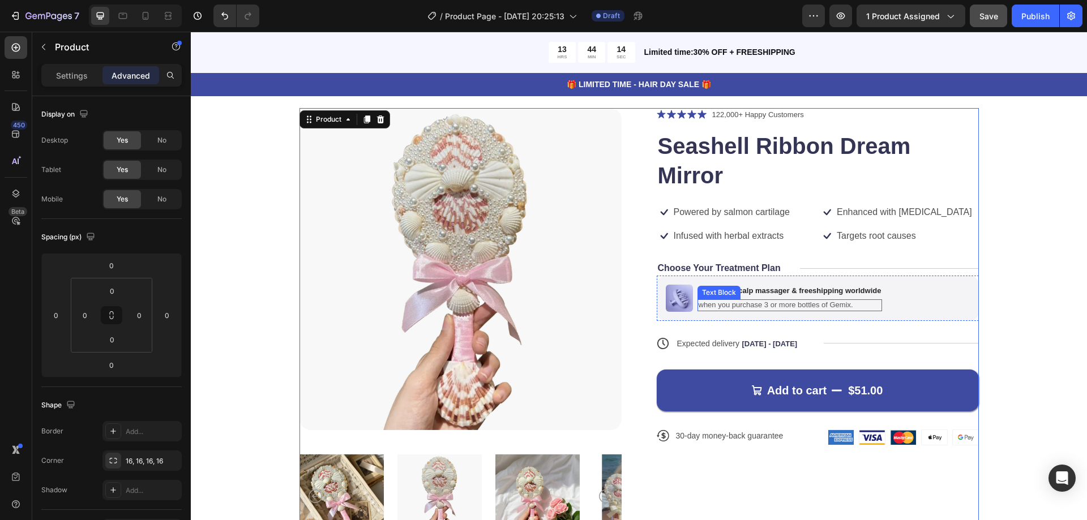
click at [749, 302] on p "when you purchase 3 or more bottles of Gemix." at bounding box center [790, 306] width 183 height 10
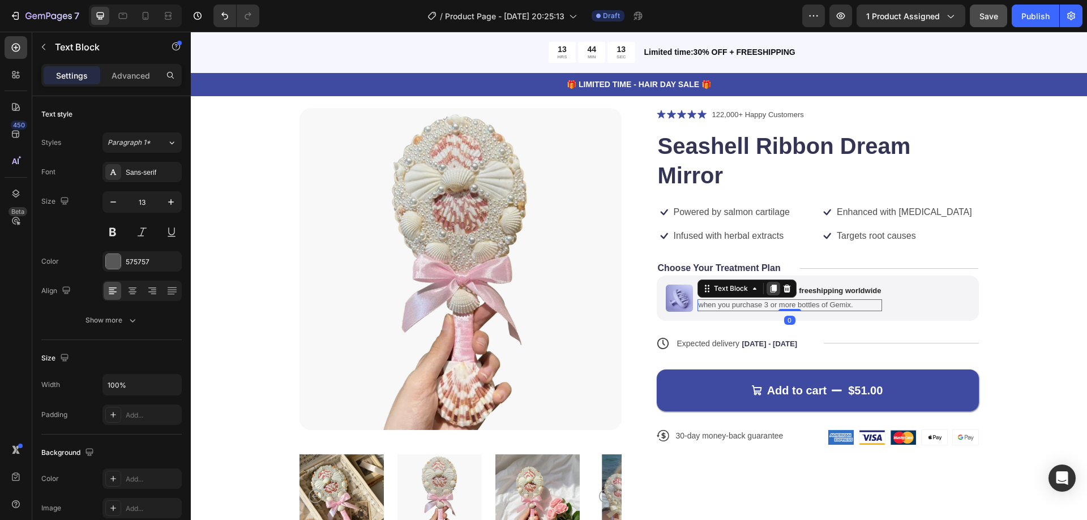
click at [770, 287] on icon at bounding box center [773, 289] width 6 height 8
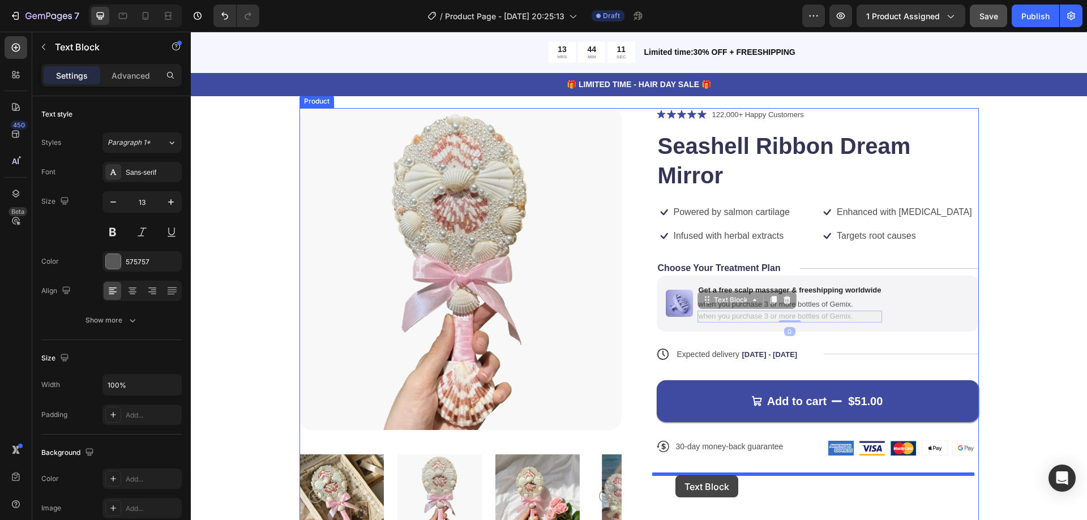
drag, startPoint x: 704, startPoint y: 304, endPoint x: 676, endPoint y: 476, distance: 174.0
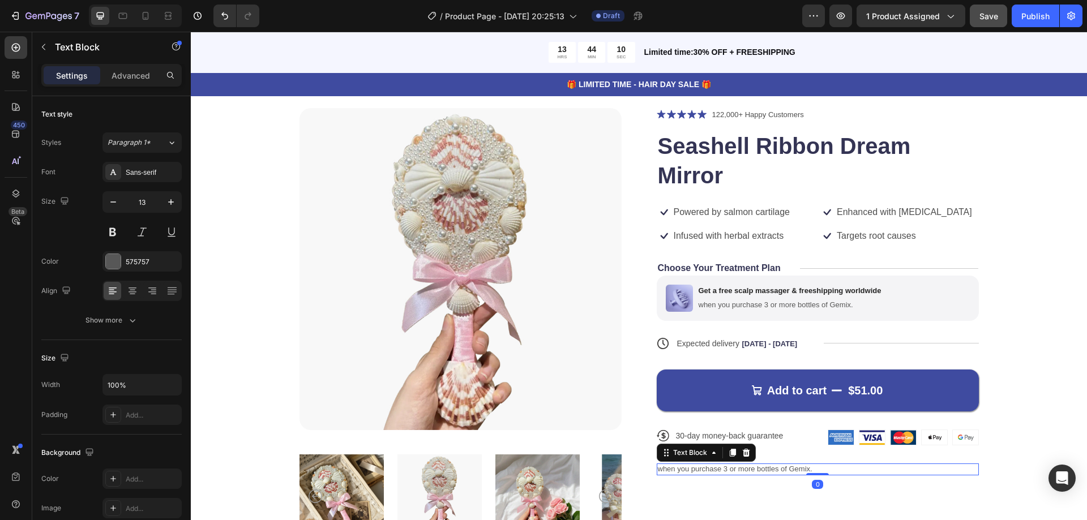
click at [768, 467] on p "when you purchase 3 or more bottles of Gemix." at bounding box center [818, 470] width 320 height 10
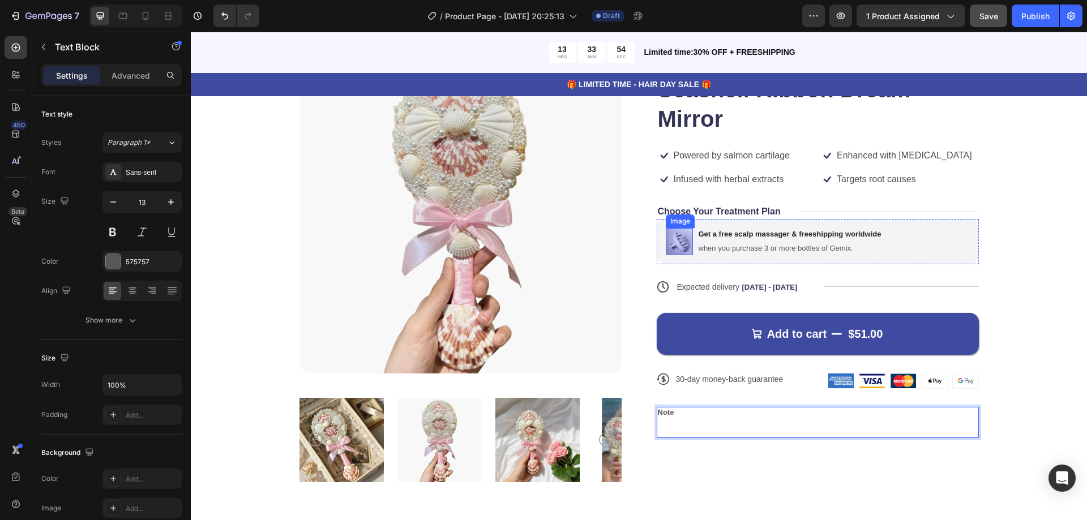
scroll to position [0, 0]
